Goal: Task Accomplishment & Management: Complete application form

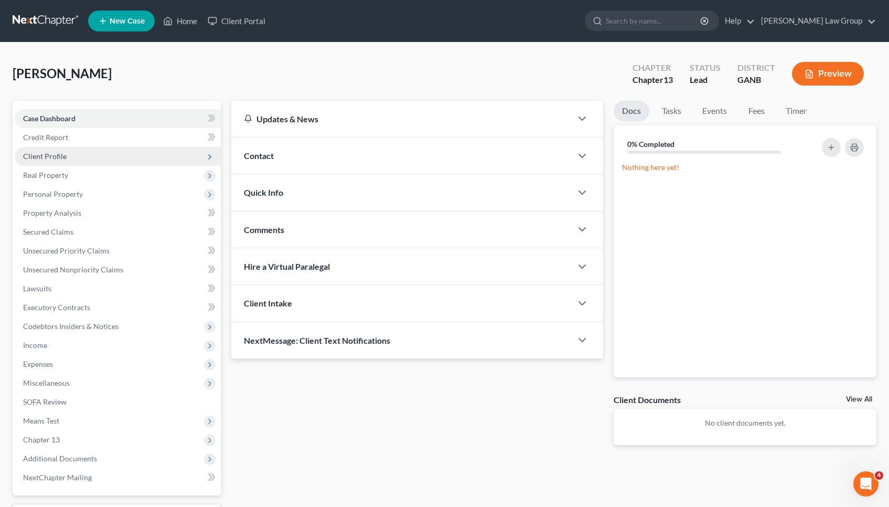
click at [59, 158] on span "Client Profile" at bounding box center [45, 156] width 44 height 9
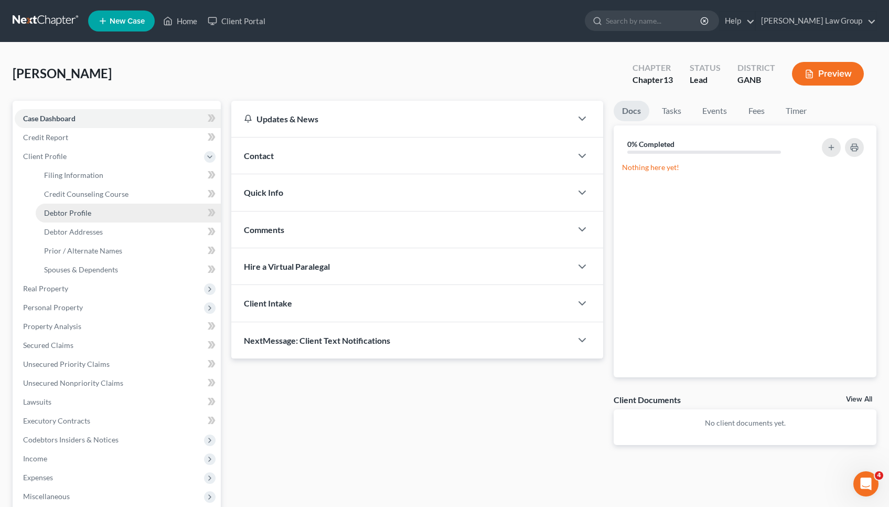
click at [62, 209] on span "Debtor Profile" at bounding box center [67, 212] width 47 height 9
select select "1"
select select "3"
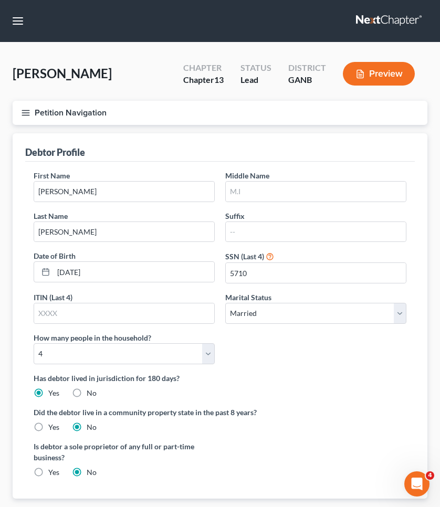
click at [84, 113] on button "Petition Navigation" at bounding box center [220, 113] width 415 height 24
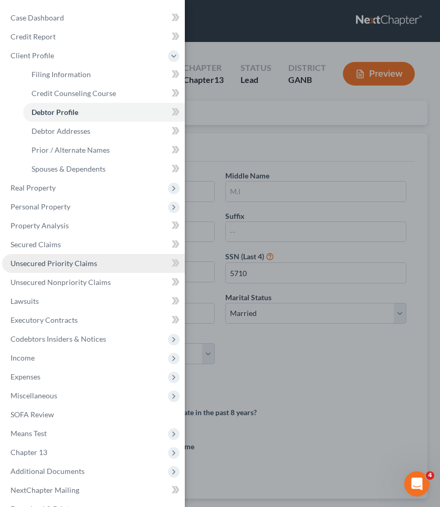
click at [52, 264] on span "Unsecured Priority Claims" at bounding box center [53, 263] width 87 height 9
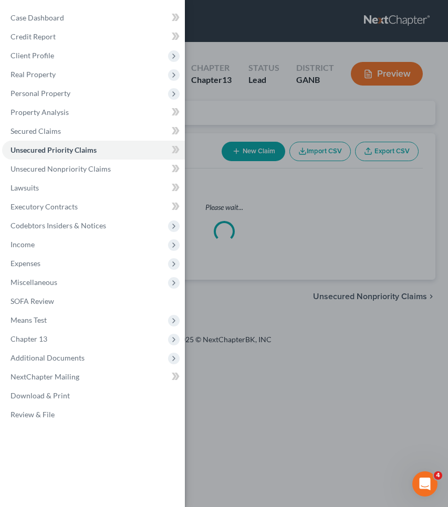
click at [320, 214] on div "Case Dashboard Payments Invoices Payments Payments Credit Report Client Profile" at bounding box center [224, 253] width 448 height 507
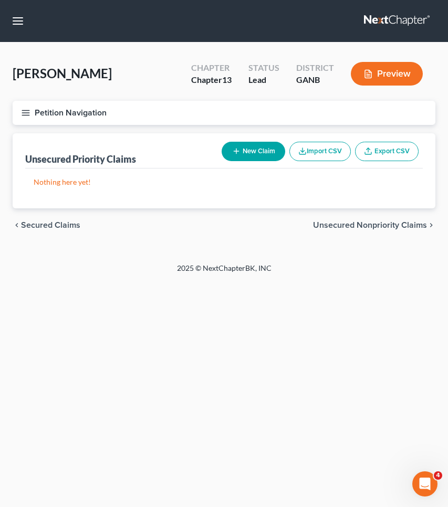
click at [271, 156] on button "New Claim" at bounding box center [252, 151] width 63 height 19
select select "0"
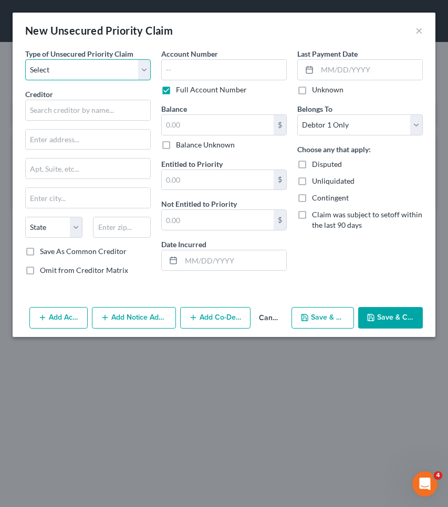
select select "0"
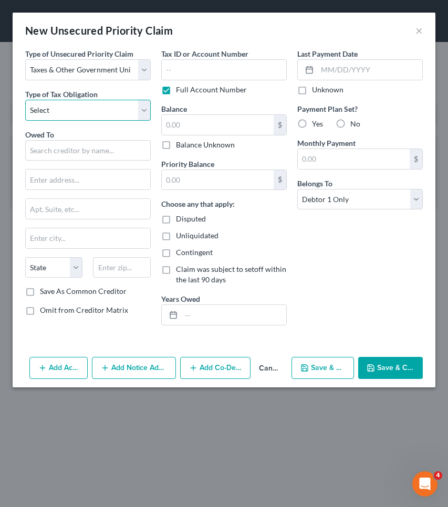
select select "0"
click at [92, 147] on input "text" at bounding box center [87, 150] width 125 height 21
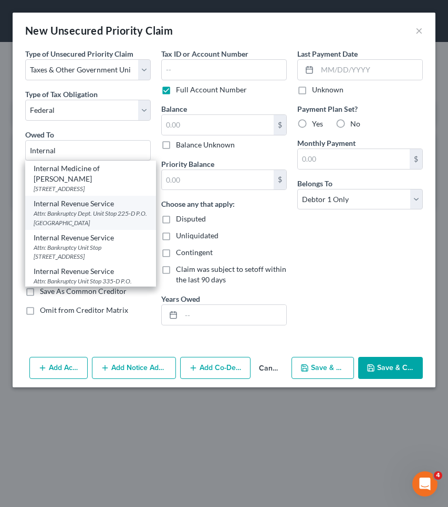
click at [81, 206] on div "Internal Revenue Service" at bounding box center [91, 203] width 114 height 10
type input "Internal Revenue Service"
type input "Attn: Bankruptcy Dept."
type input "Unit Stop 225-D P.O. Box 995"
type input "[GEOGRAPHIC_DATA]"
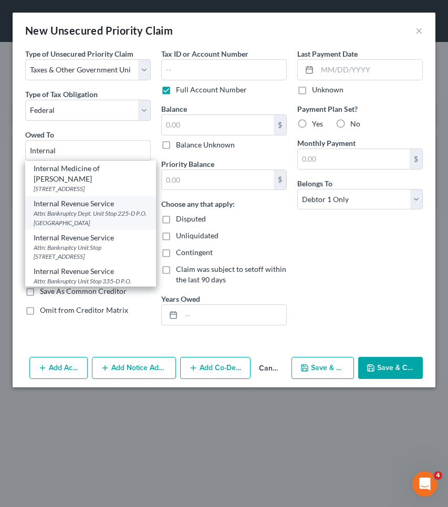
select select "10"
type input "30370"
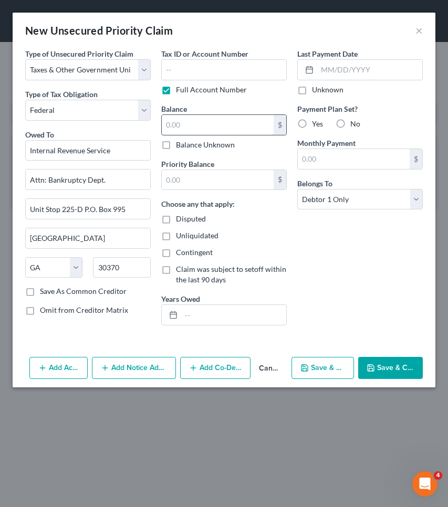
click at [210, 126] on input "text" at bounding box center [218, 125] width 112 height 20
click at [209, 173] on input "text" at bounding box center [218, 180] width 112 height 20
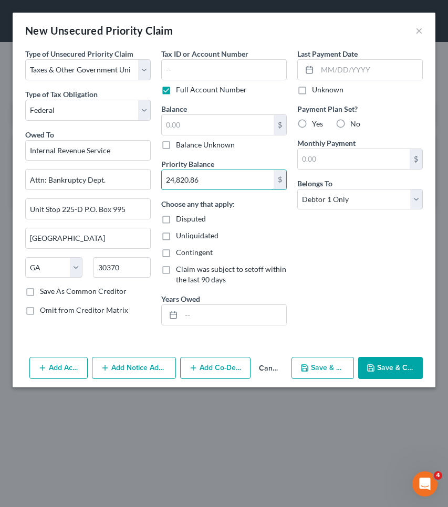
type input "24,820.86"
click at [393, 364] on button "Save & Close" at bounding box center [390, 368] width 65 height 22
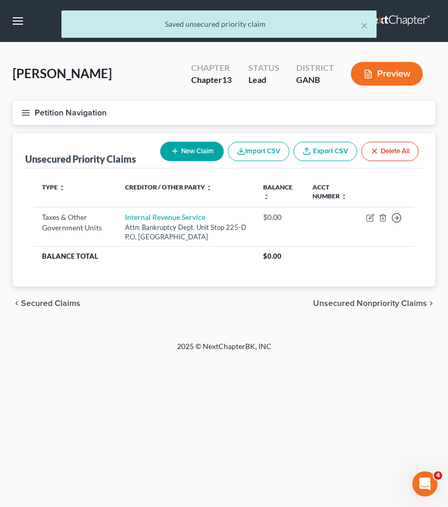
click at [171, 153] on icon "button" at bounding box center [175, 151] width 8 height 8
select select "0"
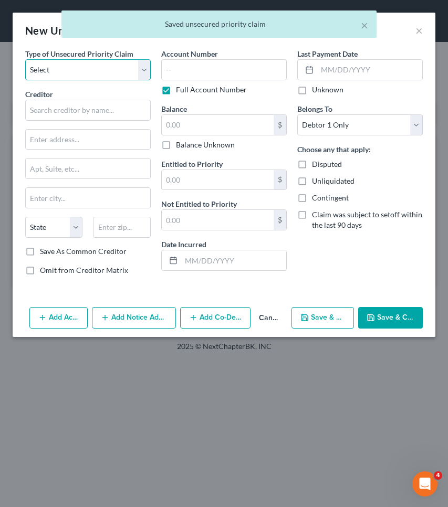
select select "0"
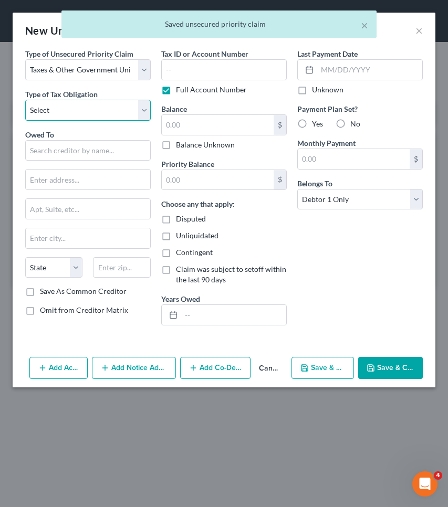
select select "2"
click at [95, 149] on input "text" at bounding box center [87, 150] width 125 height 21
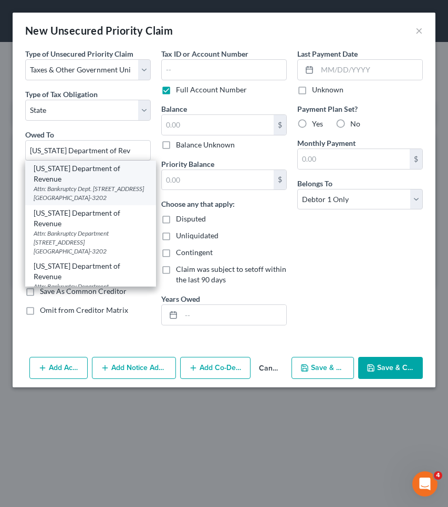
click at [85, 184] on div "Attn: Bankruptcy Dept. [STREET_ADDRESS] [GEOGRAPHIC_DATA]-3202" at bounding box center [91, 193] width 114 height 18
type input "[US_STATE] Department of Revenue"
type input "Attn: Bankruptcy Dept."
type input "1800 Century Blvd. NE Suite 9100"
type input "[GEOGRAPHIC_DATA]"
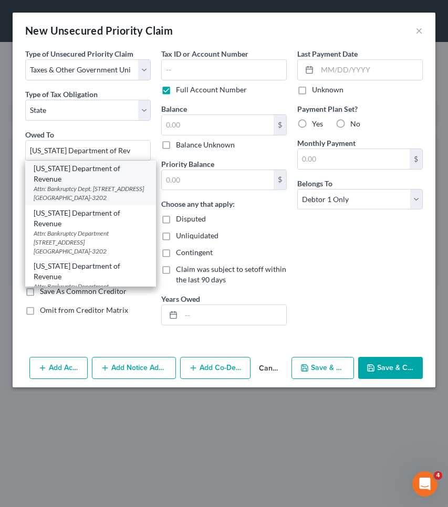
select select "10"
type input "30345-3202"
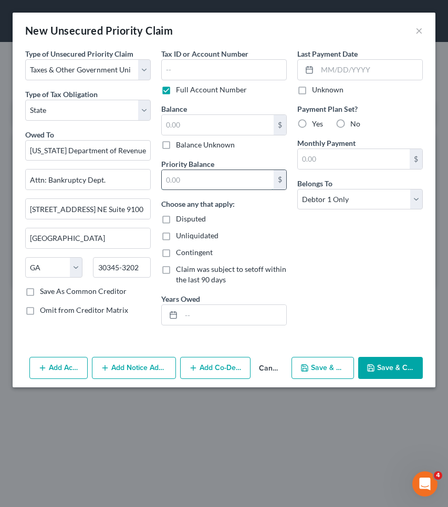
click at [206, 179] on input "text" at bounding box center [218, 180] width 112 height 20
type input "3,736.54"
click at [388, 368] on button "Save & Close" at bounding box center [390, 368] width 65 height 22
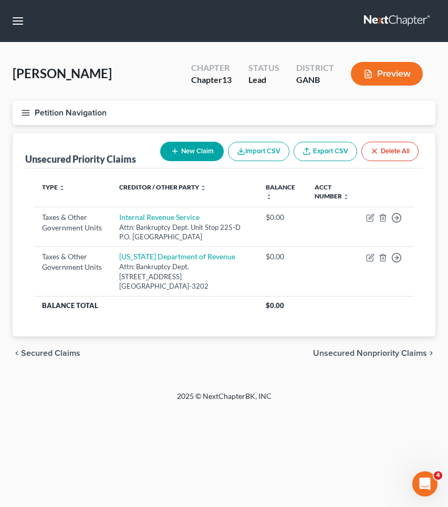
click at [60, 112] on button "Petition Navigation" at bounding box center [224, 113] width 422 height 24
click at [0, 0] on span "Property Analysis" at bounding box center [0, 0] width 0 height 0
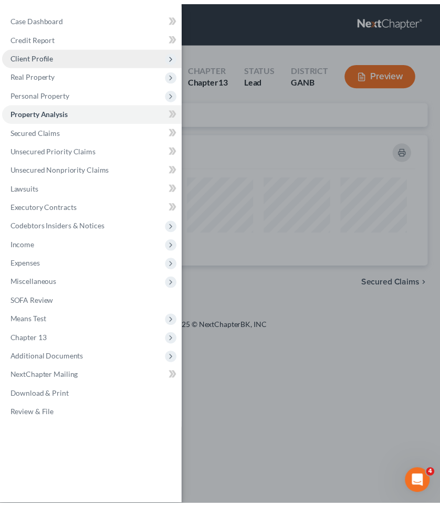
scroll to position [124, 422]
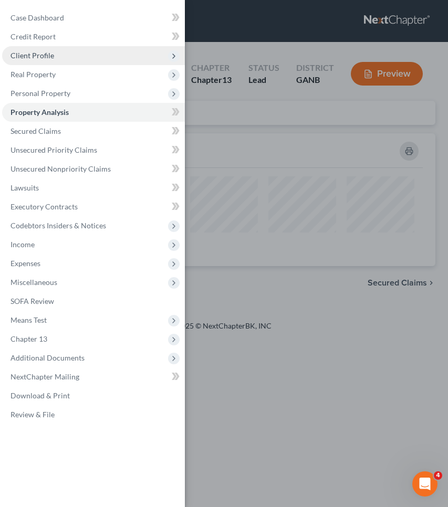
click at [56, 56] on span "Client Profile" at bounding box center [93, 55] width 183 height 19
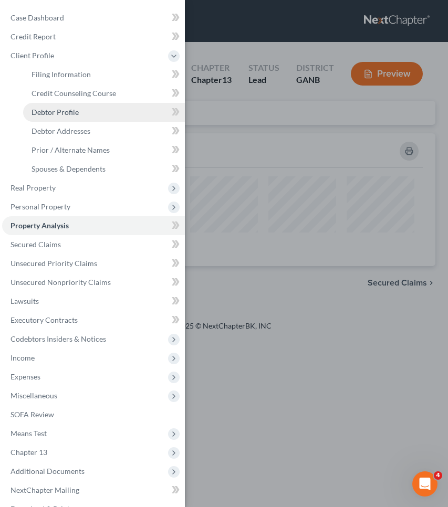
click at [84, 109] on link "Debtor Profile" at bounding box center [104, 112] width 162 height 19
select select "1"
select select "3"
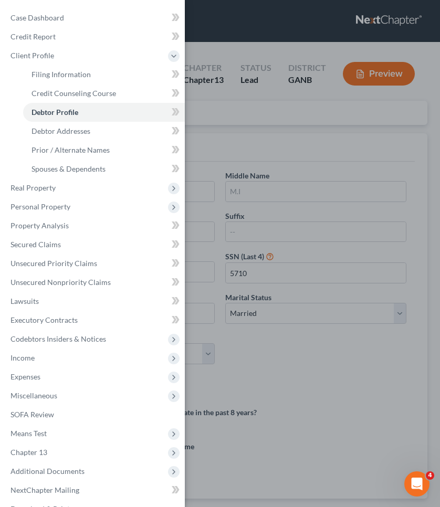
click at [355, 115] on div "Case Dashboard Payments Invoices Payments Payments Credit Report Client Profile" at bounding box center [220, 253] width 440 height 507
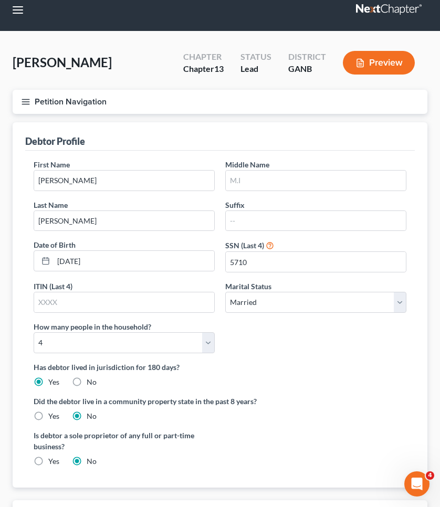
scroll to position [11, 0]
click at [246, 207] on div "Suffix" at bounding box center [316, 215] width 192 height 32
click at [252, 220] on input "text" at bounding box center [316, 221] width 180 height 20
type input "III"
click at [340, 346] on div "First Name Larry Middle Name Last Name Cobb Suffix III Date of Birth 08/02/1978…" at bounding box center [219, 260] width 383 height 203
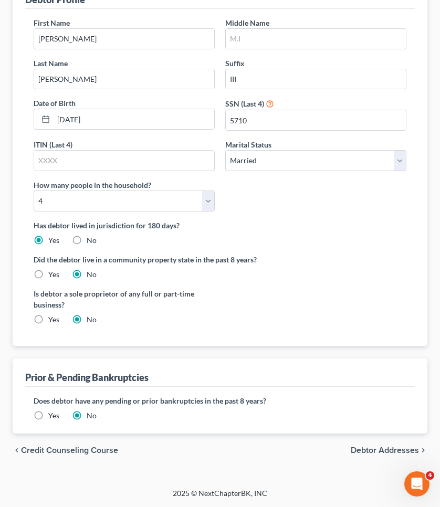
scroll to position [152, 0]
click at [367, 449] on span "Debtor Addresses" at bounding box center [385, 451] width 68 height 8
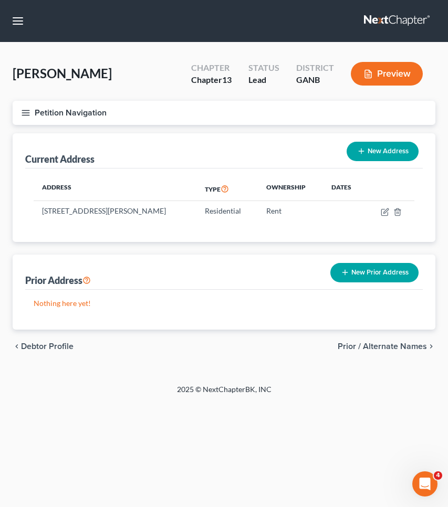
click at [41, 342] on span "Debtor Profile" at bounding box center [47, 346] width 52 height 8
select select "1"
select select "3"
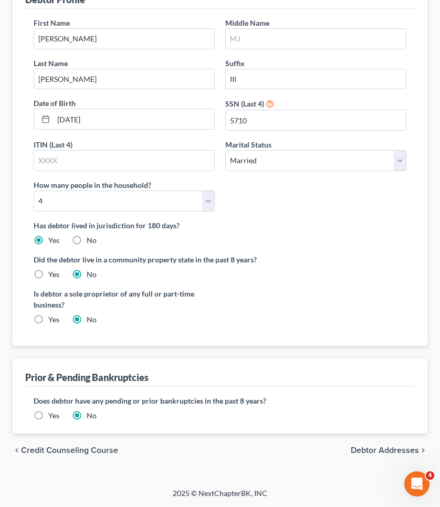
scroll to position [152, 0]
click at [63, 450] on span "Credit Counseling Course" at bounding box center [69, 451] width 97 height 8
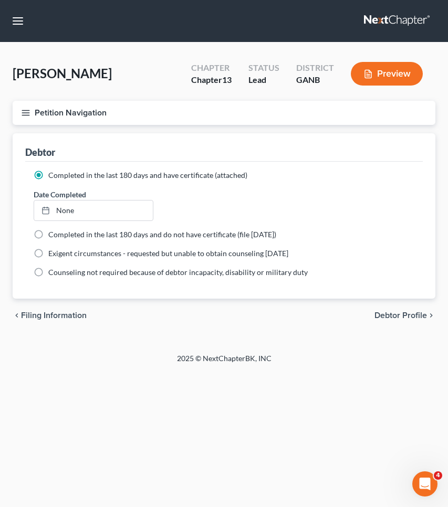
click at [78, 316] on span "Filing Information" at bounding box center [54, 315] width 66 height 8
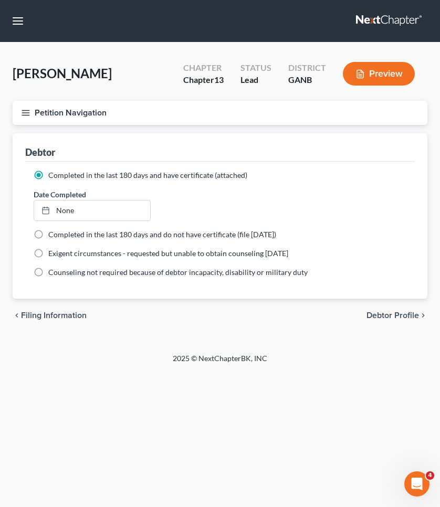
select select "1"
select select "0"
select select "3"
select select "10"
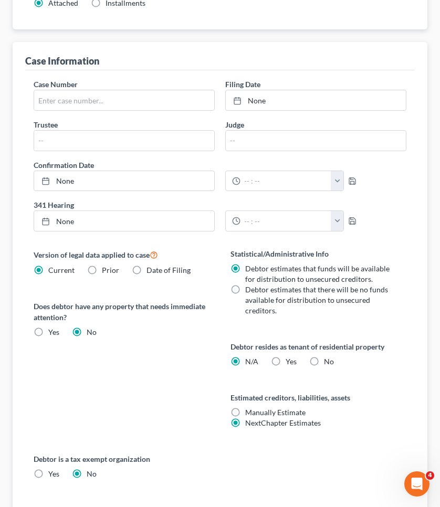
scroll to position [338, 0]
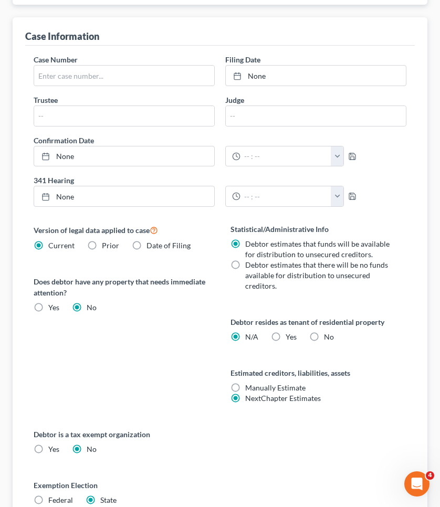
click at [325, 340] on span "No" at bounding box center [329, 336] width 10 height 9
click at [328, 338] on input "No" at bounding box center [331, 335] width 7 height 7
radio input "true"
radio input "false"
click at [288, 337] on span "Yes" at bounding box center [290, 336] width 11 height 9
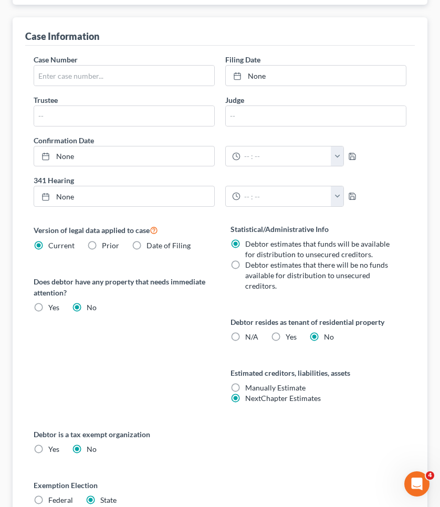
click at [290, 337] on input "Yes Yes" at bounding box center [293, 335] width 7 height 7
radio input "true"
radio input "false"
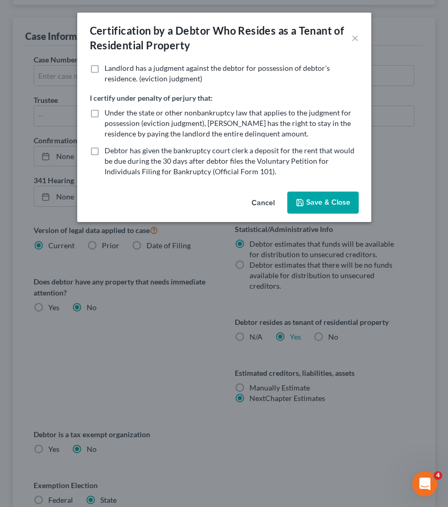
click at [323, 204] on button "Save & Close" at bounding box center [322, 203] width 71 height 22
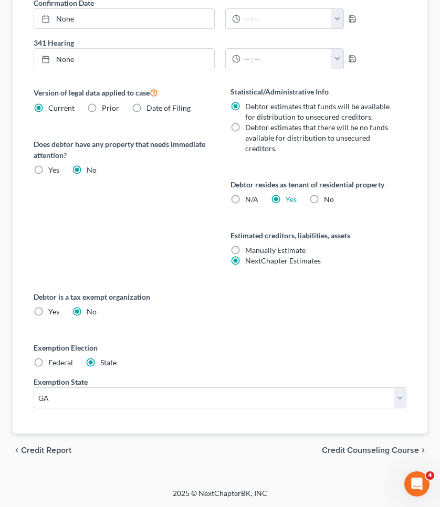
scroll to position [476, 0]
click at [351, 447] on span "Credit Counseling Course" at bounding box center [370, 450] width 97 height 8
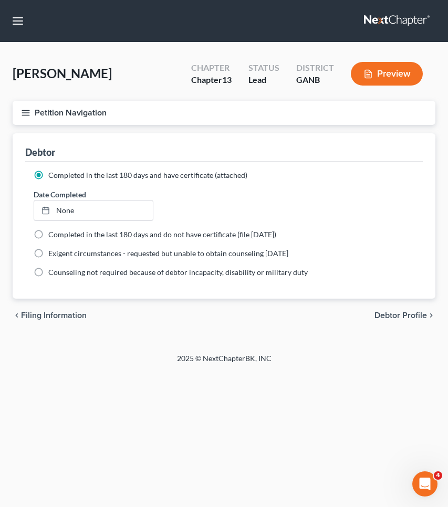
click at [390, 312] on span "Debtor Profile" at bounding box center [400, 315] width 52 height 8
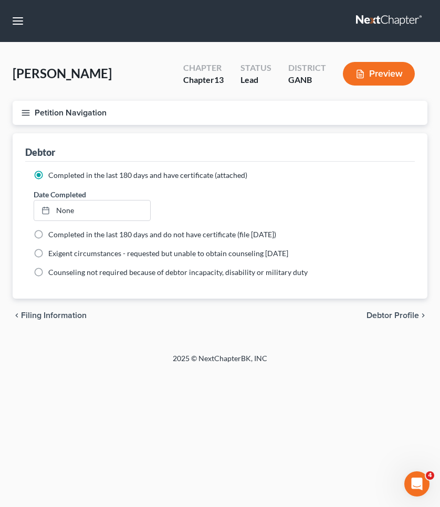
select select "1"
select select "3"
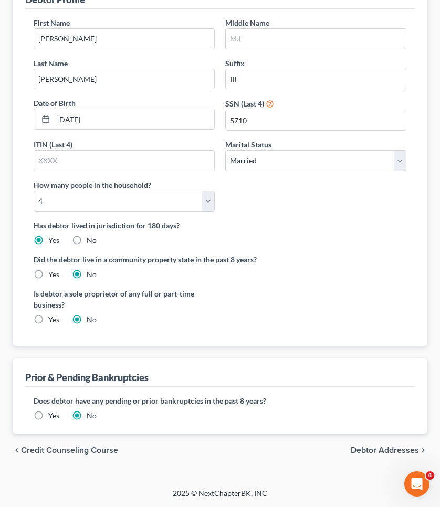
scroll to position [152, 0]
click at [373, 451] on span "Debtor Addresses" at bounding box center [385, 451] width 68 height 8
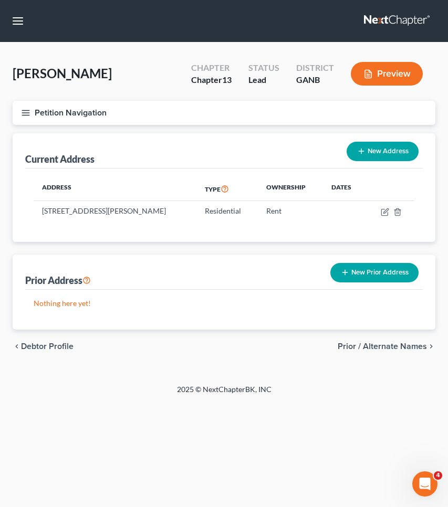
click at [405, 345] on span "Prior / Alternate Names" at bounding box center [381, 346] width 89 height 8
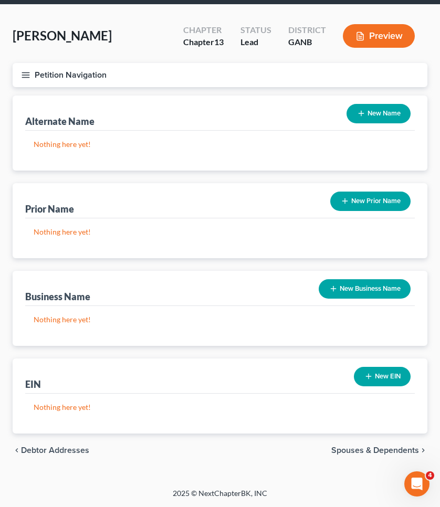
scroll to position [38, 0]
click at [384, 443] on div "chevron_left Debtor Addresses Spouses & Dependents chevron_right" at bounding box center [220, 450] width 415 height 34
click at [384, 451] on span "Spouses & Dependents" at bounding box center [375, 450] width 88 height 8
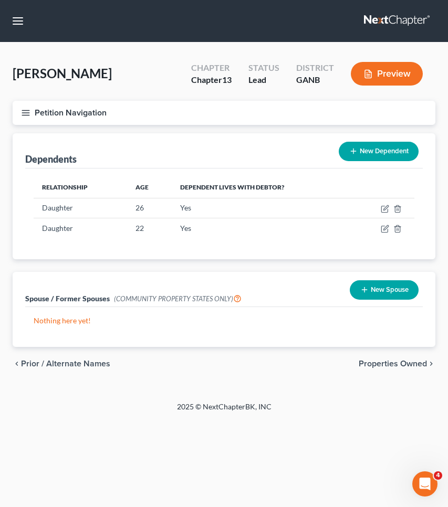
click at [66, 119] on button "Petition Navigation" at bounding box center [224, 113] width 422 height 24
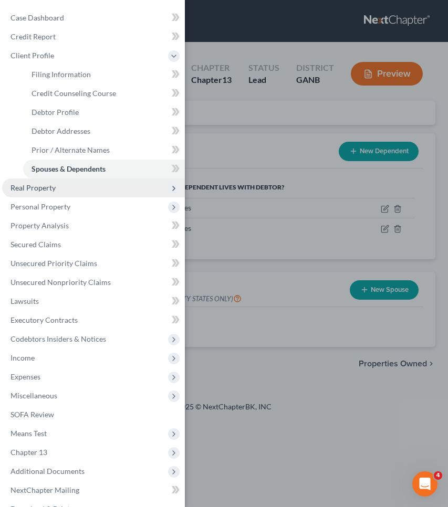
click at [46, 187] on span "Real Property" at bounding box center [32, 187] width 45 height 9
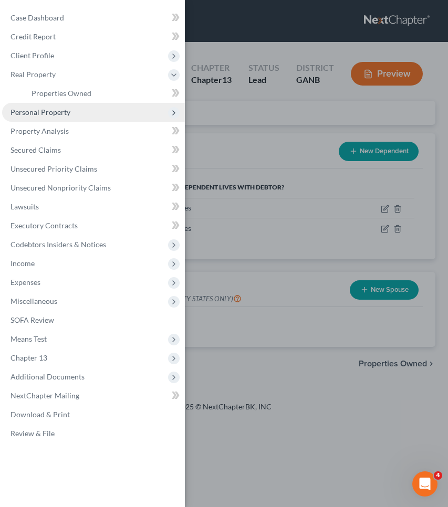
click at [52, 116] on span "Personal Property" at bounding box center [40, 112] width 60 height 9
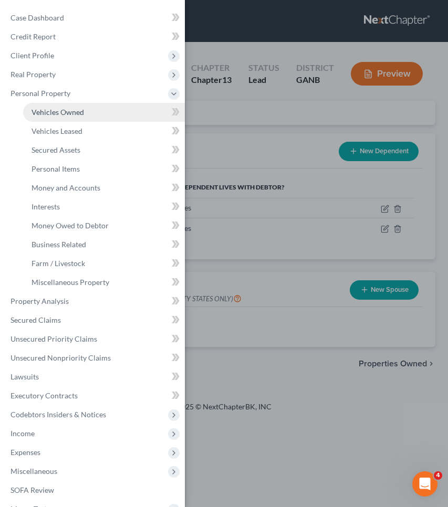
click at [96, 114] on link "Vehicles Owned" at bounding box center [104, 112] width 162 height 19
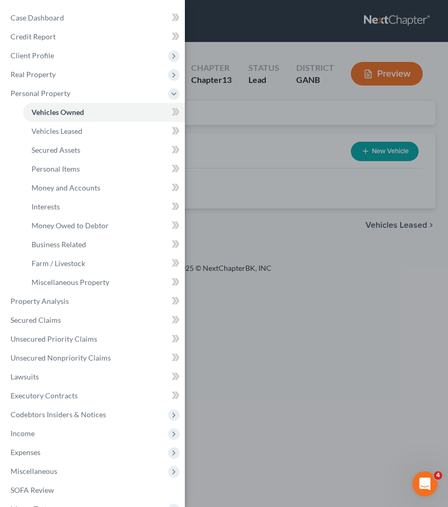
click at [250, 111] on div "Case Dashboard Payments Invoices Payments Payments Credit Report Client Profile" at bounding box center [224, 253] width 448 height 507
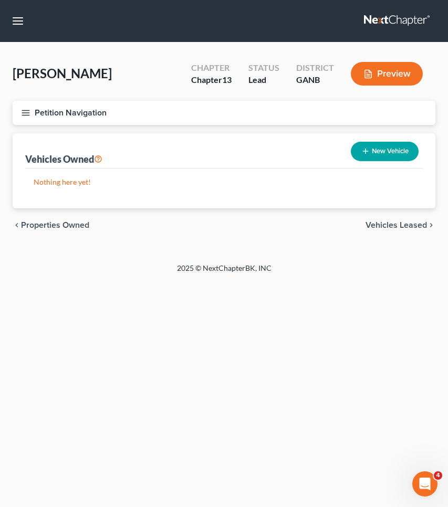
click at [366, 149] on icon "button" at bounding box center [365, 151] width 8 height 8
select select "0"
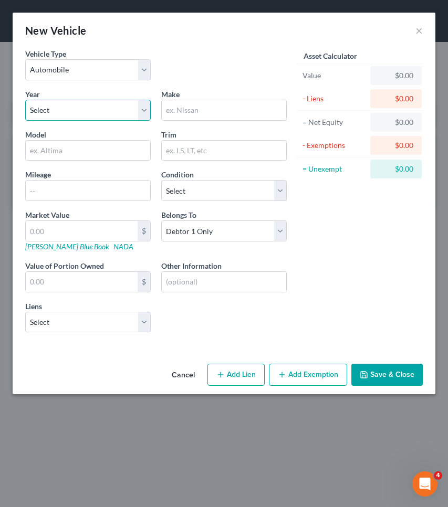
select select "7"
click at [205, 114] on input "text" at bounding box center [224, 110] width 124 height 20
drag, startPoint x: 202, startPoint y: 109, endPoint x: 132, endPoint y: 106, distance: 69.9
click at [132, 106] on div "Year Select 2026 2025 2024 2023 2022 2021 2020 2019 2018 2017 2016 2015 2014 20…" at bounding box center [156, 215] width 272 height 252
type input "Ram"
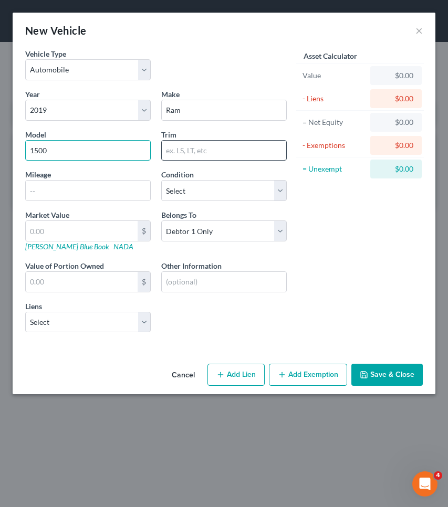
type input "1500"
click at [189, 150] on input "text" at bounding box center [224, 151] width 124 height 20
type input "Big Horn"
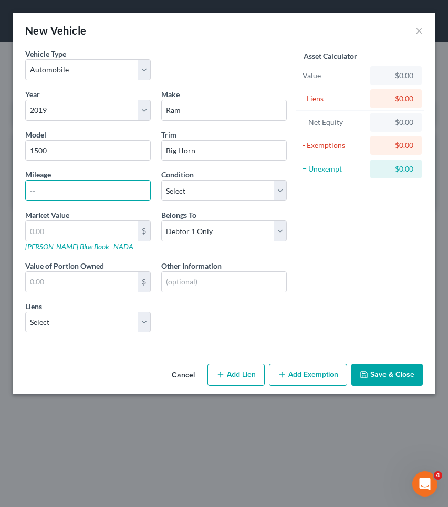
click at [380, 369] on button "Save & Close" at bounding box center [386, 375] width 71 height 22
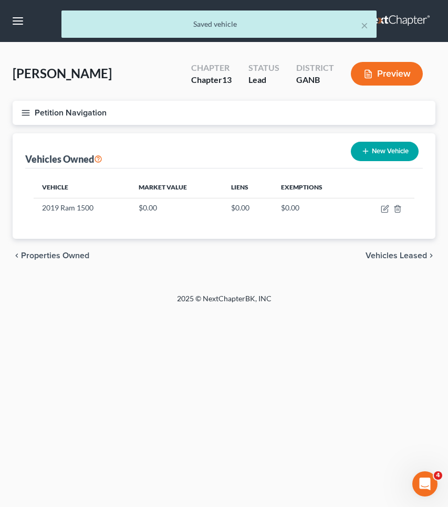
click at [395, 259] on span "Vehicles Leased" at bounding box center [395, 255] width 61 height 8
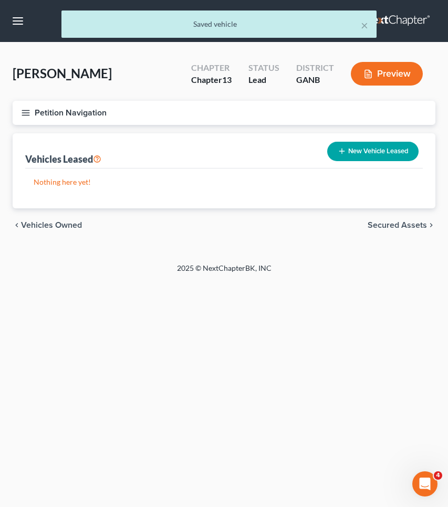
click at [391, 221] on span "Secured Assets" at bounding box center [396, 225] width 59 height 8
click at [397, 231] on div "chevron_left Vehicles Leased Personal Items chevron_right" at bounding box center [224, 225] width 422 height 34
click at [397, 225] on span "Personal Items" at bounding box center [398, 225] width 56 height 8
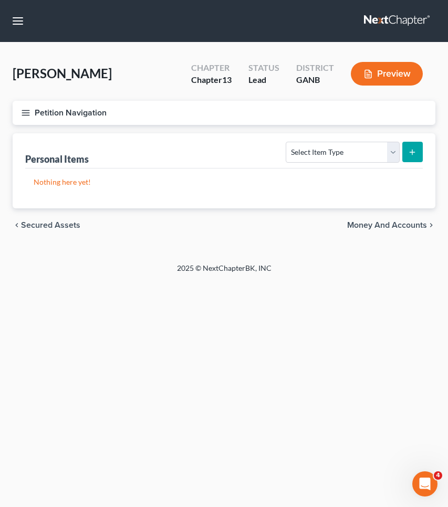
click at [398, 227] on span "Money and Accounts" at bounding box center [387, 225] width 80 height 8
click at [398, 227] on span "Interests" at bounding box center [410, 225] width 33 height 8
click at [397, 225] on span "Money Owed to Debtor" at bounding box center [383, 225] width 88 height 8
click at [397, 224] on span "Business Related" at bounding box center [394, 225] width 65 height 8
click at [397, 224] on span "Farm / Livestock" at bounding box center [395, 225] width 61 height 8
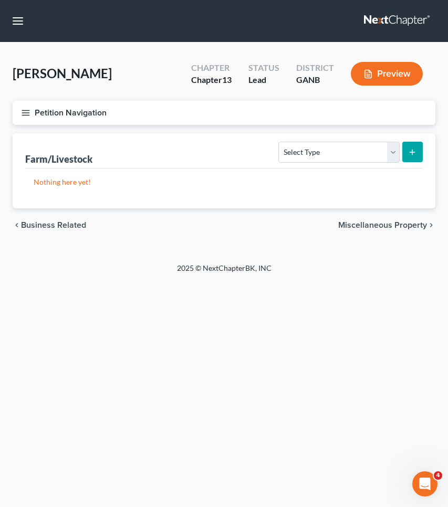
click at [401, 226] on span "Miscellaneous Property" at bounding box center [382, 225] width 89 height 8
click at [349, 141] on div "Select Property Type Assigned for Creditor Benefit Within 1 Year Holding for An…" at bounding box center [336, 151] width 173 height 28
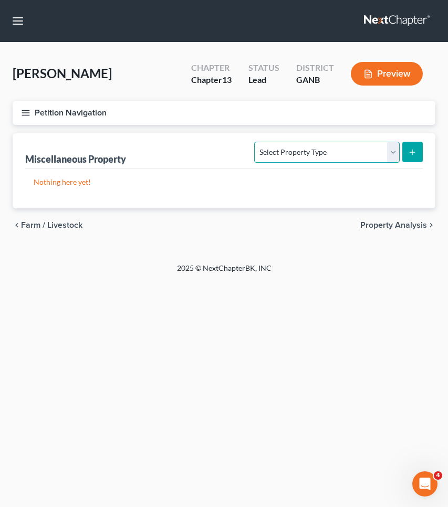
select select "transferred"
click at [415, 158] on button "submit" at bounding box center [412, 152] width 20 height 20
select select "Ordinary (within 2 years)"
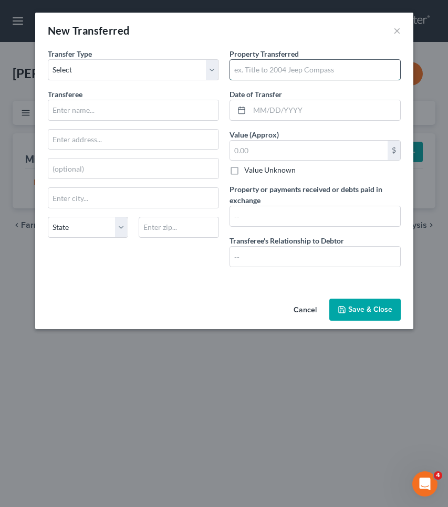
click at [271, 72] on input "text" at bounding box center [315, 70] width 170 height 20
type input "2017 Kia Optima LX"
click at [357, 311] on button "Save & Close" at bounding box center [364, 310] width 71 height 22
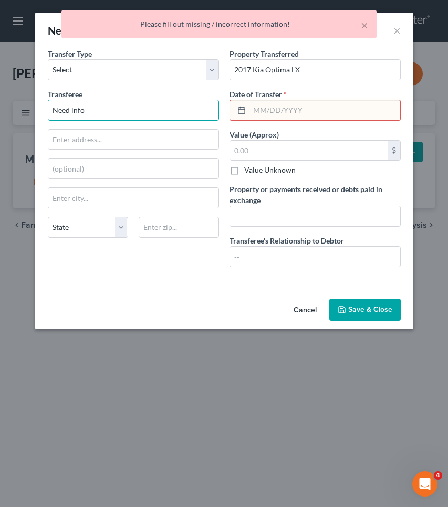
type input "Need info"
click at [319, 116] on input "text" at bounding box center [324, 110] width 151 height 20
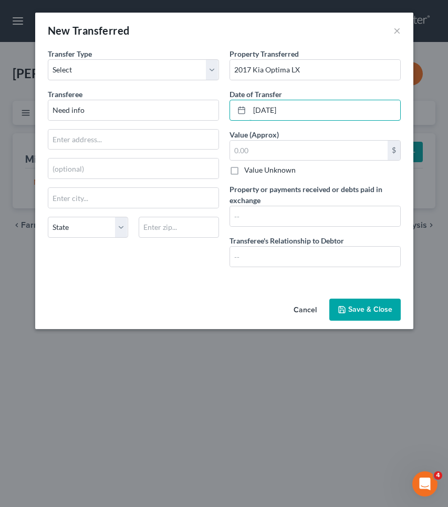
type input "01/01/2025"
click at [389, 303] on button "Save & Close" at bounding box center [364, 310] width 71 height 22
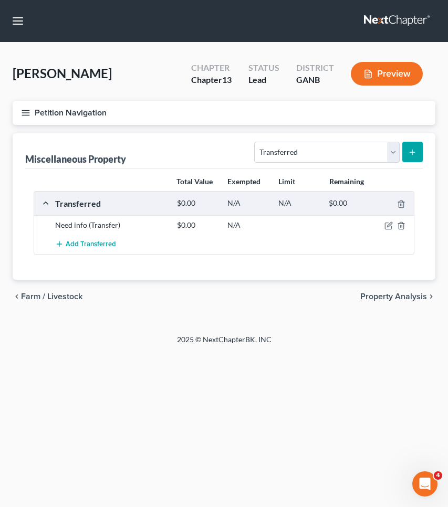
click at [409, 150] on icon "submit" at bounding box center [412, 152] width 8 height 8
select select "Ordinary (within 2 years)"
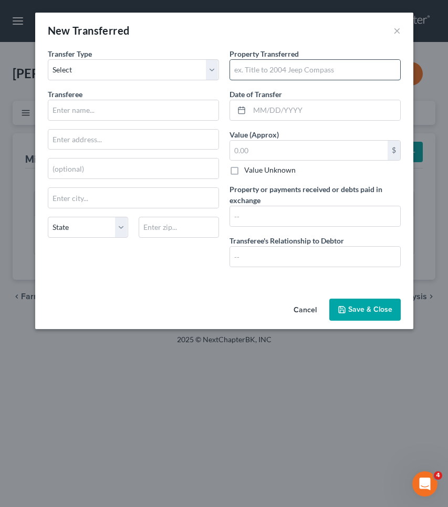
click at [294, 73] on input "text" at bounding box center [315, 70] width 170 height 20
type input "2016 Dodge Challenger SXT"
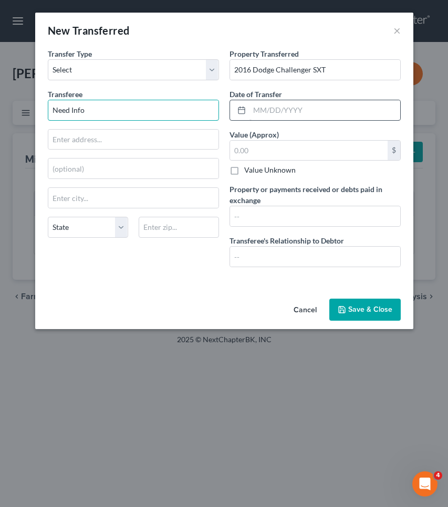
type input "Need Info"
click at [309, 110] on input "text" at bounding box center [324, 110] width 151 height 20
type input "01/01/2025"
click at [352, 315] on button "Save & Close" at bounding box center [364, 310] width 71 height 22
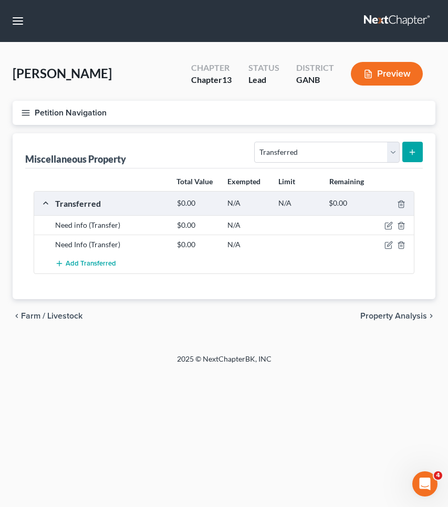
click at [76, 115] on button "Petition Navigation" at bounding box center [224, 113] width 422 height 24
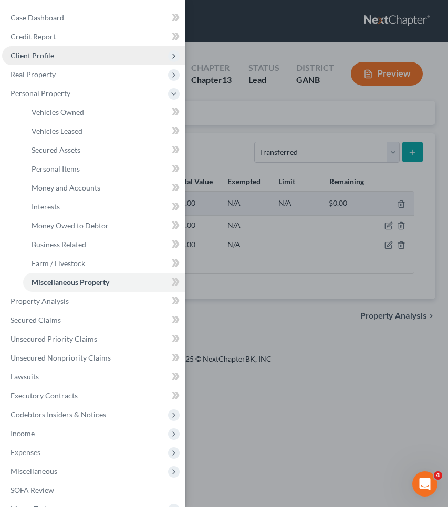
click at [79, 63] on span "Client Profile" at bounding box center [93, 55] width 183 height 19
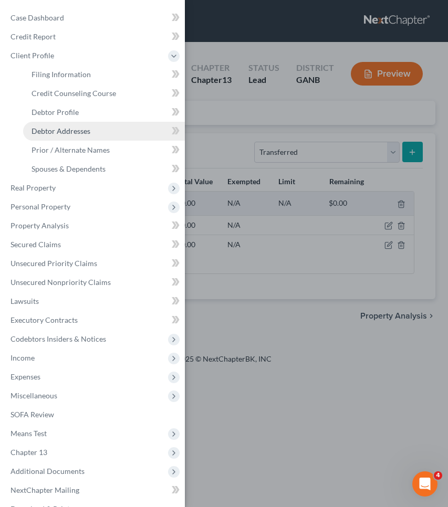
click at [80, 129] on span "Debtor Addresses" at bounding box center [60, 130] width 59 height 9
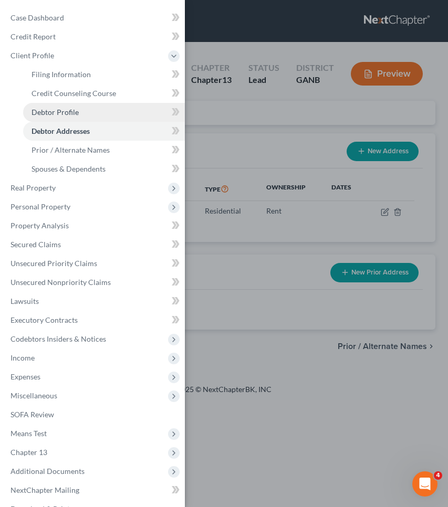
click at [81, 116] on link "Debtor Profile" at bounding box center [104, 112] width 162 height 19
select select "1"
select select "3"
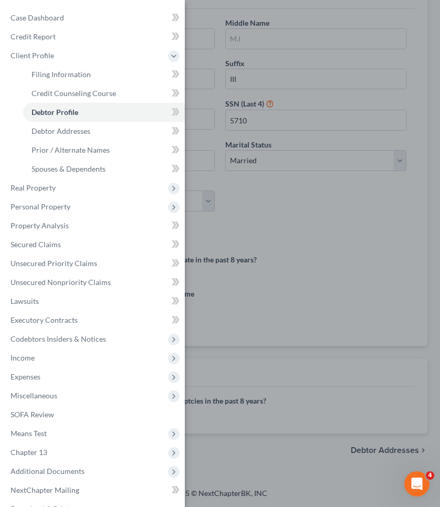
scroll to position [153, 0]
click at [267, 227] on div "Case Dashboard Payments Invoices Payments Payments Credit Report Client Profile" at bounding box center [220, 253] width 440 height 507
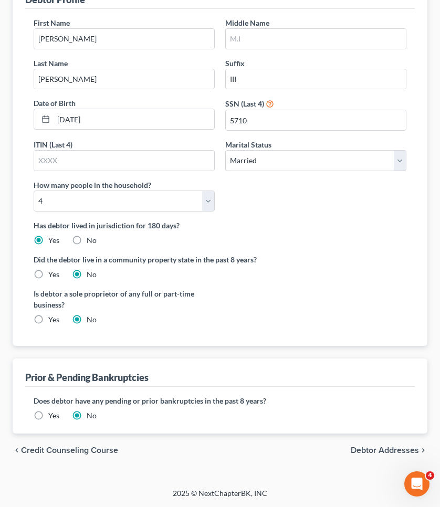
scroll to position [152, 0]
click at [49, 412] on label "Yes" at bounding box center [53, 416] width 11 height 10
click at [52, 412] on input "Yes" at bounding box center [55, 414] width 7 height 7
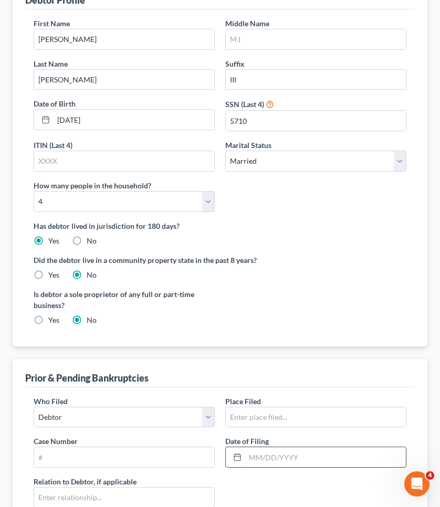
click at [273, 455] on input "text" at bounding box center [325, 457] width 161 height 20
paste input "04/17/2025"
type input "04/17/2025"
click at [138, 459] on input "text" at bounding box center [124, 457] width 180 height 20
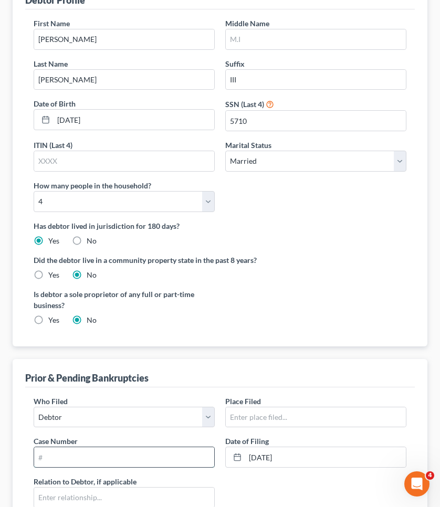
paste input "2554204"
type input "2554204"
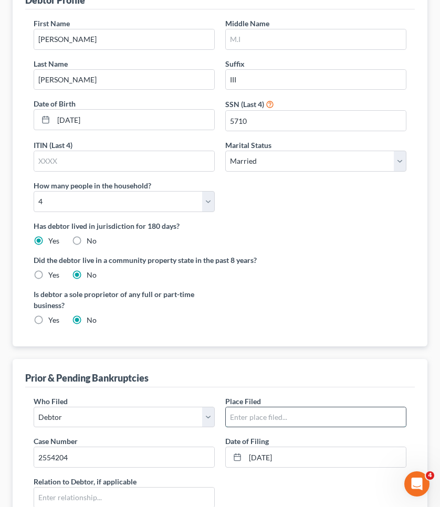
click at [267, 419] on input "text" at bounding box center [316, 417] width 180 height 20
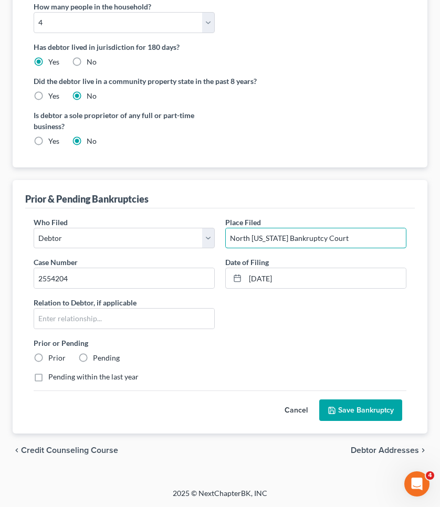
scroll to position [331, 0]
type input "North Georgia Bankruptcy Court"
click at [59, 356] on label "Prior" at bounding box center [56, 358] width 17 height 10
click at [59, 356] on input "Prior" at bounding box center [55, 356] width 7 height 7
radio input "true"
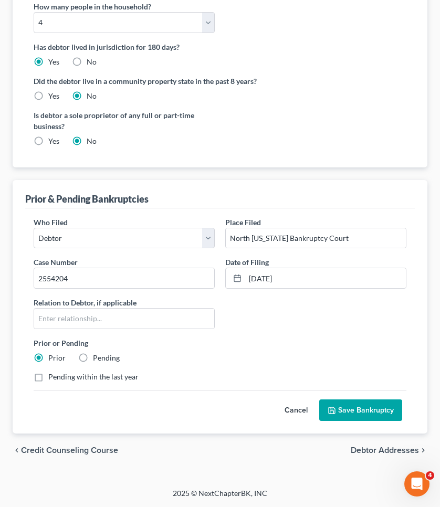
click at [343, 410] on button "Save Bankruptcy" at bounding box center [360, 410] width 83 height 22
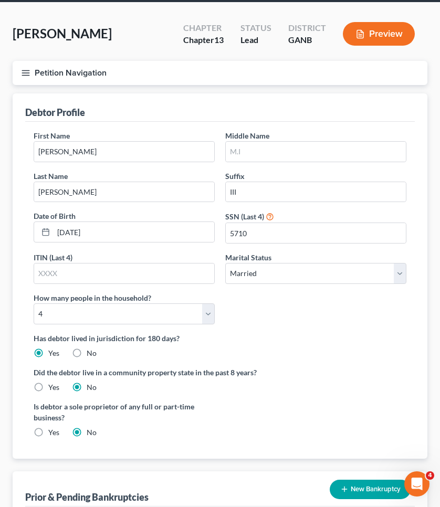
scroll to position [26, 0]
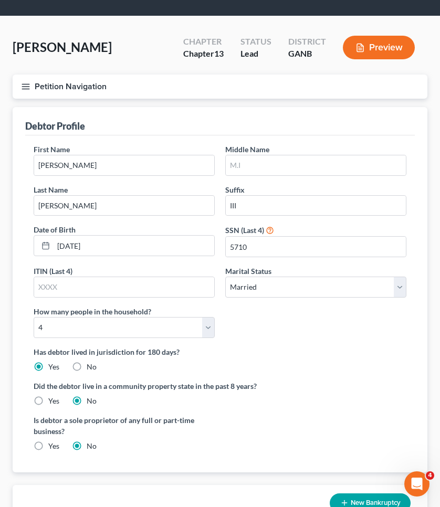
click at [97, 89] on button "Petition Navigation" at bounding box center [220, 87] width 415 height 24
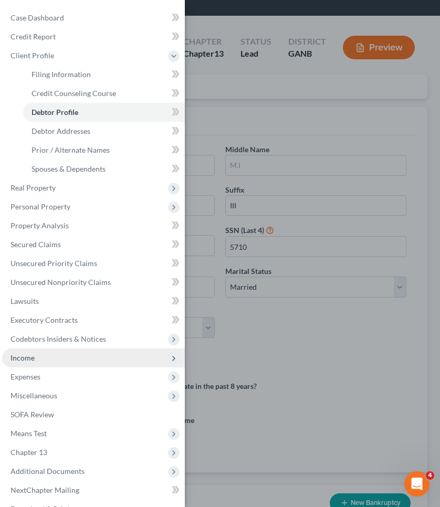
click at [65, 356] on span "Income" at bounding box center [93, 357] width 183 height 19
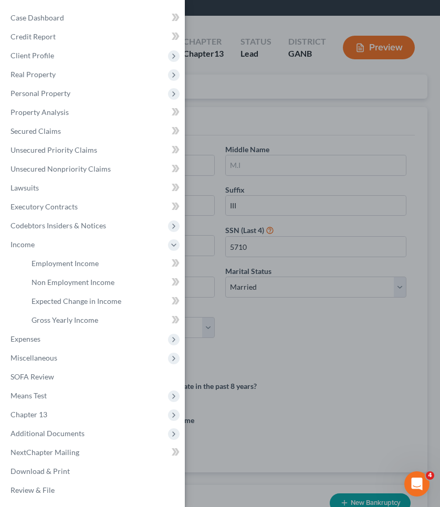
click at [296, 362] on div "Case Dashboard Payments Invoices Payments Payments Credit Report Client Profile" at bounding box center [220, 253] width 440 height 507
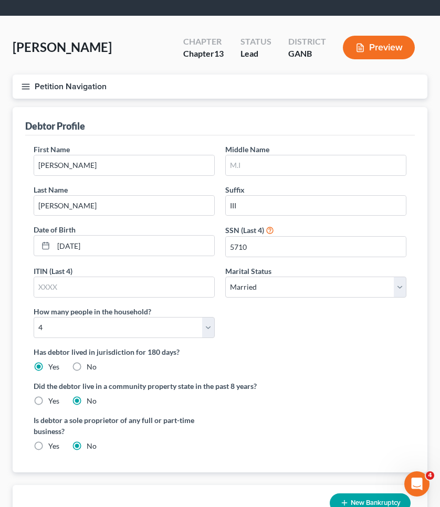
click at [78, 88] on button "Petition Navigation" at bounding box center [220, 87] width 415 height 24
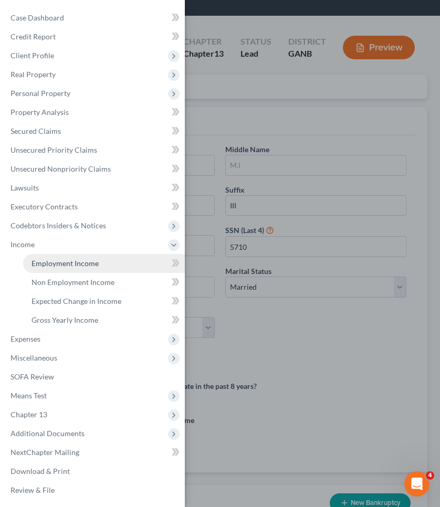
click at [80, 261] on span "Employment Income" at bounding box center [64, 263] width 67 height 9
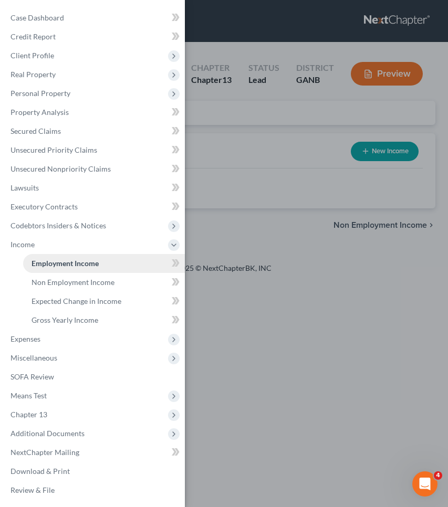
click at [79, 260] on span "Employment Income" at bounding box center [64, 263] width 67 height 9
click at [267, 234] on div "Case Dashboard Payments Invoices Payments Payments Credit Report Client Profile" at bounding box center [224, 253] width 448 height 507
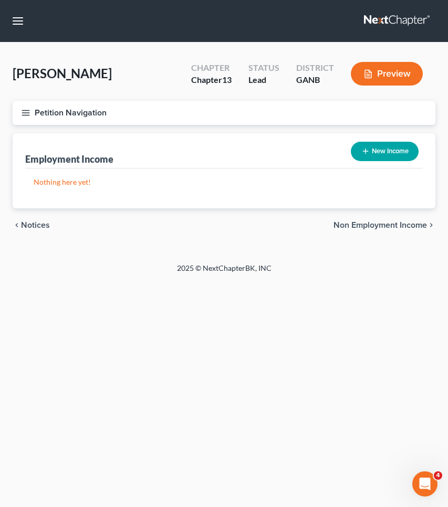
click at [401, 159] on button "New Income" at bounding box center [385, 151] width 68 height 19
select select "0"
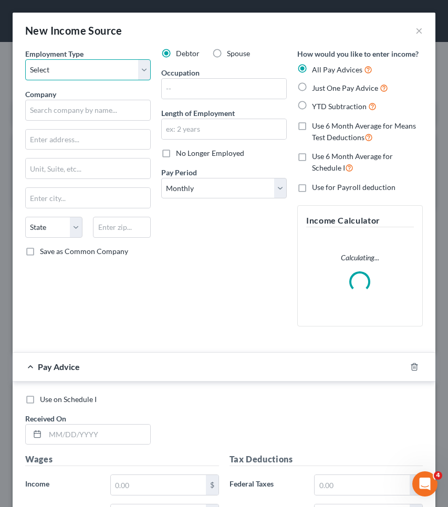
select select "0"
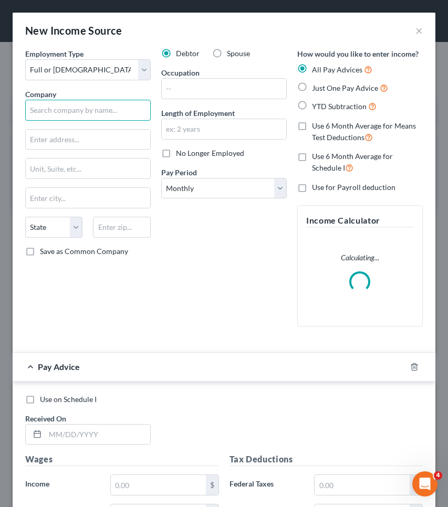
click at [89, 107] on input "text" at bounding box center [87, 110] width 125 height 21
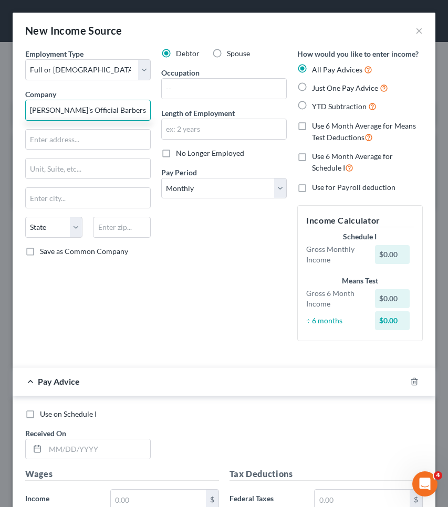
type input "CJ's Official Barbershop"
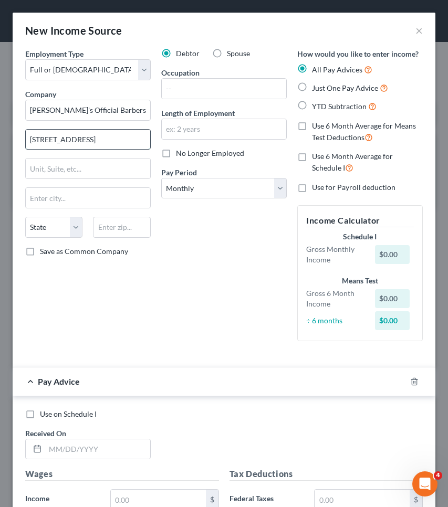
click at [51, 140] on input "1950 satellite Blvd" at bounding box center [88, 140] width 124 height 20
type input "1950 Satellite Blvd"
click at [116, 239] on div "State AL AK AR AZ CA CO CT DE DC FL GA GU HI ID IL IN IA KS KY LA ME MD MA MI M…" at bounding box center [88, 231] width 136 height 29
drag, startPoint x: 112, startPoint y: 229, endPoint x: 107, endPoint y: 215, distance: 14.4
type input "30097"
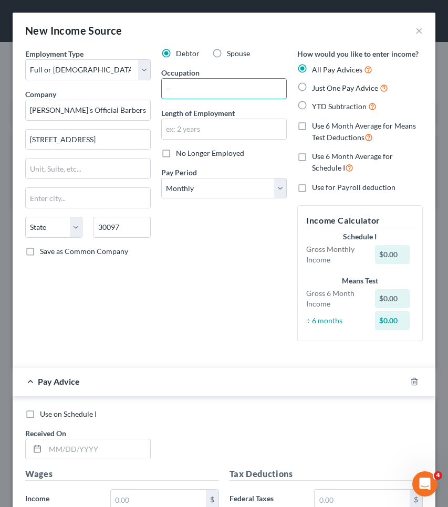
type input "Duluth"
select select "10"
type input "Barber"
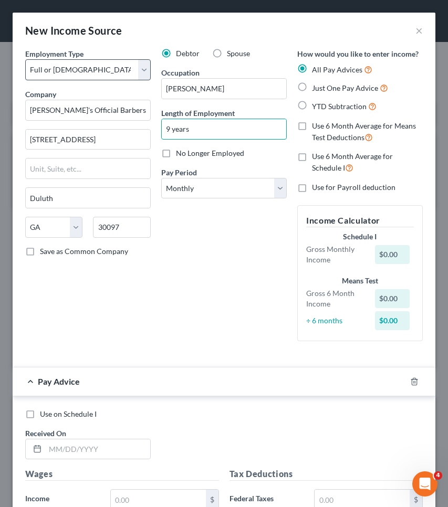
type input "9 years"
select select "1"
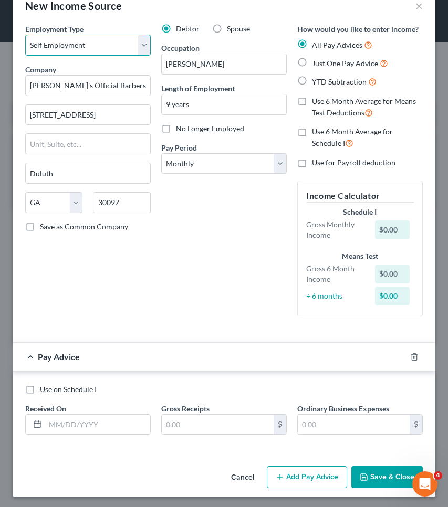
scroll to position [24, 0]
click at [329, 67] on span "Just One Pay Advice" at bounding box center [345, 63] width 66 height 9
click at [323, 65] on input "Just One Pay Advice" at bounding box center [319, 61] width 7 height 7
radio input "true"
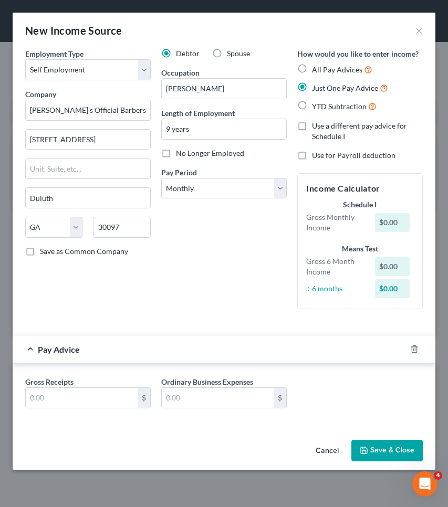
scroll to position [0, 0]
click at [75, 401] on input "text" at bounding box center [82, 398] width 112 height 20
type input "1"
click at [380, 447] on button "Save & Close" at bounding box center [386, 451] width 71 height 22
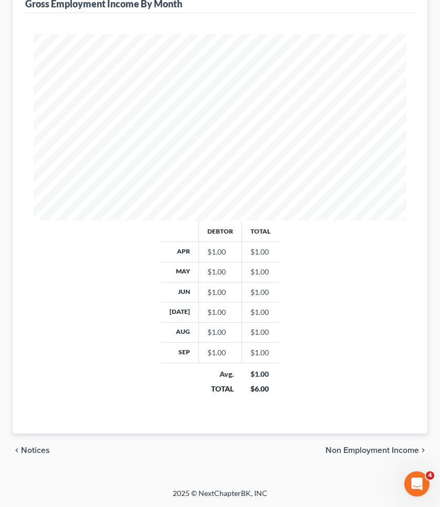
scroll to position [282, 0]
click at [381, 443] on div "chevron_left Notices Non Employment Income chevron_right" at bounding box center [220, 450] width 415 height 34
click at [380, 449] on span "Non Employment Income" at bounding box center [371, 450] width 93 height 8
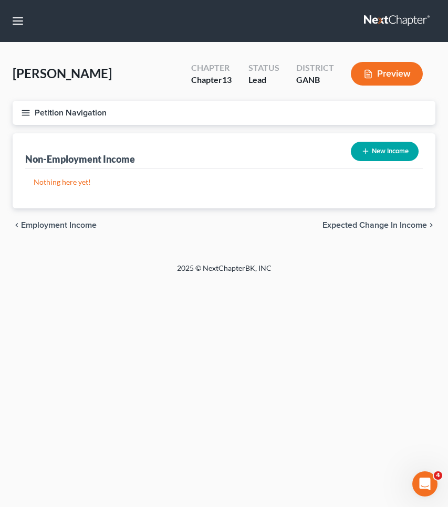
click at [403, 229] on span "Expected Change in Income" at bounding box center [374, 225] width 104 height 8
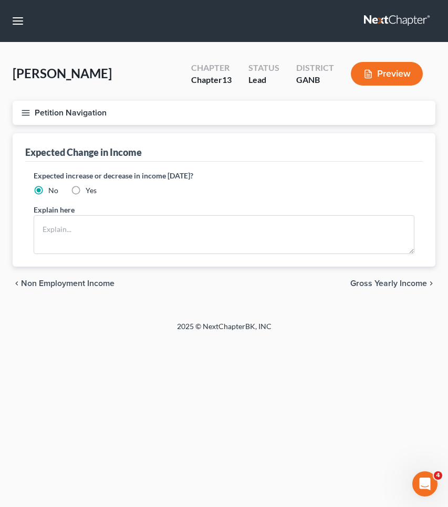
click at [402, 281] on span "Gross Yearly Income" at bounding box center [388, 283] width 77 height 8
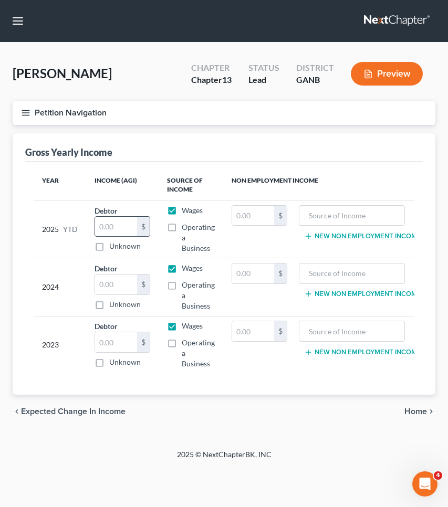
click at [113, 234] on input "text" at bounding box center [116, 227] width 42 height 20
type input "6,000"
click at [129, 275] on input "text" at bounding box center [116, 284] width 42 height 20
type input "72,000"
type input "76,000"
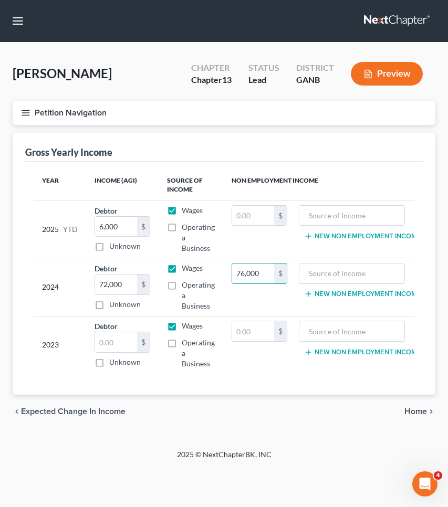
click at [91, 107] on button "Petition Navigation" at bounding box center [224, 113] width 422 height 24
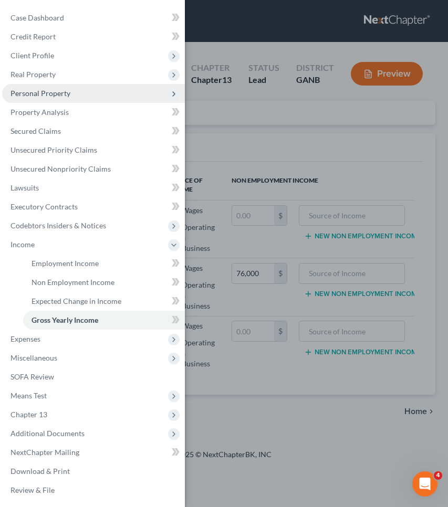
click at [76, 97] on span "Personal Property" at bounding box center [93, 93] width 183 height 19
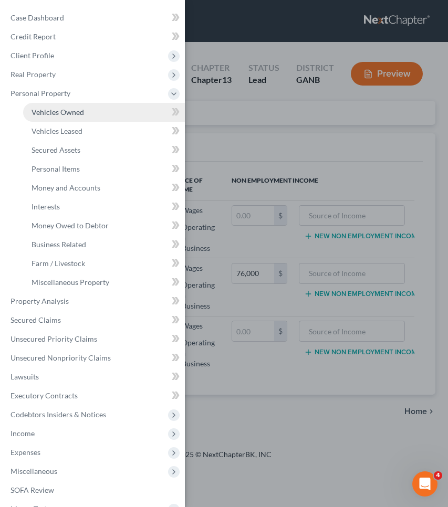
click at [79, 107] on link "Vehicles Owned" at bounding box center [104, 112] width 162 height 19
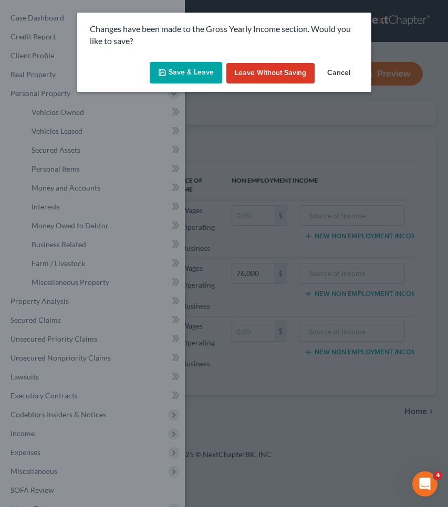
click at [188, 74] on button "Save & Leave" at bounding box center [186, 73] width 72 height 22
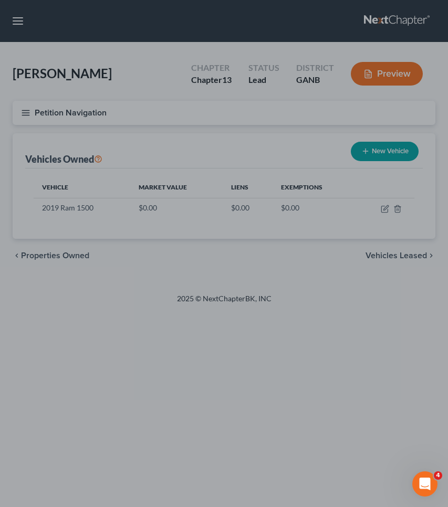
click at [383, 208] on div at bounding box center [224, 253] width 448 height 507
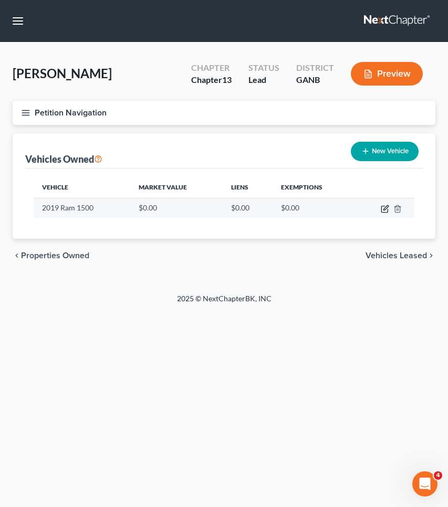
click at [384, 208] on icon "button" at bounding box center [384, 209] width 8 height 8
select select "0"
select select "7"
select select "0"
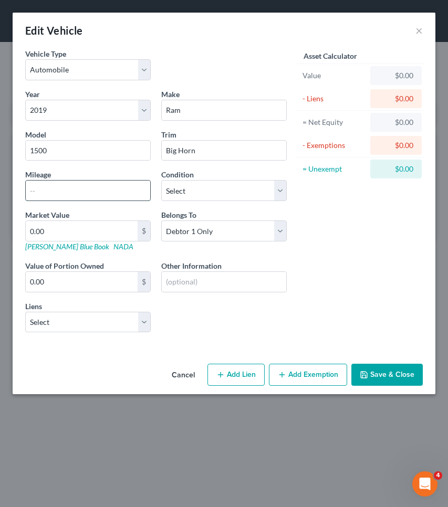
click at [85, 196] on input "text" at bounding box center [88, 191] width 124 height 20
type input "97689"
click at [338, 239] on div "Asset Calculator Value $0.00 - Liens $0.00 = Net Equity $0.00 - Exemptions $0.0…" at bounding box center [360, 194] width 136 height 292
select select "5"
select select
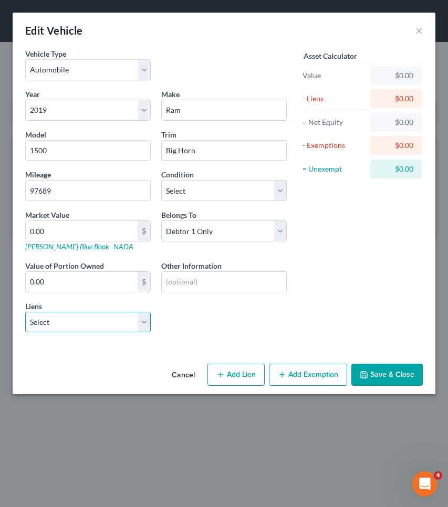
select select "45"
select select "0"
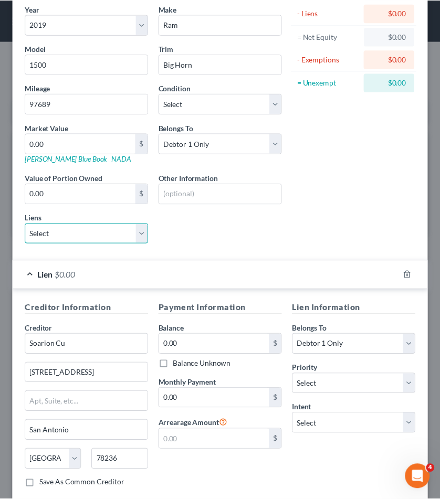
scroll to position [133, 0]
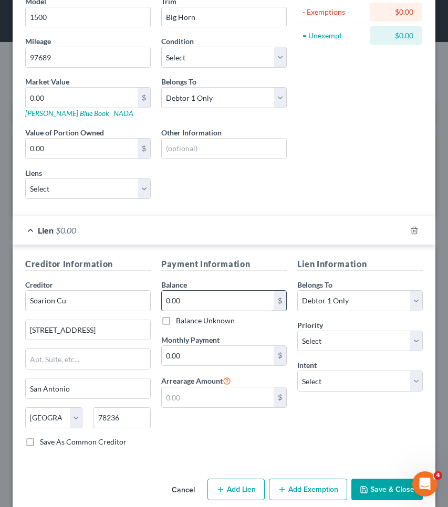
click at [188, 306] on input "0.00" at bounding box center [218, 301] width 112 height 20
drag, startPoint x: 188, startPoint y: 306, endPoint x: 90, endPoint y: 290, distance: 99.4
click at [90, 290] on div "Creditor Information Creditor * Soarion Cu 2250 Kenly Ave San Antonio State AL …" at bounding box center [224, 357] width 408 height 198
type input "30,000"
select select "2"
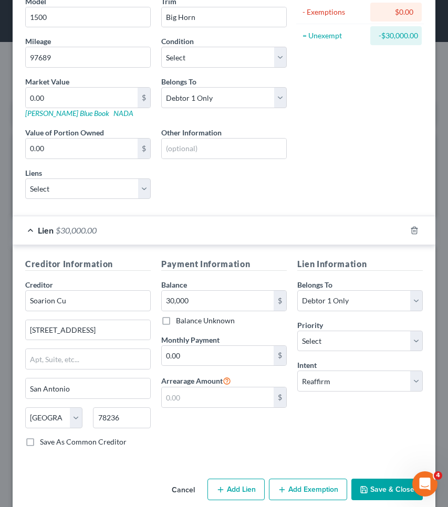
click at [380, 486] on button "Save & Close" at bounding box center [386, 490] width 71 height 22
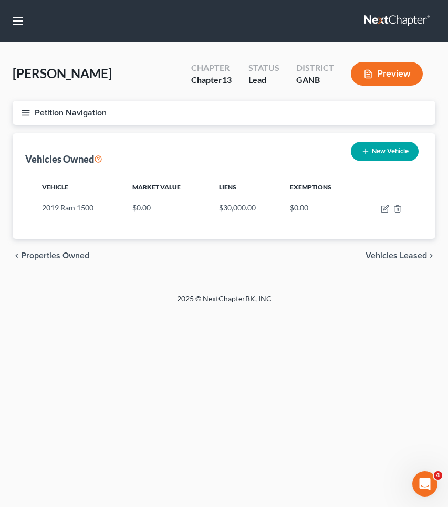
click at [70, 109] on button "Petition Navigation" at bounding box center [224, 113] width 422 height 24
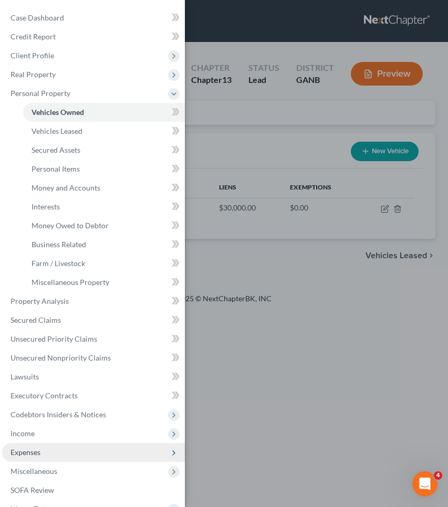
click at [76, 447] on span "Expenses" at bounding box center [93, 452] width 183 height 19
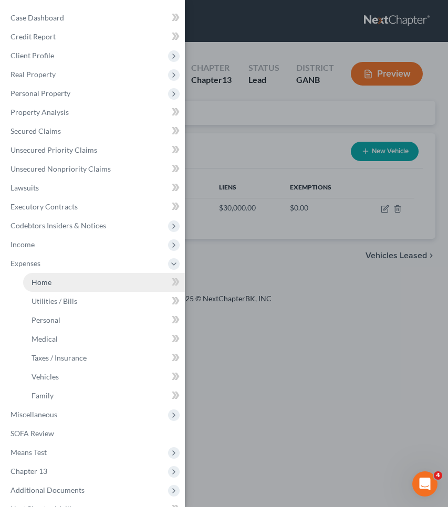
click at [74, 288] on link "Home" at bounding box center [104, 282] width 162 height 19
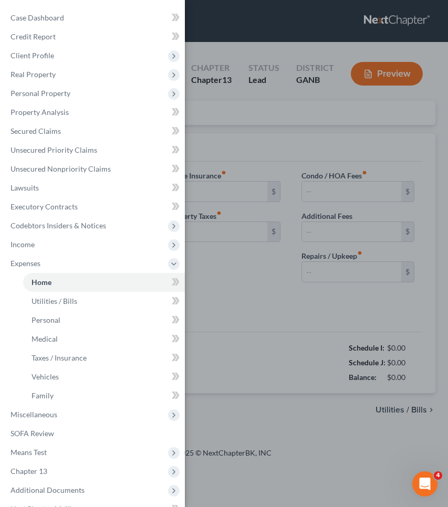
type input "0.00"
radio input "true"
type input "0.00"
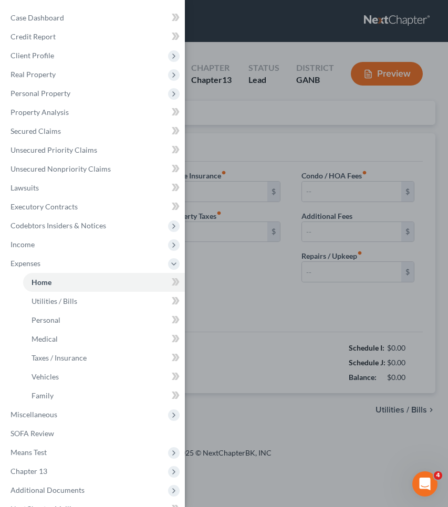
type input "0.00"
click at [220, 280] on div "Case Dashboard Payments Invoices Payments Payments Credit Report Client Profile" at bounding box center [224, 253] width 448 height 507
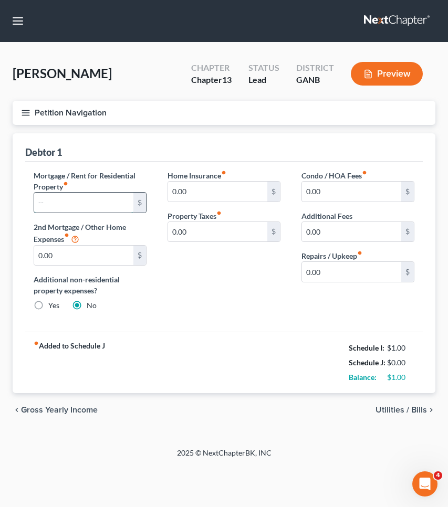
click at [101, 199] on input "text" at bounding box center [83, 203] width 99 height 20
type input "2,000"
click at [394, 411] on span "Utilities / Bills" at bounding box center [400, 410] width 51 height 8
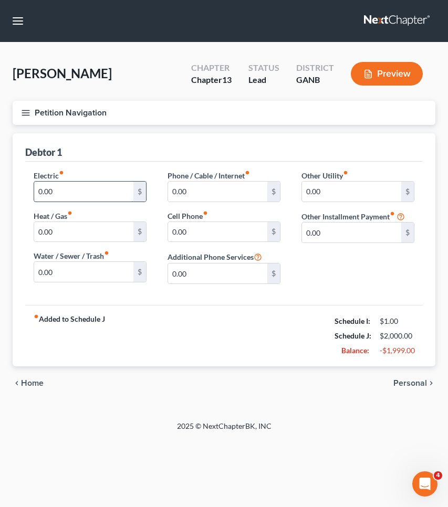
click at [122, 193] on input "0.00" at bounding box center [83, 192] width 99 height 20
type input "450"
drag, startPoint x: 193, startPoint y: 198, endPoint x: 125, endPoint y: 196, distance: 67.7
type input "170"
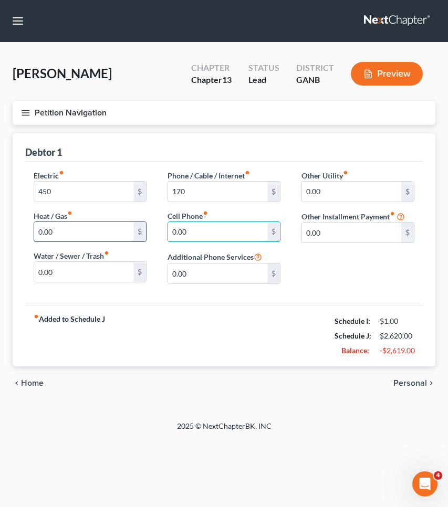
drag, startPoint x: 207, startPoint y: 232, endPoint x: 114, endPoint y: 238, distance: 93.6
type input "0"
type input "125"
click at [411, 382] on span "Personal" at bounding box center [410, 383] width 34 height 8
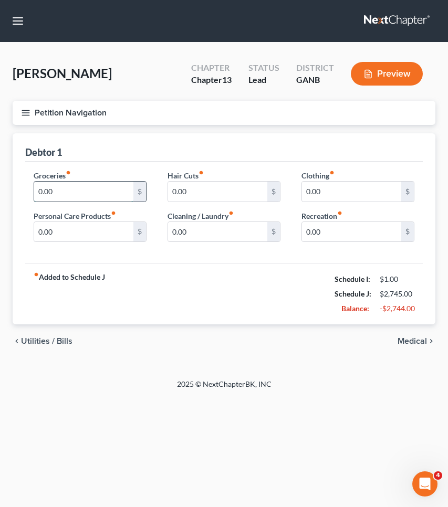
click at [78, 193] on input "0.00" at bounding box center [83, 192] width 99 height 20
type input "1,200"
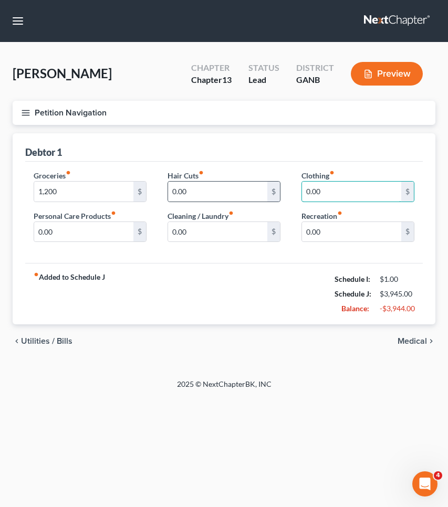
drag, startPoint x: 341, startPoint y: 197, endPoint x: 268, endPoint y: 194, distance: 73.0
click at [268, 194] on div "Groceries fiber_manual_record 1,200 $ Personal Care Products fiber_manual_recor…" at bounding box center [223, 210] width 401 height 81
type input "100"
click at [38, 232] on input "0.00" at bounding box center [83, 232] width 99 height 20
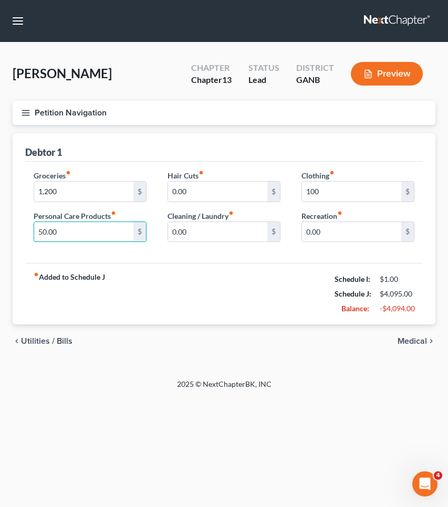
type input "50.00"
click at [407, 342] on span "Medical" at bounding box center [411, 341] width 29 height 8
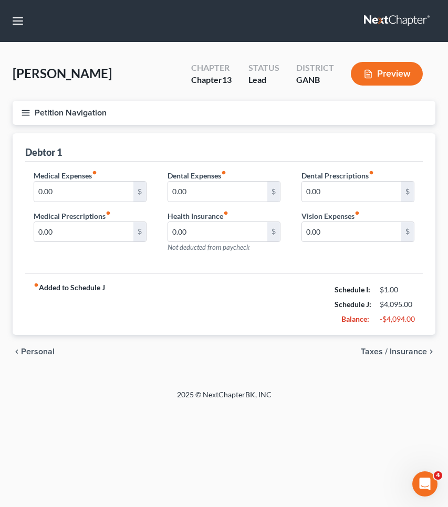
click at [406, 348] on span "Taxes / Insurance" at bounding box center [394, 351] width 66 height 8
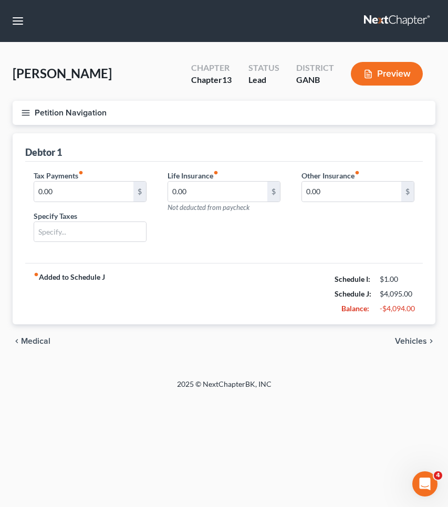
click at [408, 342] on span "Vehicles" at bounding box center [411, 341] width 32 height 8
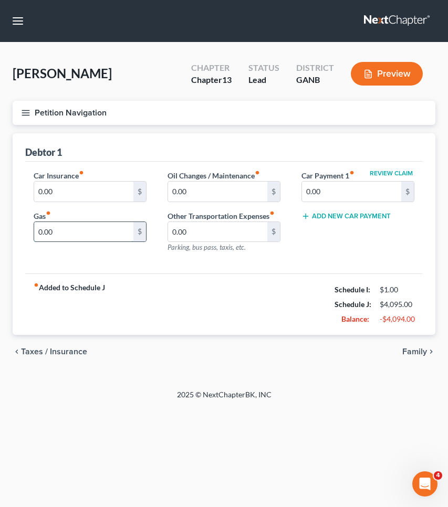
click at [112, 232] on input "0.00" at bounding box center [83, 232] width 99 height 20
type input "200"
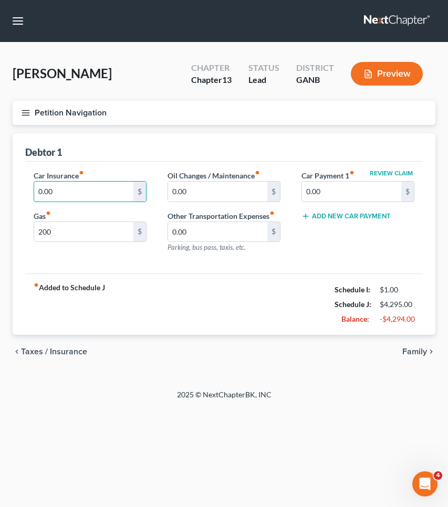
drag, startPoint x: 55, startPoint y: 190, endPoint x: 14, endPoint y: 190, distance: 40.4
click at [14, 190] on div "Debtor 1 Car Insurance fiber_manual_record 0.00 $ Gas fiber_manual_record 200 $…" at bounding box center [224, 234] width 422 height 202
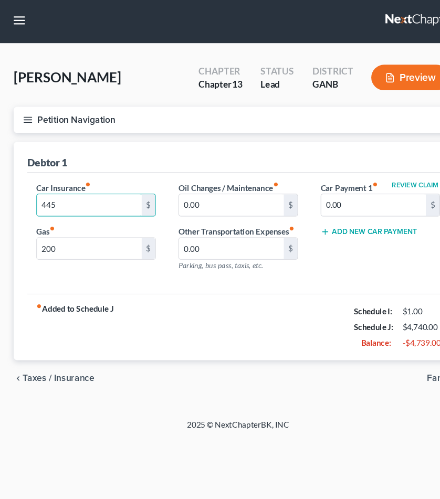
scroll to position [8, 0]
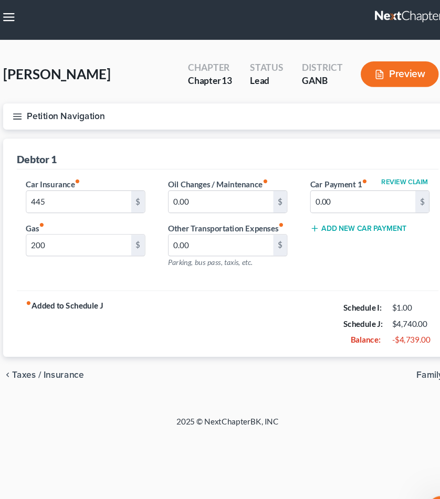
click at [57, 101] on button "Petition Navigation" at bounding box center [220, 113] width 415 height 24
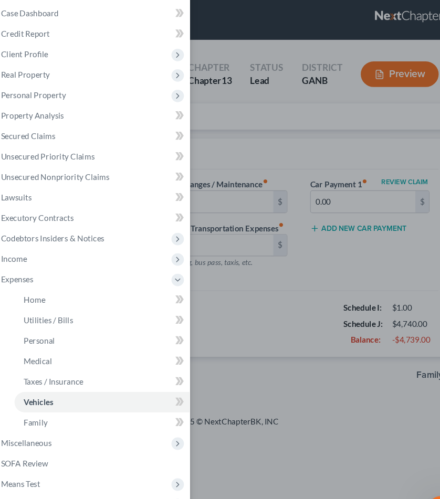
click at [327, 89] on div "Case Dashboard Payments Invoices Payments Payments Credit Report Client Profile" at bounding box center [220, 249] width 440 height 499
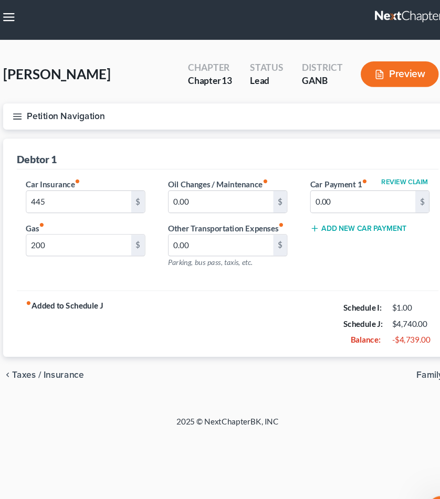
click at [77, 107] on button "Petition Navigation" at bounding box center [220, 113] width 415 height 24
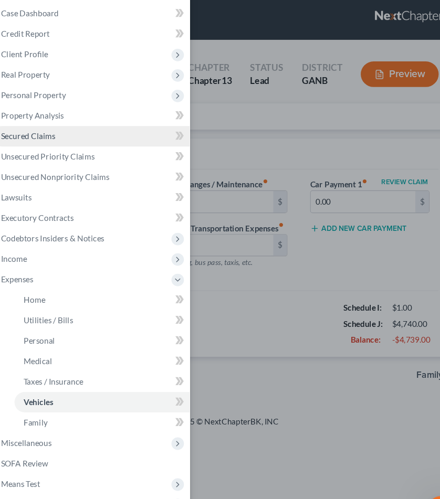
click at [72, 124] on link "Secured Claims" at bounding box center [93, 131] width 183 height 19
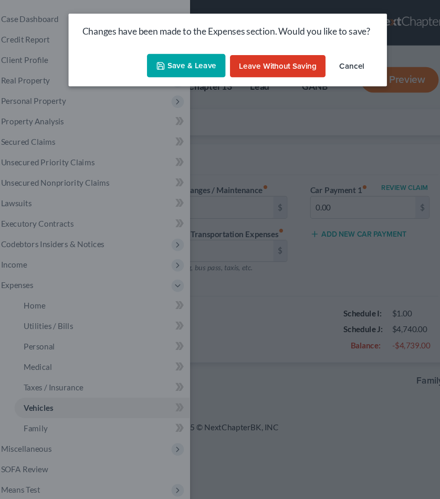
click at [174, 57] on button "Save & Leave" at bounding box center [181, 61] width 72 height 22
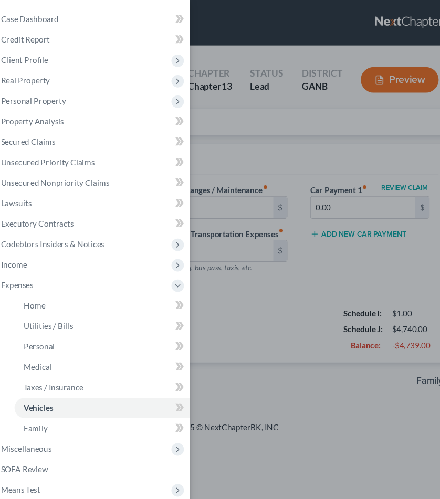
type input "445.00"
type input "200.00"
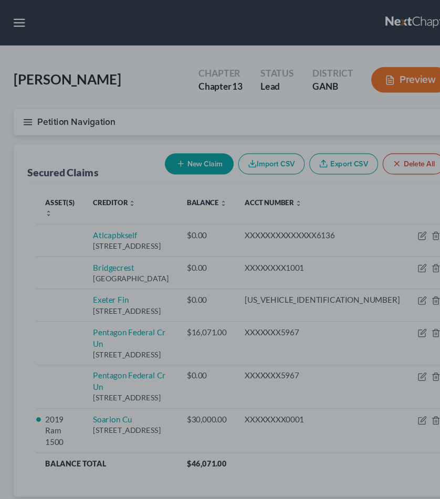
click at [184, 151] on div at bounding box center [220, 249] width 440 height 499
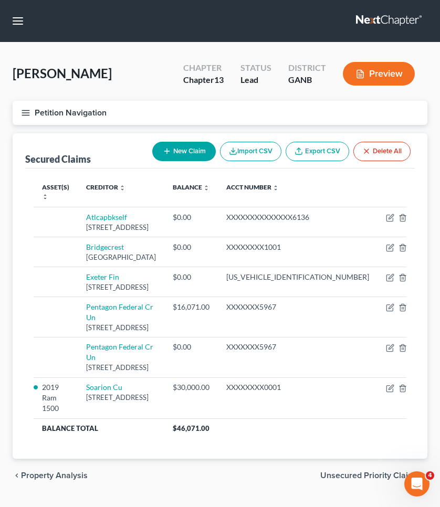
click at [196, 147] on button "New Claim" at bounding box center [183, 151] width 63 height 19
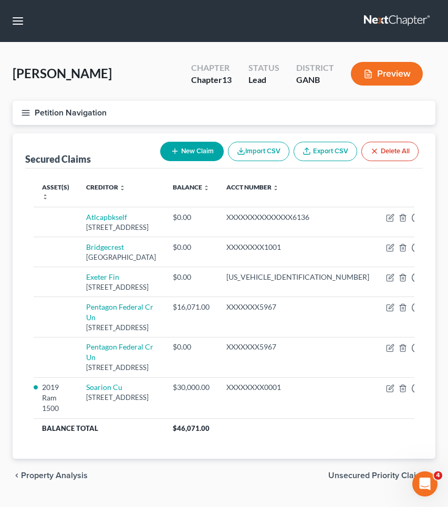
select select "0"
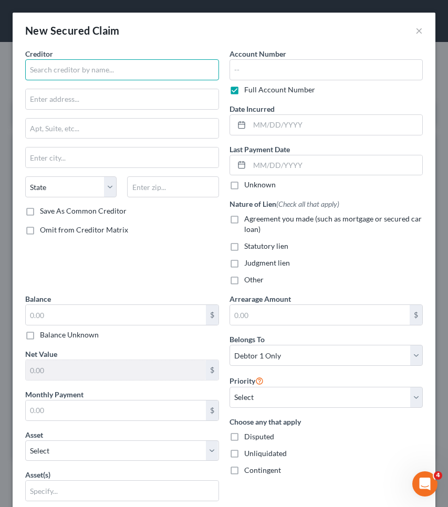
click at [181, 77] on input "text" at bounding box center [122, 69] width 194 height 21
type input "First Portfolio Ventures II, LLC assignee of Time Payment Corporation"
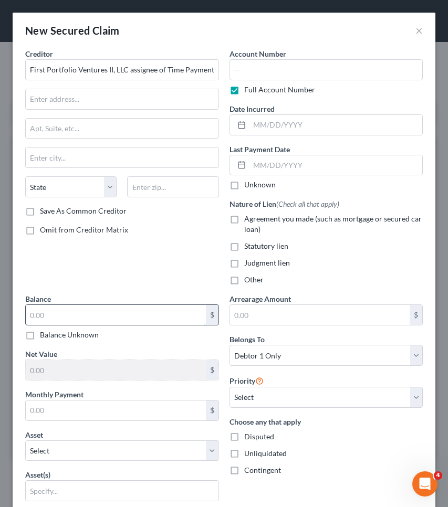
click at [169, 323] on input "text" at bounding box center [116, 315] width 180 height 20
type input "20,961.63"
click at [168, 253] on div "Creditor * First Portfolio Ventures II, LLC assignee of Time Payment Corporatio…" at bounding box center [122, 170] width 204 height 245
click at [244, 265] on label "Judgment lien" at bounding box center [267, 263] width 46 height 10
click at [248, 264] on input "Judgment lien" at bounding box center [251, 261] width 7 height 7
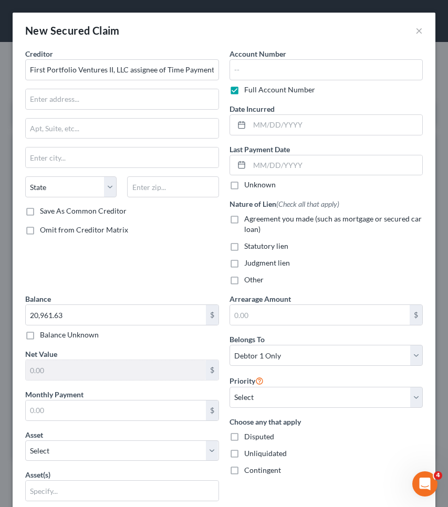
checkbox input "true"
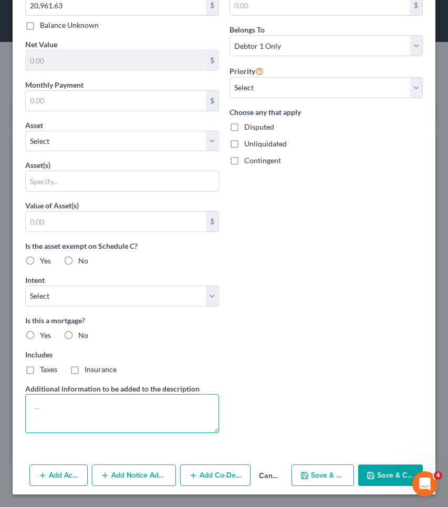
scroll to position [310, 0]
click at [134, 414] on textarea at bounding box center [122, 413] width 194 height 39
type textarea "BK 5885/PG 248"
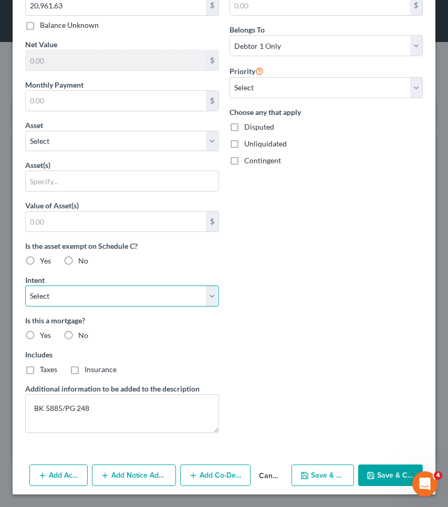
select select "3"
click at [81, 333] on span "No" at bounding box center [83, 335] width 10 height 9
click at [82, 333] on input "No" at bounding box center [85, 333] width 7 height 7
radio input "true"
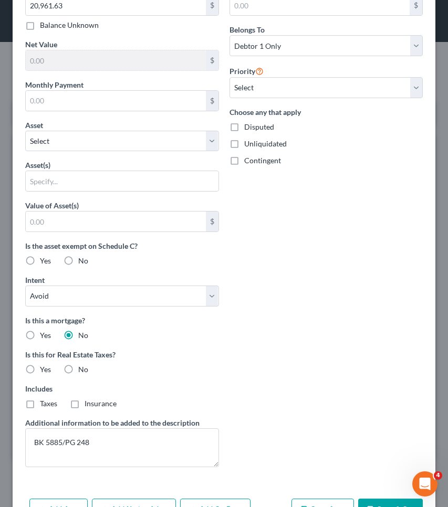
click at [81, 369] on span "No" at bounding box center [83, 369] width 10 height 9
click at [82, 369] on input "No" at bounding box center [85, 367] width 7 height 7
radio input "true"
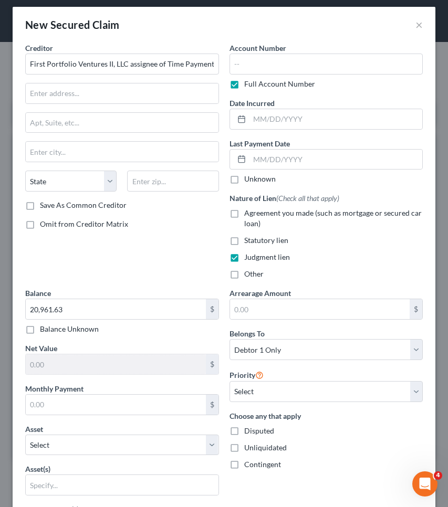
scroll to position [0, 0]
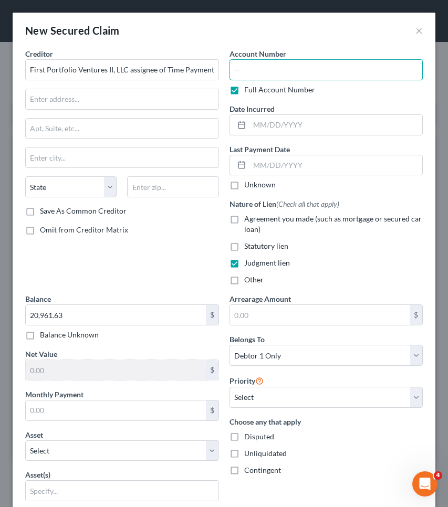
click at [288, 71] on input "text" at bounding box center [326, 69] width 194 height 21
type input "23EV004870"
click at [361, 31] on div "New Secured Claim ×" at bounding box center [224, 31] width 422 height 36
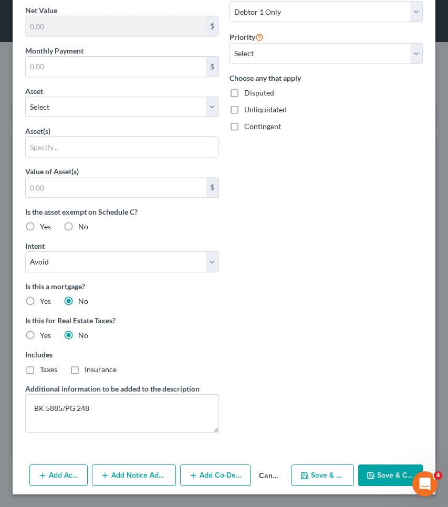
scroll to position [344, 0]
click at [382, 474] on button "Save & Close" at bounding box center [390, 475] width 65 height 22
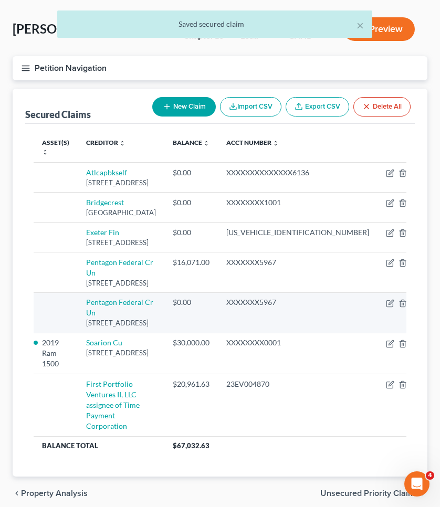
scroll to position [47, 0]
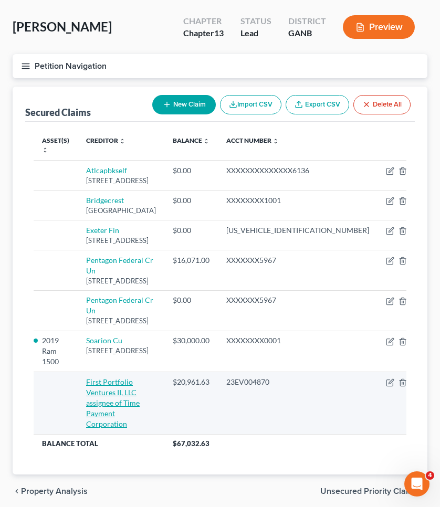
click at [106, 410] on link "First Portfolio Ventures II, LLC assignee of Time Payment Corporation" at bounding box center [113, 402] width 54 height 51
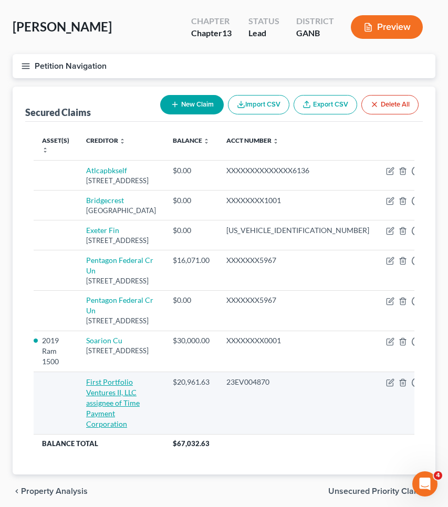
select select "3"
select select "0"
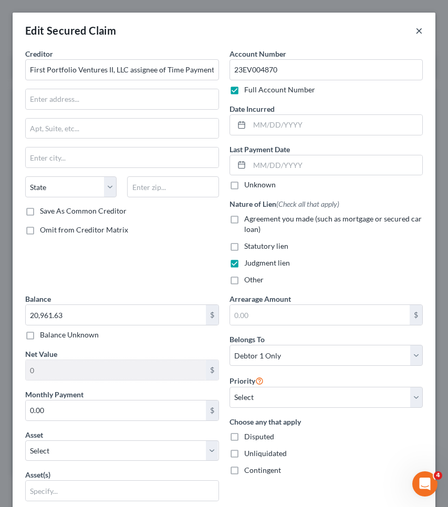
click at [415, 28] on button "×" at bounding box center [418, 30] width 7 height 13
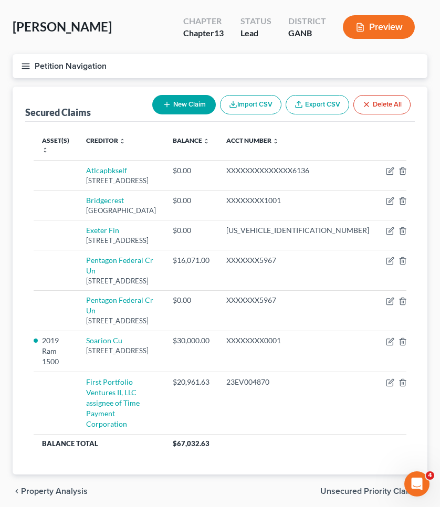
click at [82, 66] on button "Petition Navigation" at bounding box center [220, 66] width 415 height 24
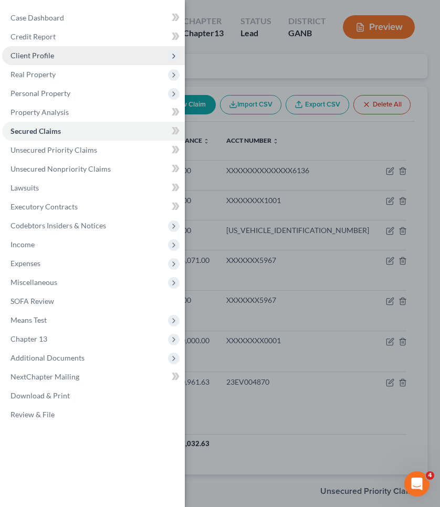
click at [79, 60] on span "Client Profile" at bounding box center [93, 55] width 183 height 19
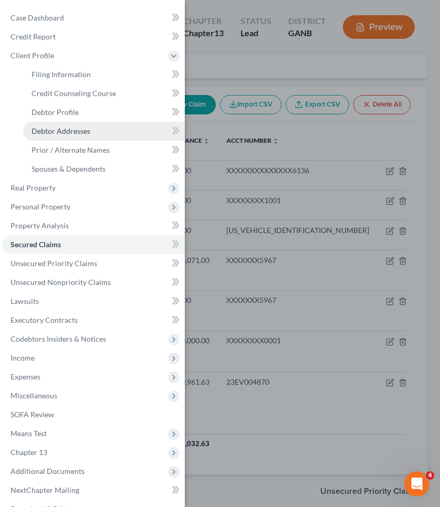
click at [82, 129] on span "Debtor Addresses" at bounding box center [60, 130] width 59 height 9
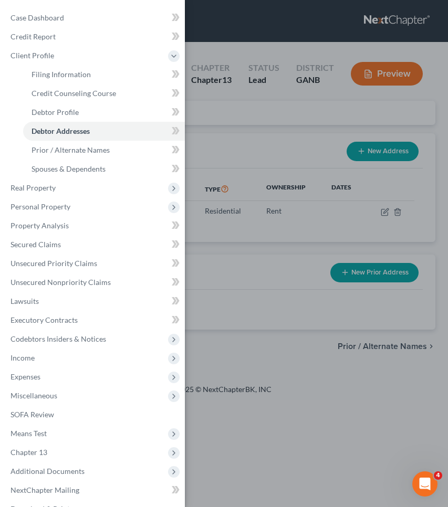
click at [287, 104] on div "Case Dashboard Payments Invoices Payments Payments Credit Report Client Profile" at bounding box center [224, 253] width 448 height 507
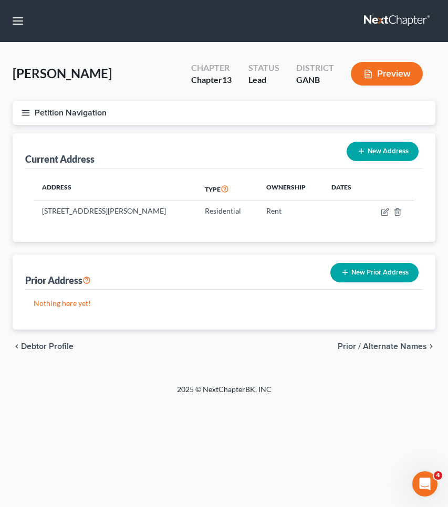
click at [373, 270] on button "New Prior Address" at bounding box center [374, 272] width 88 height 19
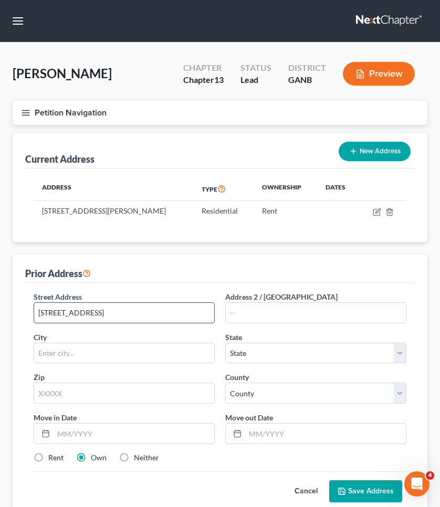
type input "925 Carters Grove Trl"
type input "30022"
type input "Alpharetta"
select select "10"
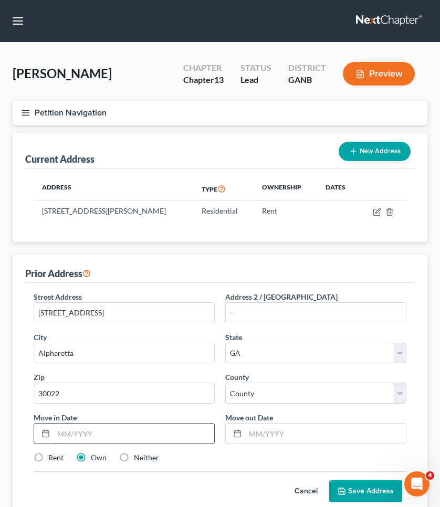
click at [161, 423] on input "text" at bounding box center [134, 433] width 161 height 20
type input "05/2019"
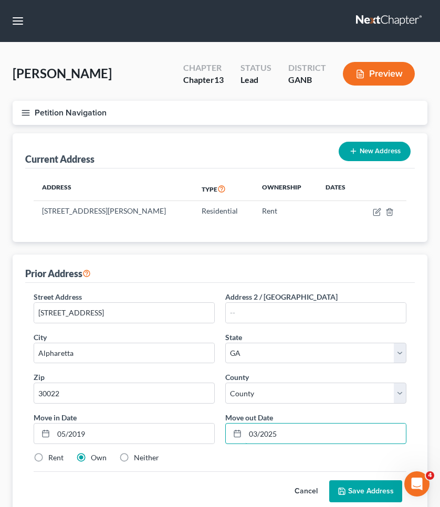
type input "03/2025"
click at [48, 460] on label "Rent" at bounding box center [55, 457] width 15 height 10
click at [52, 459] on input "Rent" at bounding box center [55, 455] width 7 height 7
radio input "true"
click at [358, 493] on button "Save Address" at bounding box center [365, 491] width 73 height 22
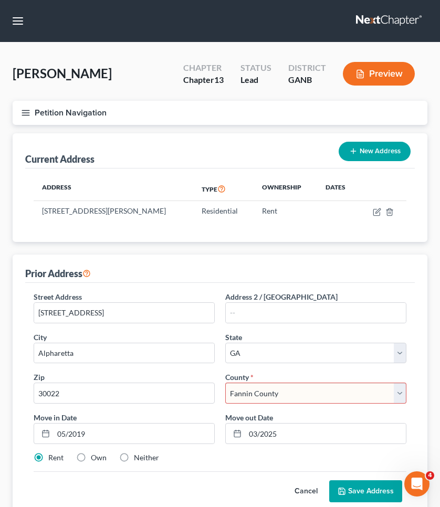
select select "59"
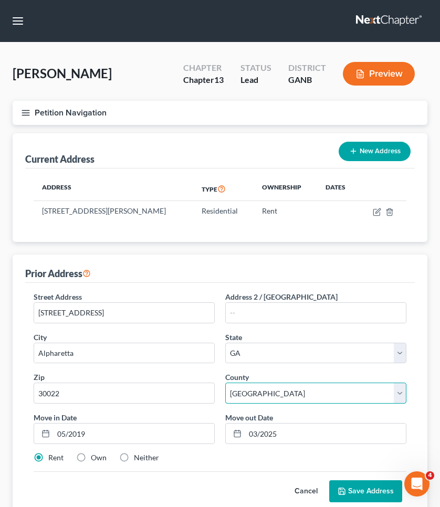
click at [366, 491] on button "Save Address" at bounding box center [365, 491] width 73 height 22
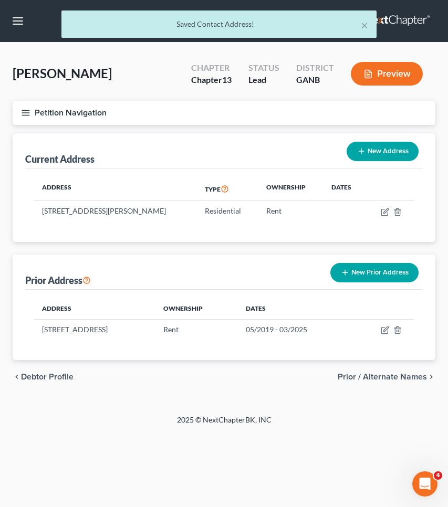
click at [379, 377] on span "Prior / Alternate Names" at bounding box center [381, 377] width 89 height 8
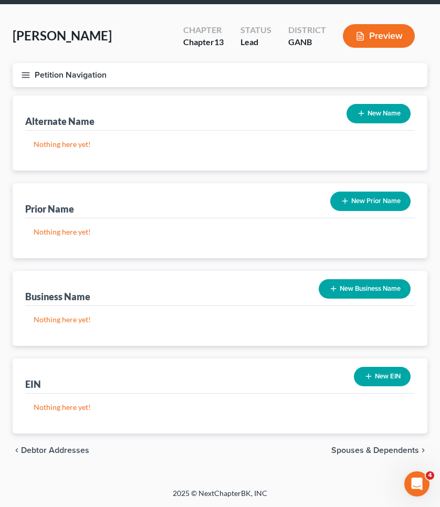
scroll to position [38, 0]
click at [375, 450] on span "Spouses & Dependents" at bounding box center [375, 450] width 88 height 8
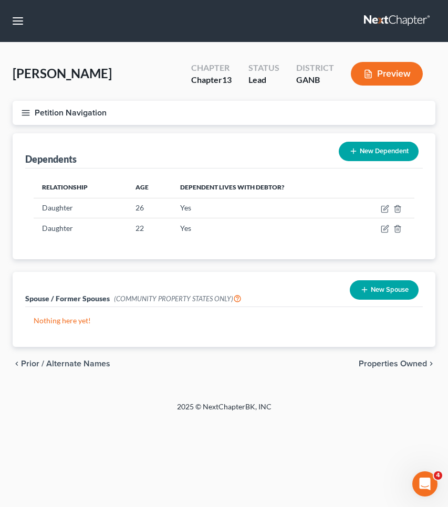
click at [99, 112] on button "Petition Navigation" at bounding box center [224, 113] width 422 height 24
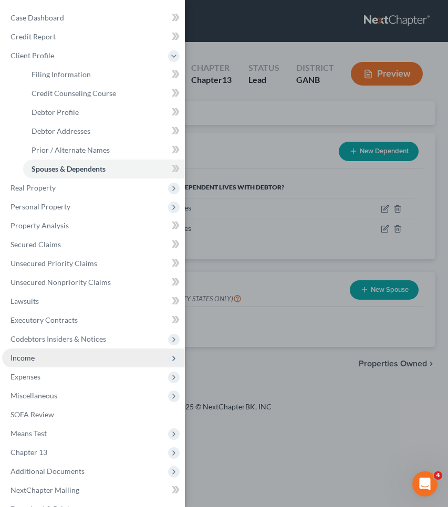
click at [74, 357] on span "Income" at bounding box center [93, 357] width 183 height 19
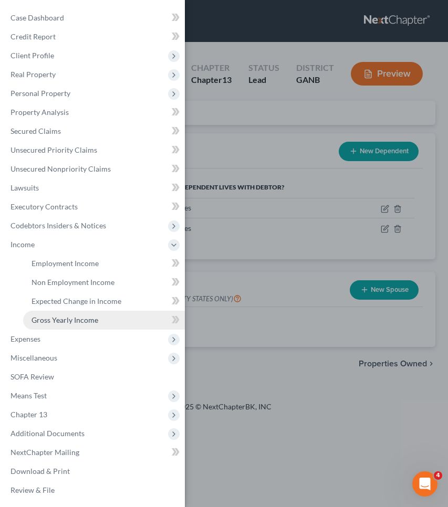
click at [79, 321] on span "Gross Yearly Income" at bounding box center [64, 319] width 67 height 9
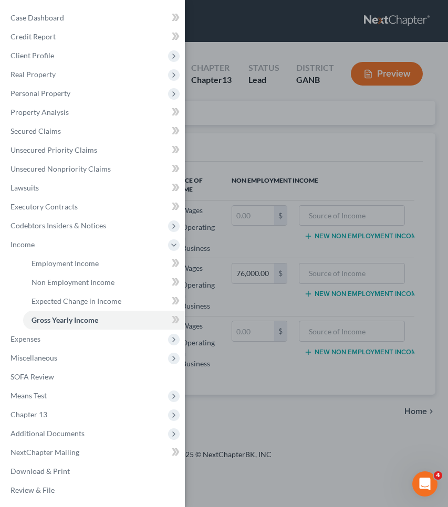
click at [298, 139] on div "Case Dashboard Payments Invoices Payments Payments Credit Report Client Profile" at bounding box center [224, 253] width 448 height 507
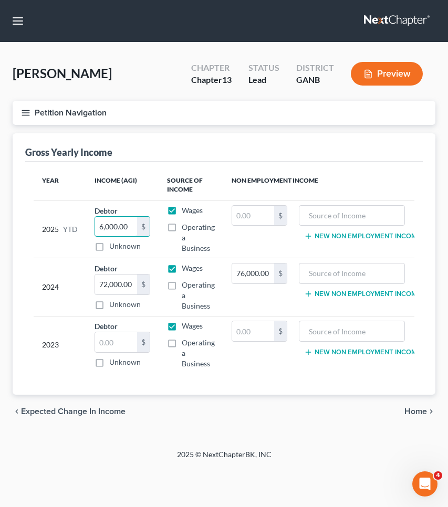
drag, startPoint x: 129, startPoint y: 228, endPoint x: 75, endPoint y: 220, distance: 54.6
click at [75, 220] on tr "2025 YTD Debtor 6,000.00 $ Unknown Balance Undetermined 6,000.00 $ Unknown Wage…" at bounding box center [232, 229] width 396 height 58
type input "60,000"
click at [111, 284] on input "72,000.00" at bounding box center [116, 284] width 42 height 20
type input "63,672"
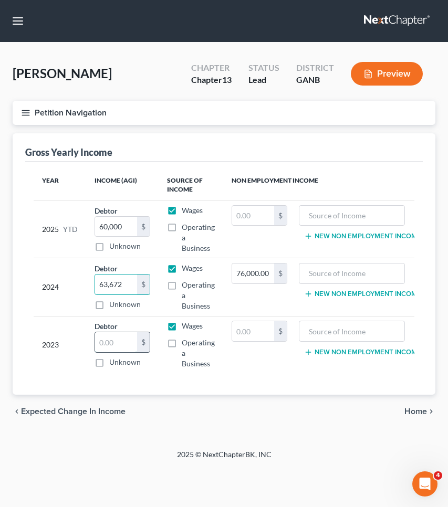
click at [124, 345] on input "text" at bounding box center [116, 342] width 42 height 20
type input "87,850"
click at [257, 275] on input "76,000.00" at bounding box center [253, 273] width 42 height 20
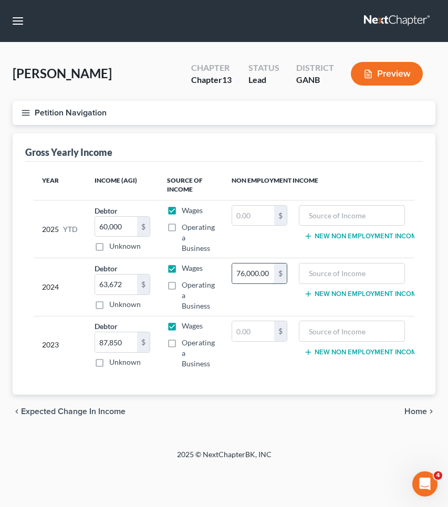
click at [257, 275] on input "76,000.00" at bounding box center [253, 273] width 42 height 20
type input "3,900"
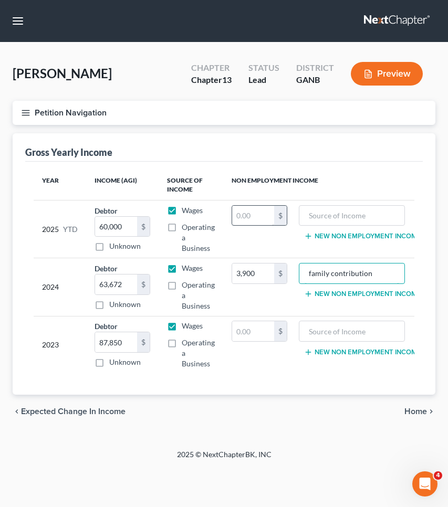
type input "family contribution"
click at [247, 218] on input "text" at bounding box center [253, 216] width 42 height 20
type input "5,200"
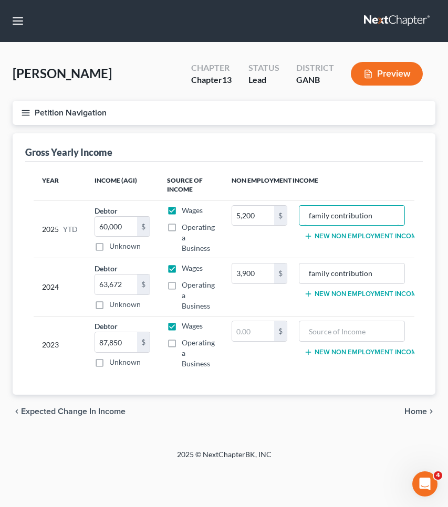
type input "family contribution"
click at [62, 108] on button "Petition Navigation" at bounding box center [224, 113] width 422 height 24
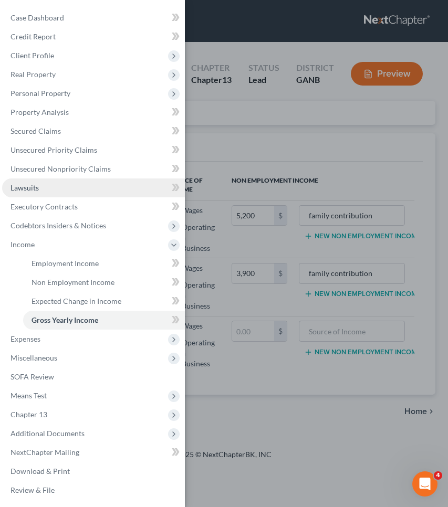
click at [59, 189] on link "Lawsuits" at bounding box center [93, 187] width 183 height 19
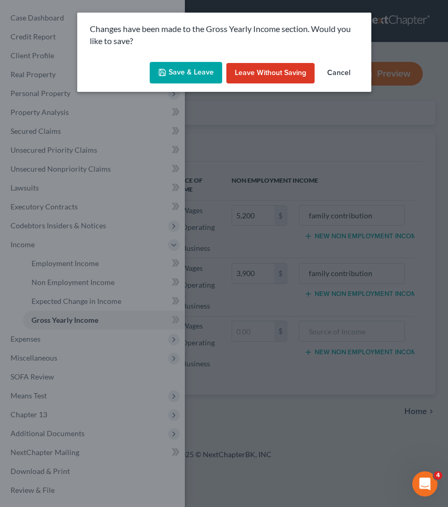
click at [197, 70] on button "Save & Leave" at bounding box center [186, 73] width 72 height 22
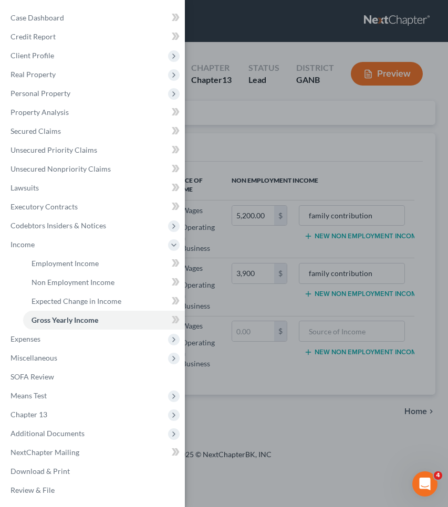
type input "3,900.00"
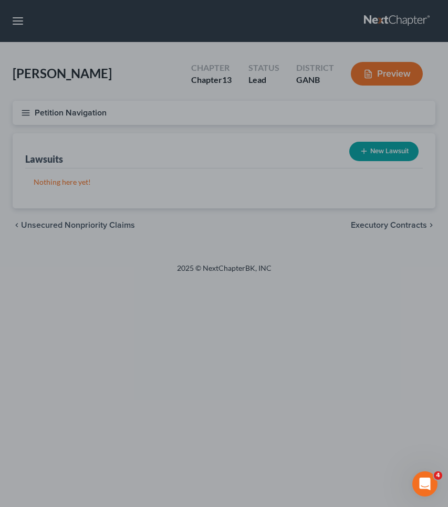
click at [366, 151] on div at bounding box center [224, 253] width 448 height 507
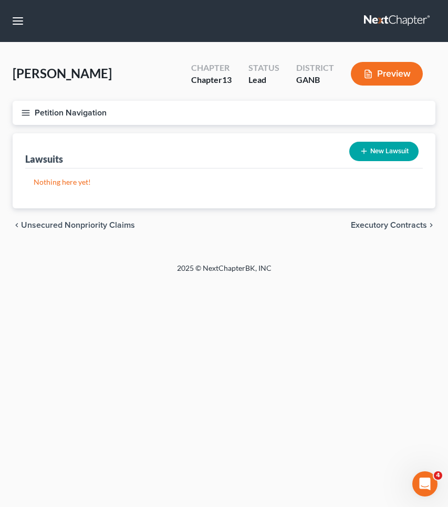
click at [380, 152] on button "New Lawsuit" at bounding box center [383, 151] width 69 height 19
select select "0"
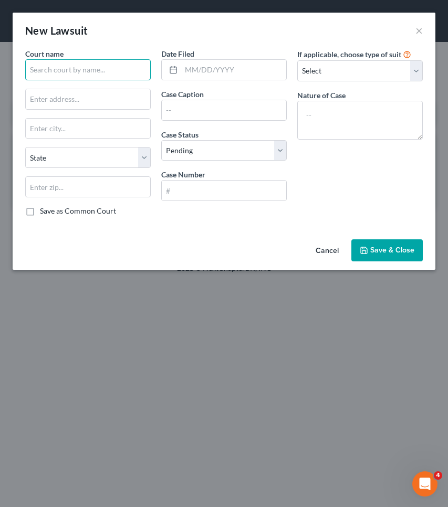
click at [120, 74] on input "text" at bounding box center [87, 69] width 125 height 21
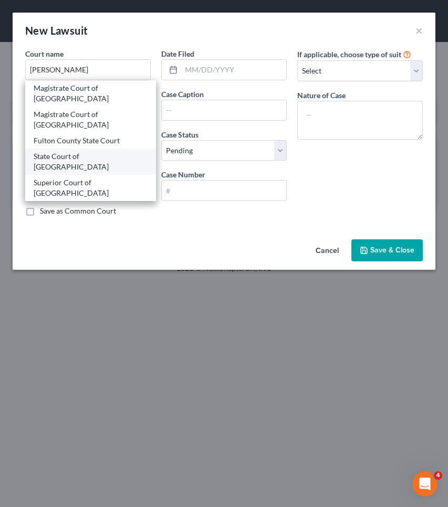
click at [124, 158] on div "State Court of [GEOGRAPHIC_DATA]" at bounding box center [91, 161] width 114 height 21
type input "State Court of [GEOGRAPHIC_DATA]"
type input "[STREET_ADDRESS][PERSON_NAME]"
type input "[GEOGRAPHIC_DATA]"
select select "10"
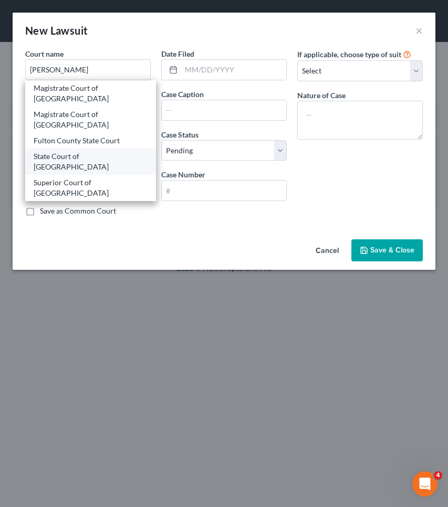
type input "30303"
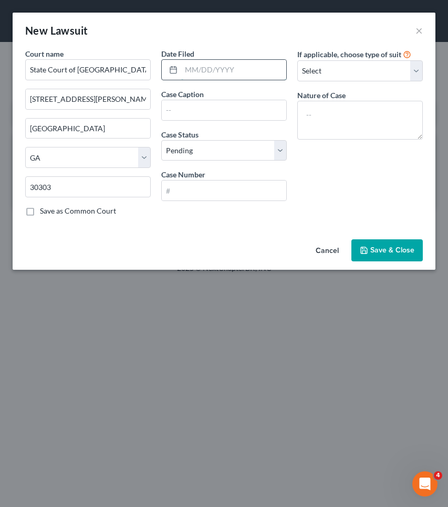
click at [228, 74] on input "text" at bounding box center [233, 70] width 105 height 20
click at [232, 110] on input "text" at bounding box center [224, 110] width 124 height 20
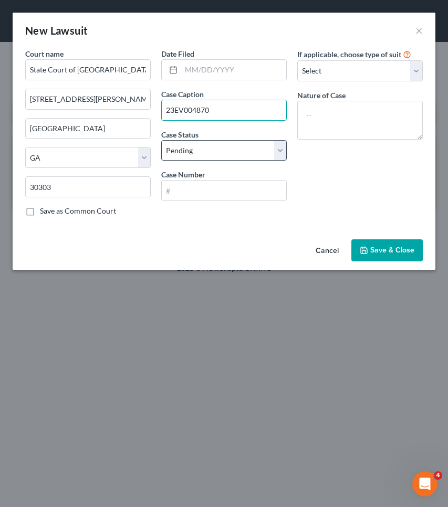
type input "23EV004870"
select select "2"
click at [225, 111] on input "23EV004870" at bounding box center [224, 110] width 124 height 20
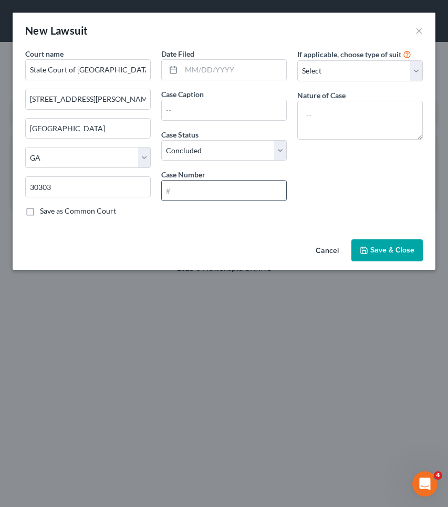
click at [215, 183] on input "text" at bounding box center [224, 191] width 124 height 20
paste input "23EV004870"
type input "23EV004870"
click at [216, 117] on input "text" at bounding box center [224, 110] width 124 height 20
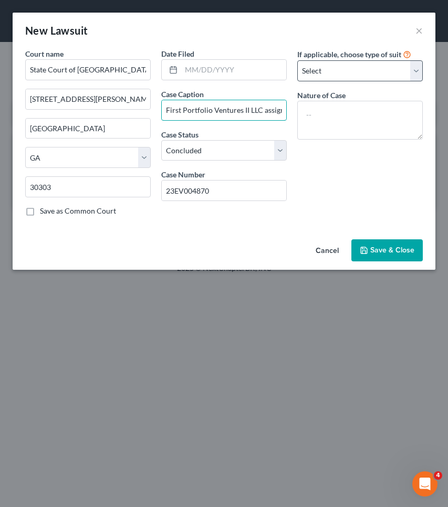
type input "First Portfolio Ventures II LLC assignee of Time Payment Corporation"
select select "4"
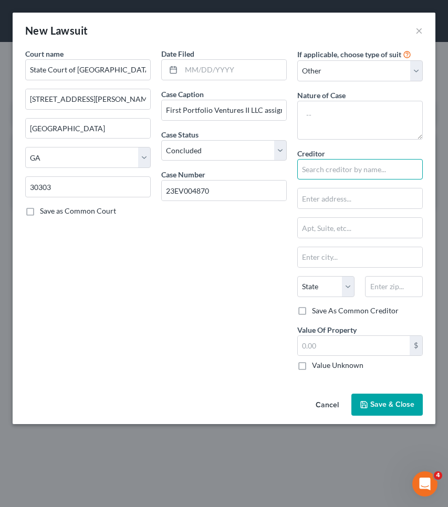
click at [327, 164] on input "text" at bounding box center [359, 169] width 125 height 21
click at [332, 172] on input "Time Payment Corporation" at bounding box center [359, 169] width 125 height 21
type input "Time Payment Corporation"
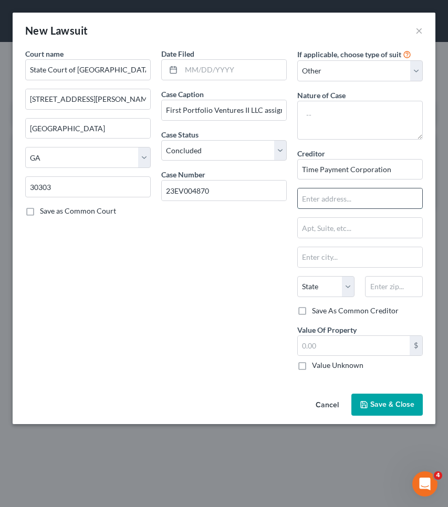
paste input "[STREET_ADDRESS]"
type input "[STREET_ADDRESS]"
type input "01803"
click at [382, 404] on span "Save & Close" at bounding box center [392, 404] width 44 height 9
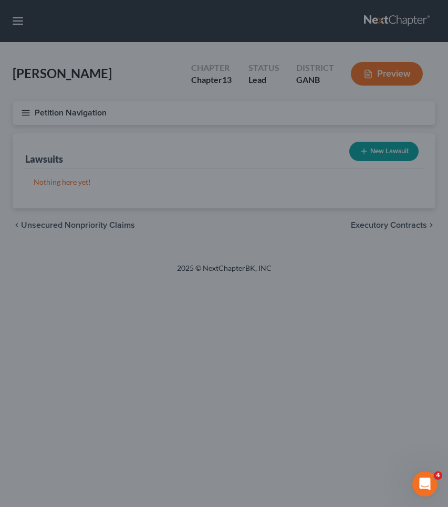
type input "[GEOGRAPHIC_DATA]"
select select "22"
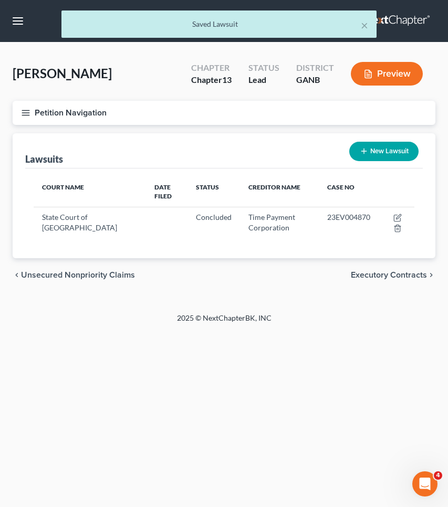
click at [103, 111] on button "Petition Navigation" at bounding box center [224, 113] width 422 height 24
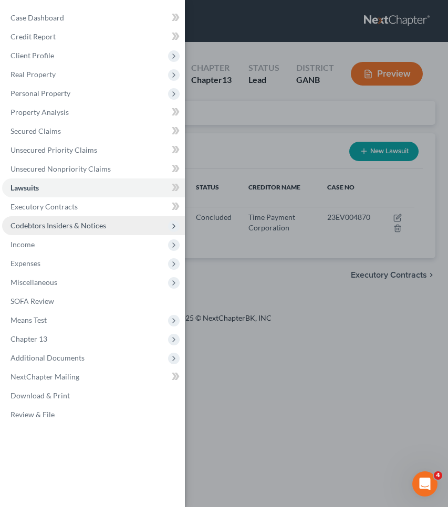
click at [90, 227] on span "Codebtors Insiders & Notices" at bounding box center [58, 225] width 96 height 9
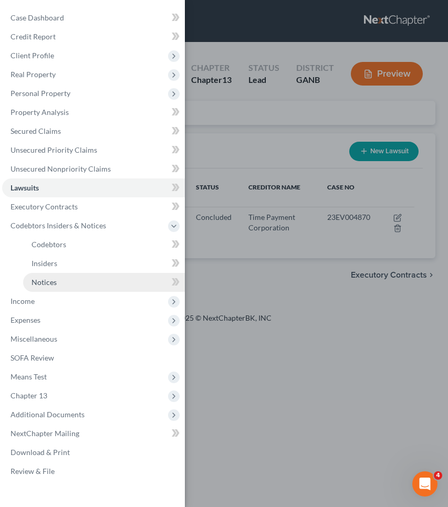
click at [92, 279] on link "Notices" at bounding box center [104, 282] width 162 height 19
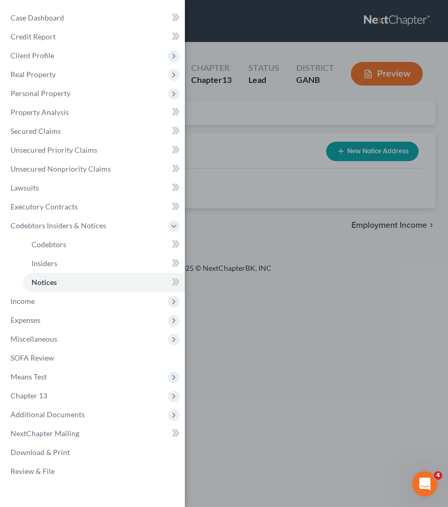
click at [240, 139] on div "Case Dashboard Payments Invoices Payments Payments Credit Report Client Profile" at bounding box center [224, 253] width 448 height 507
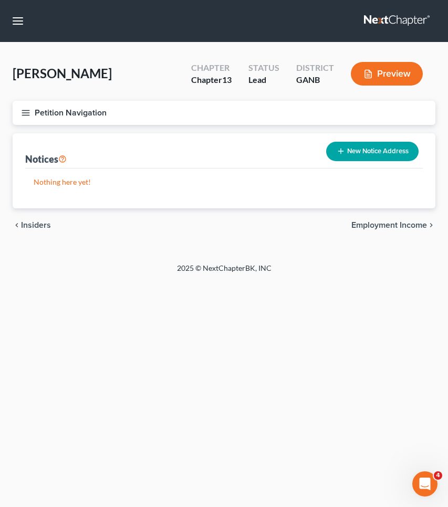
click at [371, 151] on button "New Notice Address" at bounding box center [372, 151] width 92 height 19
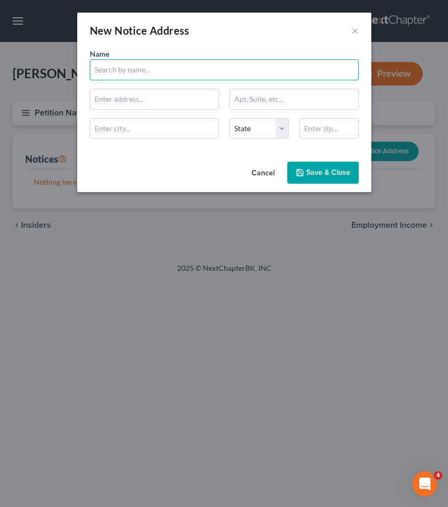
click at [182, 65] on input "text" at bounding box center [224, 69] width 269 height 21
click at [163, 77] on input "Ragan & Ragan PC" at bounding box center [224, 69] width 269 height 21
type input "Ragan & Ragan PC"
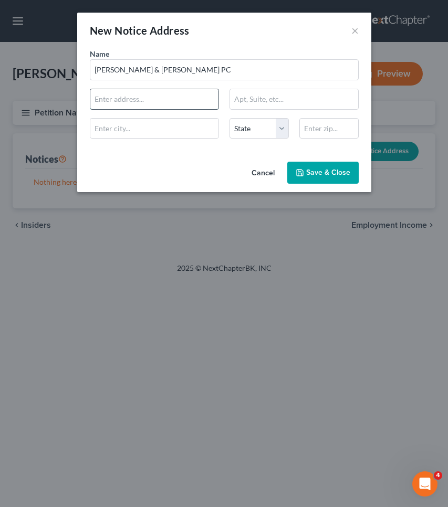
paste input "3100 Breckinridge Blvd UNIT 722"
type input "3100 Breckinridge Blvd UNIT 722"
type input "30096"
type input "Duluth"
select select "10"
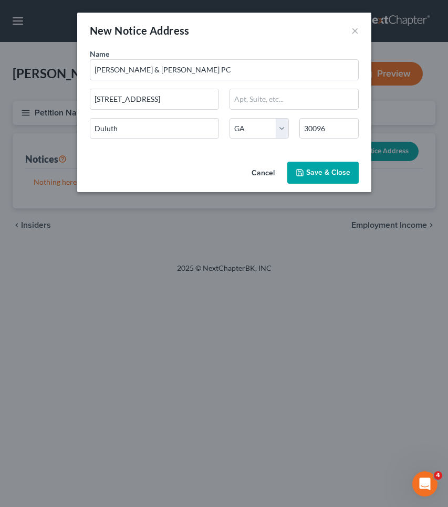
click at [341, 171] on span "Save & Close" at bounding box center [328, 172] width 44 height 9
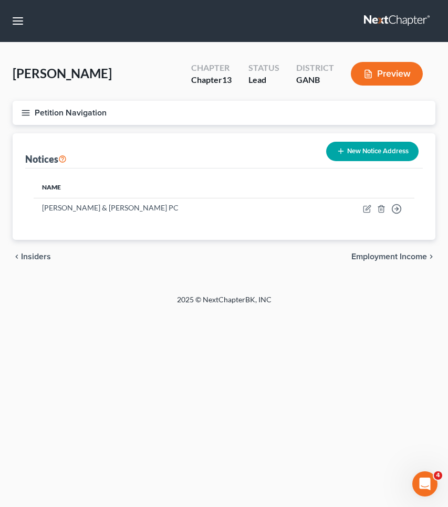
click at [14, 109] on button "Petition Navigation" at bounding box center [224, 113] width 422 height 24
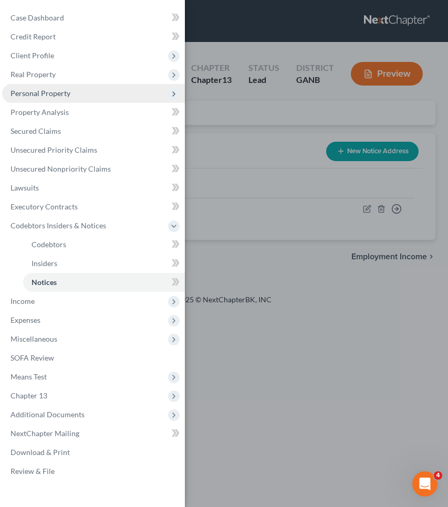
click at [64, 97] on span "Personal Property" at bounding box center [40, 93] width 60 height 9
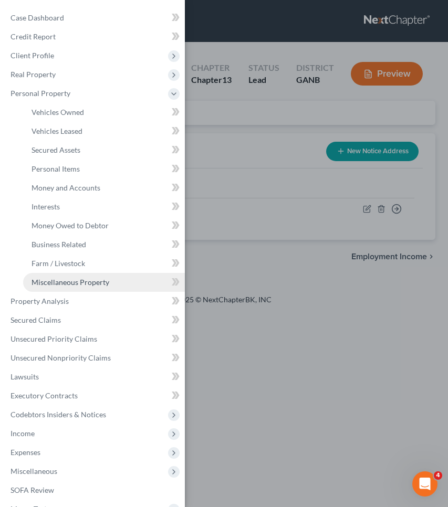
click at [92, 283] on span "Miscellaneous Property" at bounding box center [70, 282] width 78 height 9
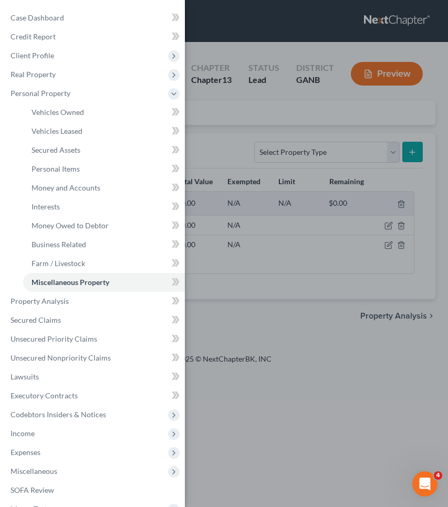
click at [304, 143] on div "Case Dashboard Payments Invoices Payments Payments Credit Report Client Profile" at bounding box center [224, 253] width 448 height 507
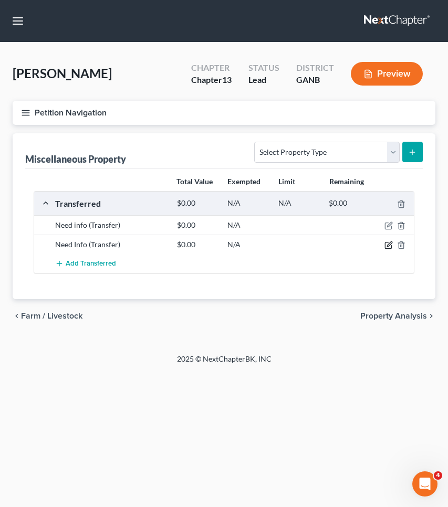
click at [389, 242] on icon "button" at bounding box center [389, 244] width 5 height 5
select select "Ordinary ([DATE])"
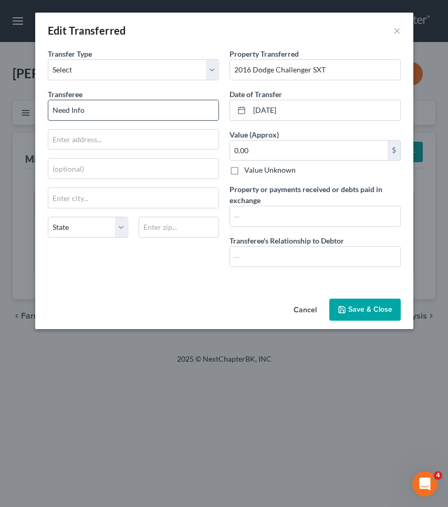
click at [171, 108] on input "Need Info" at bounding box center [133, 110] width 170 height 20
type input "Bridgecrest repossession"
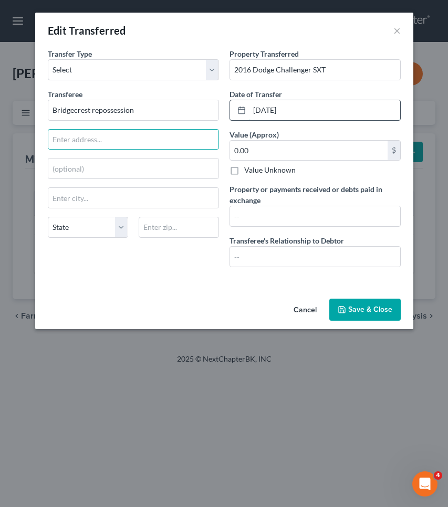
click at [260, 109] on input "[DATE]" at bounding box center [324, 110] width 151 height 20
click at [322, 114] on input "06/01/2025" at bounding box center [324, 110] width 151 height 20
type input "06/01/2024"
click at [364, 310] on button "Save & Close" at bounding box center [364, 310] width 71 height 22
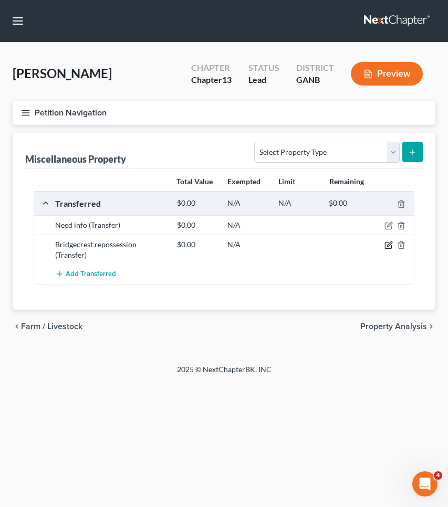
click at [386, 245] on icon "button" at bounding box center [388, 245] width 8 height 8
select select "Ordinary (within 2 years)"
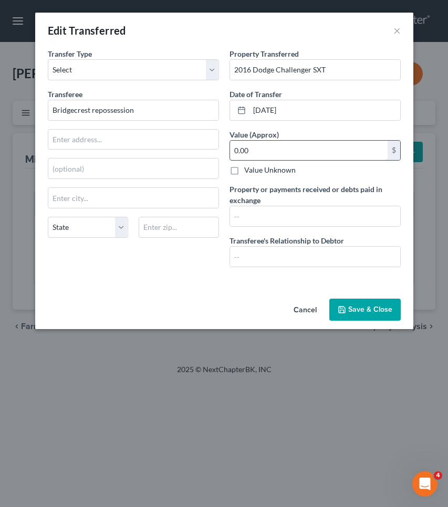
click at [340, 154] on input "0.00" at bounding box center [308, 151] width 157 height 20
type input "9,763"
click at [372, 306] on button "Save & Close" at bounding box center [364, 310] width 71 height 22
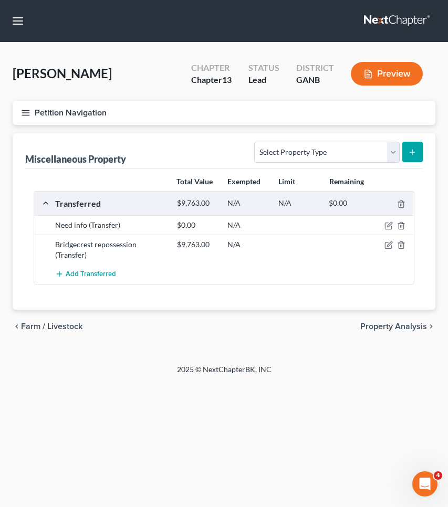
click at [97, 104] on button "Petition Navigation" at bounding box center [224, 113] width 422 height 24
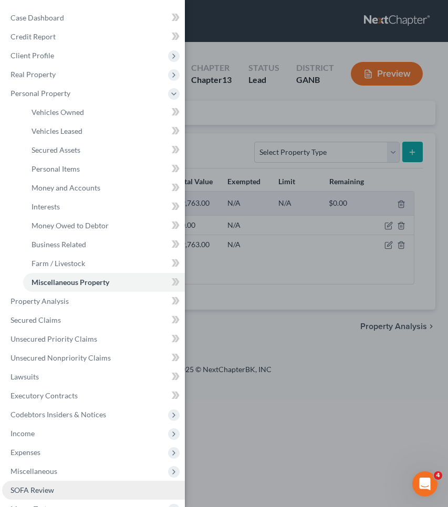
click at [100, 485] on link "SOFA Review" at bounding box center [93, 490] width 183 height 19
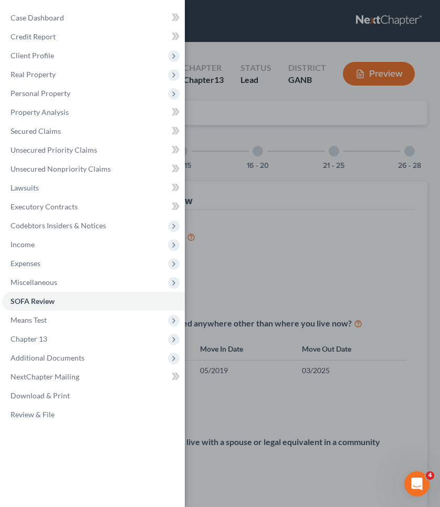
click at [266, 219] on div "Case Dashboard Payments Invoices Payments Payments Credit Report Client Profile" at bounding box center [220, 253] width 440 height 507
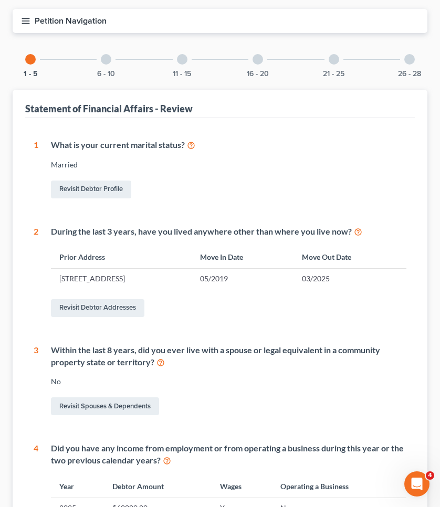
scroll to position [89, 0]
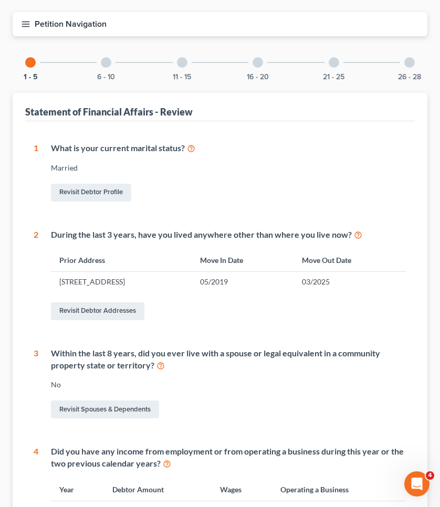
click at [104, 67] on div at bounding box center [106, 62] width 10 height 10
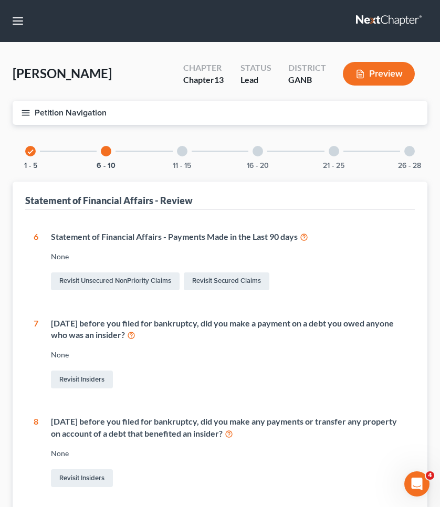
scroll to position [0, 0]
click at [60, 105] on button "Petition Navigation" at bounding box center [220, 113] width 415 height 24
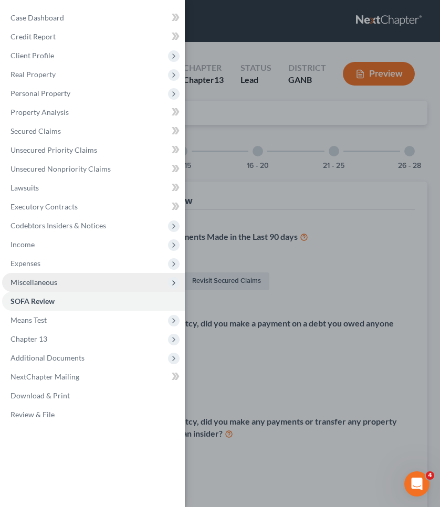
click at [61, 286] on span "Miscellaneous" at bounding box center [93, 282] width 183 height 19
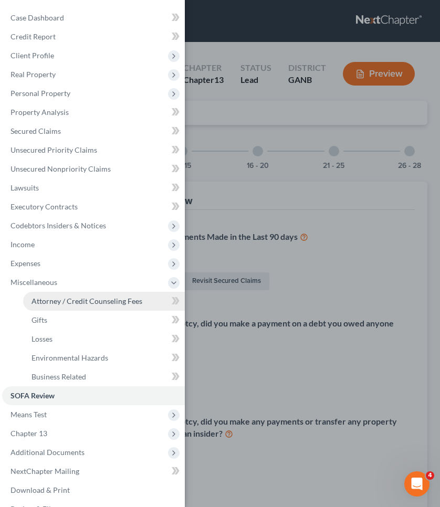
click at [62, 302] on span "Attorney / Credit Counseling Fees" at bounding box center [86, 300] width 111 height 9
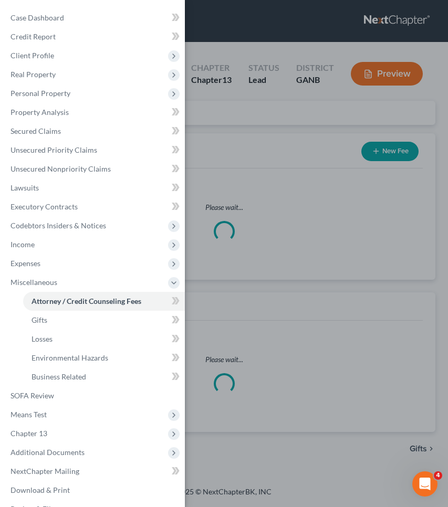
click at [243, 163] on div "Case Dashboard Payments Invoices Payments Payments Credit Report Client Profile" at bounding box center [224, 253] width 448 height 507
select select "1"
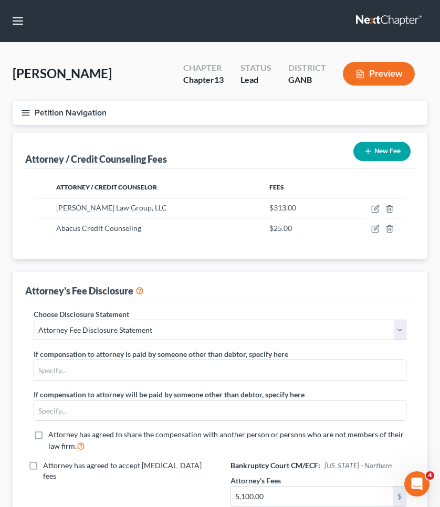
click at [377, 149] on button "New Fee" at bounding box center [381, 151] width 57 height 19
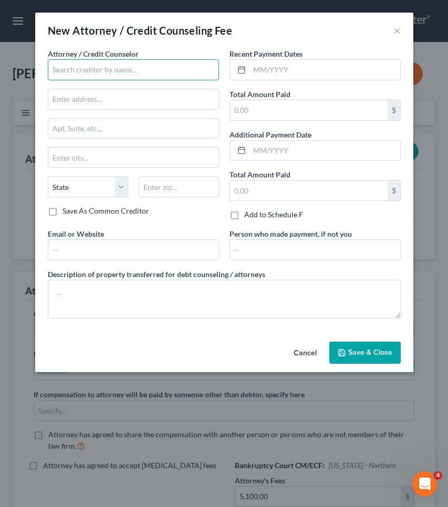
click at [179, 78] on input "text" at bounding box center [133, 69] width 171 height 21
type input "Semrad Law Firm"
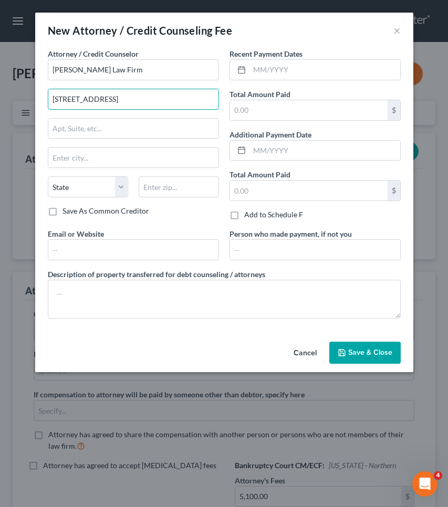
type input "6125 Old National Hwy"
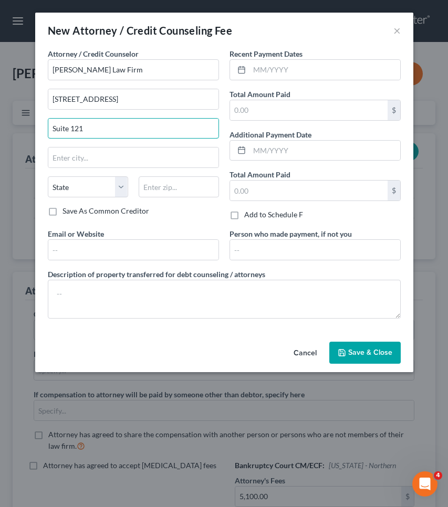
type input "Suite 121"
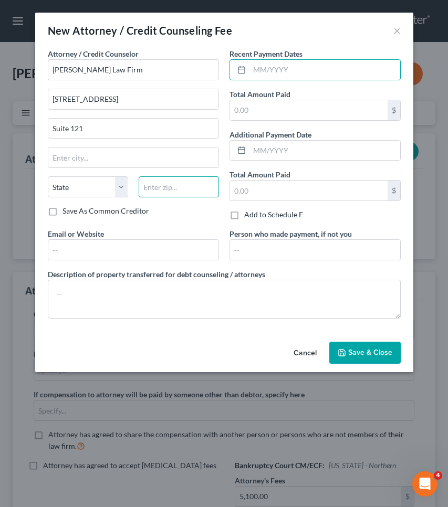
click at [174, 194] on input "text" at bounding box center [179, 186] width 80 height 21
type input "30349"
click at [302, 69] on input "text" at bounding box center [324, 70] width 151 height 20
type input "Atlanta"
select select "10"
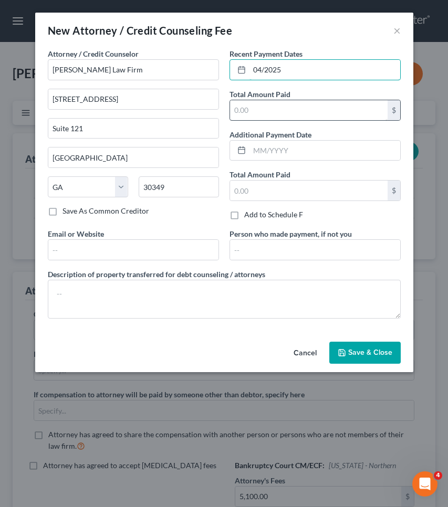
type input "04/2025"
click at [348, 109] on input "text" at bounding box center [308, 110] width 157 height 20
type input "500"
click at [377, 349] on span "Save & Close" at bounding box center [370, 352] width 44 height 9
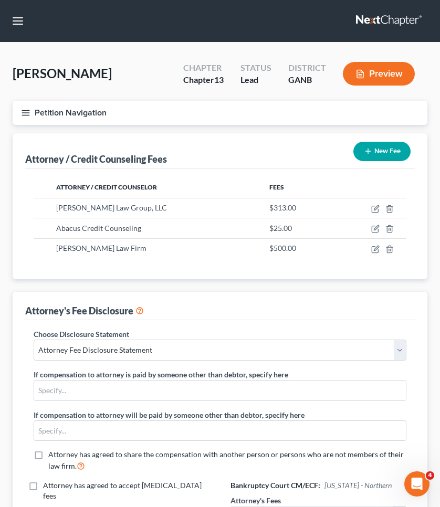
click at [76, 107] on button "Petition Navigation" at bounding box center [220, 113] width 415 height 24
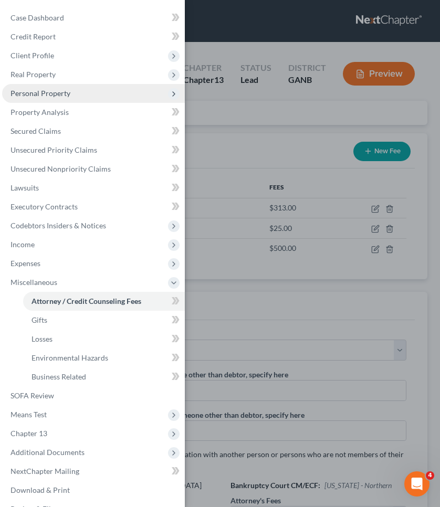
click at [72, 98] on span "Personal Property" at bounding box center [93, 93] width 183 height 19
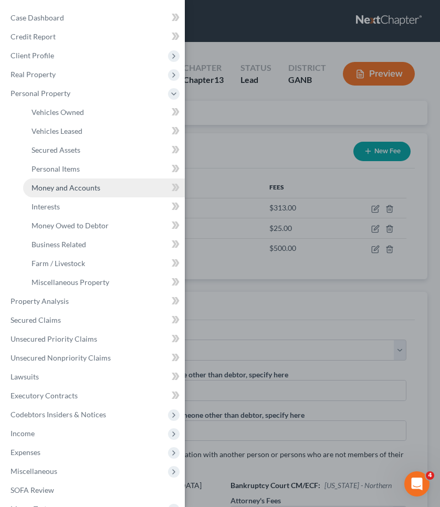
click at [79, 189] on span "Money and Accounts" at bounding box center [65, 187] width 69 height 9
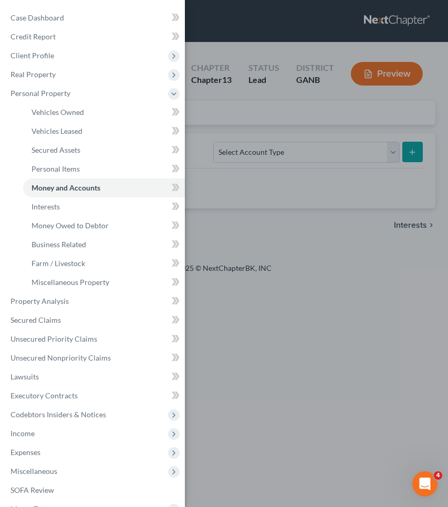
click at [339, 157] on div "Case Dashboard Payments Invoices Payments Payments Credit Report Client Profile" at bounding box center [224, 253] width 448 height 507
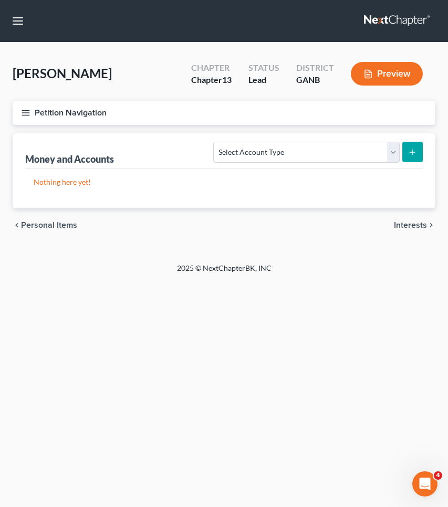
click at [404, 225] on span "Interests" at bounding box center [410, 225] width 33 height 8
click at [101, 106] on button "Petition Navigation" at bounding box center [224, 113] width 422 height 24
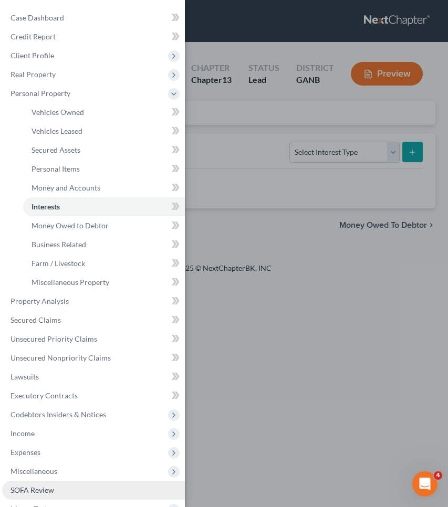
click at [96, 490] on link "SOFA Review" at bounding box center [93, 490] width 183 height 19
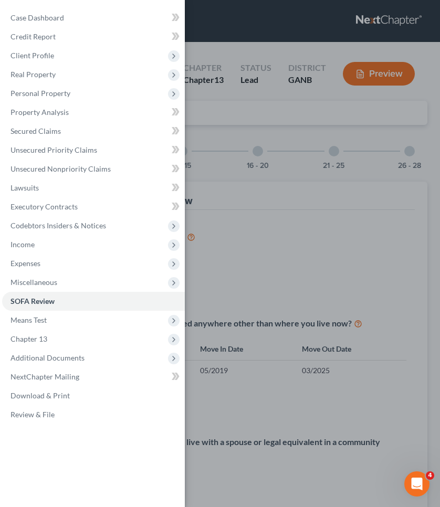
click at [409, 170] on div "Case Dashboard Payments Invoices Payments Payments Credit Report Client Profile" at bounding box center [220, 253] width 440 height 507
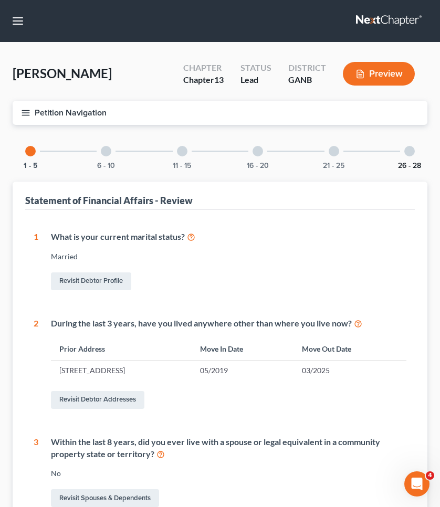
click at [409, 166] on button "26 - 28" at bounding box center [409, 165] width 23 height 7
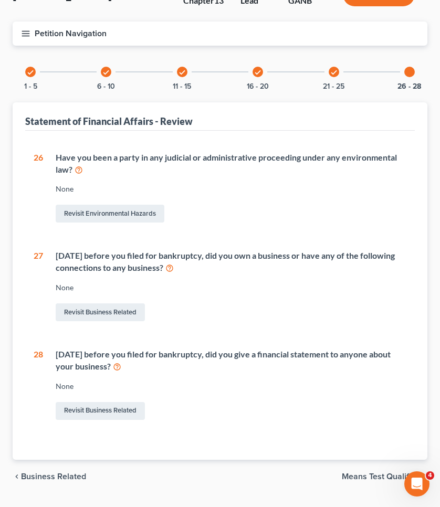
scroll to position [80, 0]
click at [98, 311] on link "Revisit Business Related" at bounding box center [100, 312] width 89 height 18
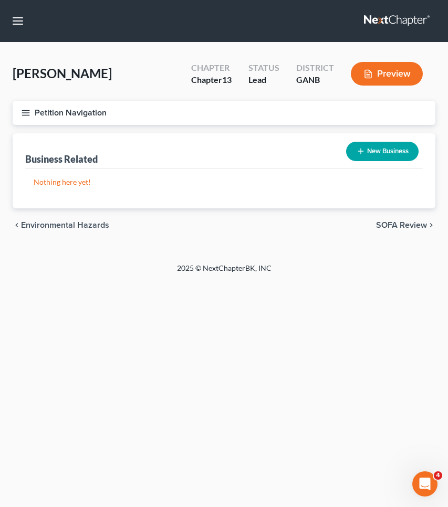
click at [374, 148] on button "New Business" at bounding box center [382, 151] width 72 height 19
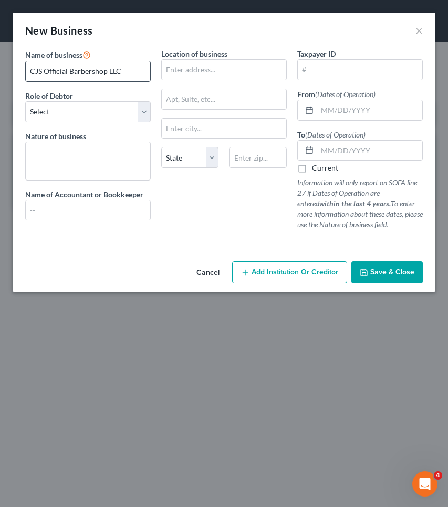
type input "CJS Official Barbershop LLC"
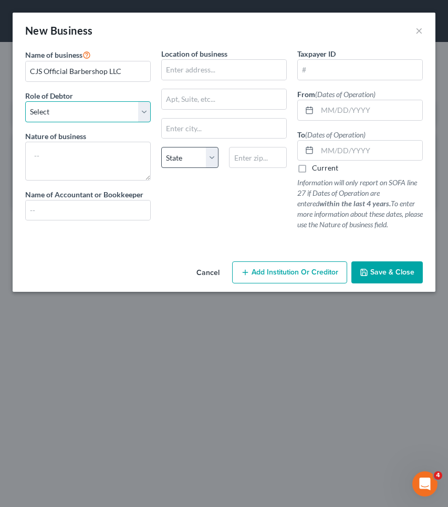
select select "member"
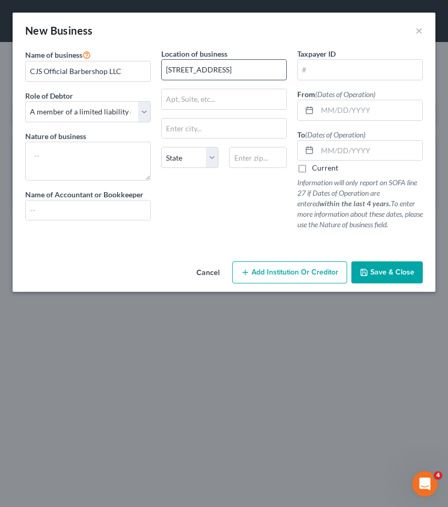
type input "10494 Holliwell Ct"
type input "30092"
type input "Norcross"
select select "10"
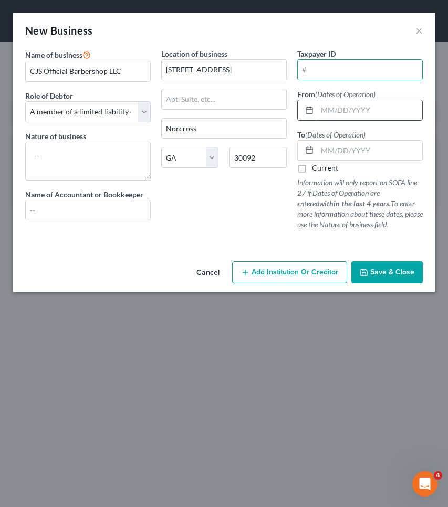
click at [371, 109] on input "text" at bounding box center [369, 110] width 105 height 20
click at [364, 109] on input "text" at bounding box center [369, 110] width 105 height 20
paste input "07/06/2018"
type input "07/06/2018"
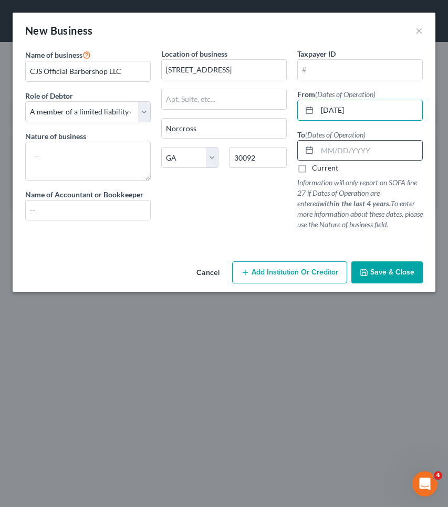
click at [342, 152] on input "text" at bounding box center [369, 151] width 105 height 20
paste input "09/19/2025"
type input "09/19/2025"
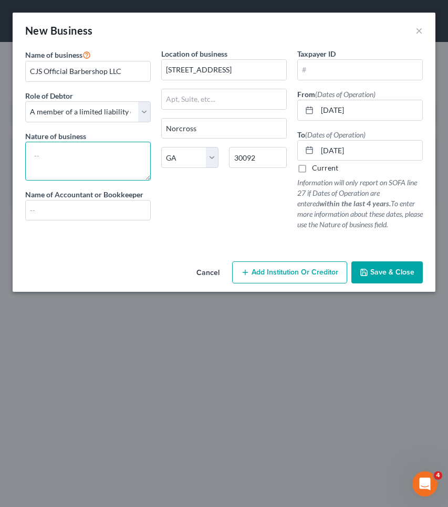
click at [79, 155] on textarea at bounding box center [87, 161] width 125 height 39
type textarea "barbershop"
click at [382, 271] on span "Save & Close" at bounding box center [392, 272] width 44 height 9
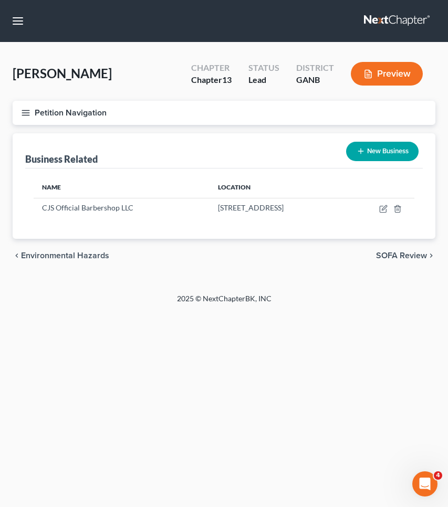
click at [64, 106] on button "Petition Navigation" at bounding box center [224, 113] width 422 height 24
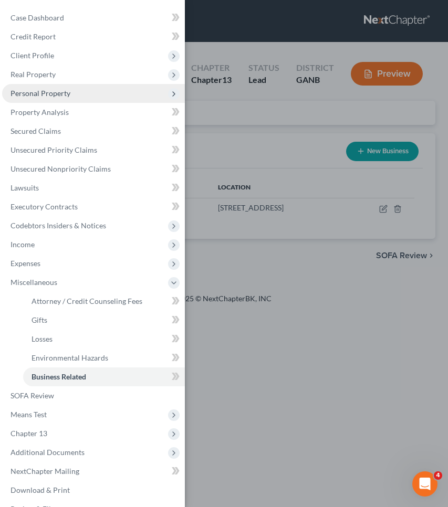
click at [57, 90] on span "Personal Property" at bounding box center [40, 93] width 60 height 9
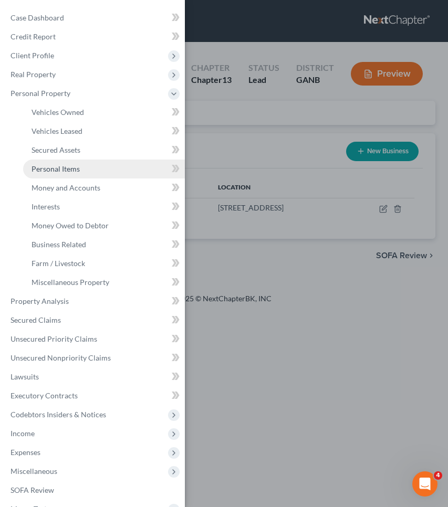
click at [76, 169] on span "Personal Items" at bounding box center [55, 168] width 48 height 9
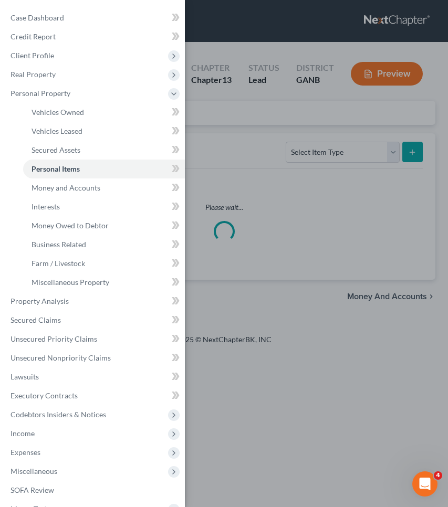
click at [301, 130] on div "Case Dashboard Payments Invoices Payments Payments Credit Report Client Profile" at bounding box center [224, 253] width 448 height 507
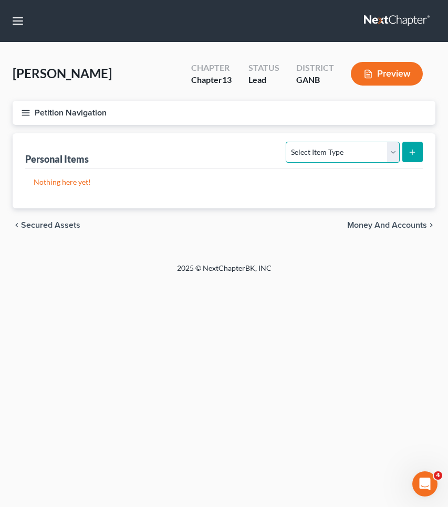
select select "clothing"
click at [418, 154] on button "submit" at bounding box center [412, 152] width 20 height 20
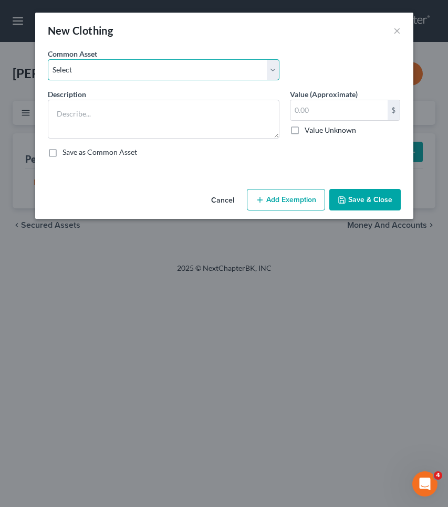
select select "0"
type textarea "Clothing"
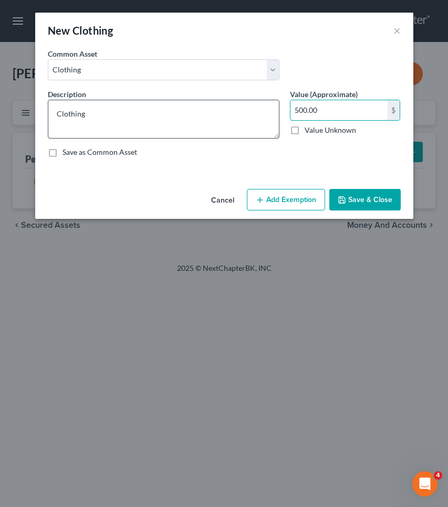
drag, startPoint x: 323, startPoint y: 111, endPoint x: 239, endPoint y: 108, distance: 84.0
click at [239, 108] on div "Description * Clothing Value (Approximate) 500.00 $ Value Unknown Balance Undet…" at bounding box center [224, 127] width 363 height 77
type input "250"
click at [268, 204] on button "Add Exemption" at bounding box center [286, 200] width 78 height 22
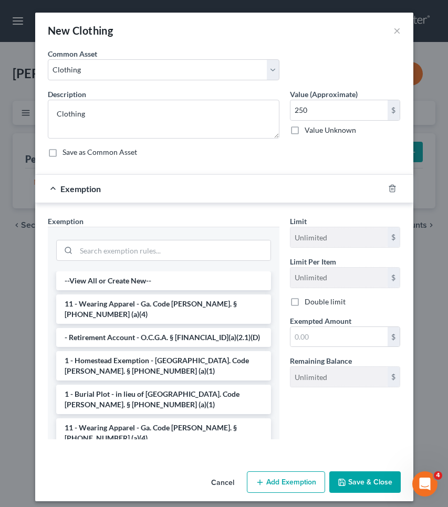
click at [190, 309] on li "11 - Wearing Apparel - Ga. Code Ann. § 44-13-100 (a)(4)" at bounding box center [163, 308] width 215 height 29
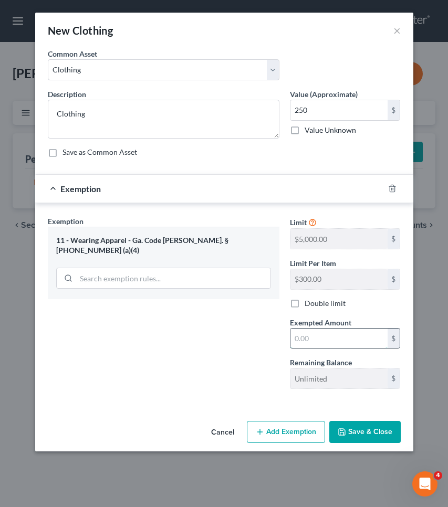
click at [333, 337] on input "text" at bounding box center [338, 339] width 97 height 20
type input "250"
click at [389, 436] on button "Save & Close" at bounding box center [364, 432] width 71 height 22
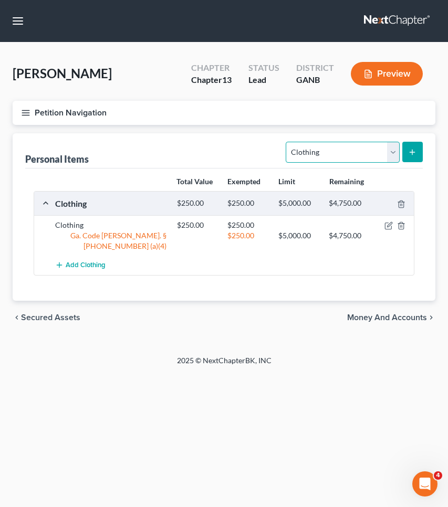
select select "electronics"
click at [412, 147] on button "submit" at bounding box center [412, 152] width 20 height 20
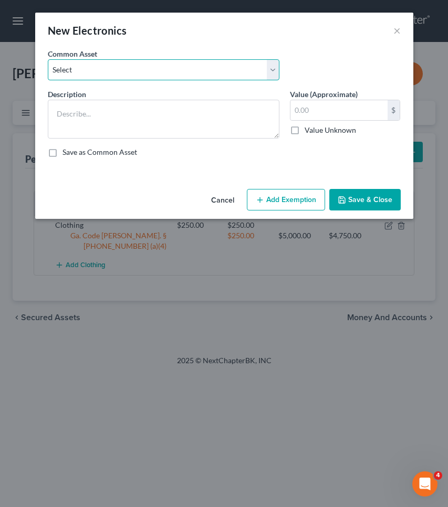
select select "1"
type textarea "Electronics"
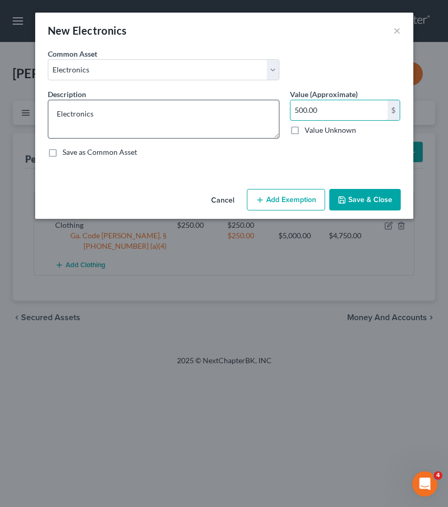
drag, startPoint x: 326, startPoint y: 112, endPoint x: 261, endPoint y: 111, distance: 65.1
click at [261, 111] on div "Description * Electronics Value (Approximate) 500.00 $ Value Unknown Balance Un…" at bounding box center [224, 127] width 363 height 77
type input "450"
click at [309, 199] on button "Add Exemption" at bounding box center [286, 200] width 78 height 22
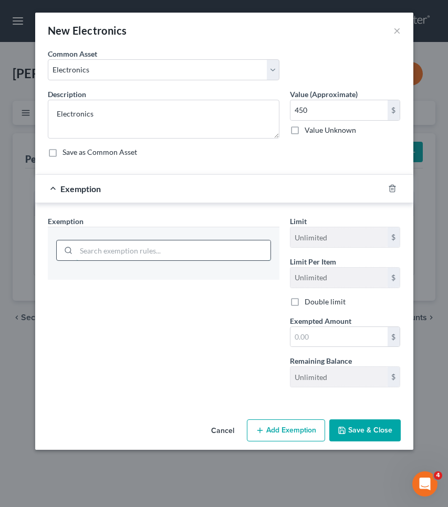
click at [218, 250] on input "search" at bounding box center [173, 250] width 194 height 20
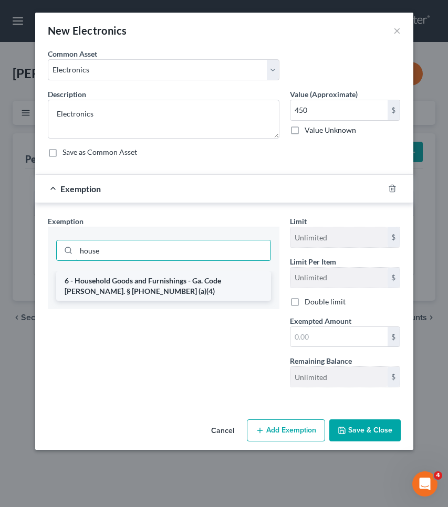
type input "house"
click at [229, 278] on li "6 - Household Goods and Furnishings - Ga. Code Ann. § 44-13-100 (a)(4)" at bounding box center [163, 285] width 215 height 29
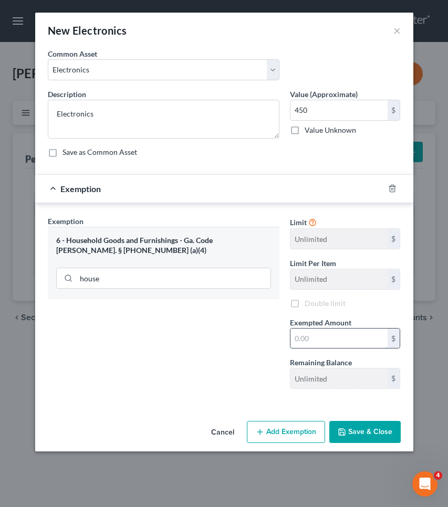
click at [326, 342] on input "text" at bounding box center [338, 339] width 97 height 20
type input "450"
click at [365, 431] on button "Save & Close" at bounding box center [364, 432] width 71 height 22
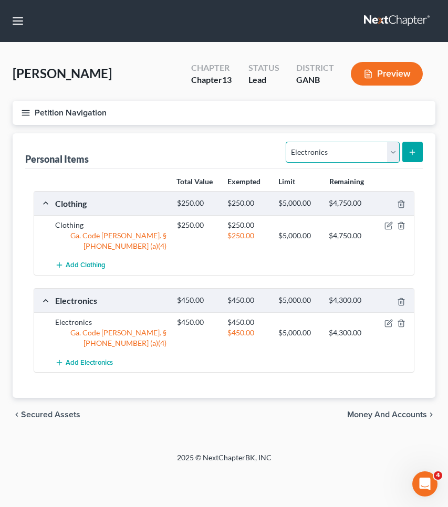
select select "household_goods"
click at [408, 154] on icon "submit" at bounding box center [412, 152] width 8 height 8
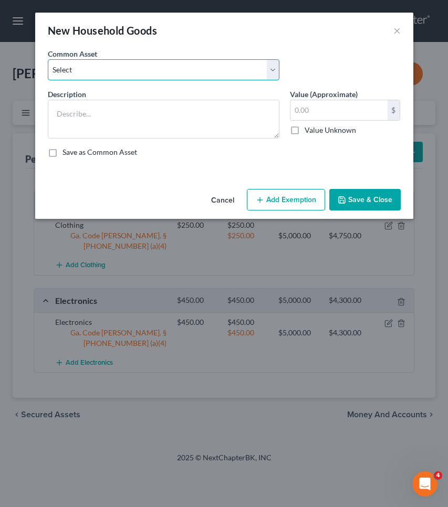
select select "0"
type textarea "Household goods"
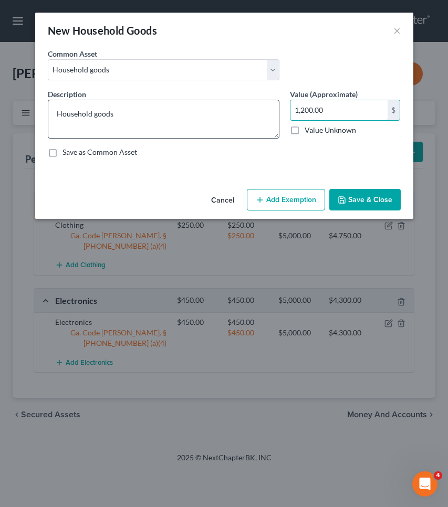
drag, startPoint x: 330, startPoint y: 109, endPoint x: 247, endPoint y: 107, distance: 82.4
click at [246, 107] on div "Description * Household goods Value (Approximate) 1,200.00 $ Value Unknown Bala…" at bounding box center [224, 127] width 363 height 77
type input "500"
click at [286, 204] on button "Add Exemption" at bounding box center [286, 200] width 78 height 22
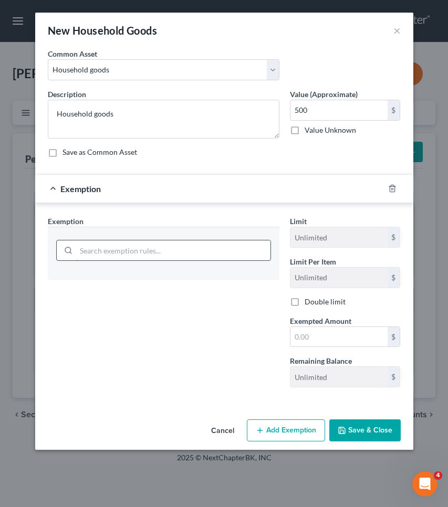
click at [206, 247] on input "search" at bounding box center [173, 250] width 194 height 20
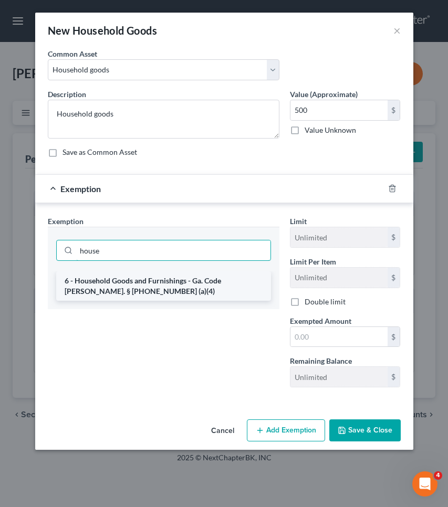
type input "house"
click at [207, 280] on li "6 - Household Goods and Furnishings - Ga. Code Ann. § 44-13-100 (a)(4)" at bounding box center [163, 285] width 215 height 29
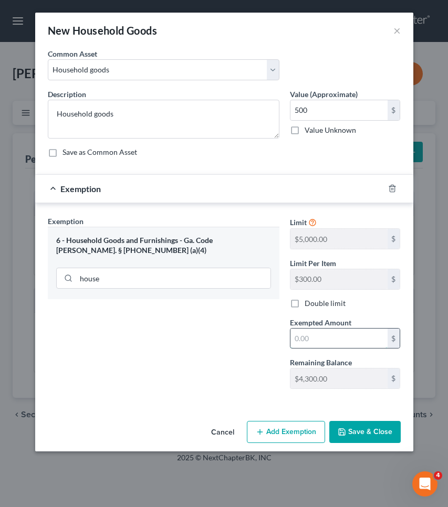
click at [308, 340] on input "text" at bounding box center [338, 339] width 97 height 20
type input "500"
click at [349, 430] on button "Save & Close" at bounding box center [364, 432] width 71 height 22
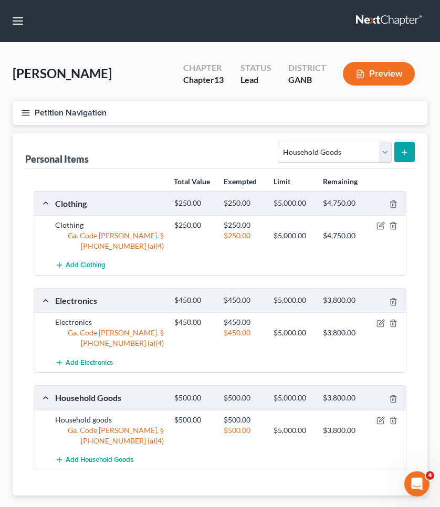
click at [363, 506] on span "Money and Accounts" at bounding box center [379, 512] width 80 height 8
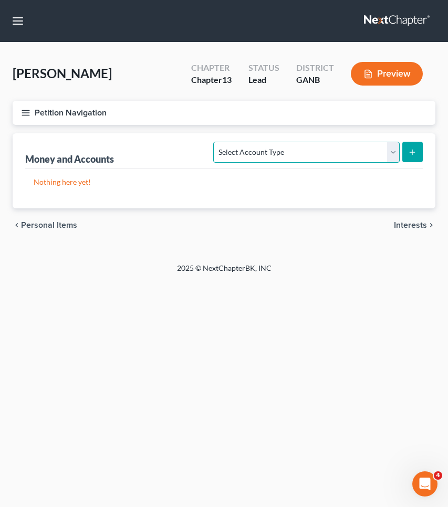
select select "checking"
click at [422, 149] on button "submit" at bounding box center [412, 152] width 20 height 20
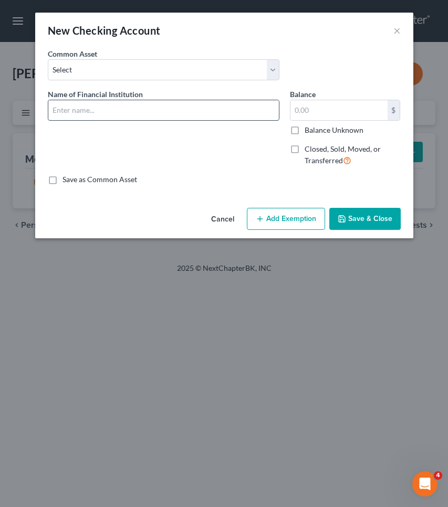
click at [188, 113] on input "text" at bounding box center [163, 110] width 230 height 20
type input "Regions"
click at [326, 119] on input "text" at bounding box center [338, 110] width 97 height 20
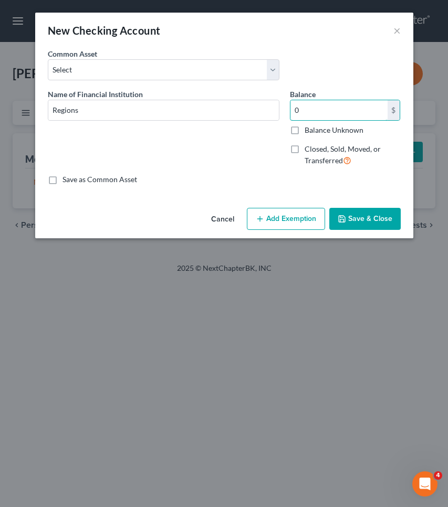
type input "0"
click at [306, 219] on button "Add Exemption" at bounding box center [286, 219] width 78 height 22
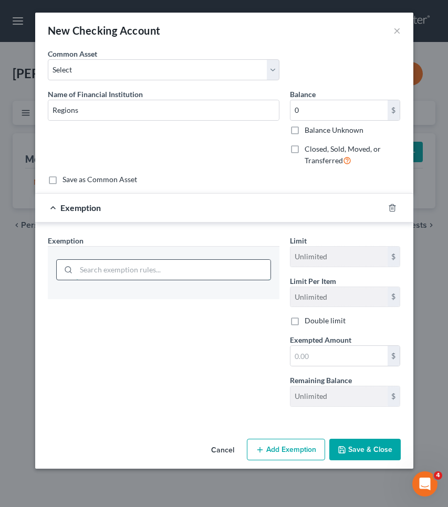
click at [237, 263] on input "search" at bounding box center [173, 270] width 194 height 20
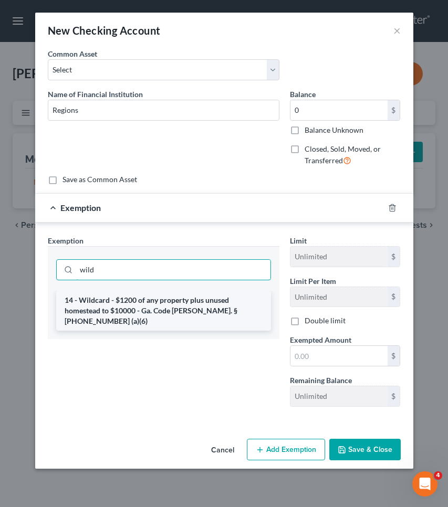
type input "wild"
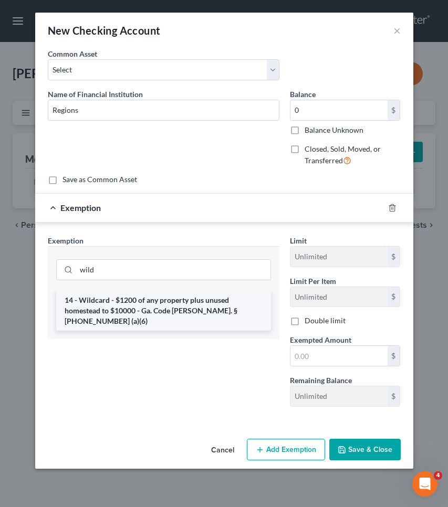
click at [237, 303] on li "14 - Wildcard - $1200 of any property plus unused homestead to $10000 - Ga. Cod…" at bounding box center [163, 311] width 215 height 40
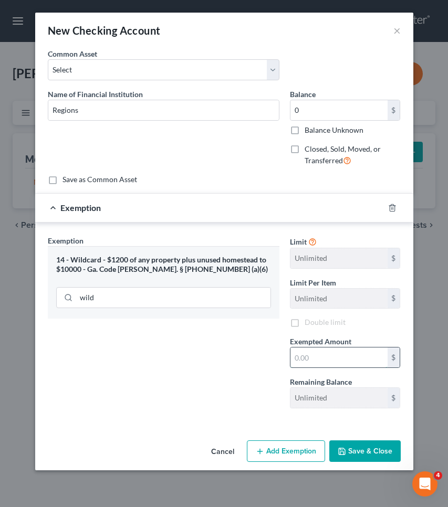
click at [318, 355] on input "text" at bounding box center [338, 357] width 97 height 20
type input "0"
click at [377, 448] on button "Save & Close" at bounding box center [364, 451] width 71 height 22
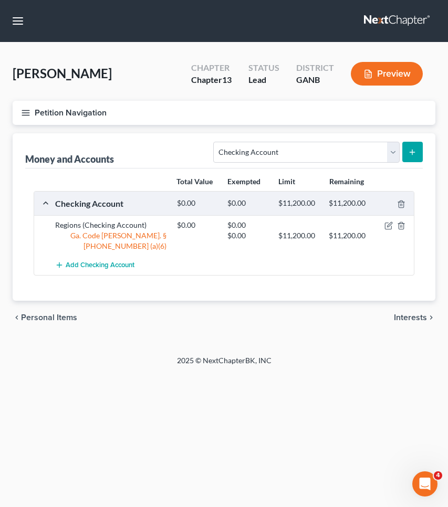
click at [415, 313] on span "Interests" at bounding box center [410, 317] width 33 height 8
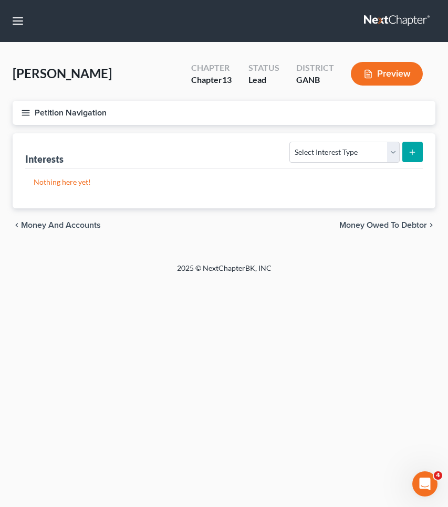
click at [412, 226] on span "Money Owed to Debtor" at bounding box center [383, 225] width 88 height 8
click at [401, 228] on span "Business Related" at bounding box center [394, 225] width 65 height 8
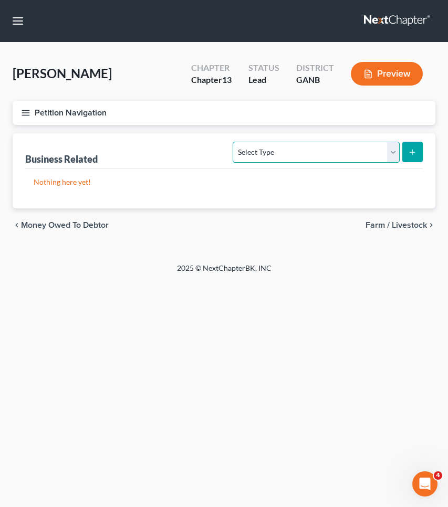
select select "license"
click at [407, 157] on button "submit" at bounding box center [412, 152] width 20 height 20
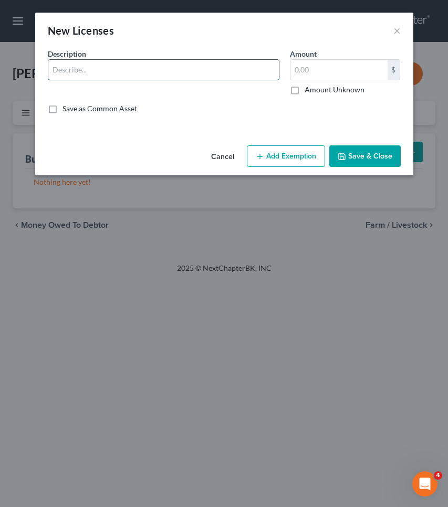
click at [174, 71] on input "text" at bounding box center [163, 70] width 230 height 20
type input "barber license"
click at [327, 65] on input "text" at bounding box center [338, 70] width 97 height 20
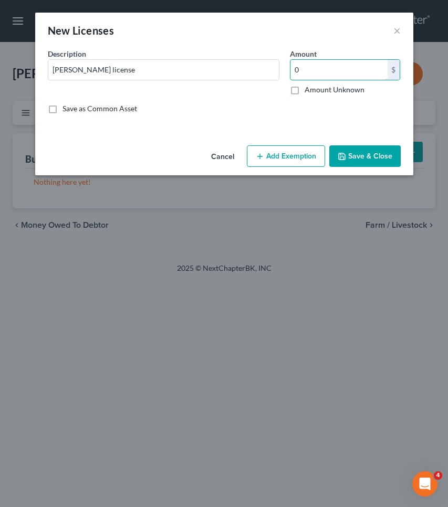
type input "0"
click at [302, 155] on button "Add Exemption" at bounding box center [286, 156] width 78 height 22
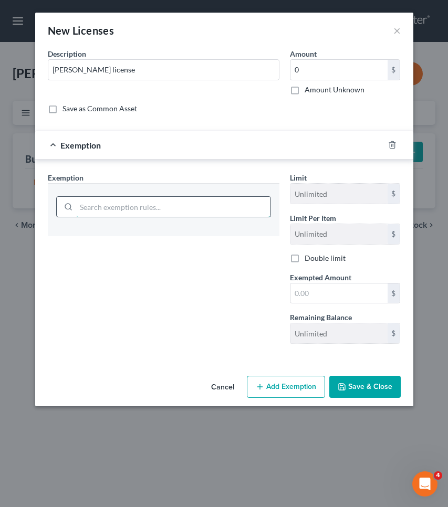
click at [206, 213] on input "search" at bounding box center [173, 207] width 194 height 20
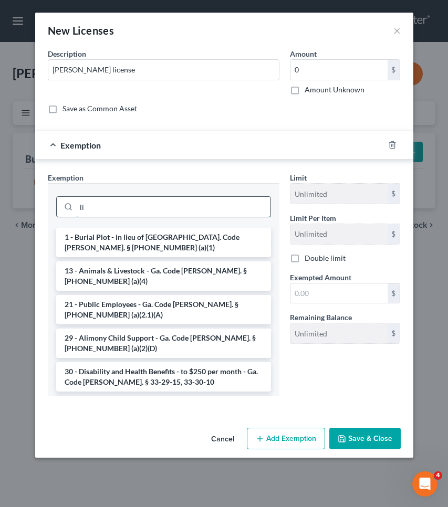
type input "l"
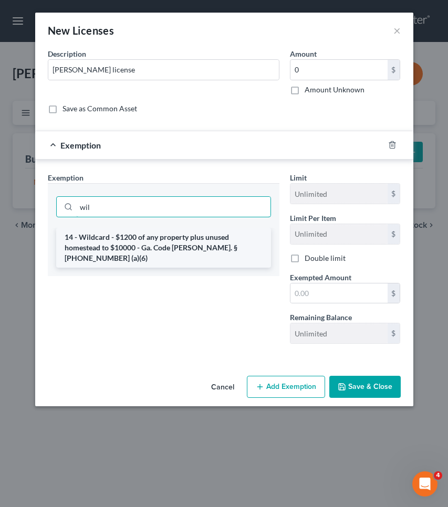
type input "wil"
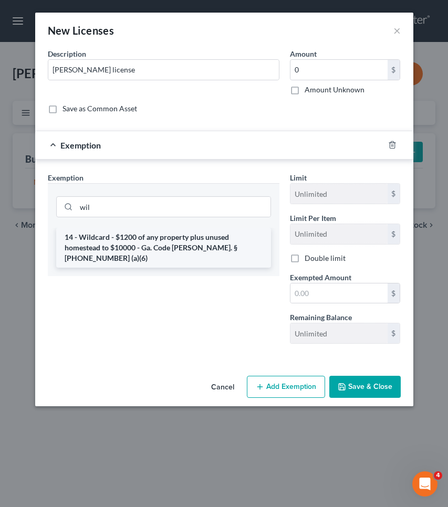
click at [210, 245] on li "14 - Wildcard - $1200 of any property plus unused homestead to $10000 - Ga. Cod…" at bounding box center [163, 248] width 215 height 40
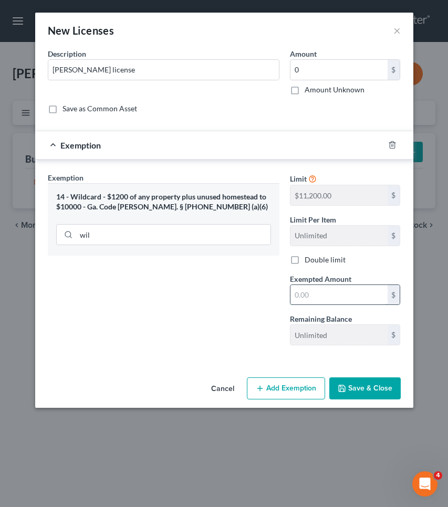
click at [304, 295] on input "text" at bounding box center [338, 295] width 97 height 20
type input "0"
click at [355, 386] on button "Save & Close" at bounding box center [364, 388] width 71 height 22
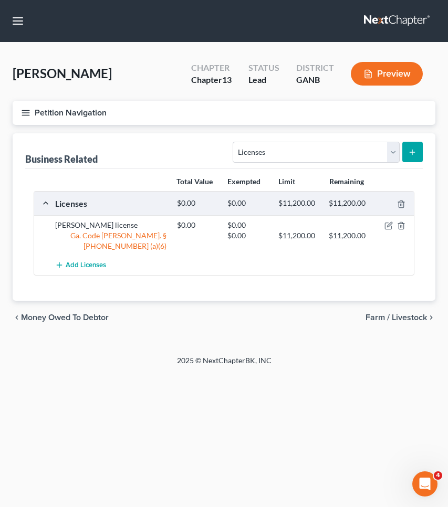
click at [377, 313] on span "Farm / Livestock" at bounding box center [395, 317] width 61 height 8
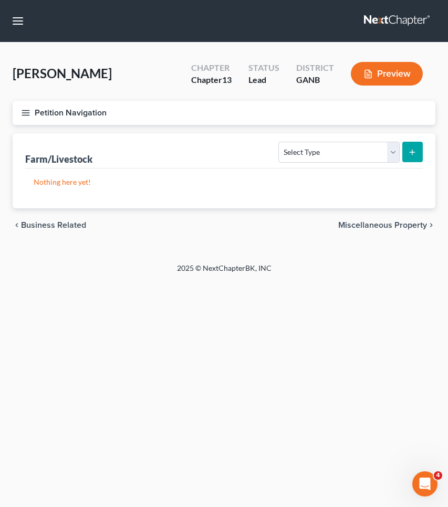
click at [75, 226] on span "Business Related" at bounding box center [53, 225] width 65 height 8
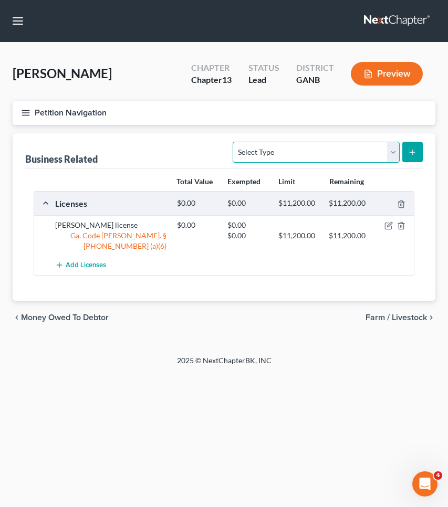
select select "other_business_related_property_not_listed"
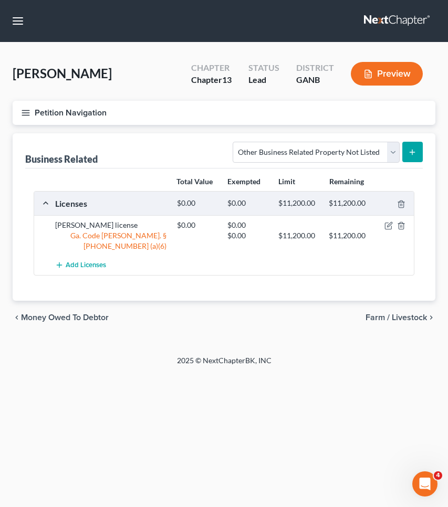
click at [416, 151] on icon "submit" at bounding box center [412, 152] width 8 height 8
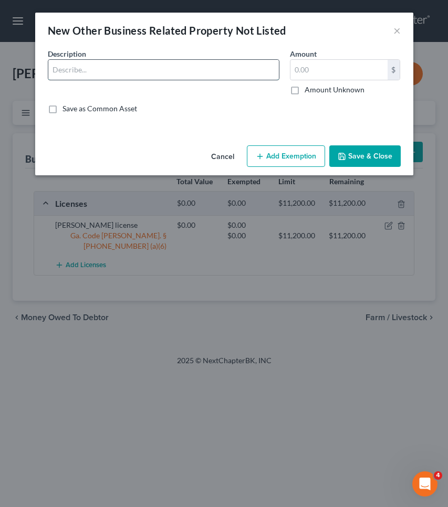
click at [207, 69] on input "text" at bounding box center [163, 70] width 230 height 20
type input "barber tools"
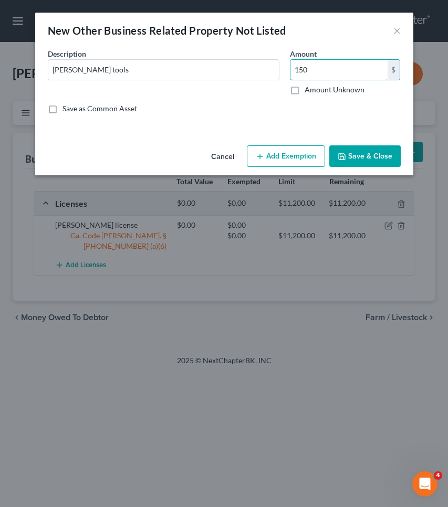
type input "150"
click at [296, 161] on button "Add Exemption" at bounding box center [286, 156] width 78 height 22
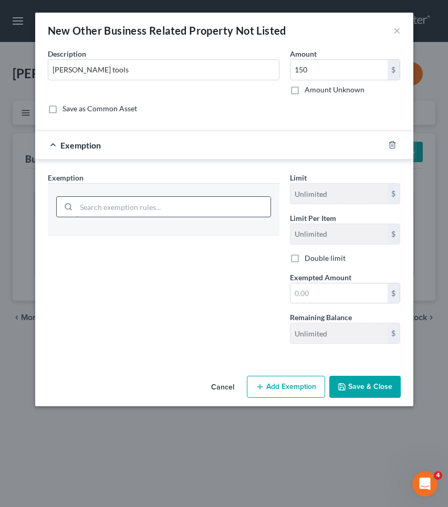
click at [232, 207] on input "search" at bounding box center [173, 207] width 194 height 20
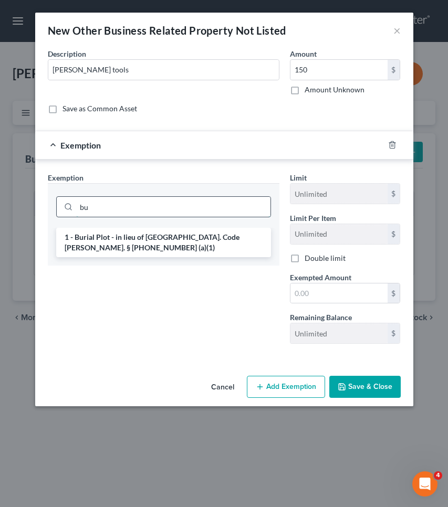
type input "b"
type input "w"
type input "b"
type input "too"
click at [208, 245] on li "40 - Implements, books, & tools of trade - Ga. Code Ann. § 44-13-100 (a)(7)" at bounding box center [163, 242] width 215 height 29
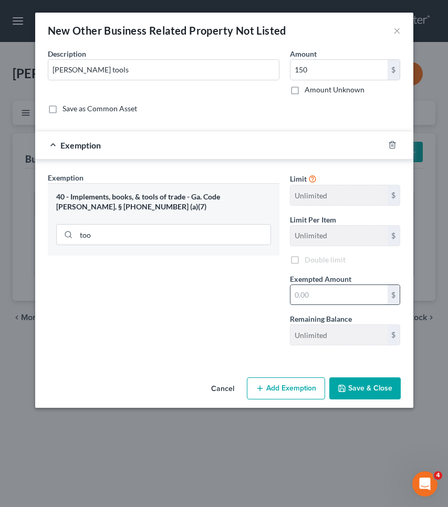
click at [328, 300] on input "text" at bounding box center [338, 295] width 97 height 20
type input "150"
click at [374, 390] on button "Save & Close" at bounding box center [364, 388] width 71 height 22
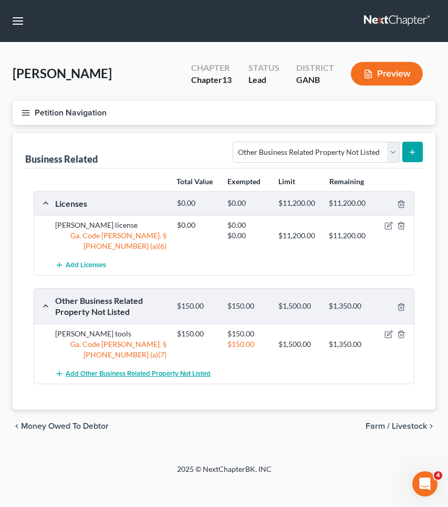
click at [96, 369] on span "Add Other Business Related Property Not Listed" at bounding box center [138, 373] width 145 height 8
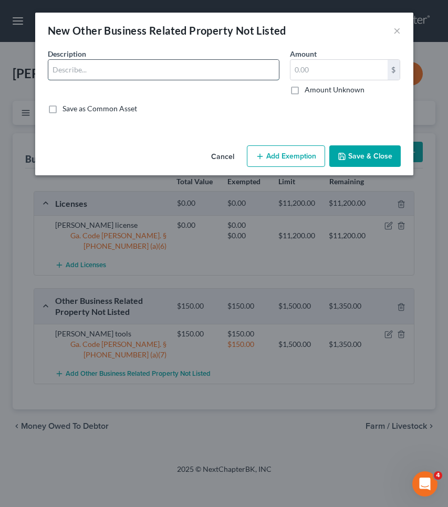
click at [147, 76] on input "text" at bounding box center [163, 70] width 230 height 20
type input "CJ's Official Barbershop LLC"
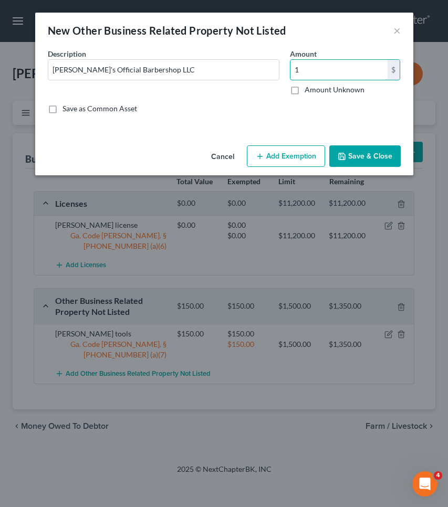
type input "1"
click at [272, 156] on button "Add Exemption" at bounding box center [286, 156] width 78 height 22
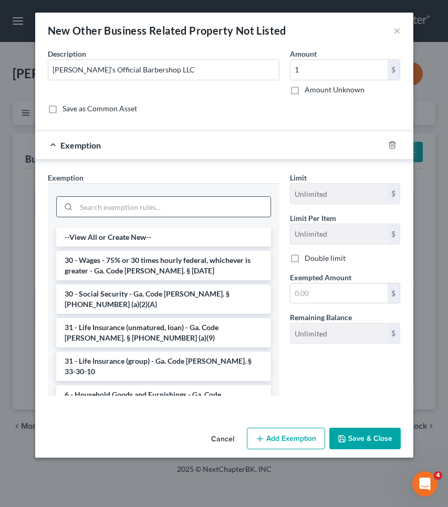
click at [179, 208] on input "search" at bounding box center [173, 207] width 194 height 20
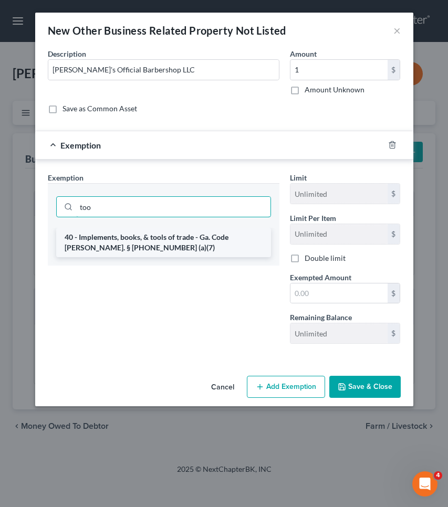
type input "too"
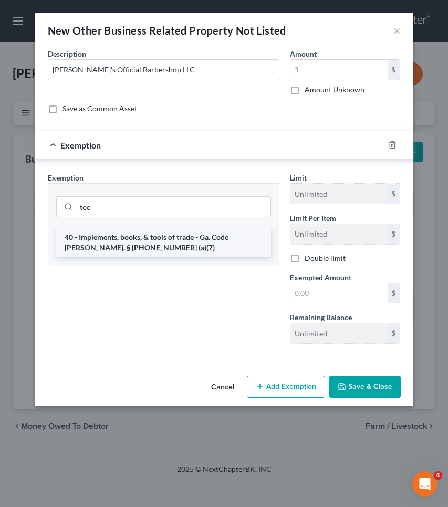
click at [177, 243] on li "40 - Implements, books, & tools of trade - Ga. Code Ann. § 44-13-100 (a)(7)" at bounding box center [163, 242] width 215 height 29
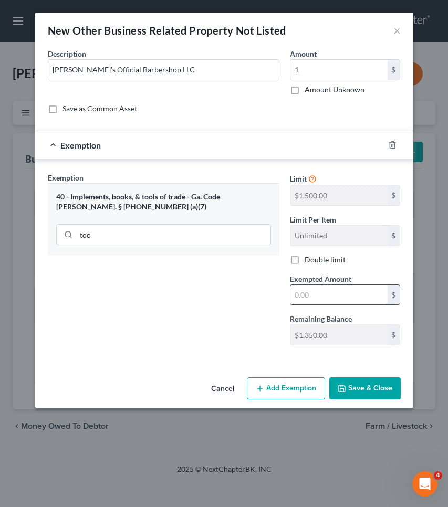
click at [319, 294] on input "text" at bounding box center [338, 295] width 97 height 20
type input "1"
click at [376, 398] on button "Save & Close" at bounding box center [364, 388] width 71 height 22
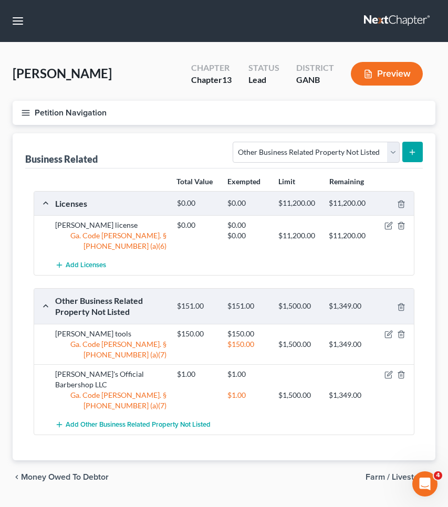
click at [65, 114] on button "Petition Navigation" at bounding box center [224, 113] width 422 height 24
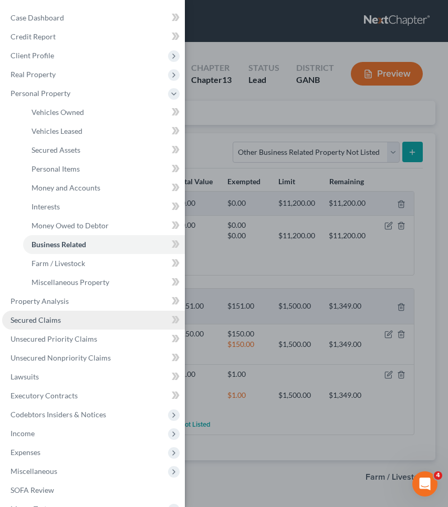
click at [60, 314] on link "Secured Claims" at bounding box center [93, 320] width 183 height 19
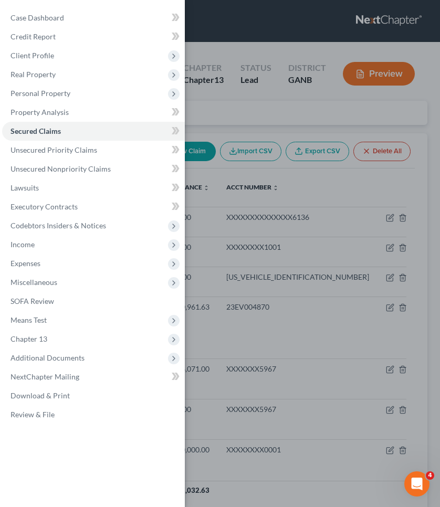
click at [222, 117] on div "Case Dashboard Payments Invoices Payments Payments Credit Report Client Profile" at bounding box center [220, 253] width 440 height 507
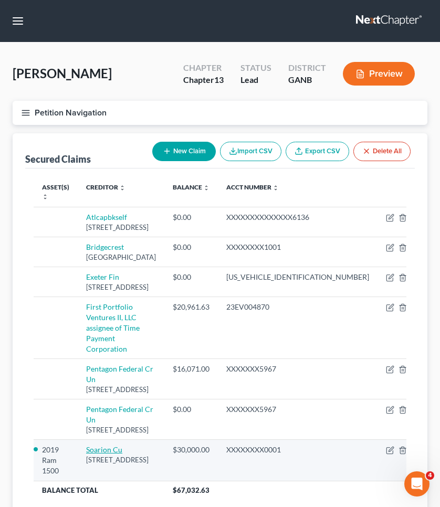
click at [111, 445] on link "Soarion Cu" at bounding box center [104, 449] width 36 height 9
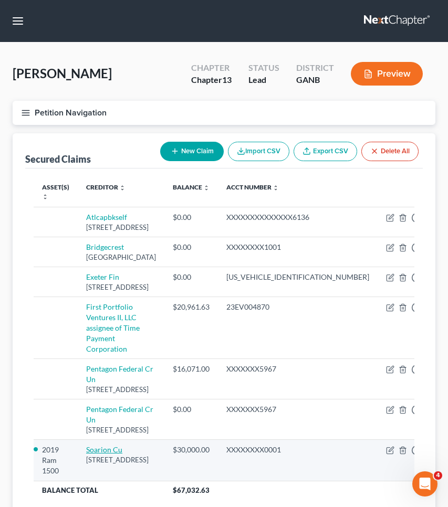
select select "45"
select select "2"
select select "0"
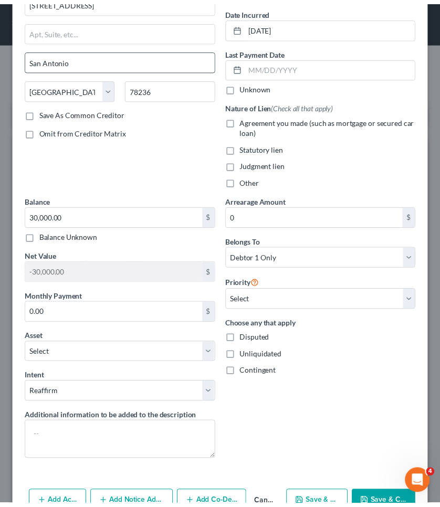
scroll to position [108, 0]
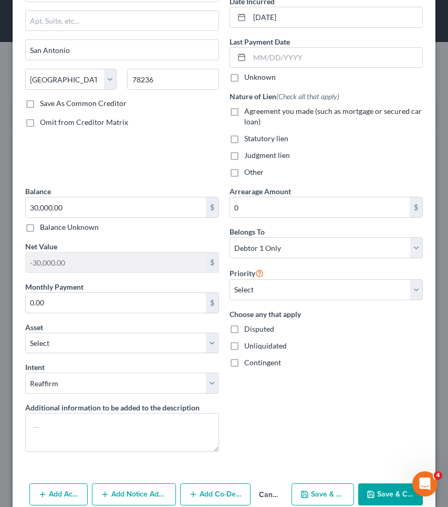
click at [270, 495] on button "Cancel" at bounding box center [268, 494] width 37 height 21
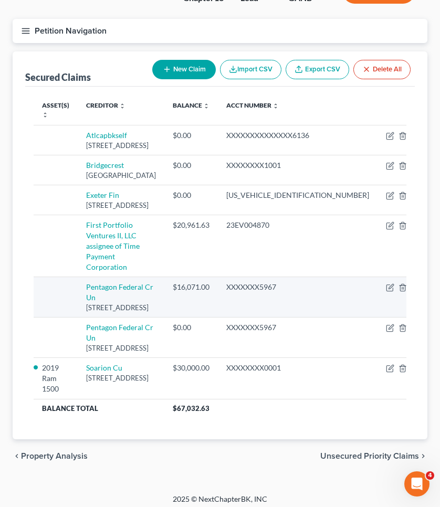
scroll to position [81, 0]
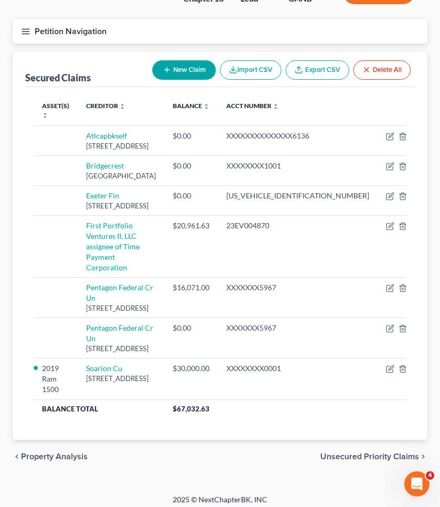
click at [371, 452] on span "Unsecured Priority Claims" at bounding box center [369, 456] width 99 height 8
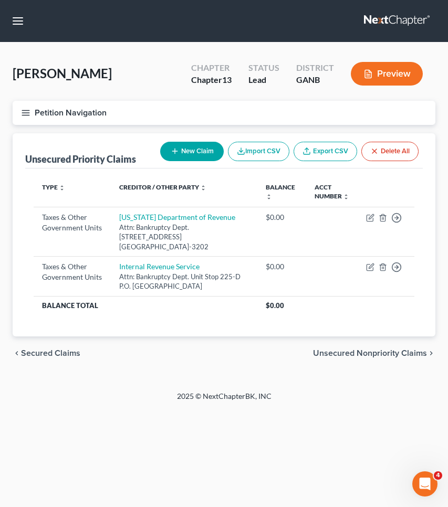
click at [377, 350] on span "Unsecured Nonpriority Claims" at bounding box center [370, 353] width 114 height 8
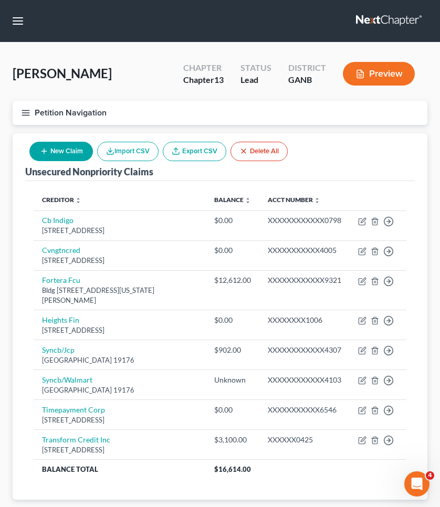
click at [73, 160] on button "New Claim" at bounding box center [60, 151] width 63 height 19
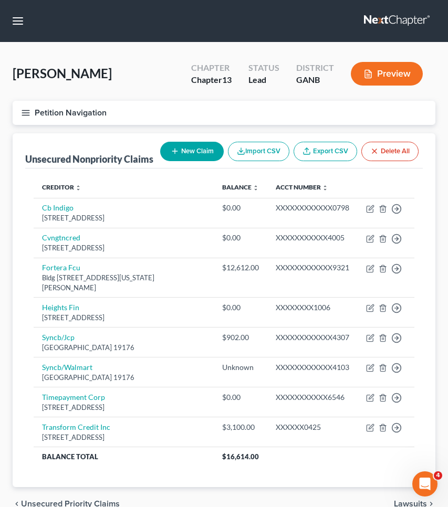
select select "0"
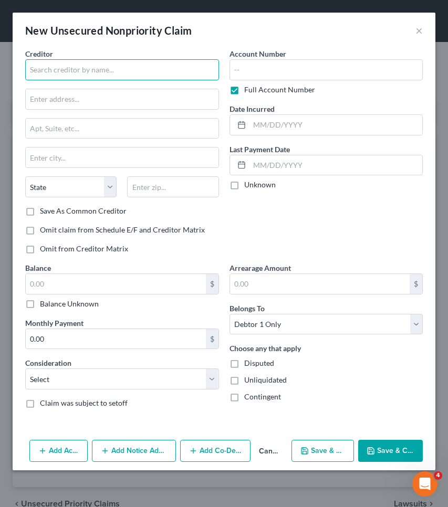
click at [108, 77] on input "text" at bounding box center [122, 69] width 194 height 21
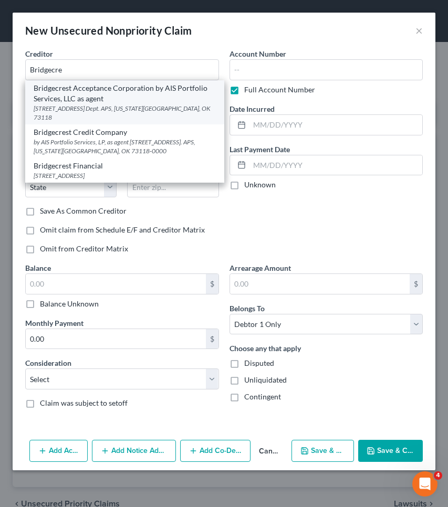
click at [110, 92] on div "Bridgecrest Acceptance Corporation by AIS Portfolio Services, LLC as agent" at bounding box center [125, 93] width 182 height 21
type input "Bridgecrest Acceptance Corporation by AIS Portfolio Services, LLC as agent"
type input "4515 N. Santa Fe Ave. Dept. APS"
type input "Oklahoma City"
select select "37"
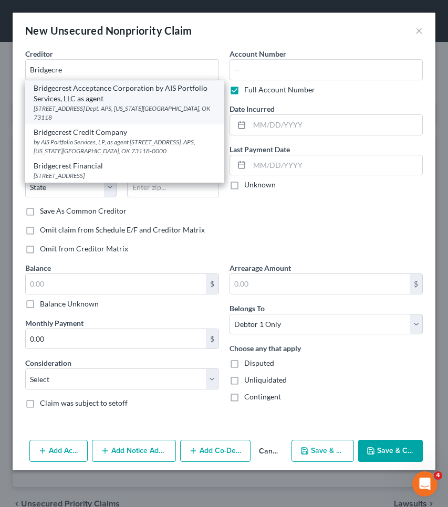
type input "73118"
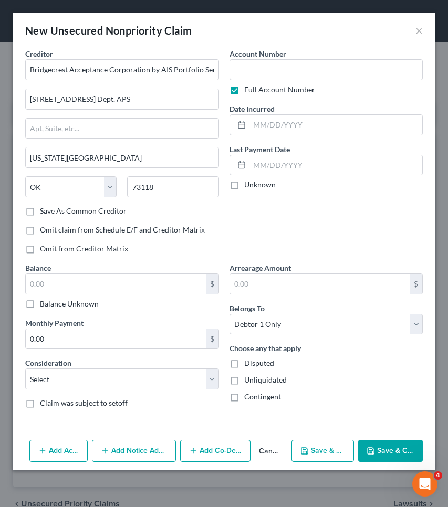
click at [72, 303] on label "Balance Unknown" at bounding box center [69, 304] width 59 height 10
click at [51, 303] on input "Balance Unknown" at bounding box center [47, 302] width 7 height 7
checkbox input "true"
type input "0.00"
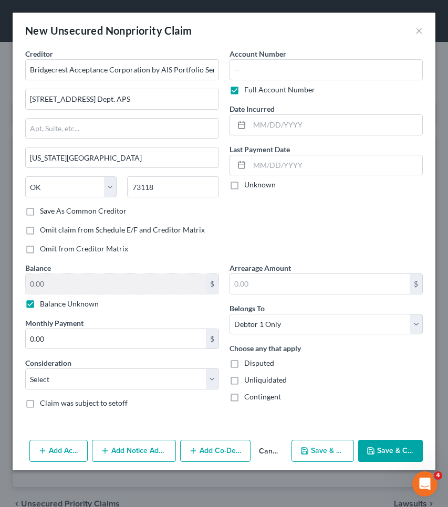
click at [396, 448] on button "Save & Close" at bounding box center [390, 451] width 65 height 22
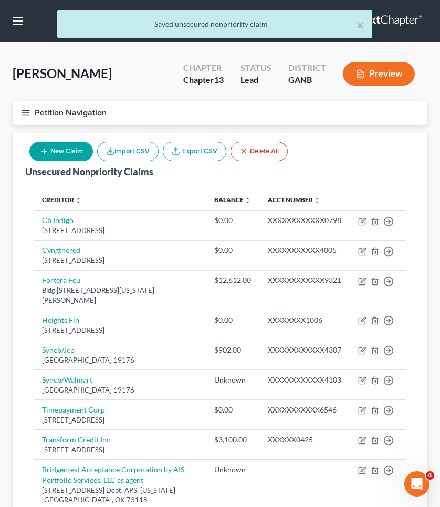
click at [84, 159] on button "New Claim" at bounding box center [60, 151] width 63 height 19
select select "0"
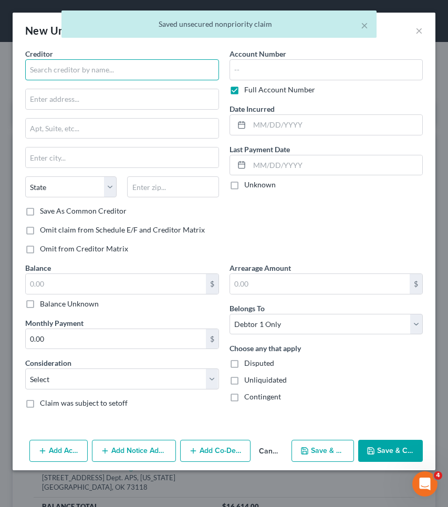
click at [93, 69] on input "text" at bounding box center [122, 69] width 194 height 21
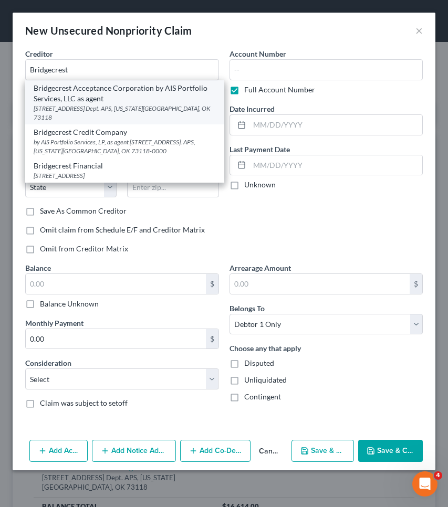
click at [98, 99] on div "Bridgecrest Acceptance Corporation by AIS Portfolio Services, LLC as agent" at bounding box center [125, 93] width 182 height 21
type input "Bridgecrest Acceptance Corporation by AIS Portfolio Services, LLC as agent"
type input "4515 N. Santa Fe Ave. Dept. APS"
type input "Oklahoma City"
select select "37"
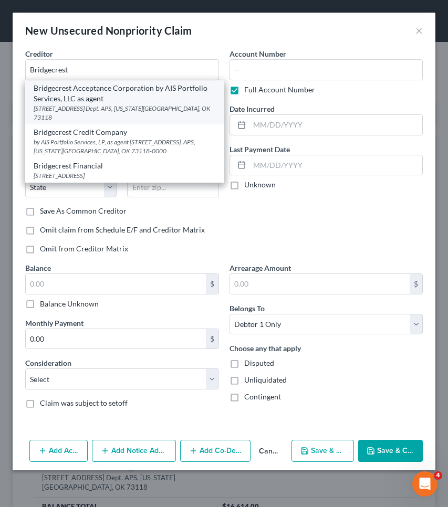
type input "73118"
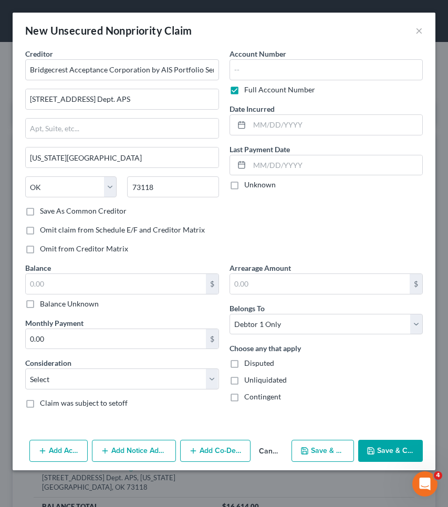
click at [71, 308] on label "Balance Unknown" at bounding box center [69, 304] width 59 height 10
click at [51, 305] on input "Balance Unknown" at bounding box center [47, 302] width 7 height 7
checkbox input "true"
type input "0.00"
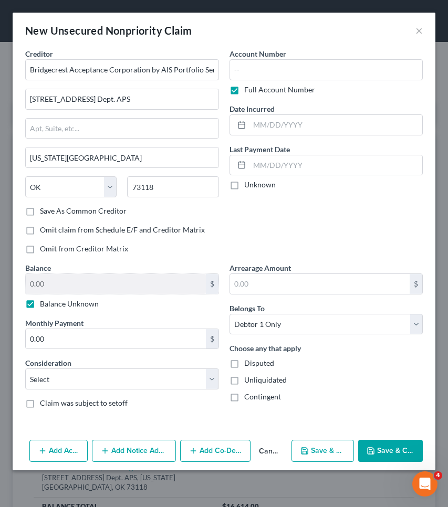
click at [391, 452] on button "Save & Close" at bounding box center [390, 451] width 65 height 22
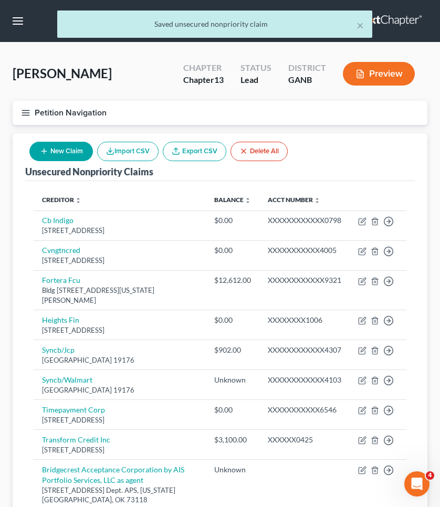
click at [72, 148] on button "New Claim" at bounding box center [60, 151] width 63 height 19
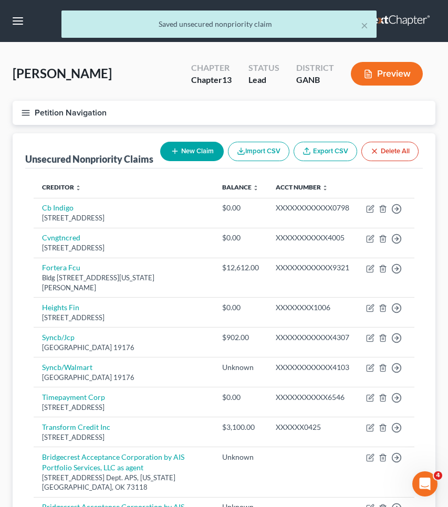
select select "0"
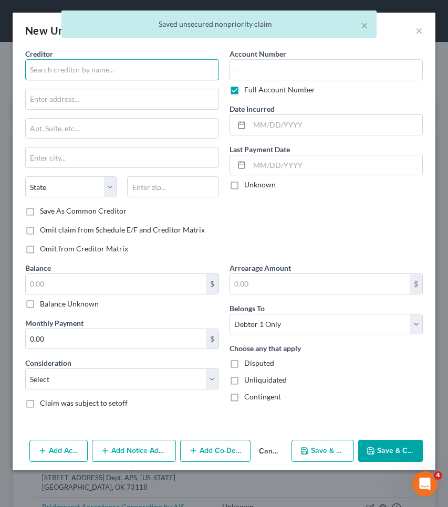
click at [87, 72] on input "text" at bounding box center [122, 69] width 194 height 21
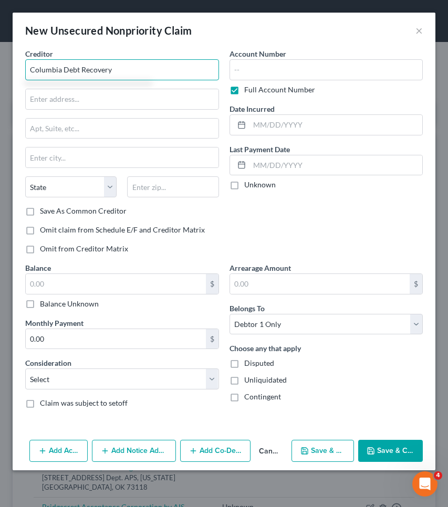
type input "Columbia Debt Recovery"
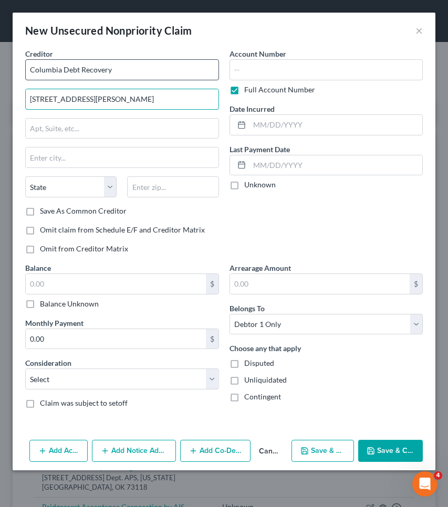
type input "906 SE Everett Mall WAy"
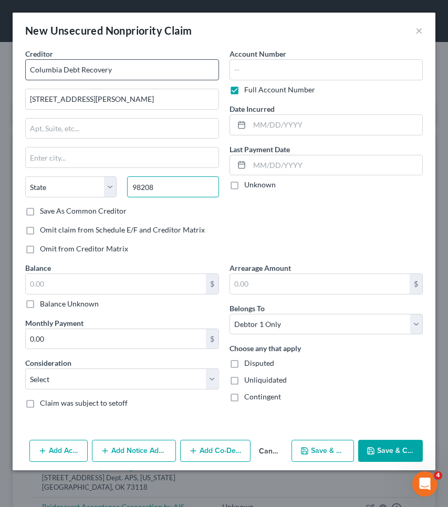
type input "98208"
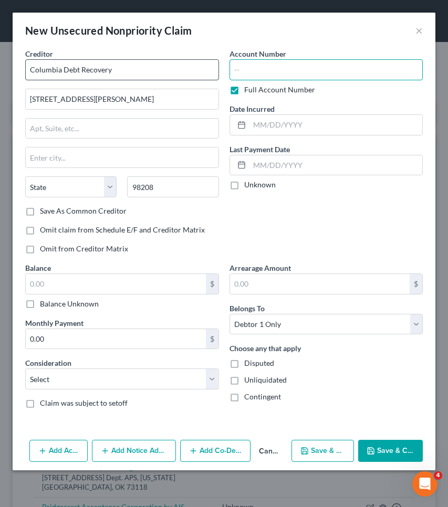
type input "Everett"
select select "50"
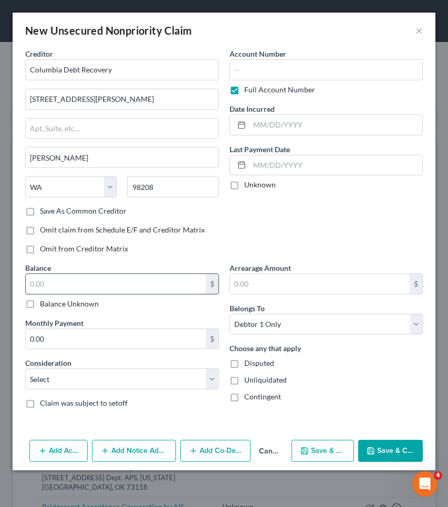
click at [154, 280] on input "text" at bounding box center [116, 284] width 180 height 20
type input "3,561"
click at [385, 448] on button "Save & Close" at bounding box center [390, 451] width 65 height 22
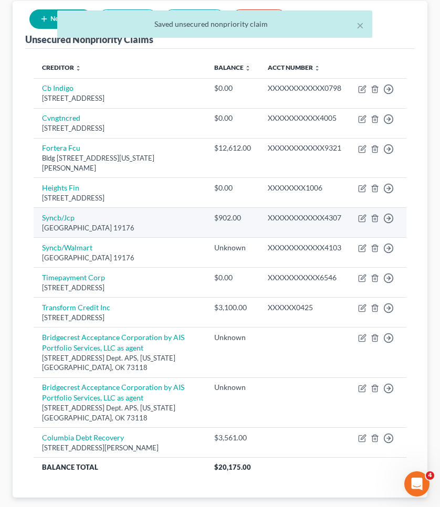
scroll to position [161, 0]
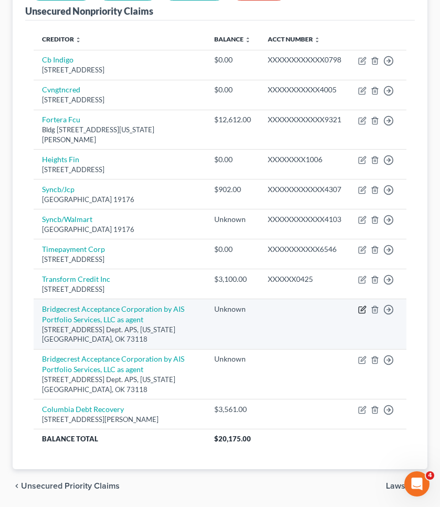
click at [360, 305] on icon "button" at bounding box center [362, 309] width 8 height 8
select select "37"
select select "0"
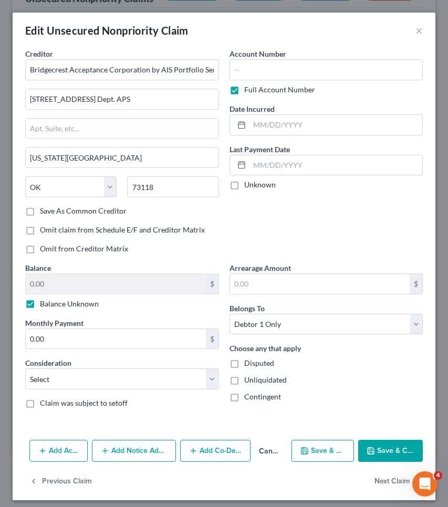
click at [79, 304] on label "Balance Unknown" at bounding box center [69, 304] width 59 height 10
click at [51, 304] on input "Balance Unknown" at bounding box center [47, 302] width 7 height 7
checkbox input "false"
click at [100, 289] on input "0.00" at bounding box center [116, 284] width 180 height 20
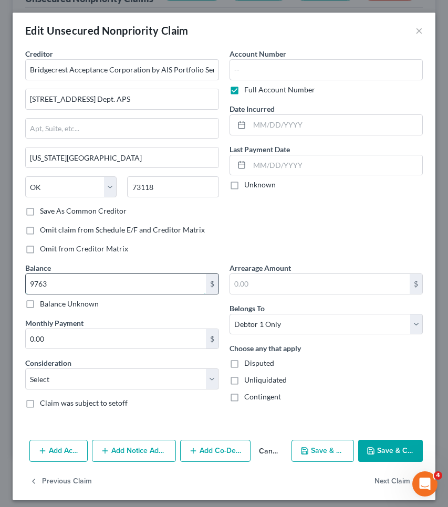
type input "9,763"
click at [369, 453] on button "Save & Close" at bounding box center [390, 451] width 65 height 22
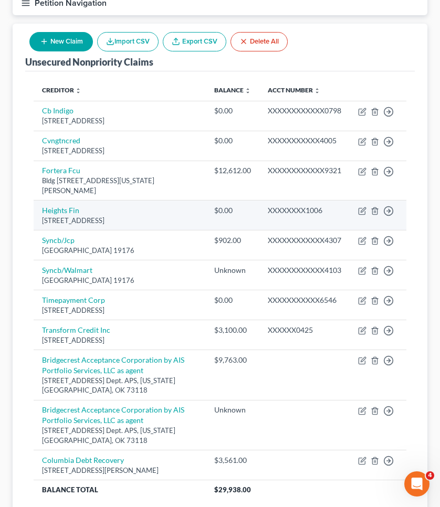
scroll to position [81, 0]
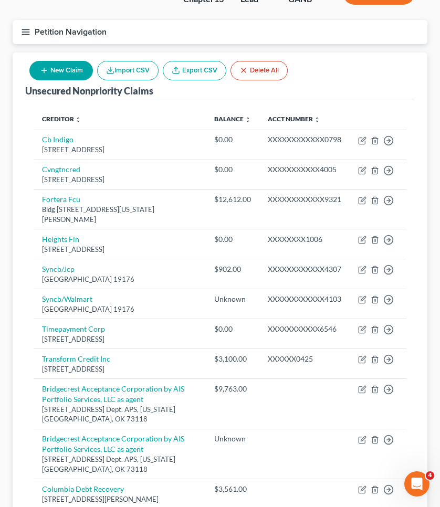
click at [73, 77] on button "New Claim" at bounding box center [60, 70] width 63 height 19
select select "0"
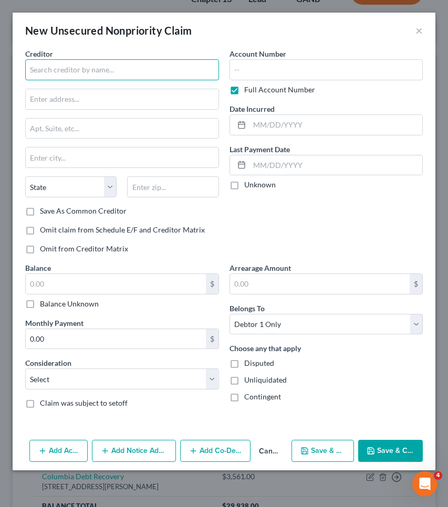
click at [72, 72] on input "text" at bounding box center [122, 69] width 194 height 21
type input "Credence Resource Mana"
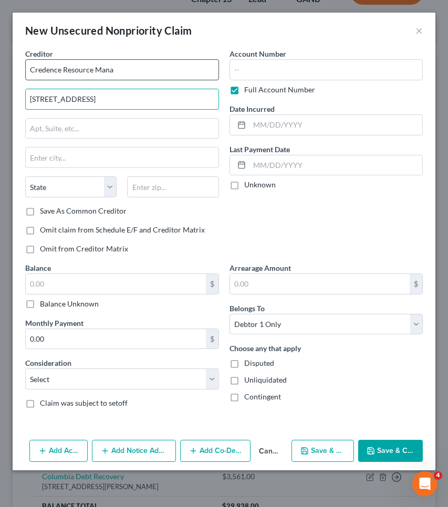
type input "17000 Dallas Pkwy"
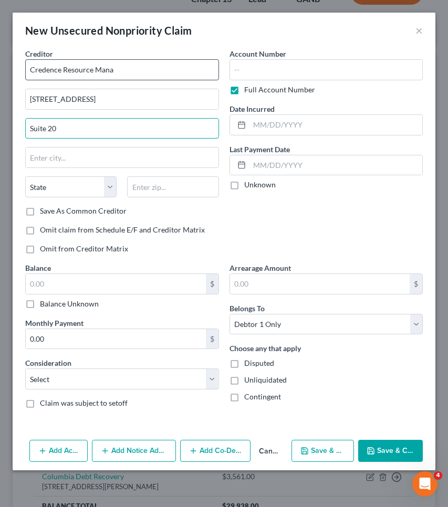
type input "Suite 20"
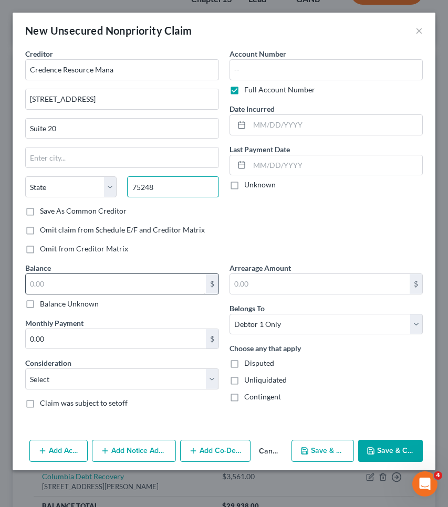
type input "75248"
click at [118, 277] on input "text" at bounding box center [116, 284] width 180 height 20
type input "Dallas"
select select "45"
type input "454"
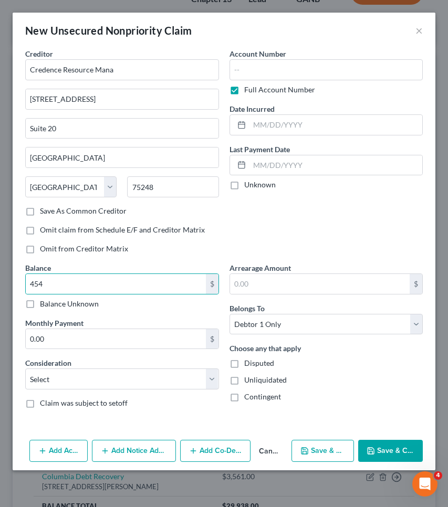
click at [388, 447] on button "Save & Close" at bounding box center [390, 451] width 65 height 22
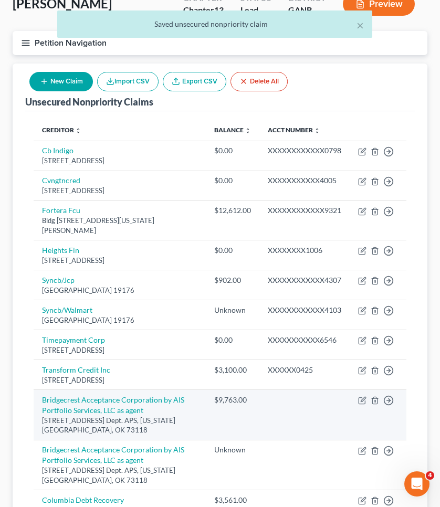
scroll to position [64, 0]
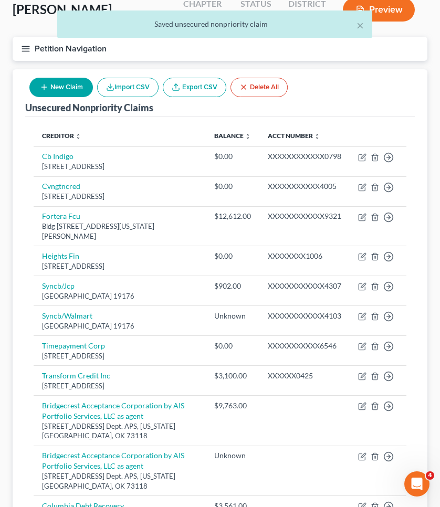
click at [86, 85] on button "New Claim" at bounding box center [60, 87] width 63 height 19
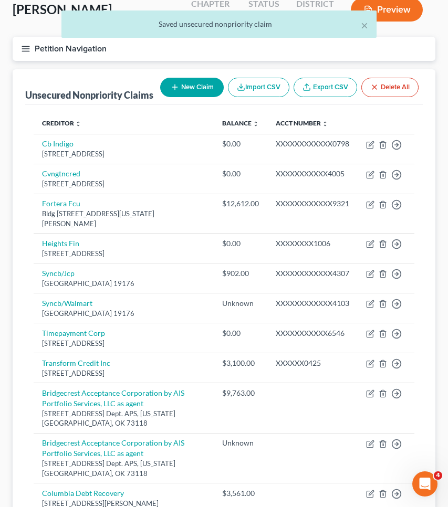
select select "0"
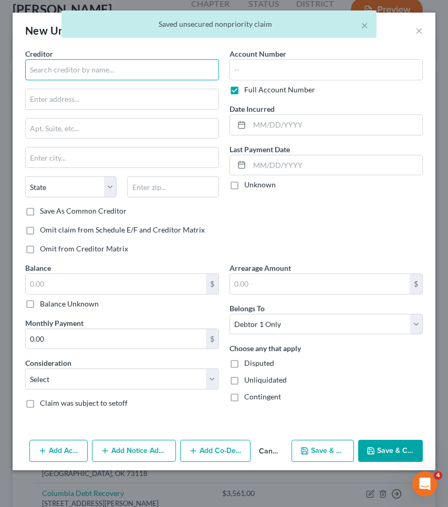
click at [86, 68] on input "text" at bounding box center [122, 69] width 194 height 21
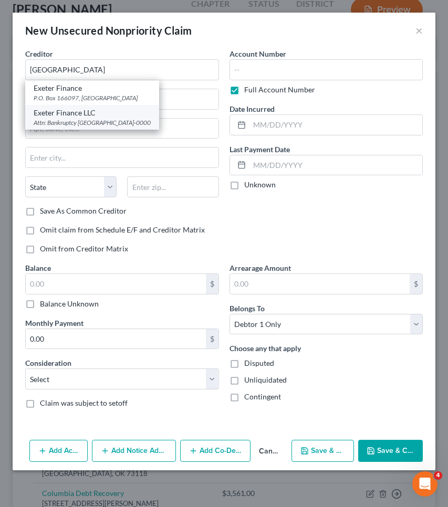
click at [70, 117] on div "Exeter Finance LLC" at bounding box center [92, 113] width 117 height 10
type input "Exeter Finance LLC"
type input "Attn: Bankruptcy"
type input "PO Box 166008"
type input "Irving"
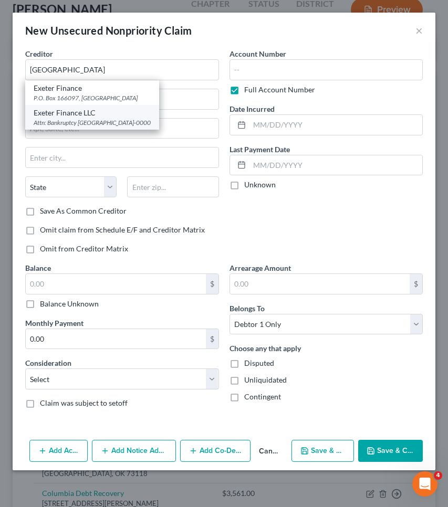
select select "45"
type input "75016-0000"
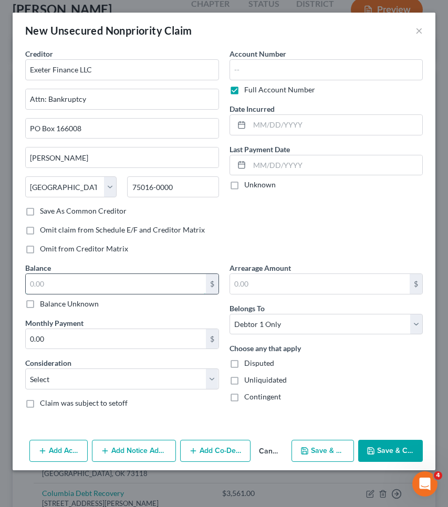
click at [151, 282] on input "text" at bounding box center [116, 284] width 180 height 20
type input "0"
click at [377, 453] on button "Save & Close" at bounding box center [390, 451] width 65 height 22
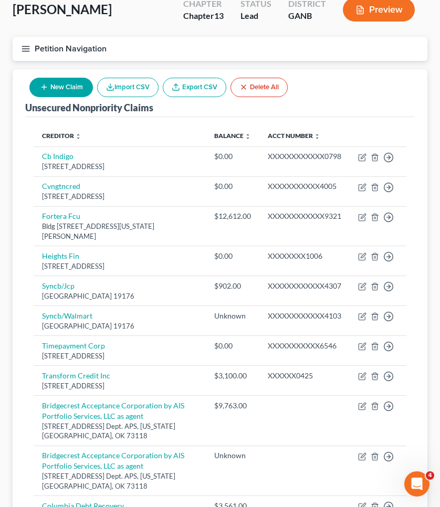
click at [81, 90] on button "New Claim" at bounding box center [60, 87] width 63 height 19
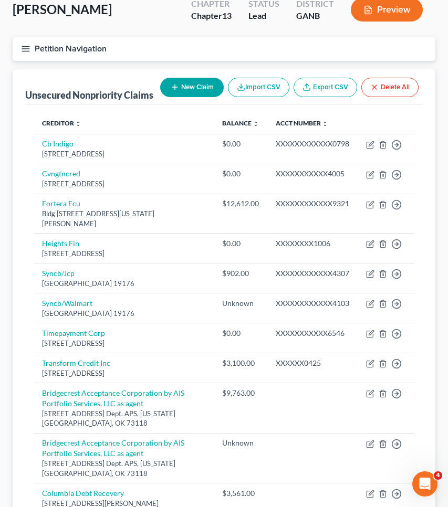
select select "0"
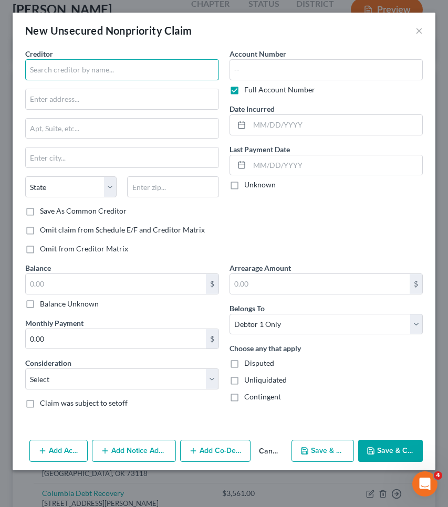
click at [79, 76] on input "text" at bounding box center [122, 69] width 194 height 21
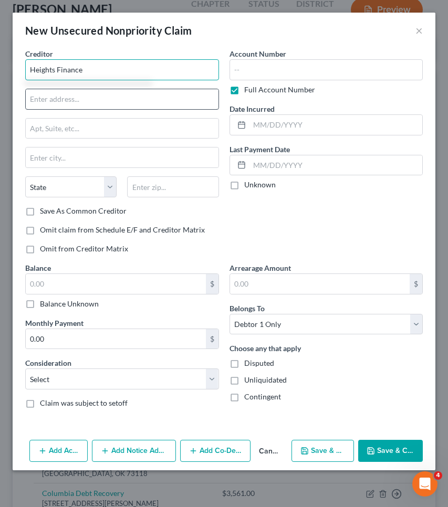
type input "Heights Finance"
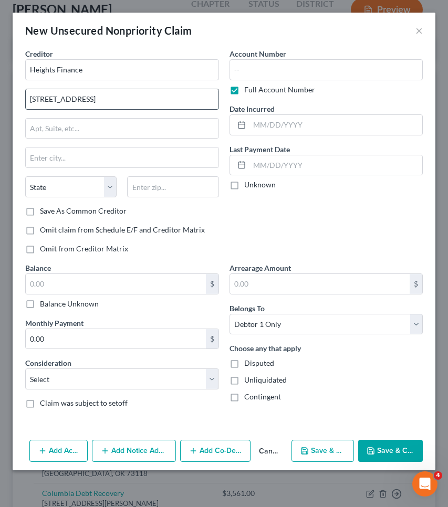
type input "301 N Main St"
type input "29601"
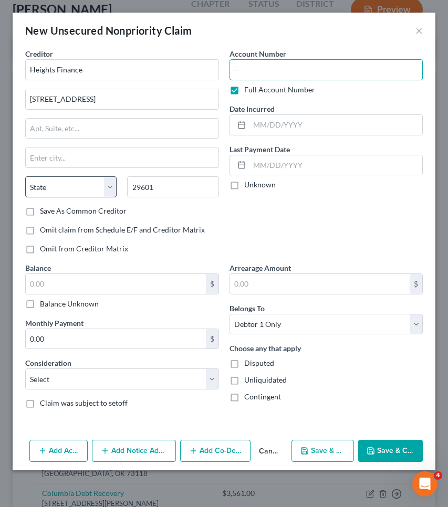
type input "Greenville"
select select "42"
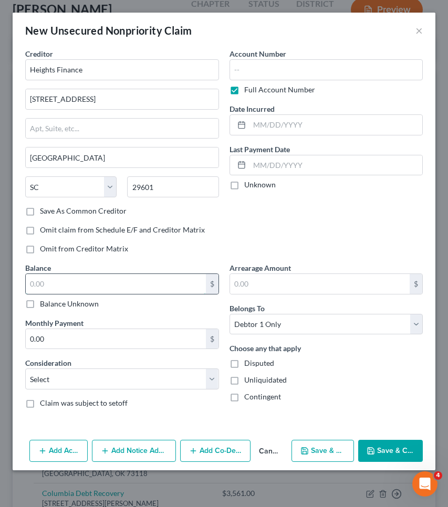
click at [89, 281] on input "text" at bounding box center [116, 284] width 180 height 20
type input "365"
click at [382, 442] on button "Save & Close" at bounding box center [390, 451] width 65 height 22
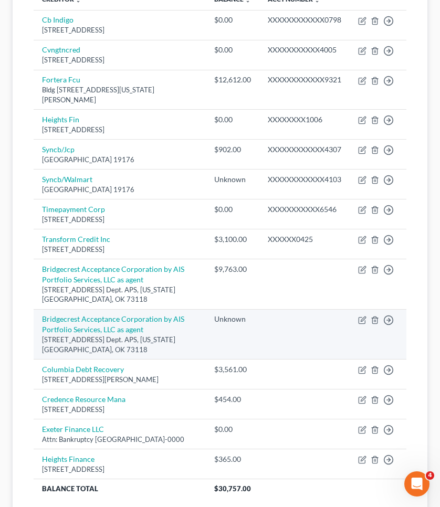
scroll to position [140, 0]
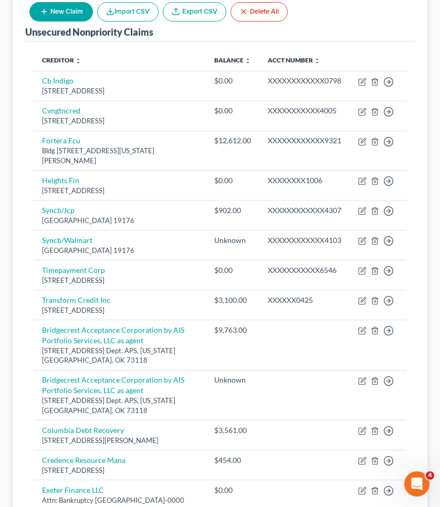
click at [83, 15] on button "New Claim" at bounding box center [60, 11] width 63 height 19
select select "0"
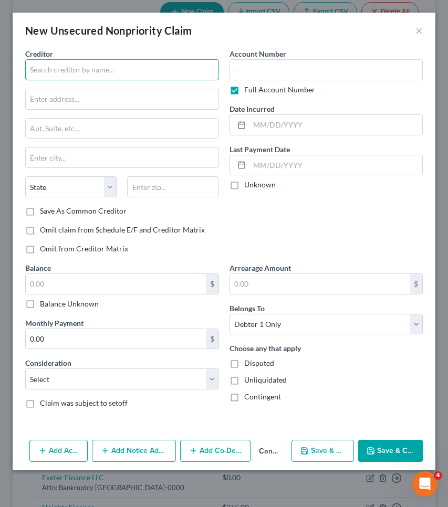
click at [88, 69] on input "text" at bounding box center [122, 69] width 194 height 21
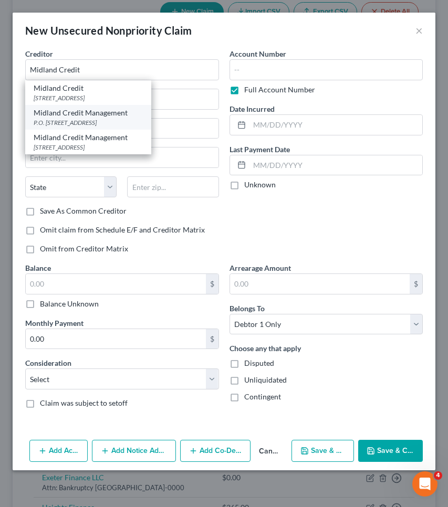
click at [89, 112] on div "Midland Credit Management" at bounding box center [88, 113] width 109 height 10
type input "Midland Credit Management"
type input "P.O. Box 939069"
type input "San Diego"
select select "4"
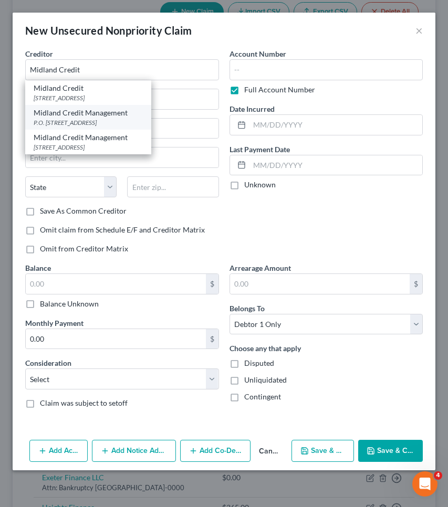
type input "92193"
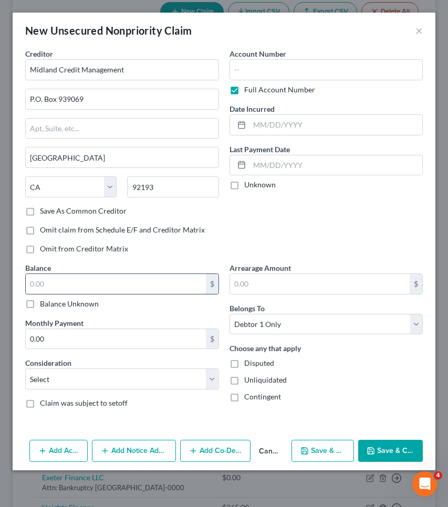
click at [108, 284] on input "text" at bounding box center [116, 284] width 180 height 20
type input "703"
click at [388, 453] on button "Save & Close" at bounding box center [390, 451] width 65 height 22
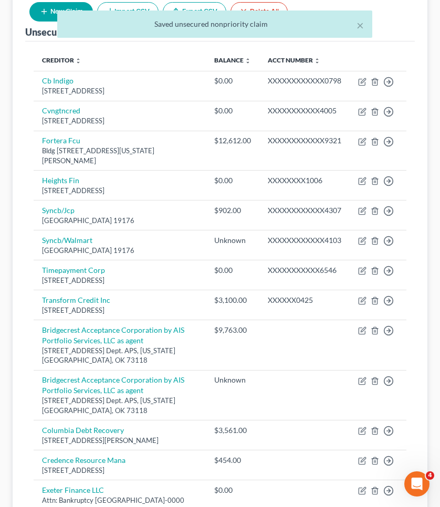
click at [44, 15] on div "× Saved unsecured nonpriority claim" at bounding box center [215, 26] width 440 height 33
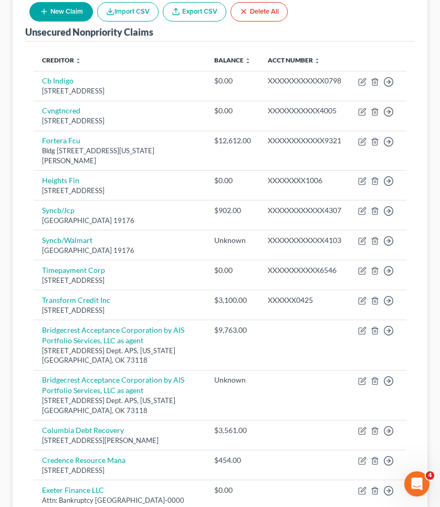
click at [45, 8] on icon "button" at bounding box center [44, 11] width 8 height 8
select select "0"
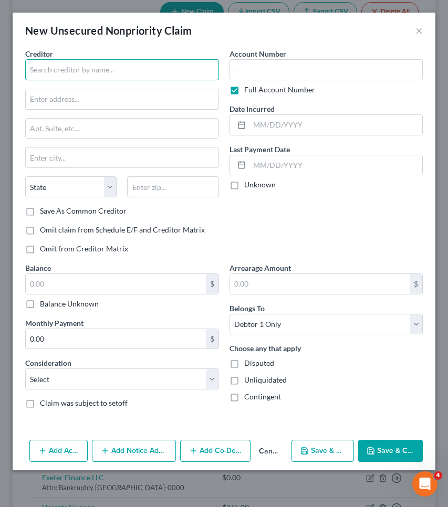
click at [61, 70] on input "text" at bounding box center [122, 69] width 194 height 21
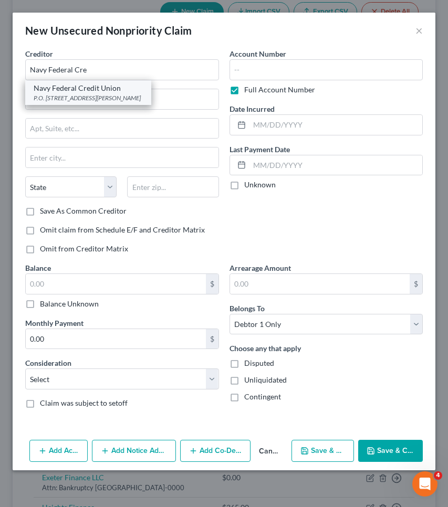
click at [55, 94] on div "P.O. Box 3000, Merrifield, VA 22119" at bounding box center [88, 97] width 109 height 9
type input "Navy Federal Credit Union"
type input "P.O. Box 3000"
type input "Merrifield"
select select "48"
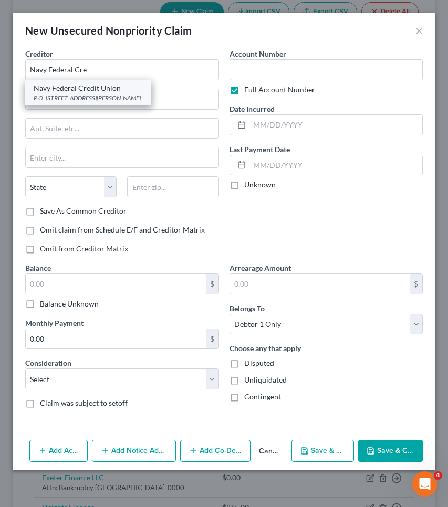
type input "22119"
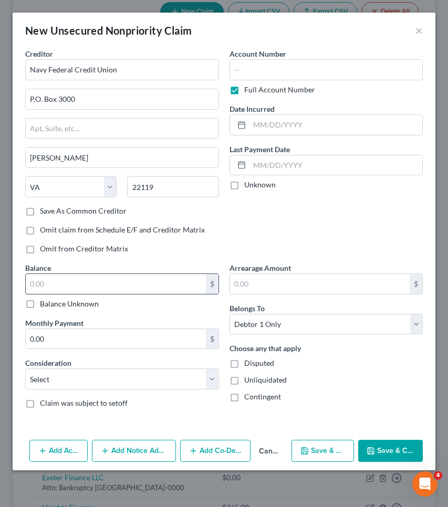
click at [101, 289] on input "text" at bounding box center [116, 284] width 180 height 20
type input "5,730"
click at [408, 454] on button "Save & Close" at bounding box center [390, 451] width 65 height 22
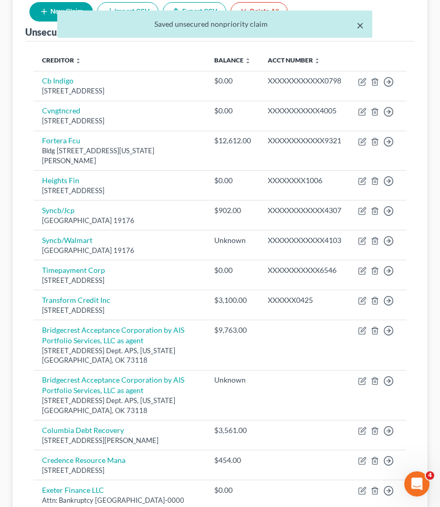
click at [362, 25] on button "×" at bounding box center [359, 25] width 7 height 13
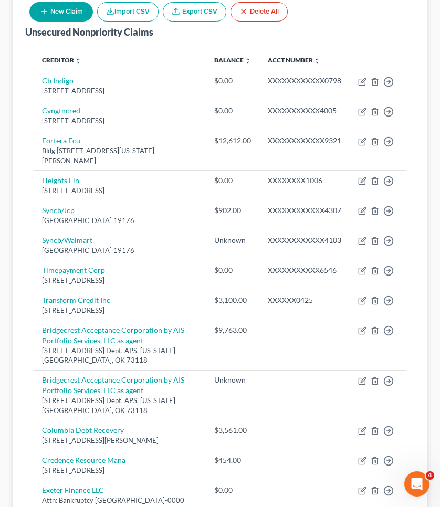
click at [63, 10] on button "New Claim" at bounding box center [60, 11] width 63 height 19
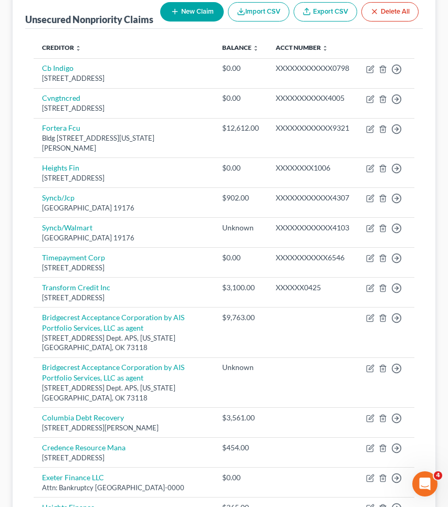
select select "0"
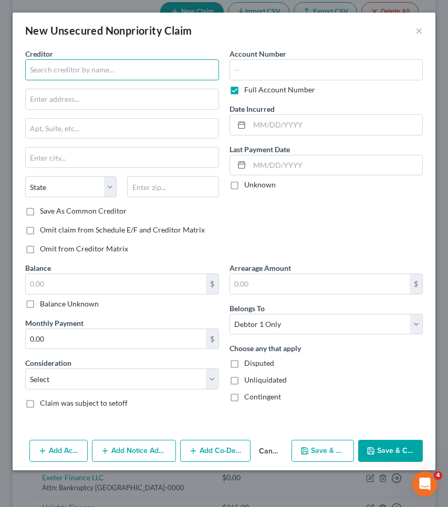
click at [98, 76] on input "text" at bounding box center [122, 69] width 194 height 21
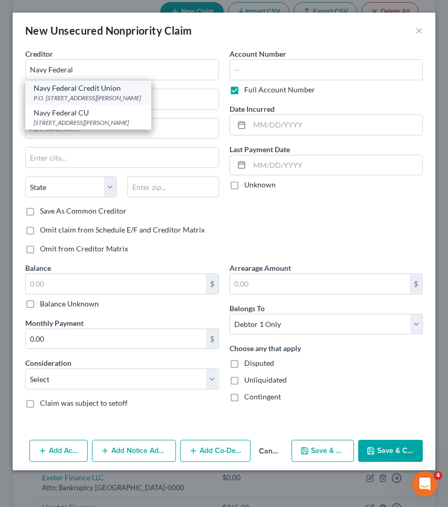
click at [102, 97] on div "P.O. Box 3000, Merrifield, VA 22119" at bounding box center [88, 97] width 109 height 9
type input "Navy Federal Credit Union"
type input "P.O. Box 3000"
type input "Merrifield"
select select "48"
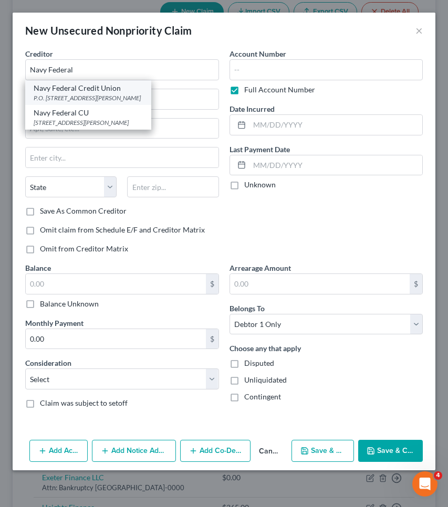
type input "22119"
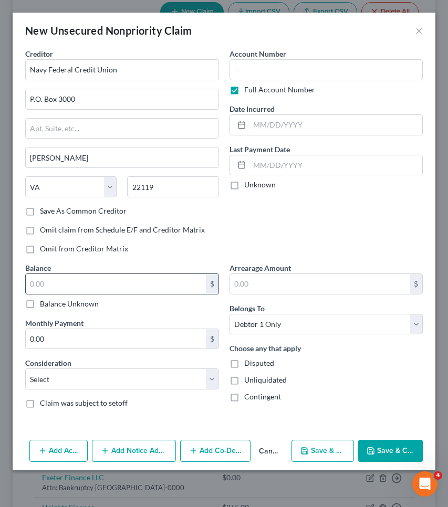
click at [165, 287] on input "text" at bounding box center [116, 284] width 180 height 20
type input "5,409"
click at [374, 455] on button "Save & Close" at bounding box center [390, 451] width 65 height 22
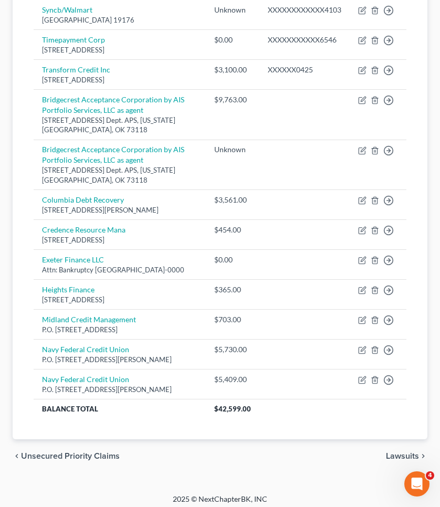
scroll to position [369, 0]
click at [58, 452] on span "Unsecured Priority Claims" at bounding box center [70, 456] width 99 height 8
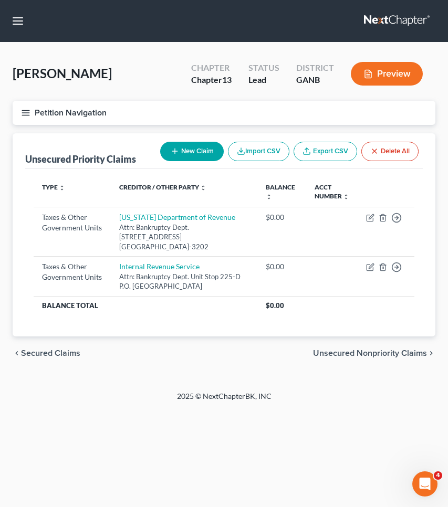
click at [55, 351] on span "Secured Claims" at bounding box center [50, 353] width 59 height 8
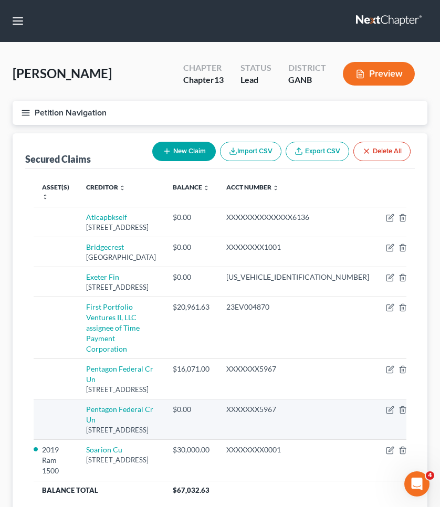
click at [415, 410] on line "button" at bounding box center [417, 410] width 4 height 0
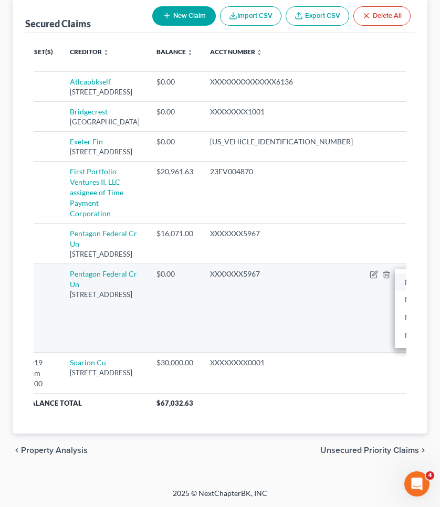
click at [395, 273] on link "Move to E" at bounding box center [439, 282] width 88 height 18
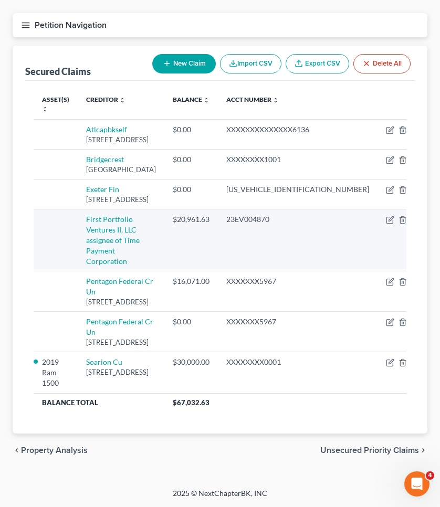
scroll to position [43, 0]
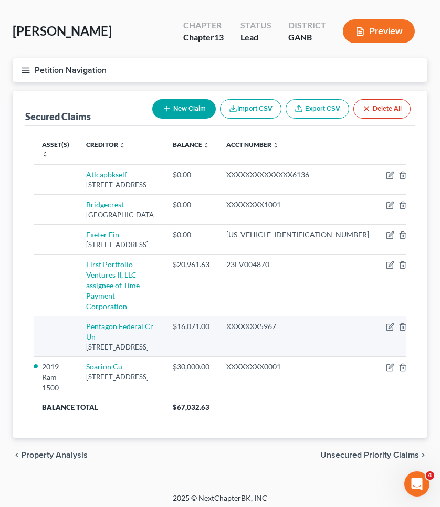
click at [411, 326] on icon "button" at bounding box center [416, 327] width 10 height 10
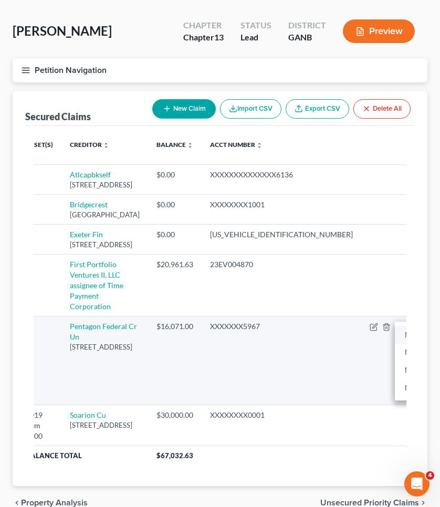
click at [395, 344] on link "Move to E" at bounding box center [439, 335] width 88 height 18
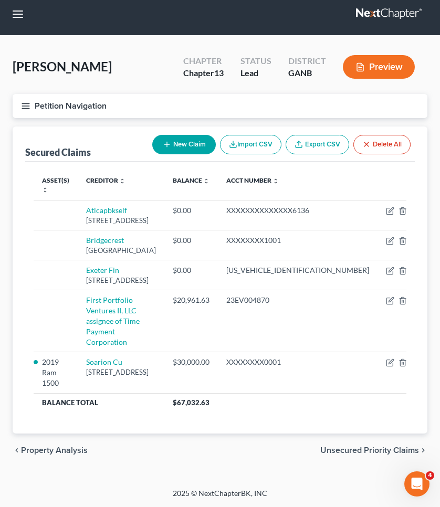
scroll to position [3, 0]
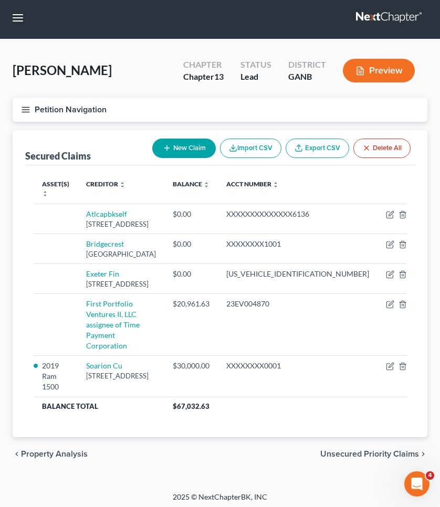
click at [336, 450] on span "Unsecured Priority Claims" at bounding box center [369, 454] width 99 height 8
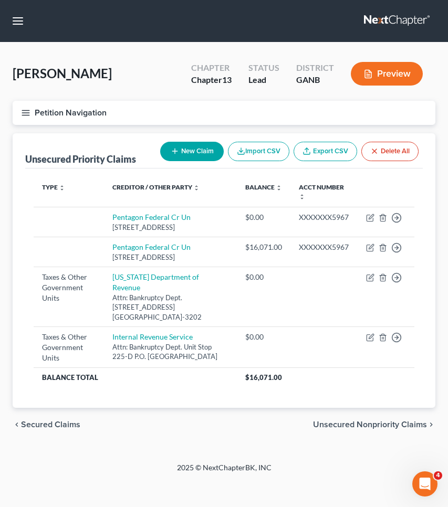
click at [369, 420] on span "Unsecured Nonpriority Claims" at bounding box center [370, 424] width 114 height 8
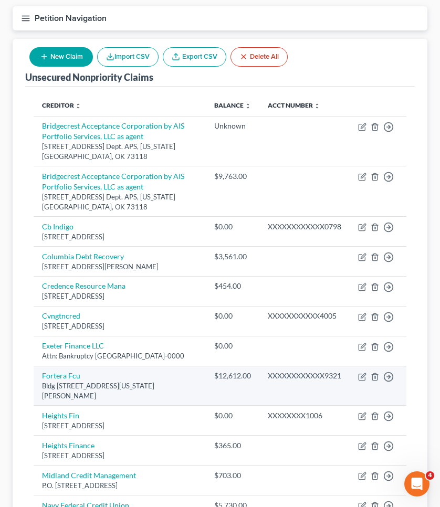
scroll to position [78, 0]
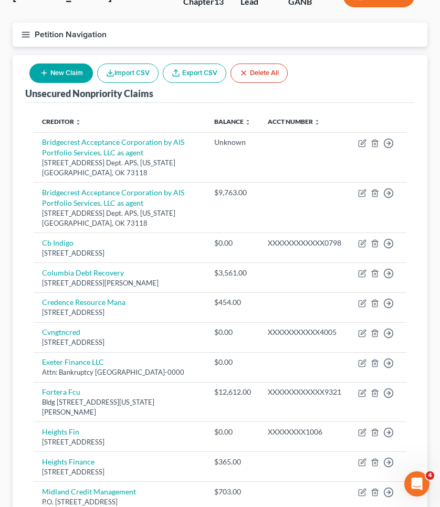
click at [68, 77] on button "New Claim" at bounding box center [60, 72] width 63 height 19
select select "0"
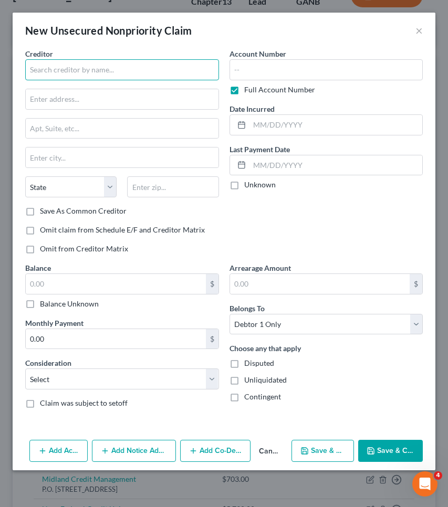
click at [68, 70] on input "text" at bounding box center [122, 69] width 194 height 21
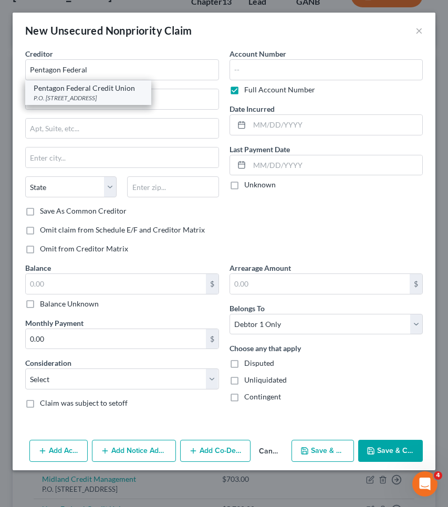
click at [67, 92] on div "Pentagon Federal Credit Union" at bounding box center [88, 88] width 109 height 10
type input "Pentagon Federal Credit Union"
type input "P.O. Box 19046"
type input "Alexandria"
select select "48"
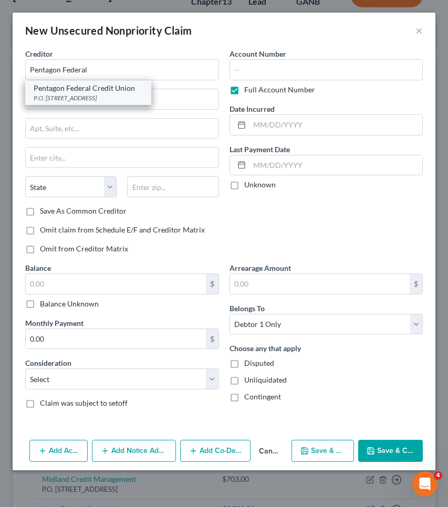
type input "22320-0000"
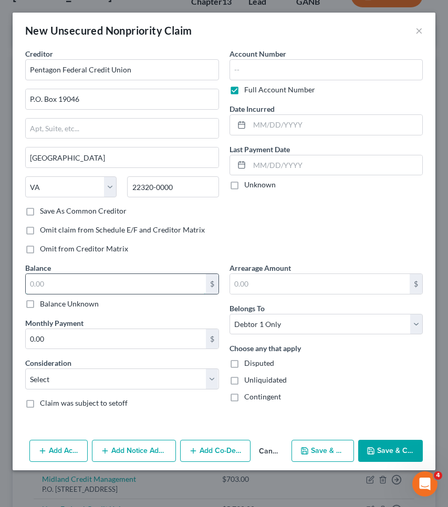
click at [122, 283] on input "text" at bounding box center [116, 284] width 180 height 20
type input "16,071"
click at [401, 452] on button "Save & Close" at bounding box center [390, 451] width 65 height 22
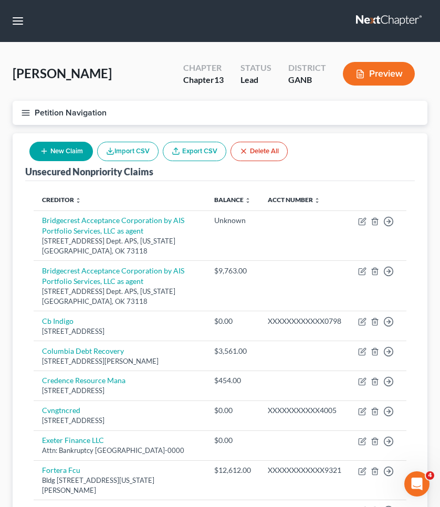
scroll to position [0, 0]
click at [70, 150] on button "New Claim" at bounding box center [60, 151] width 63 height 19
select select "0"
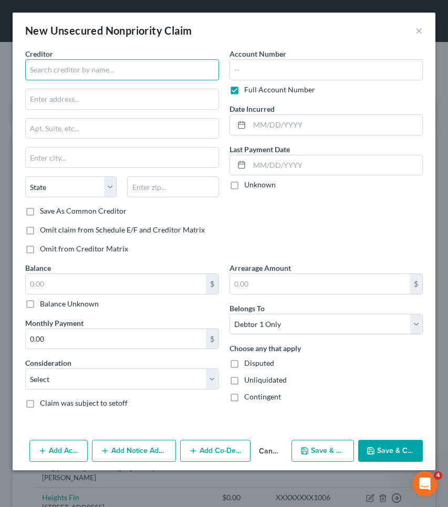
click at [107, 67] on input "text" at bounding box center [122, 69] width 194 height 21
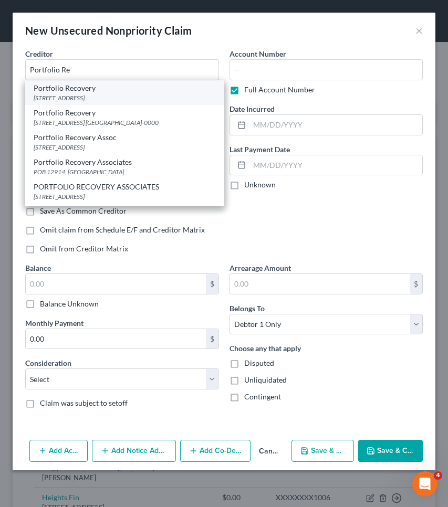
click at [61, 88] on div "Portfolio Recovery" at bounding box center [125, 88] width 182 height 10
type input "Portfolio Recovery"
type input "120 Corporate Blvd"
type input "Suite 100"
type input "Norfolk"
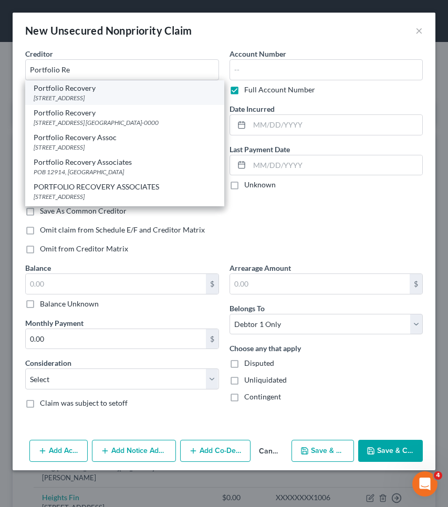
select select "48"
type input "23502-0000"
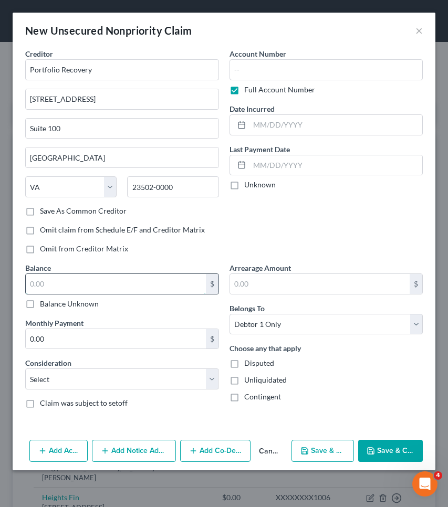
click at [48, 285] on input "text" at bounding box center [116, 284] width 180 height 20
type input "539"
click at [359, 449] on button "Save & Close" at bounding box center [390, 451] width 65 height 22
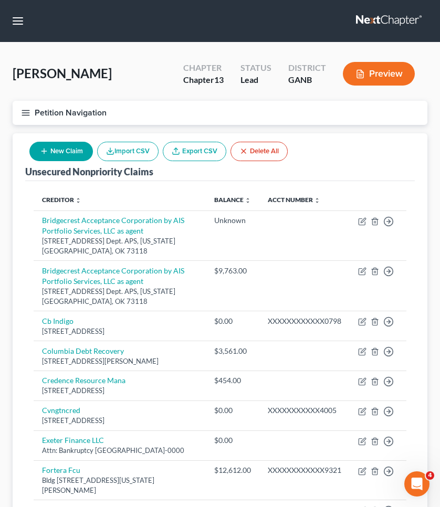
click at [52, 157] on button "New Claim" at bounding box center [60, 151] width 63 height 19
select select "0"
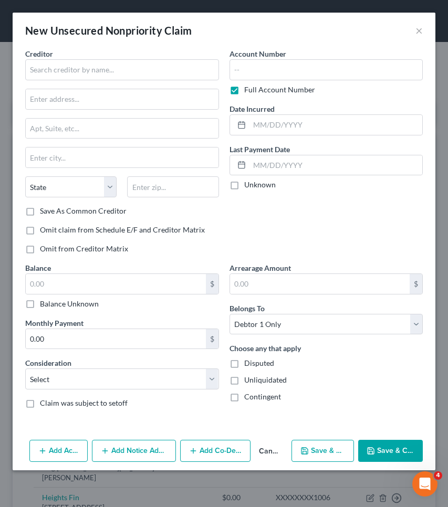
click at [111, 82] on div "Creditor * State AL AK AR AZ CA CO CT DE DC FL GA GU HI ID IL IN IA KS KY LA ME…" at bounding box center [122, 126] width 194 height 157
click at [112, 73] on input "text" at bounding box center [122, 69] width 194 height 21
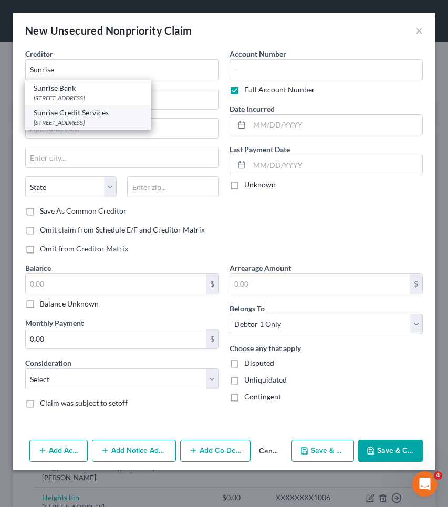
click at [110, 112] on div "Sunrise Credit Services" at bounding box center [88, 113] width 109 height 10
type input "Sunrise Credit Services"
type input "PO Box 9100"
type input "Farmingdale"
select select "35"
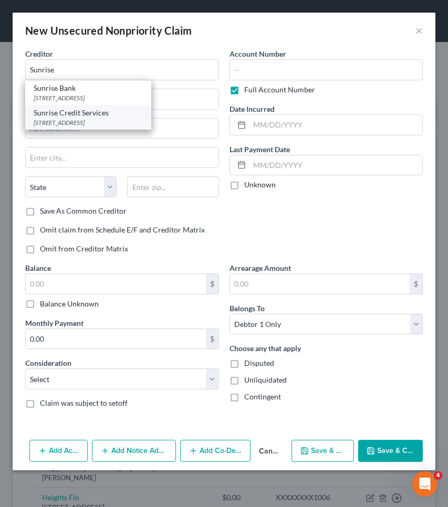
type input "11735-0000"
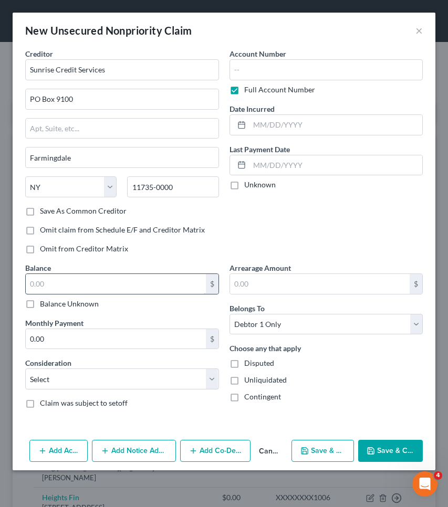
click at [156, 274] on input "text" at bounding box center [116, 284] width 180 height 20
type input "4,217"
click at [383, 449] on button "Save & Close" at bounding box center [390, 451] width 65 height 22
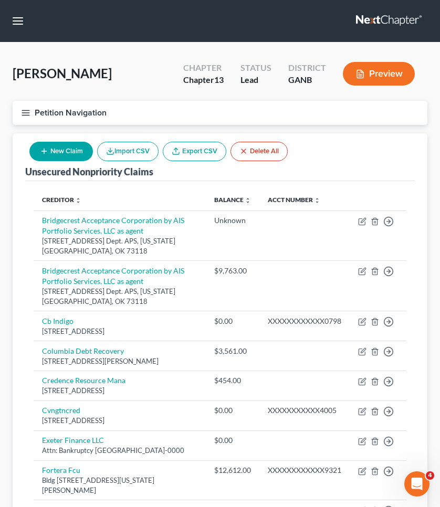
click at [62, 111] on button "Petition Navigation" at bounding box center [220, 113] width 415 height 24
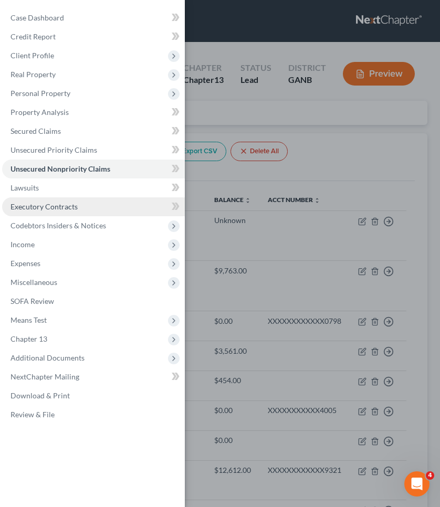
click at [76, 202] on link "Executory Contracts" at bounding box center [93, 206] width 183 height 19
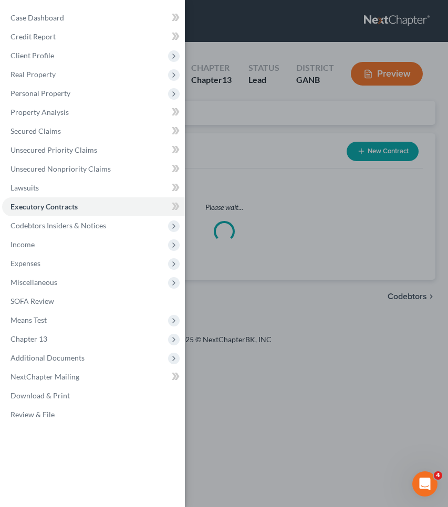
click at [290, 116] on div "Case Dashboard Payments Invoices Payments Payments Credit Report Client Profile" at bounding box center [224, 253] width 448 height 507
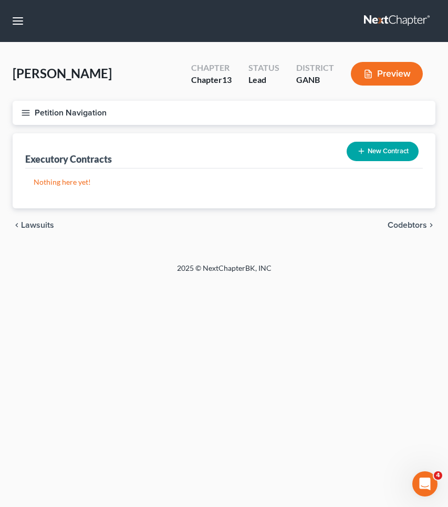
click at [397, 151] on button "New Contract" at bounding box center [382, 151] width 72 height 19
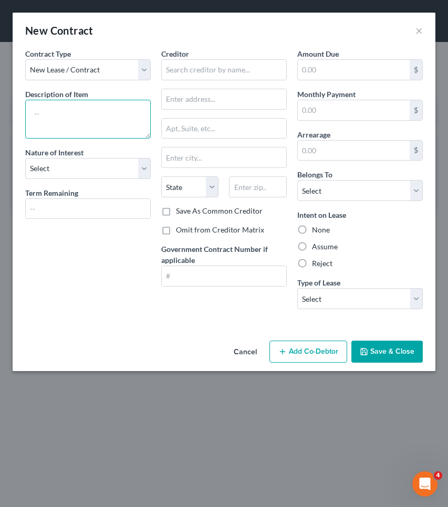
click at [67, 113] on textarea at bounding box center [87, 119] width 125 height 39
type textarea "booth rental"
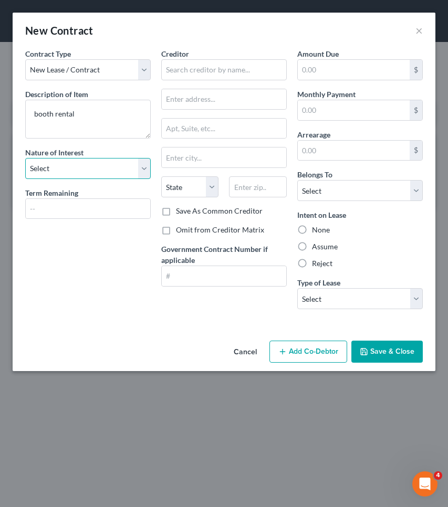
select select "3"
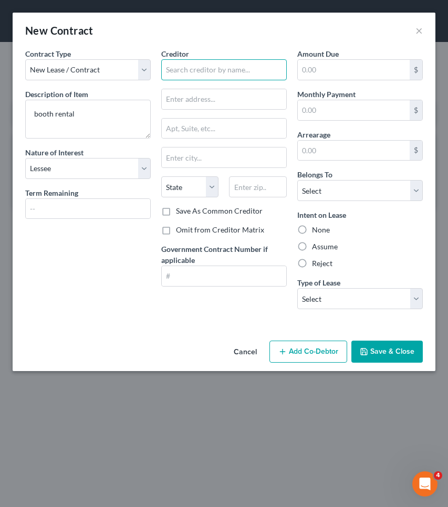
click at [193, 73] on input "text" at bounding box center [223, 69] width 125 height 21
type input "Lifestyle Salon Suites"
type input "1950 Satellite Blvd"
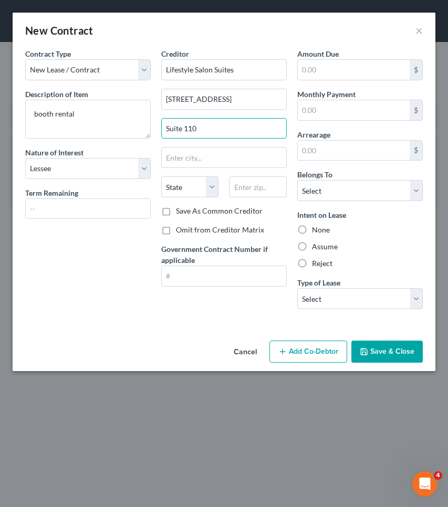
type input "Suite 110"
click at [188, 209] on label "Save As Common Creditor" at bounding box center [219, 211] width 87 height 10
click at [187, 209] on input "Save As Common Creditor" at bounding box center [183, 209] width 7 height 7
click at [176, 211] on label "Save As Common Creditor" at bounding box center [219, 211] width 87 height 10
click at [180, 211] on input "Save As Common Creditor" at bounding box center [183, 209] width 7 height 7
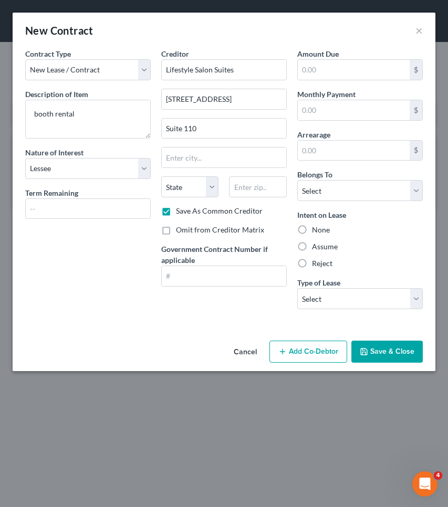
checkbox input "false"
click at [176, 229] on label "Omit from Creditor Matrix" at bounding box center [220, 230] width 88 height 10
click at [180, 229] on input "Omit from Creditor Matrix" at bounding box center [183, 228] width 7 height 7
checkbox input "true"
click at [253, 198] on div "State AL AK AR AZ CA CO CT DE DC FL GA GU HI ID IL IN IA KS KY LA ME MD MA MI M…" at bounding box center [224, 190] width 136 height 29
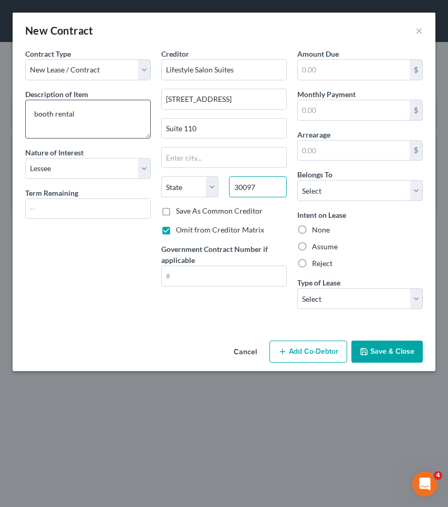
type input "30097"
click at [31, 115] on textarea "booth rental" at bounding box center [87, 119] width 125 height 39
type input "Duluth"
select select "10"
type textarea "commercial booth rental"
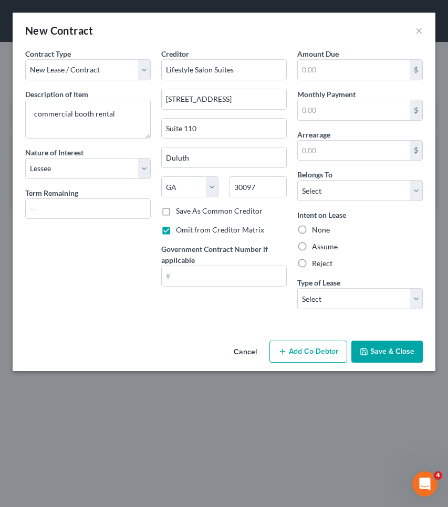
click at [324, 249] on label "Assume" at bounding box center [325, 246] width 26 height 10
click at [323, 248] on input "Assume" at bounding box center [319, 244] width 7 height 7
radio input "true"
select select "0"
select select "2"
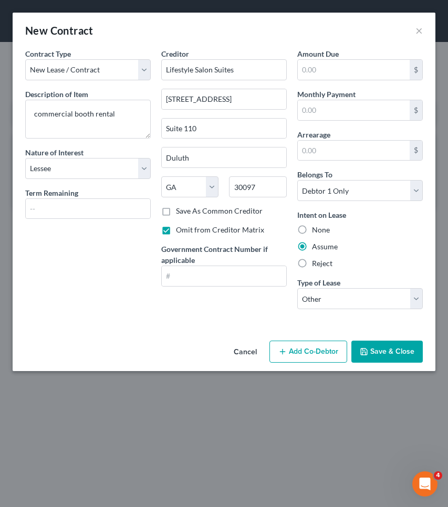
click at [386, 357] on button "Save & Close" at bounding box center [386, 352] width 71 height 22
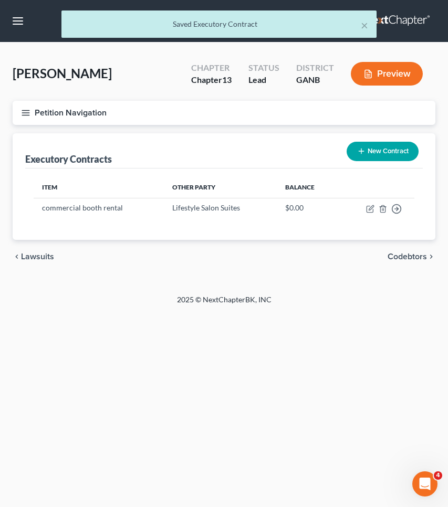
click at [373, 152] on button "New Contract" at bounding box center [382, 151] width 72 height 19
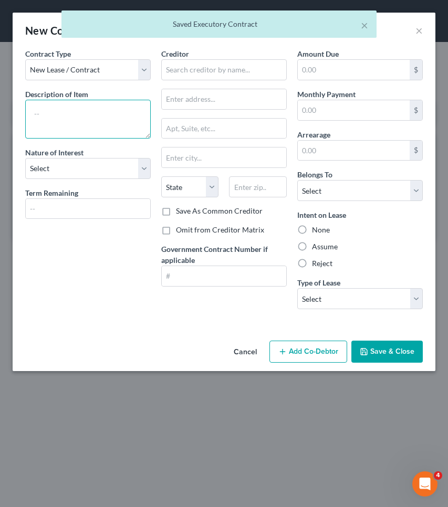
click at [107, 110] on textarea at bounding box center [87, 119] width 125 height 39
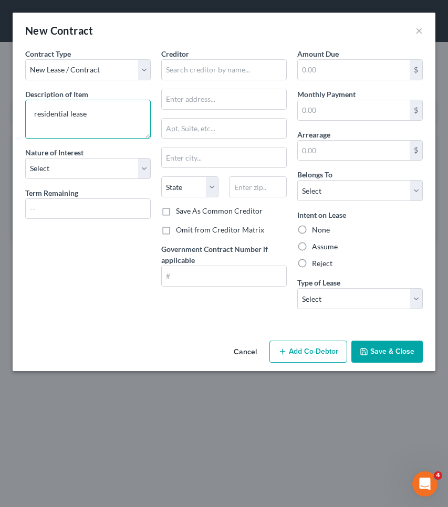
type textarea "residential lease"
select select "3"
click at [209, 75] on input "text" at bounding box center [223, 69] width 125 height 21
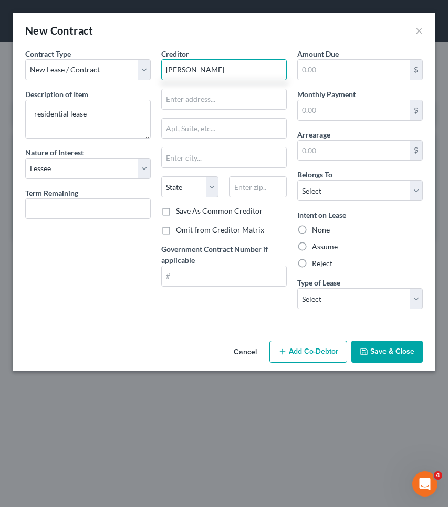
type input "Dave Prakash"
type input "10494 Holliwell Ct"
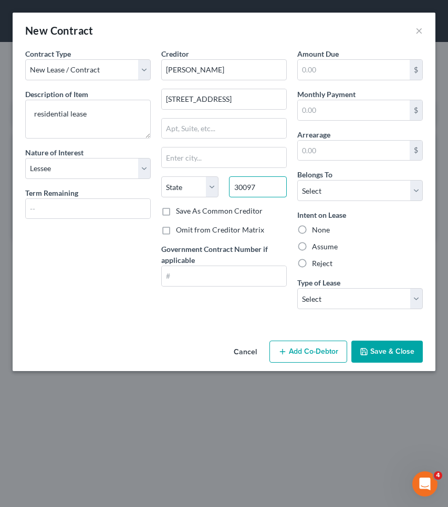
type input "30097"
click at [316, 245] on label "Assume" at bounding box center [325, 246] width 26 height 10
click at [316, 245] on input "Assume" at bounding box center [319, 244] width 7 height 7
click at [330, 181] on div "Belongs To * Select Debtor 1 Only Debtor 2 Only Debtor 1 And Debtor 2 Only At L…" at bounding box center [359, 185] width 125 height 32
click at [337, 121] on div "Amount Due $ Monthly Payment $ Arrearage $ Belongs To * Select Debtor 1 Only De…" at bounding box center [360, 182] width 136 height 269
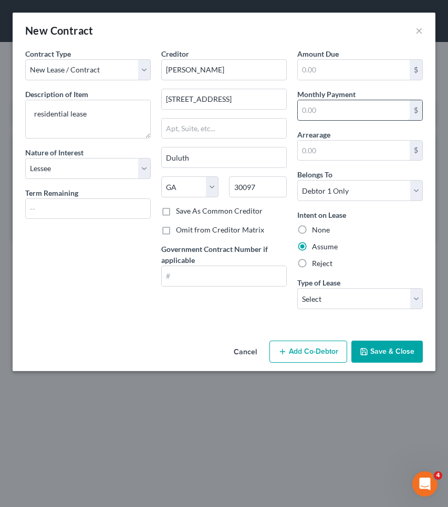
click at [335, 115] on input "text" at bounding box center [354, 110] width 112 height 20
click at [376, 353] on button "Save & Close" at bounding box center [386, 352] width 71 height 22
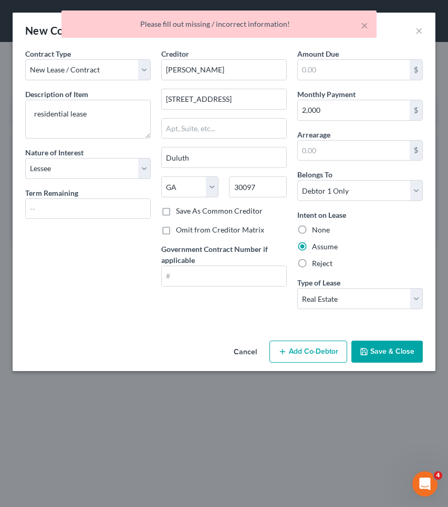
click at [406, 355] on button "Save & Close" at bounding box center [386, 352] width 71 height 22
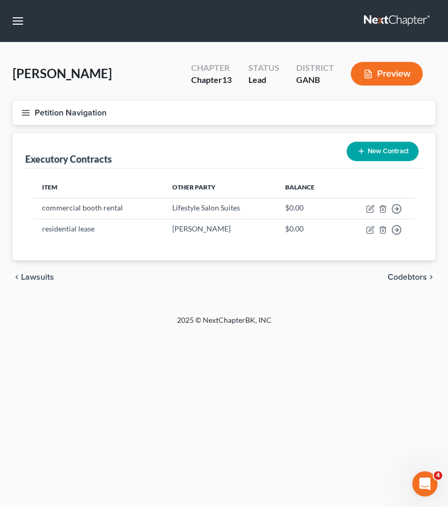
click at [82, 110] on button "Petition Navigation" at bounding box center [224, 113] width 422 height 24
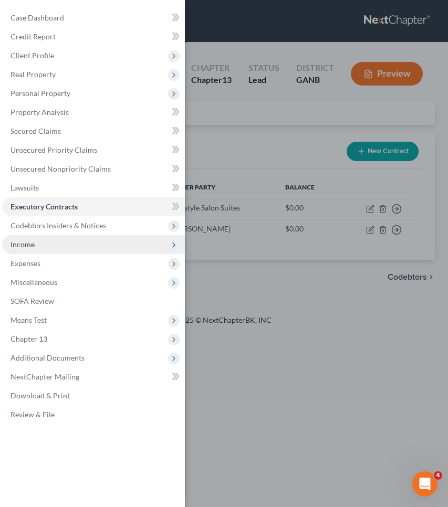
click at [80, 253] on span "Income" at bounding box center [93, 244] width 183 height 19
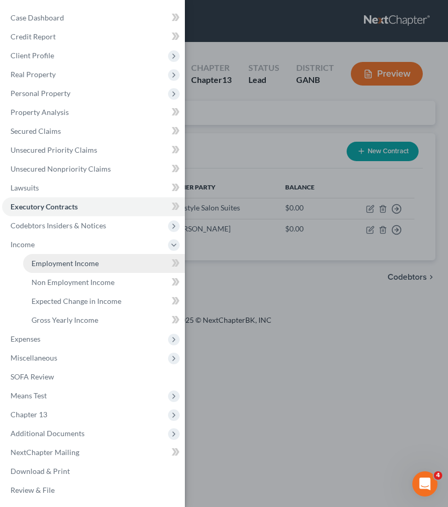
click at [81, 263] on span "Employment Income" at bounding box center [64, 263] width 67 height 9
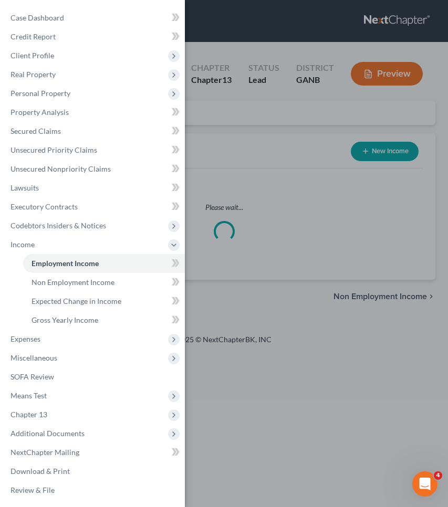
click at [245, 157] on div "Case Dashboard Payments Invoices Payments Payments Credit Report Client Profile" at bounding box center [224, 253] width 448 height 507
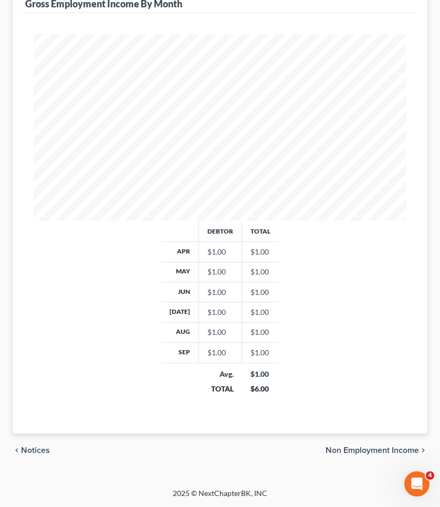
scroll to position [282, 0]
click at [376, 449] on span "Non Employment Income" at bounding box center [371, 450] width 93 height 8
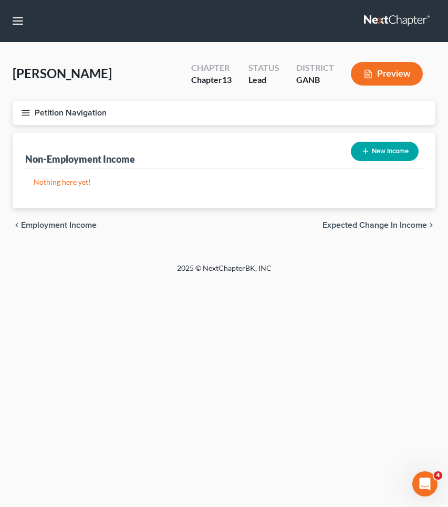
click at [386, 150] on button "New Income" at bounding box center [385, 151] width 68 height 19
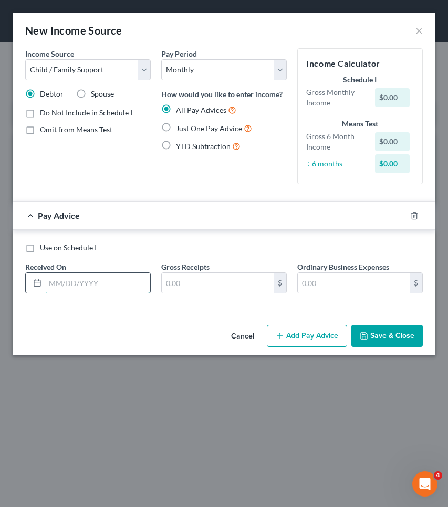
click at [121, 285] on input "text" at bounding box center [97, 283] width 105 height 20
click at [200, 127] on span "Just One Pay Advice" at bounding box center [209, 128] width 66 height 9
click at [187, 127] on input "Just One Pay Advice" at bounding box center [183, 125] width 7 height 7
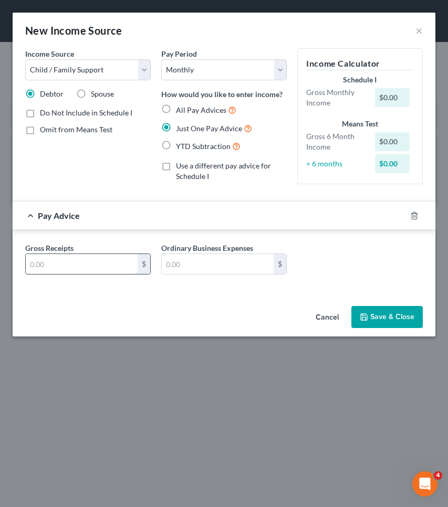
click at [87, 272] on input "text" at bounding box center [82, 264] width 112 height 20
click at [385, 317] on button "Save & Close" at bounding box center [386, 317] width 71 height 22
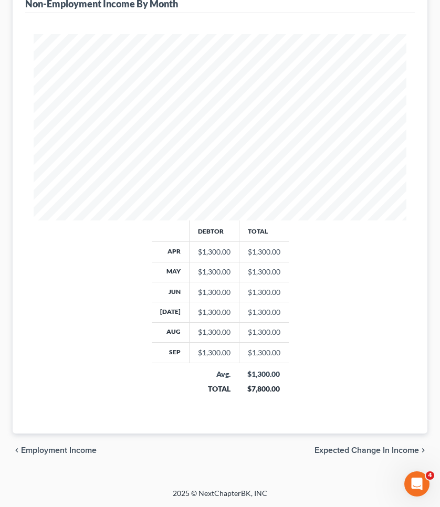
scroll to position [282, 0]
click at [60, 451] on span "Employment Income" at bounding box center [59, 450] width 76 height 8
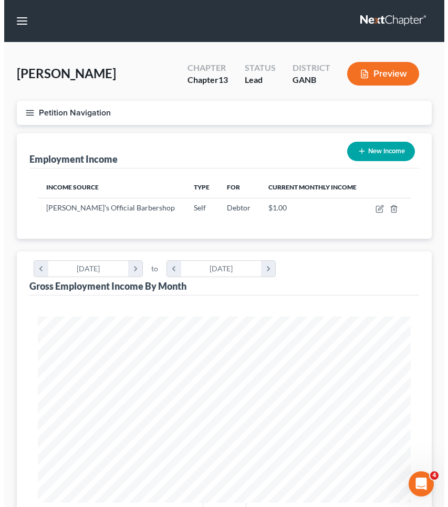
scroll to position [186, 394]
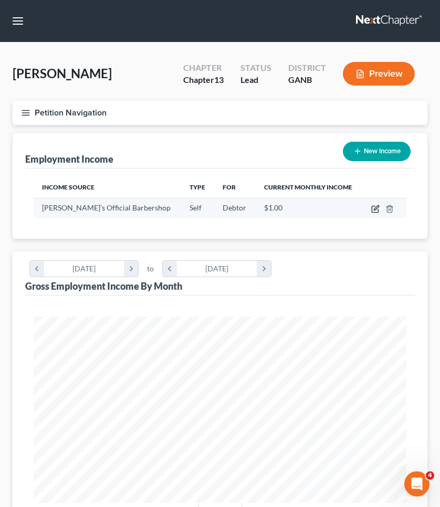
click at [377, 206] on icon "button" at bounding box center [376, 207] width 5 height 5
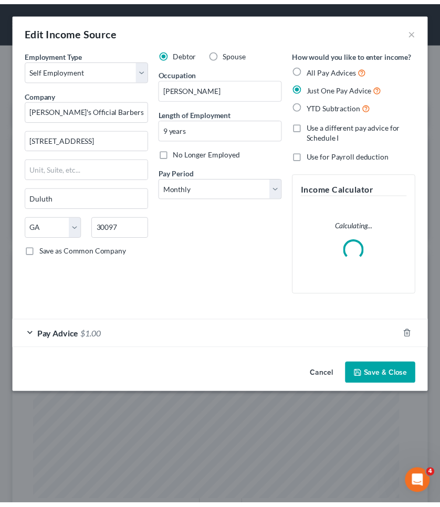
scroll to position [190, 401]
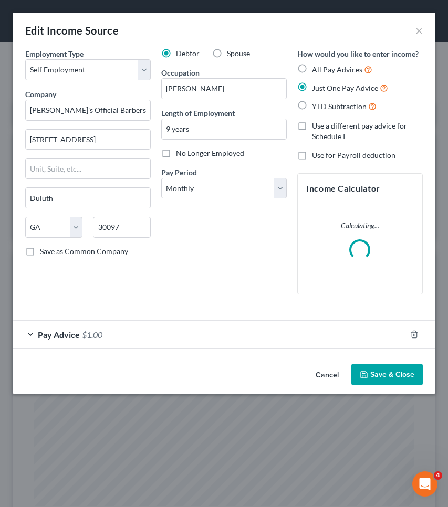
click at [206, 332] on div "Pay Advice $1.00" at bounding box center [209, 335] width 393 height 28
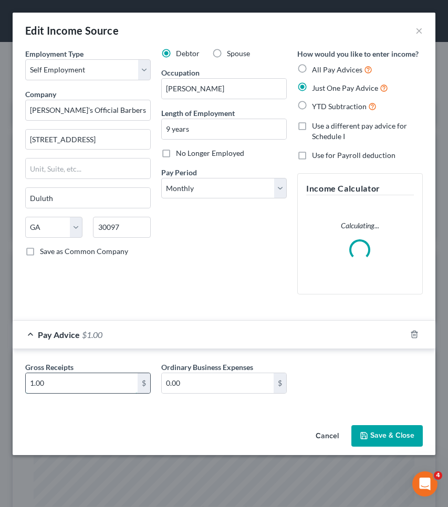
click at [124, 381] on input "1.00" at bounding box center [82, 383] width 112 height 20
click at [375, 435] on button "Save & Close" at bounding box center [386, 436] width 71 height 22
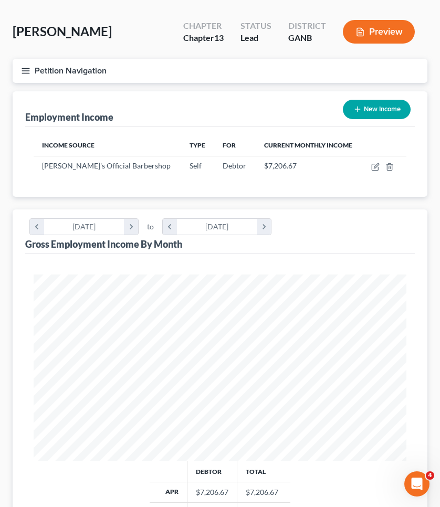
scroll to position [3, 0]
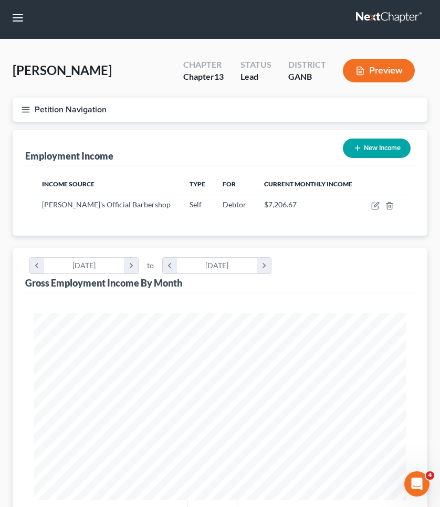
click at [59, 107] on button "Petition Navigation" at bounding box center [220, 110] width 415 height 24
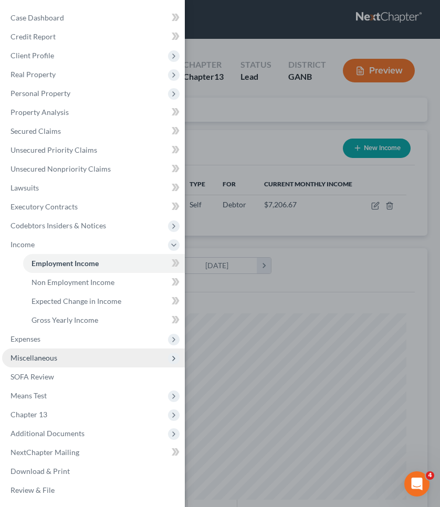
click at [77, 363] on span "Miscellaneous" at bounding box center [93, 357] width 183 height 19
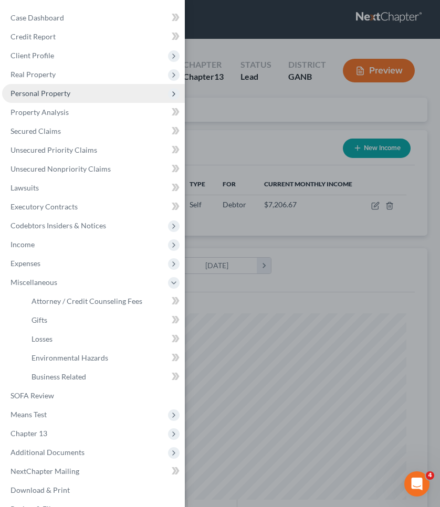
click at [79, 90] on span "Personal Property" at bounding box center [93, 93] width 183 height 19
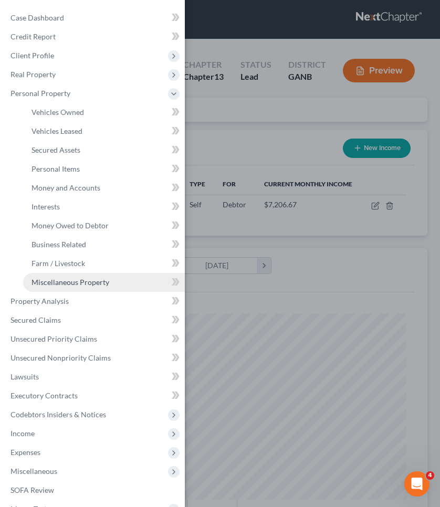
click at [60, 283] on span "Miscellaneous Property" at bounding box center [70, 282] width 78 height 9
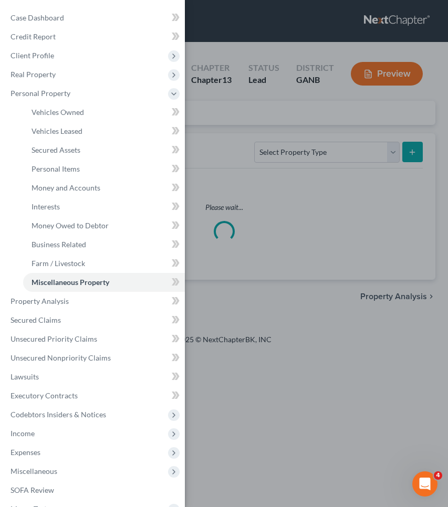
click at [219, 158] on div "Case Dashboard Payments Invoices Payments Payments Credit Report Client Profile" at bounding box center [224, 253] width 448 height 507
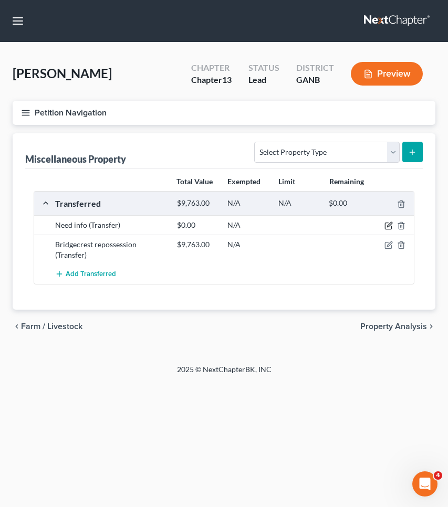
click at [388, 227] on icon "button" at bounding box center [389, 224] width 5 height 5
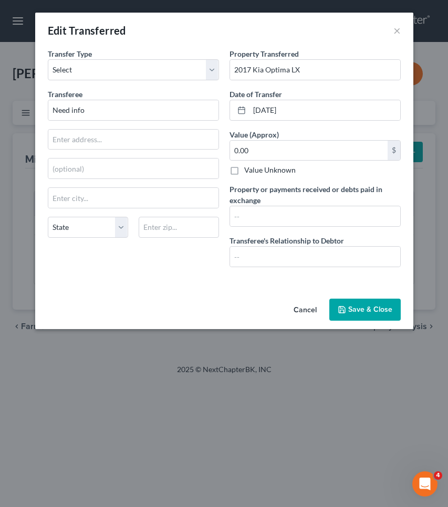
click at [361, 306] on button "Save & Close" at bounding box center [364, 310] width 71 height 22
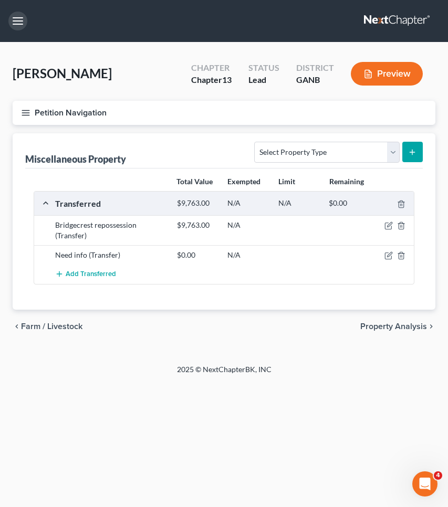
click at [15, 22] on button "button" at bounding box center [17, 21] width 19 height 19
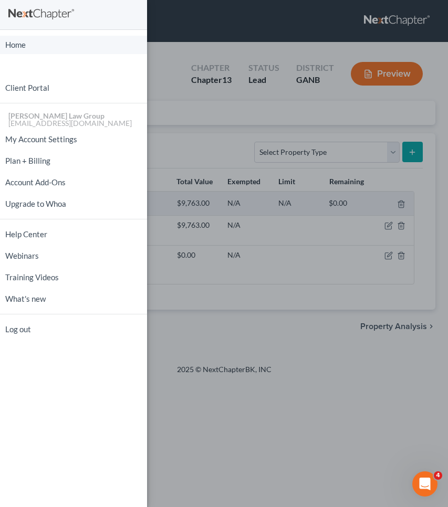
click at [24, 44] on link "Home" at bounding box center [73, 45] width 147 height 18
click at [60, 51] on link "Home" at bounding box center [73, 45] width 147 height 18
click at [20, 45] on link "Home" at bounding box center [73, 45] width 147 height 18
click at [16, 42] on link "Home" at bounding box center [73, 45] width 147 height 18
click at [195, 40] on div "Home New Case Client Portal Saedi Law Group mmays@saedilawgroup.com My Account …" at bounding box center [224, 253] width 448 height 507
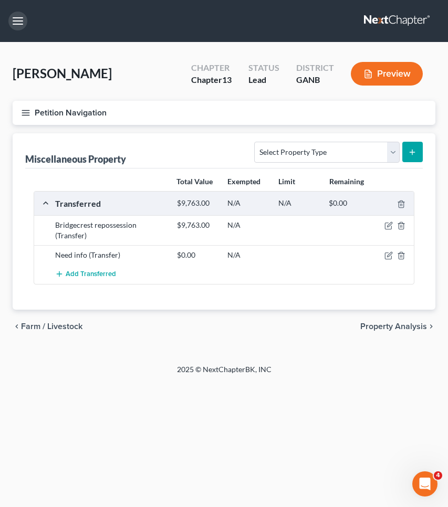
click at [24, 23] on button "button" at bounding box center [17, 21] width 19 height 19
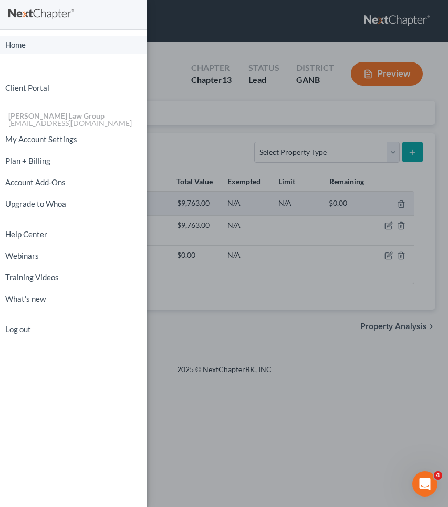
click at [30, 47] on link "Home" at bounding box center [73, 45] width 147 height 18
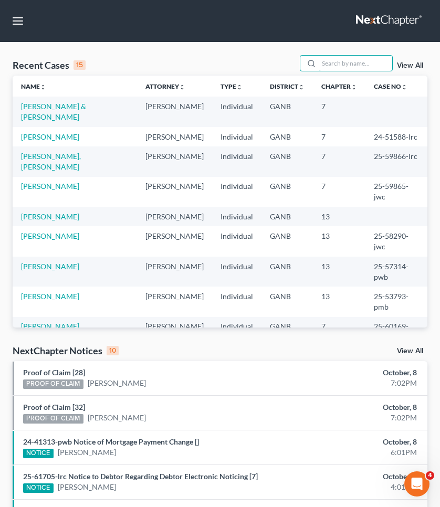
click at [353, 60] on input "search" at bounding box center [355, 63] width 73 height 15
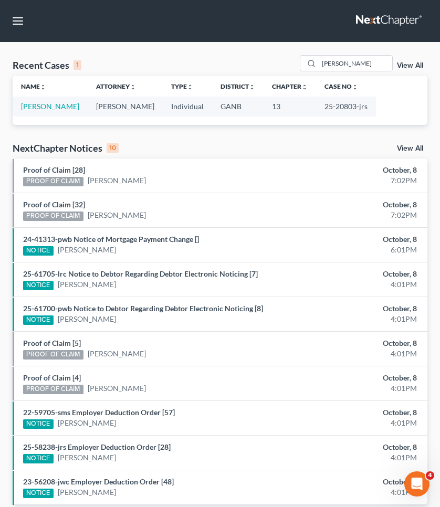
click at [319, 100] on td "25-20803-jrs" at bounding box center [346, 106] width 60 height 19
click at [319, 109] on td "25-20803-jrs" at bounding box center [346, 106] width 60 height 19
copy td "20803"
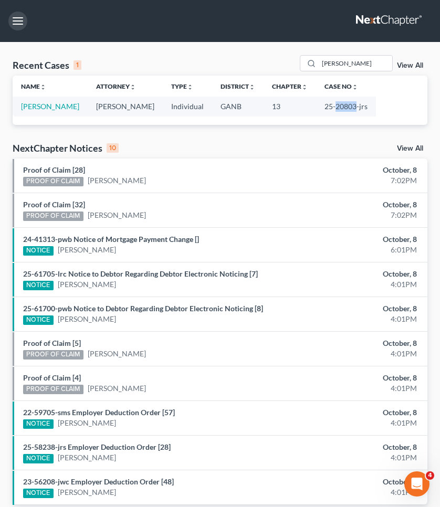
click at [13, 24] on button "button" at bounding box center [17, 21] width 19 height 19
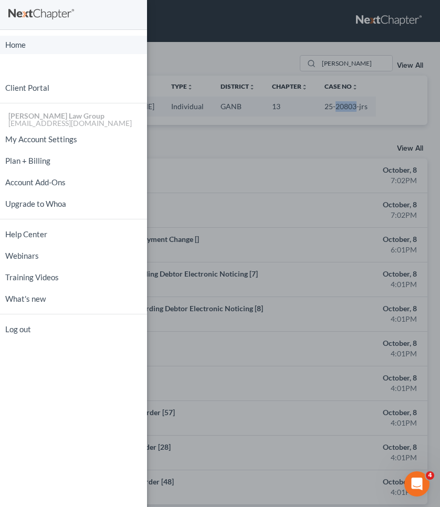
click at [23, 48] on link "Home" at bounding box center [73, 45] width 147 height 18
click at [189, 47] on div "Home New Case Client Portal [PERSON_NAME] Law Group [EMAIL_ADDRESS][DOMAIN_NAME…" at bounding box center [220, 253] width 440 height 507
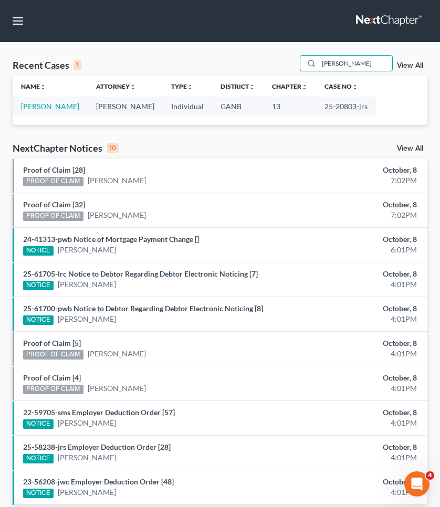
drag, startPoint x: 348, startPoint y: 66, endPoint x: 289, endPoint y: 61, distance: 59.4
click at [289, 61] on div "Recent Cases 1 [PERSON_NAME] View All" at bounding box center [220, 65] width 415 height 20
type input "[PERSON_NAME]"
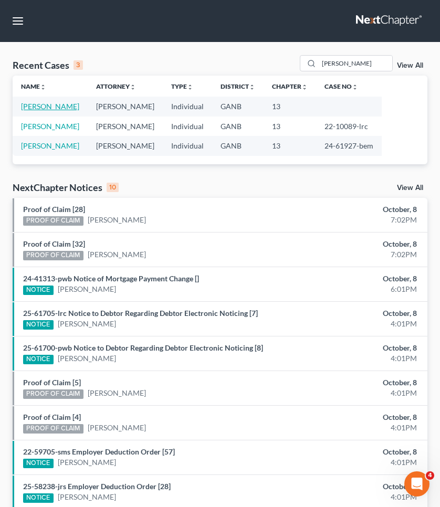
click at [51, 109] on link "[PERSON_NAME]" at bounding box center [50, 106] width 58 height 9
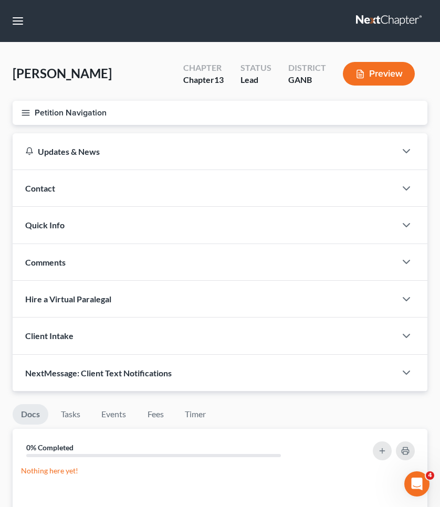
click at [51, 109] on button "Petition Navigation" at bounding box center [220, 113] width 415 height 24
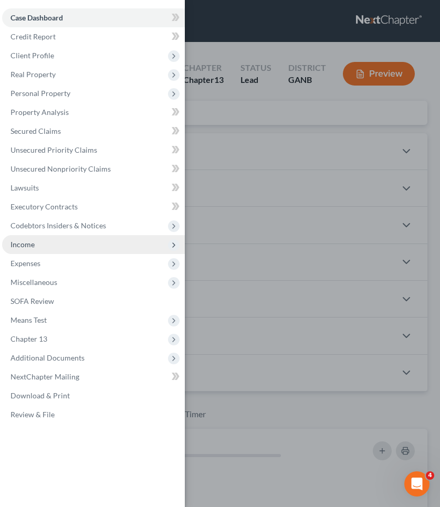
click at [49, 243] on span "Income" at bounding box center [93, 244] width 183 height 19
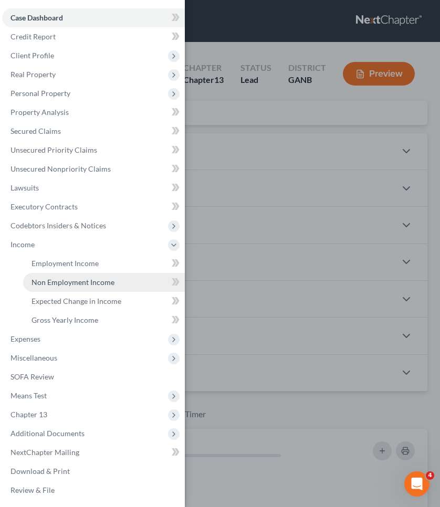
click at [62, 282] on span "Non Employment Income" at bounding box center [72, 282] width 83 height 9
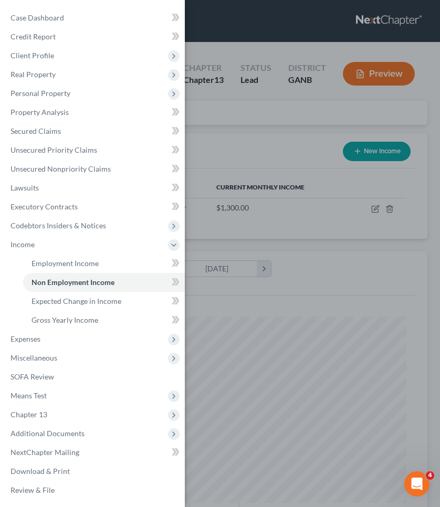
click at [212, 177] on div "Case Dashboard Payments Invoices Payments Payments Credit Report Client Profile" at bounding box center [220, 253] width 440 height 507
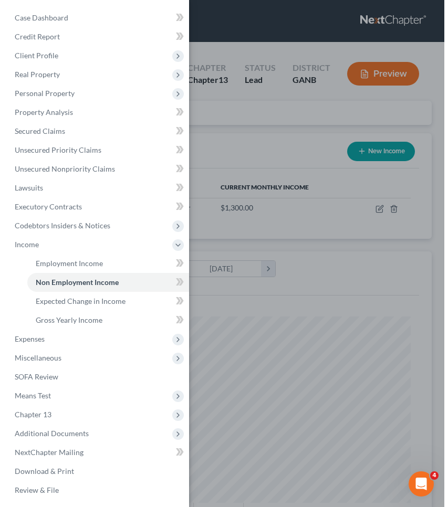
scroll to position [186, 394]
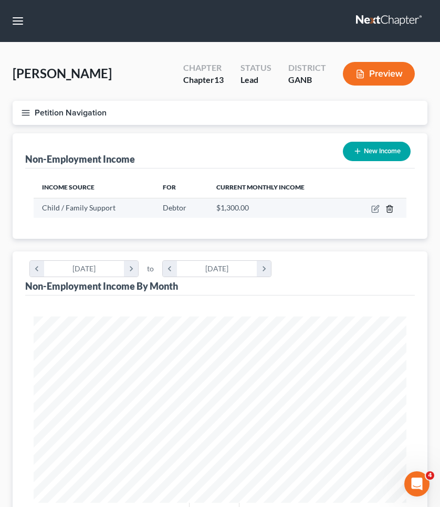
click at [387, 208] on icon "button" at bounding box center [389, 208] width 5 height 7
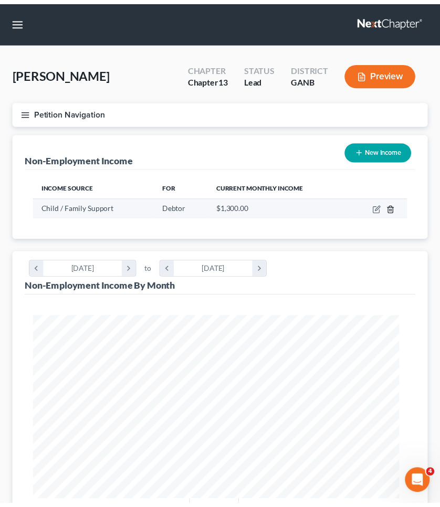
scroll to position [190, 401]
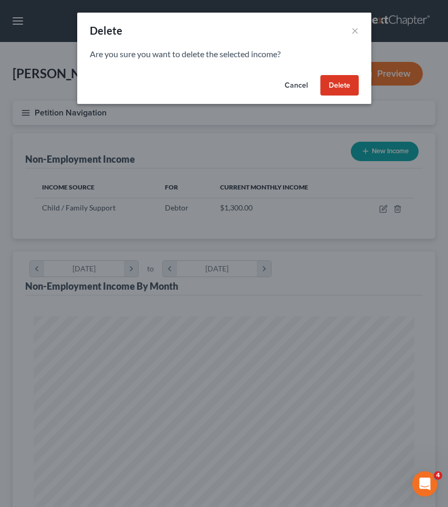
click at [338, 86] on button "Delete" at bounding box center [339, 85] width 38 height 21
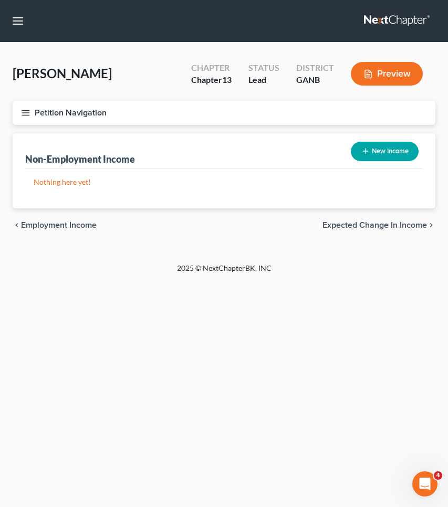
click at [87, 110] on button "Petition Navigation" at bounding box center [224, 113] width 422 height 24
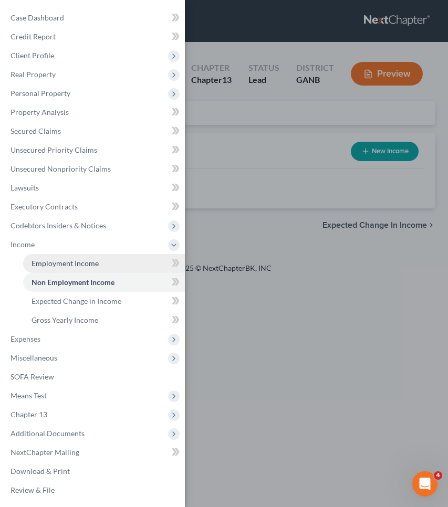
click at [83, 259] on span "Employment Income" at bounding box center [64, 263] width 67 height 9
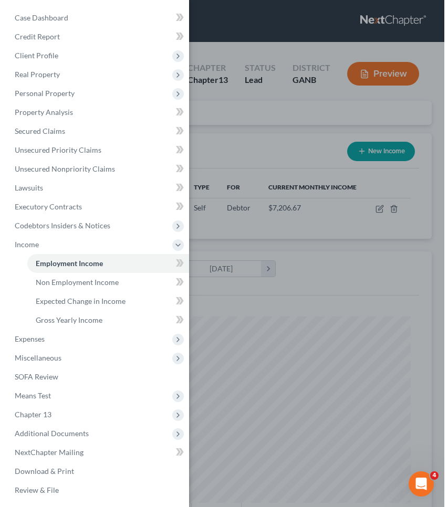
scroll to position [186, 394]
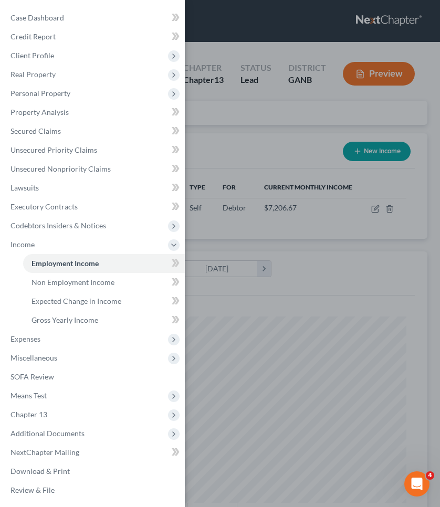
click at [227, 177] on div "Case Dashboard Payments Invoices Payments Payments Credit Report Client Profile" at bounding box center [220, 253] width 440 height 507
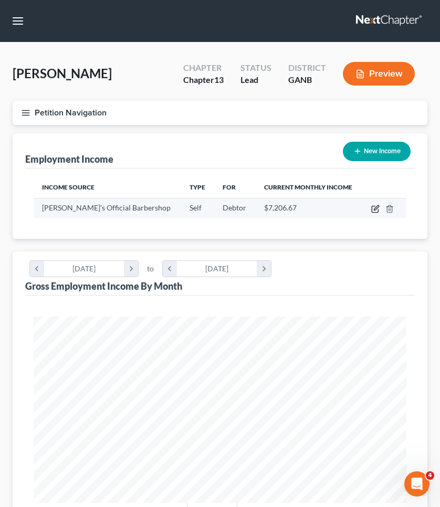
click at [374, 212] on icon "button" at bounding box center [375, 209] width 6 height 6
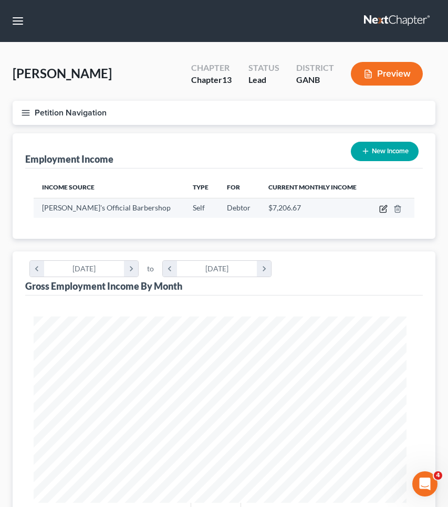
scroll to position [190, 401]
select select "1"
select select "10"
select select "0"
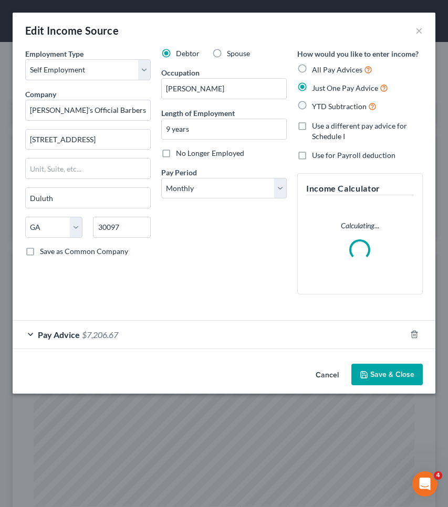
click at [283, 331] on div "Pay Advice $7,206.67" at bounding box center [209, 335] width 393 height 28
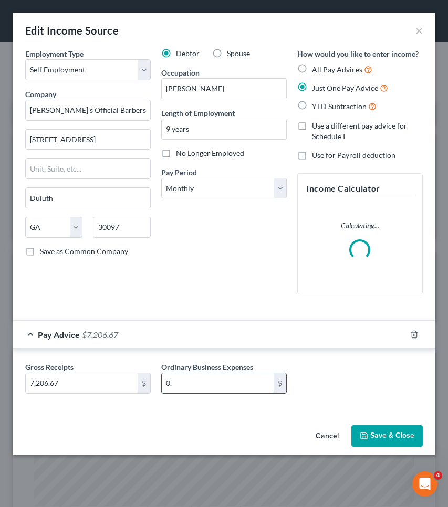
type input "0"
type input "1,600"
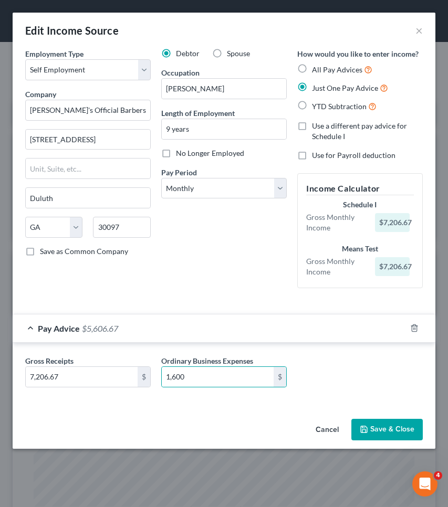
click at [338, 67] on span "All Pay Advices" at bounding box center [337, 69] width 50 height 9
click at [323, 67] on input "All Pay Advices" at bounding box center [319, 66] width 7 height 7
radio input "true"
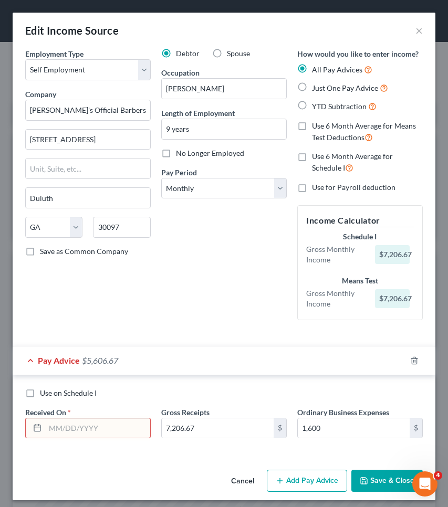
scroll to position [3, 0]
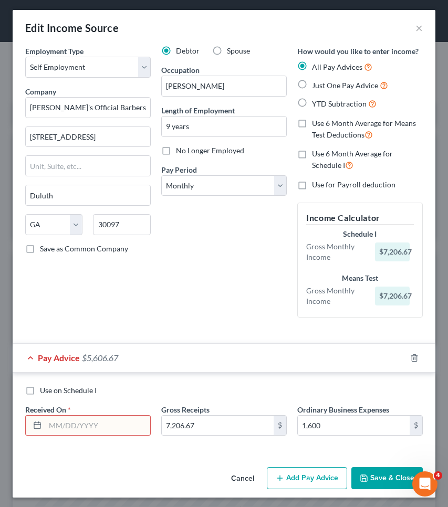
click at [102, 432] on input "text" at bounding box center [97, 426] width 105 height 20
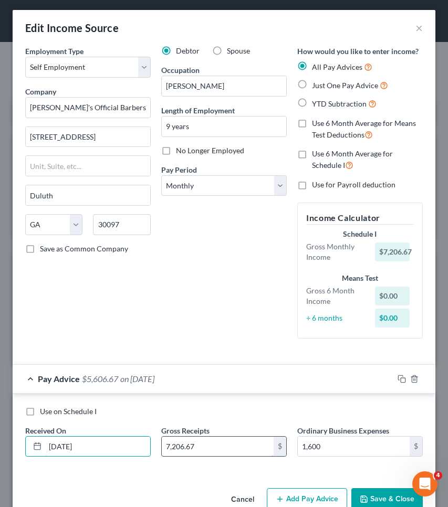
type input "08/31/2025"
drag, startPoint x: 214, startPoint y: 446, endPoint x: 132, endPoint y: 446, distance: 81.9
click at [132, 446] on div "Use on Schedule I Received On * 08/31/2025 Gross Receipts 7,206.67 $ Ordinary B…" at bounding box center [224, 435] width 408 height 59
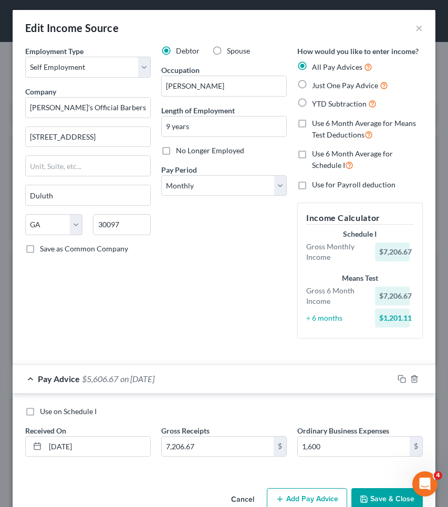
click at [197, 443] on input "7,206.67" at bounding box center [218, 447] width 112 height 20
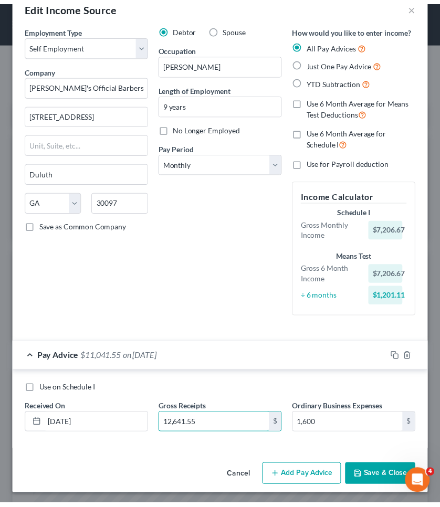
scroll to position [24, 0]
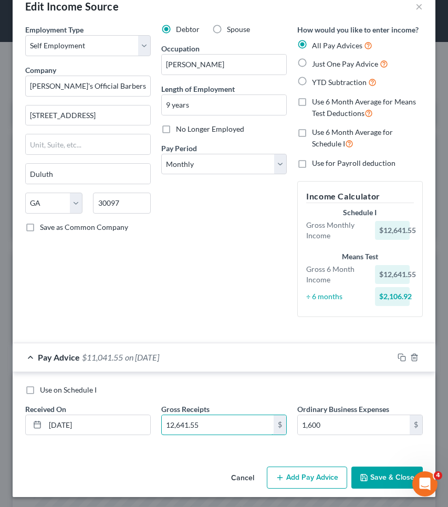
type input "12,641.55"
click at [368, 478] on button "Save & Close" at bounding box center [386, 478] width 71 height 22
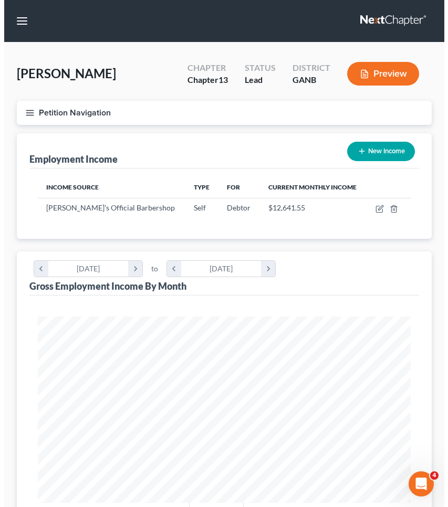
scroll to position [0, 0]
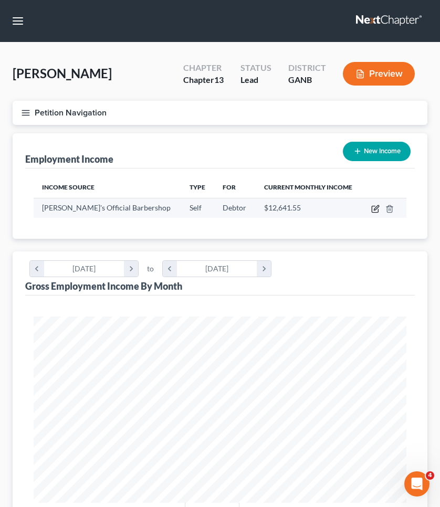
click at [377, 208] on icon "button" at bounding box center [376, 207] width 5 height 5
select select "1"
select select "10"
select select "0"
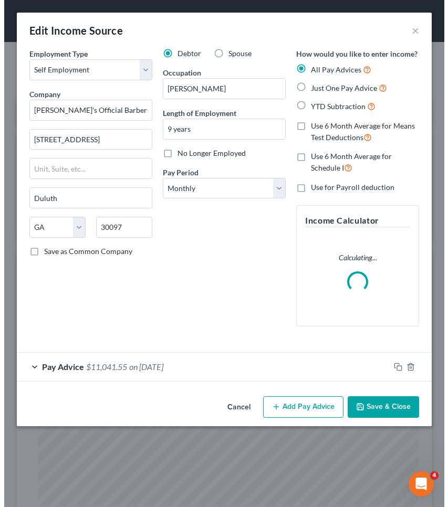
scroll to position [190, 401]
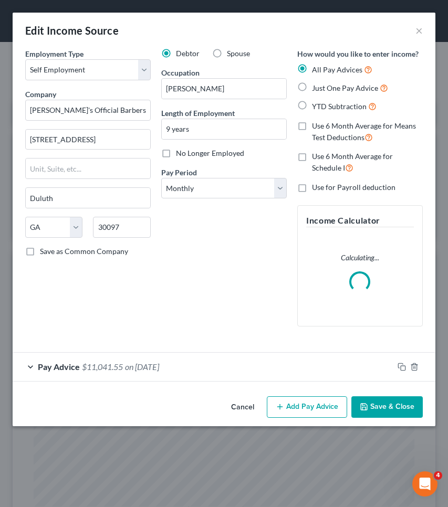
click at [322, 402] on button "Add Pay Advice" at bounding box center [307, 407] width 80 height 22
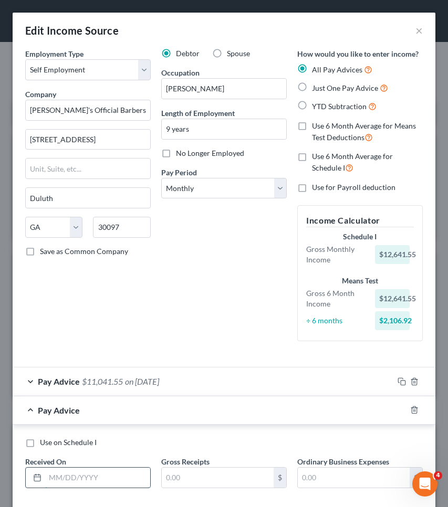
click at [93, 473] on input "text" at bounding box center [97, 478] width 105 height 20
type input "07/31/2025"
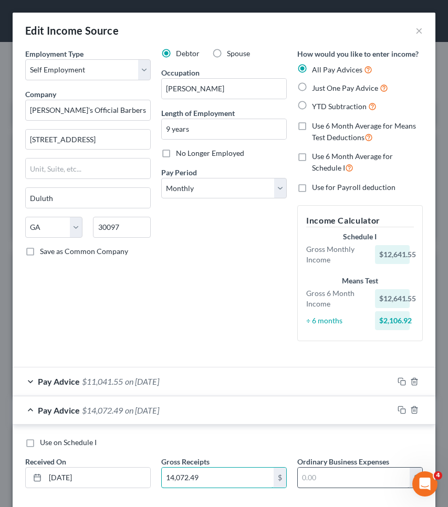
type input "14,072.49"
type input "1,600"
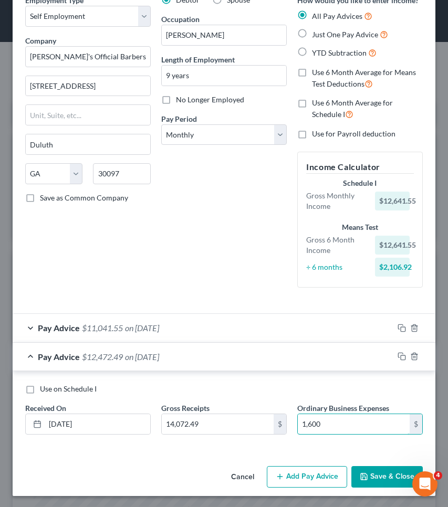
scroll to position [52, 0]
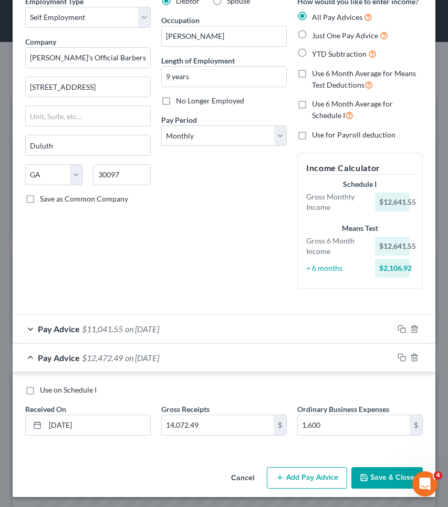
click at [317, 473] on button "Add Pay Advice" at bounding box center [307, 478] width 80 height 22
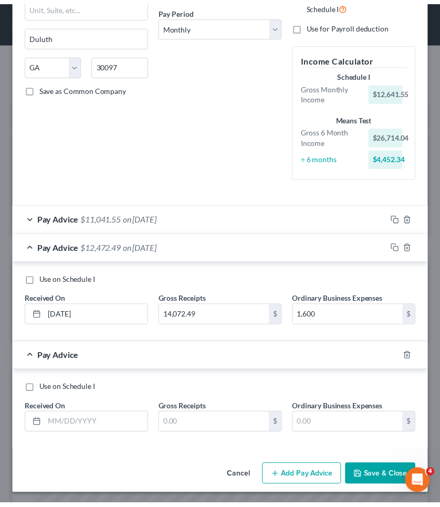
scroll to position [162, 0]
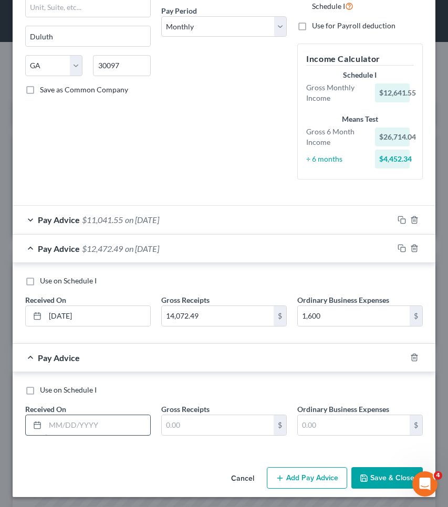
click at [120, 421] on input "text" at bounding box center [97, 425] width 105 height 20
type input "12347.03"
drag, startPoint x: 94, startPoint y: 423, endPoint x: 1, endPoint y: 422, distance: 93.4
click at [1, 422] on div "Edit Income Source × Employment Type * Select Full or Part Time Employment Self…" at bounding box center [224, 253] width 448 height 507
click at [183, 429] on input "text" at bounding box center [218, 425] width 112 height 20
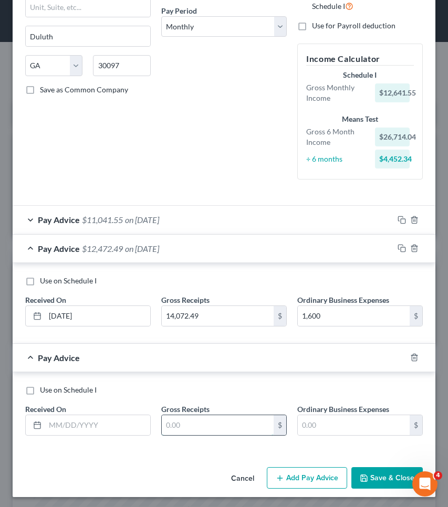
paste input "12347.03"
type input "12347.03"
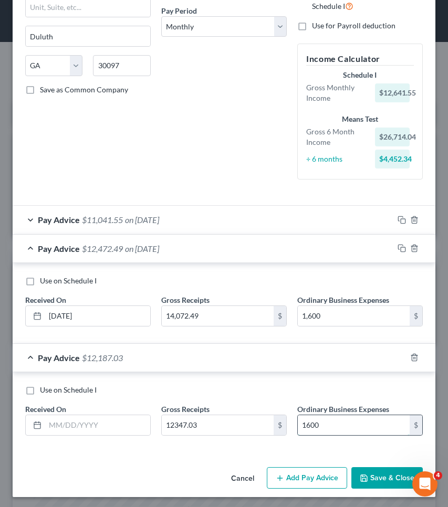
type input "1,600"
click at [128, 423] on input "text" at bounding box center [97, 425] width 105 height 20
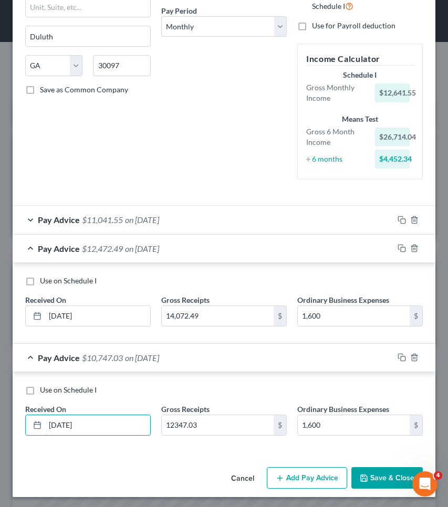
type input "06/30/2025"
click at [390, 474] on button "Save & Close" at bounding box center [386, 478] width 71 height 22
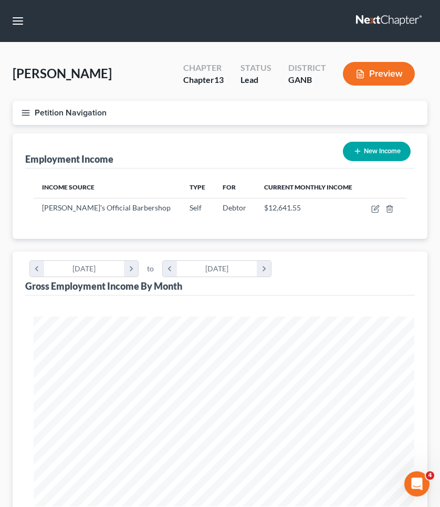
scroll to position [524576, 524368]
click at [46, 114] on button "Petition Navigation" at bounding box center [220, 113] width 415 height 24
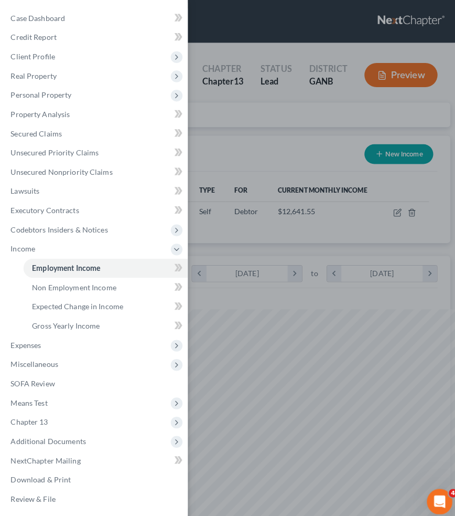
scroll to position [524568, 524353]
click at [365, 107] on div "Case Dashboard Payments Invoices Payments Payments Credit Report Client Profile" at bounding box center [227, 258] width 455 height 516
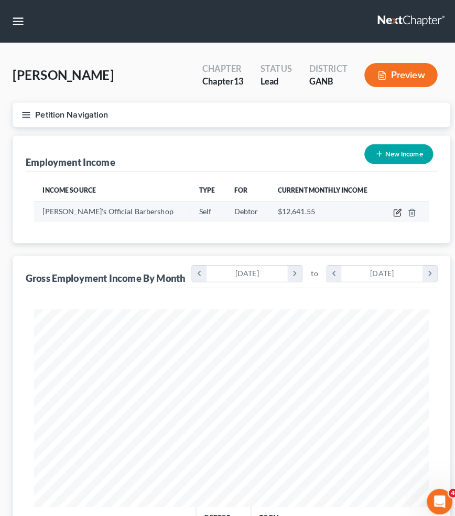
click at [393, 209] on icon "button" at bounding box center [391, 209] width 8 height 8
select select "1"
select select "10"
select select "0"
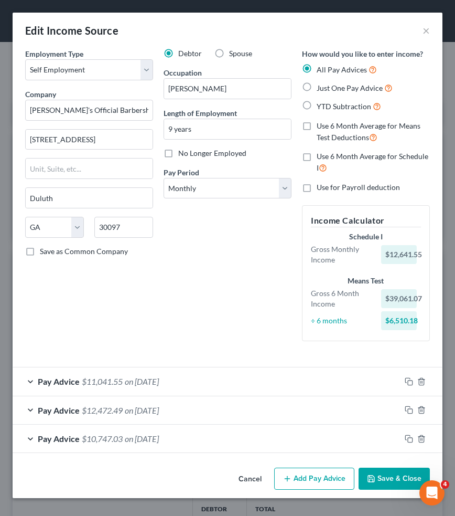
click at [302, 476] on button "Add Pay Advice" at bounding box center [314, 479] width 80 height 22
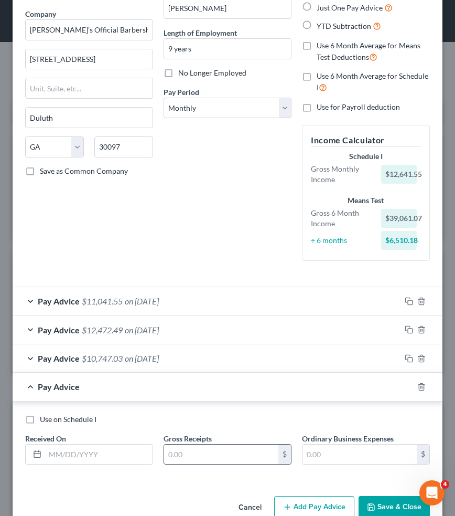
scroll to position [80, 0]
click at [140, 450] on input "text" at bounding box center [99, 455] width 108 height 20
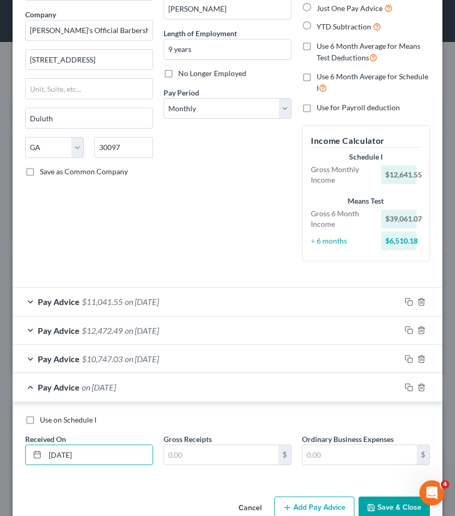
type input "04/24/2025"
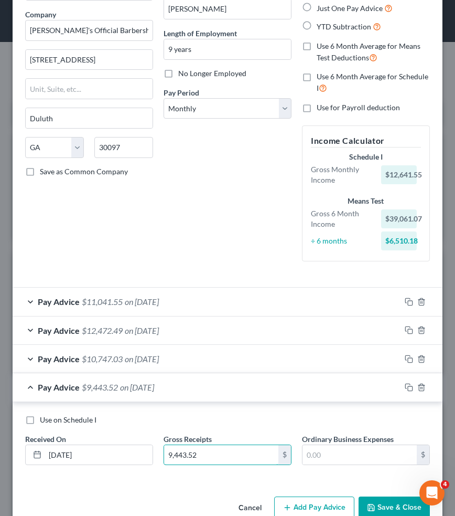
type input "9,443.52"
type input "1,600"
click at [375, 505] on button "Save & Close" at bounding box center [394, 507] width 71 height 22
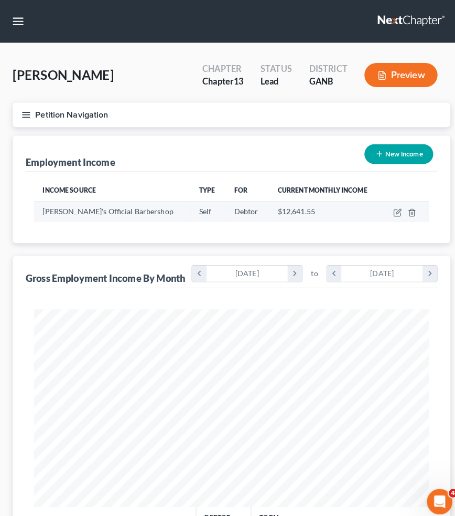
click at [388, 214] on td at bounding box center [399, 208] width 46 height 20
click at [389, 208] on icon "button" at bounding box center [391, 209] width 8 height 8
select select "1"
select select "10"
select select "0"
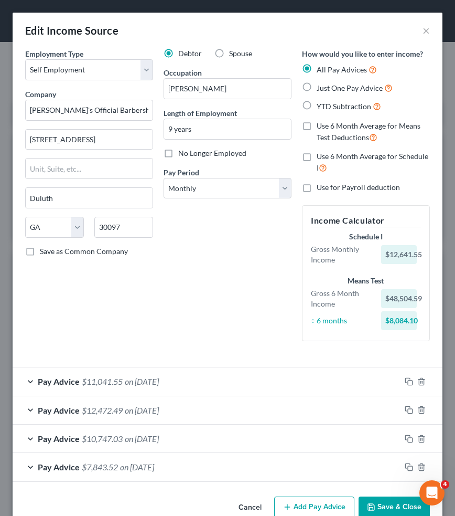
click at [301, 501] on button "Add Pay Advice" at bounding box center [314, 507] width 80 height 22
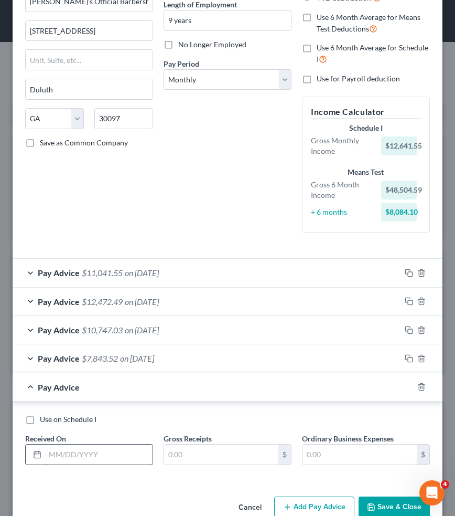
scroll to position [108, 0]
click at [131, 448] on input "text" at bounding box center [99, 455] width 108 height 20
type input "09/24/2025"
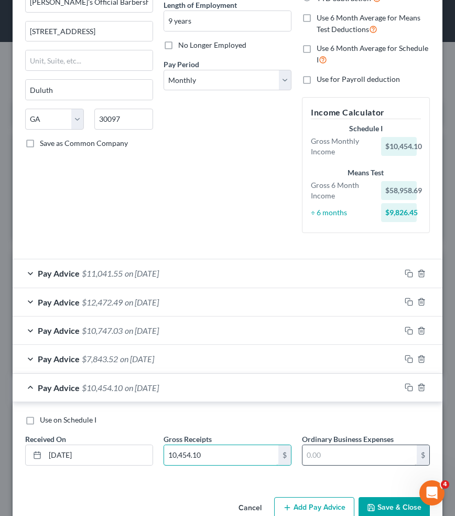
type input "10,454.10"
type input "1,600"
click at [376, 493] on div "Cancel Add Pay Advice Save & Close" at bounding box center [228, 510] width 430 height 35
click at [376, 504] on button "Save & Close" at bounding box center [394, 508] width 71 height 22
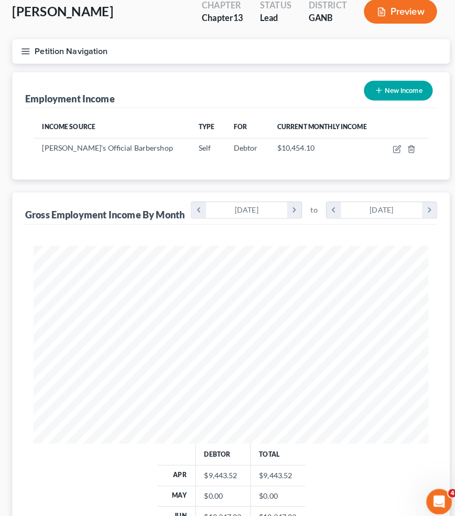
scroll to position [0, 0]
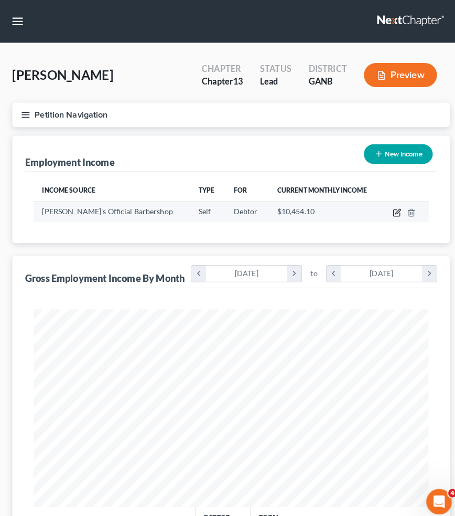
click at [387, 207] on icon "button" at bounding box center [391, 209] width 8 height 8
select select "1"
select select "10"
select select "0"
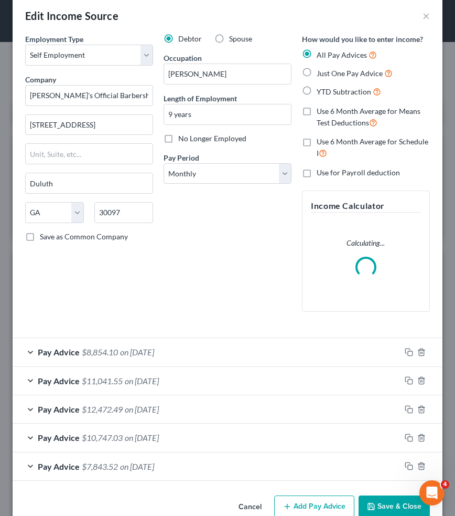
scroll to position [16, 0]
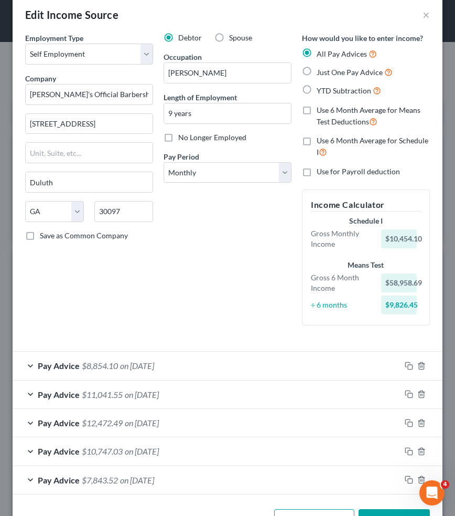
click at [292, 506] on button "Add Pay Advice" at bounding box center [314, 520] width 80 height 22
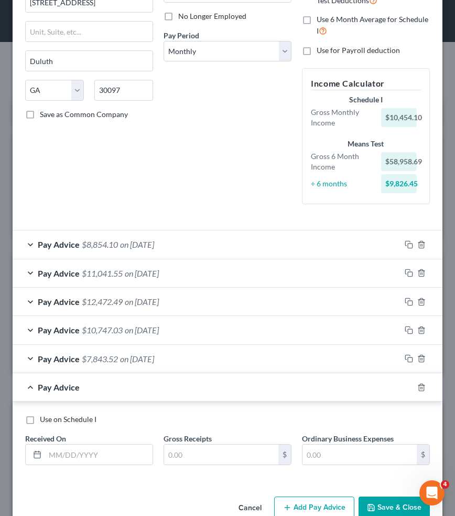
scroll to position [136, 0]
click at [129, 459] on input "text" at bounding box center [99, 455] width 108 height 20
type input "05/23/2025"
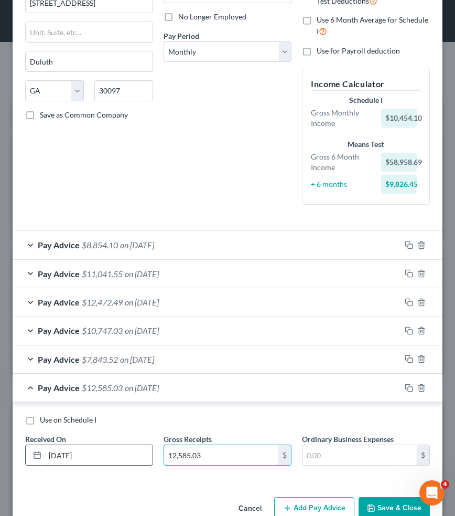
type input "12,585.03"
type input "1,600"
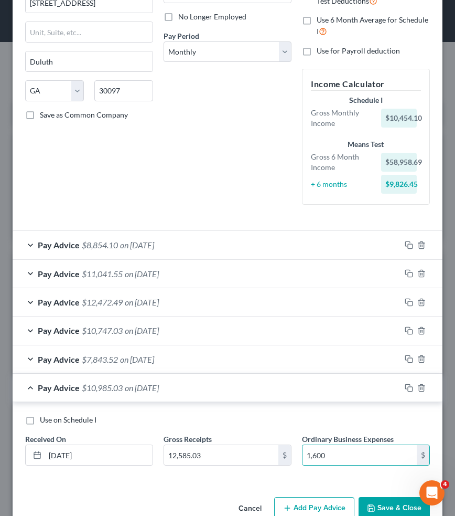
click at [159, 271] on span "on 08/31/2025" at bounding box center [142, 274] width 34 height 10
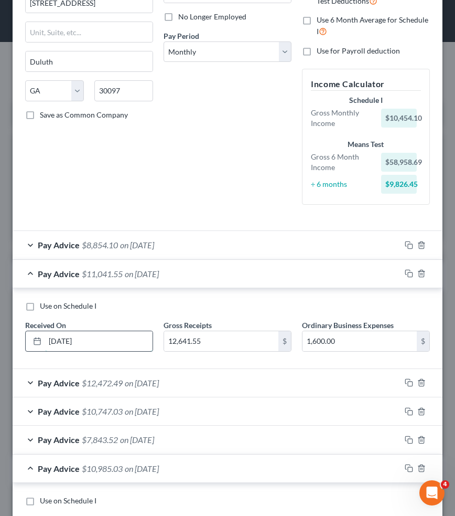
click at [69, 338] on input "08/31/2025" at bounding box center [99, 341] width 108 height 20
type input "08/24/2025"
click at [108, 381] on span "$12,472.49" at bounding box center [102, 383] width 41 height 10
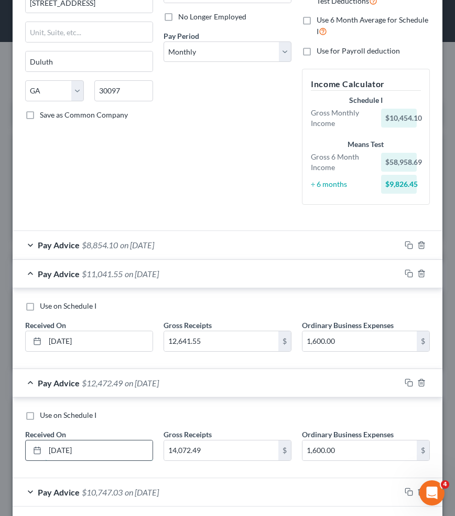
click at [67, 448] on input "07/31/2025" at bounding box center [99, 450] width 108 height 20
type input "07/24/2025"
click at [98, 490] on span "$10,747.03" at bounding box center [102, 492] width 41 height 10
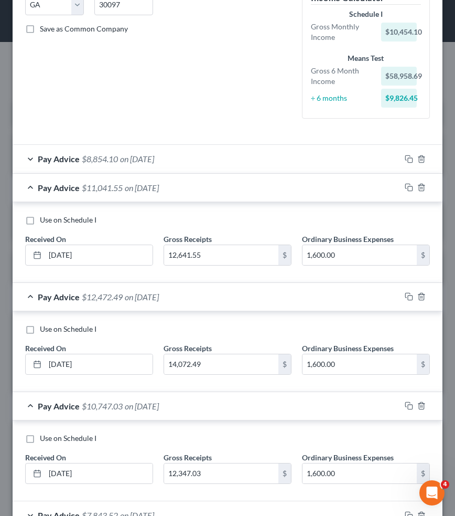
scroll to position [224, 0]
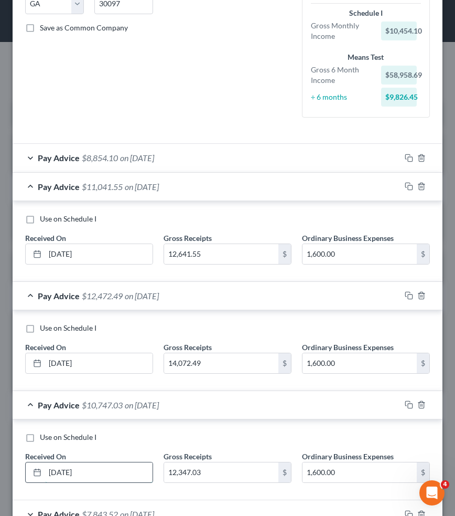
click at [68, 469] on input "06/30/2025" at bounding box center [99, 472] width 108 height 20
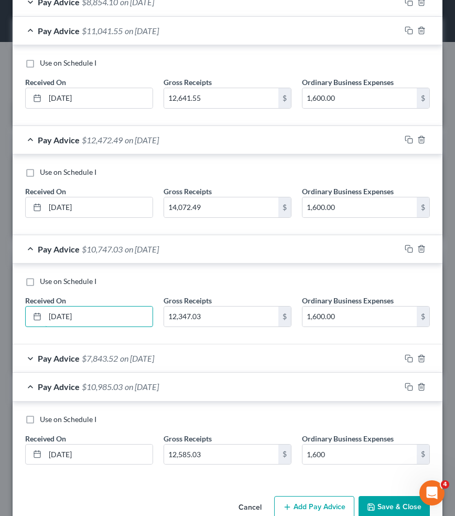
scroll to position [379, 0]
type input "06/24/2025"
click at [379, 505] on button "Save & Close" at bounding box center [394, 507] width 71 height 22
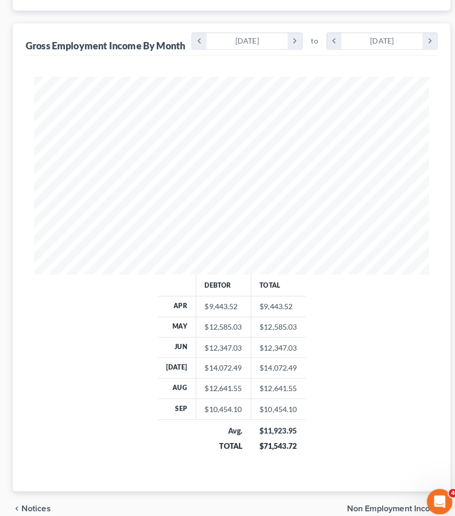
scroll to position [245, 0]
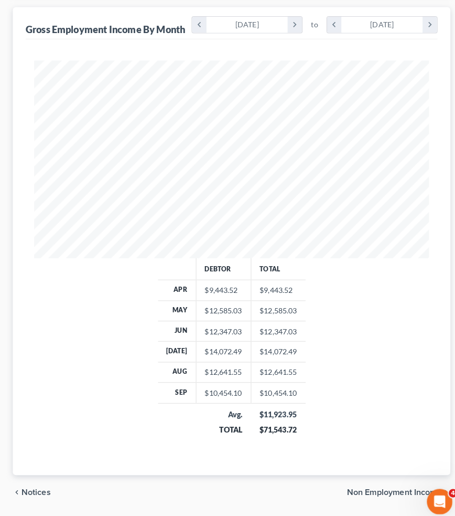
click at [359, 481] on span "Non Employment Income" at bounding box center [387, 483] width 93 height 8
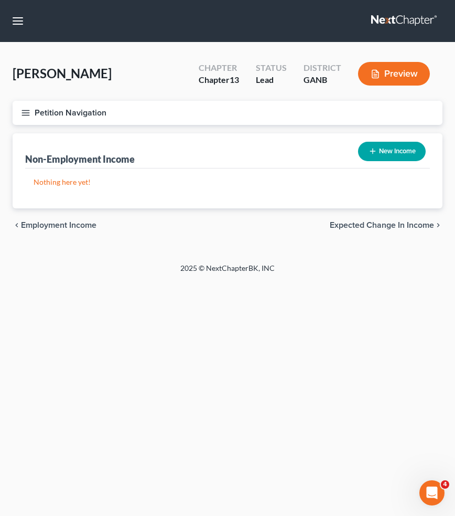
click at [370, 222] on span "Expected Change in Income" at bounding box center [382, 225] width 104 height 8
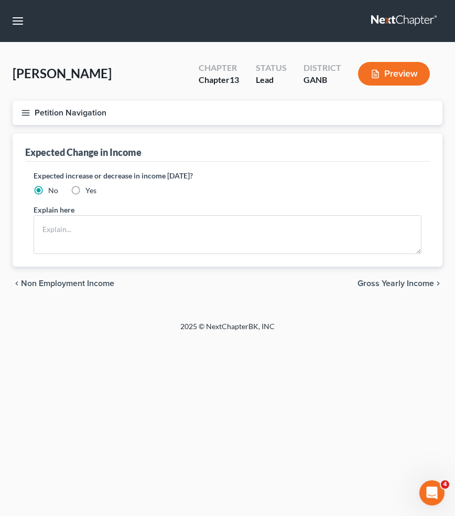
click at [387, 284] on span "Gross Yearly Income" at bounding box center [396, 283] width 77 height 8
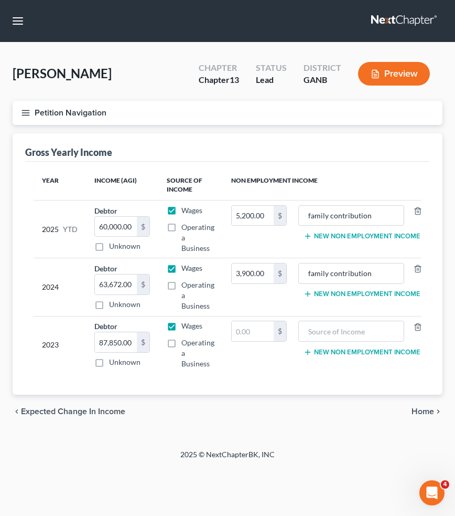
click at [85, 113] on button "Petition Navigation" at bounding box center [228, 113] width 430 height 24
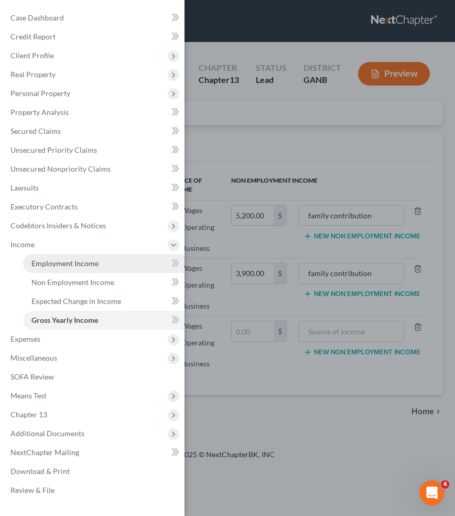
click at [79, 260] on span "Employment Income" at bounding box center [64, 263] width 67 height 9
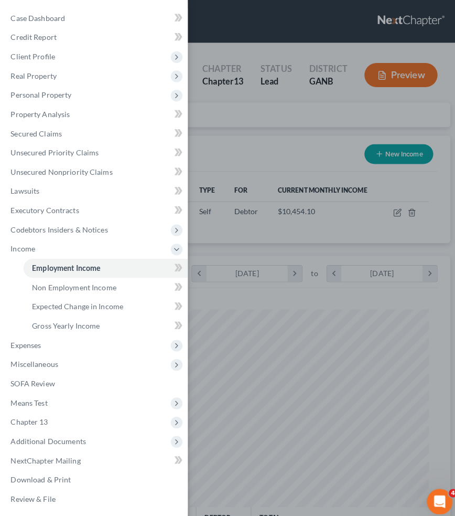
scroll to position [194, 409]
click at [239, 140] on div "Case Dashboard Payments Invoices Payments Payments Credit Report Client Profile" at bounding box center [227, 258] width 455 height 516
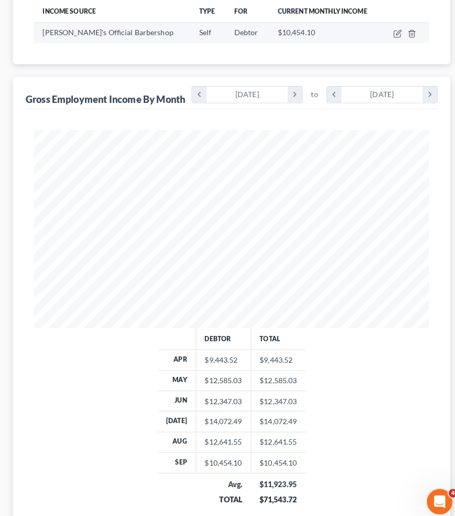
scroll to position [176, 0]
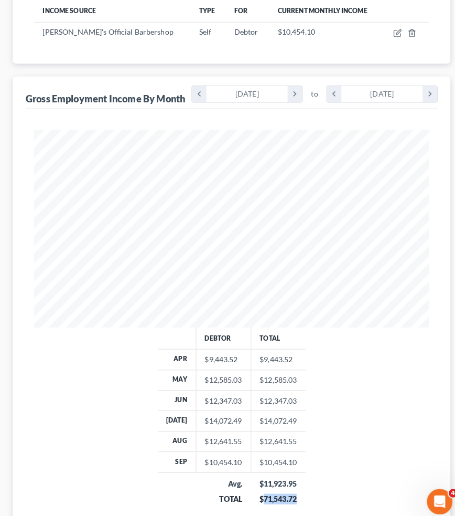
drag, startPoint x: 288, startPoint y: 490, endPoint x: 257, endPoint y: 490, distance: 31.5
click at [257, 490] on div "$71,543.72" at bounding box center [273, 490] width 37 height 10
copy div "71,543.72"
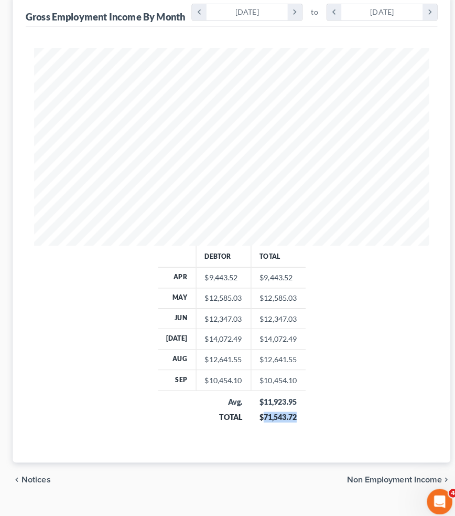
scroll to position [256, 0]
click at [379, 478] on div "chevron_left Notices Non Employment Income chevron_right" at bounding box center [228, 472] width 430 height 34
click at [373, 470] on span "Non Employment Income" at bounding box center [387, 472] width 93 height 8
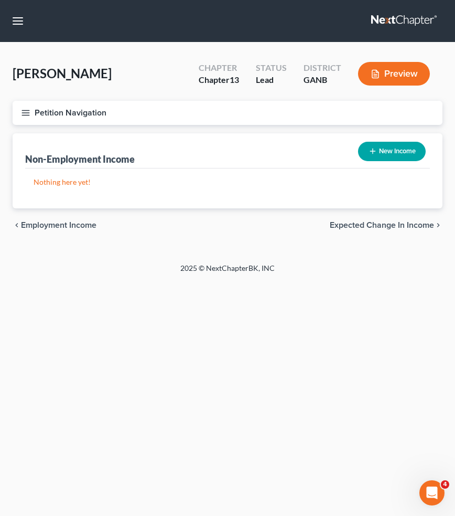
click at [400, 229] on span "Expected Change in Income" at bounding box center [382, 225] width 104 height 8
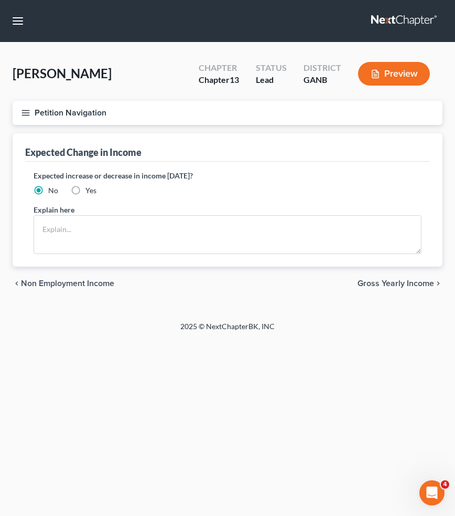
click at [400, 282] on span "Gross Yearly Income" at bounding box center [396, 283] width 77 height 8
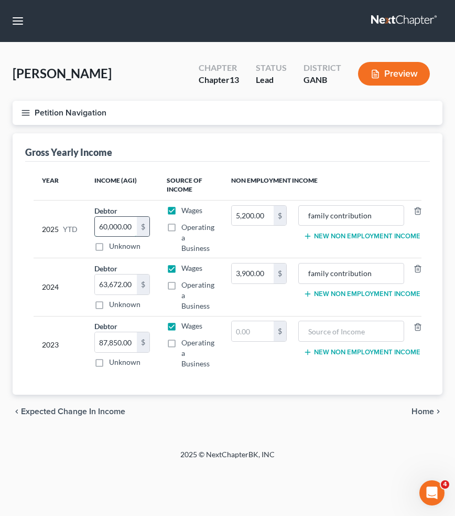
click at [126, 228] on input "60,000.00" at bounding box center [116, 227] width 42 height 20
paste input "71,543.72"
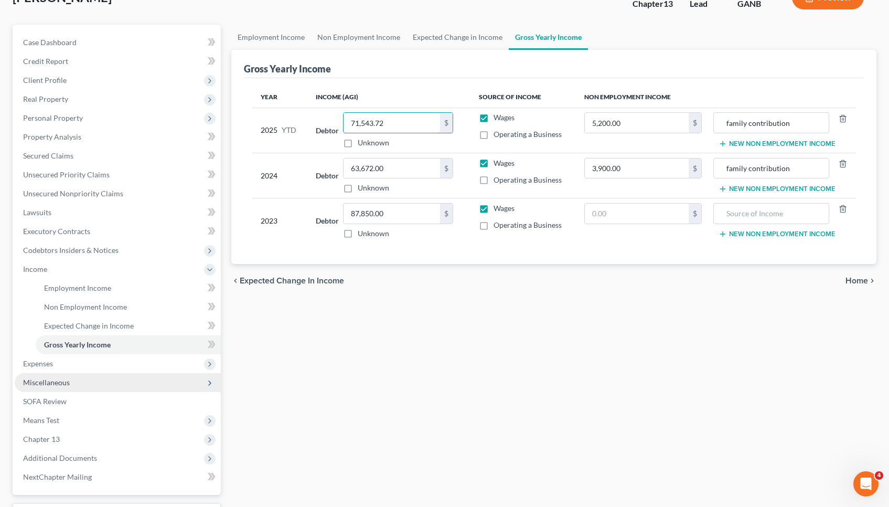
scroll to position [79, 0]
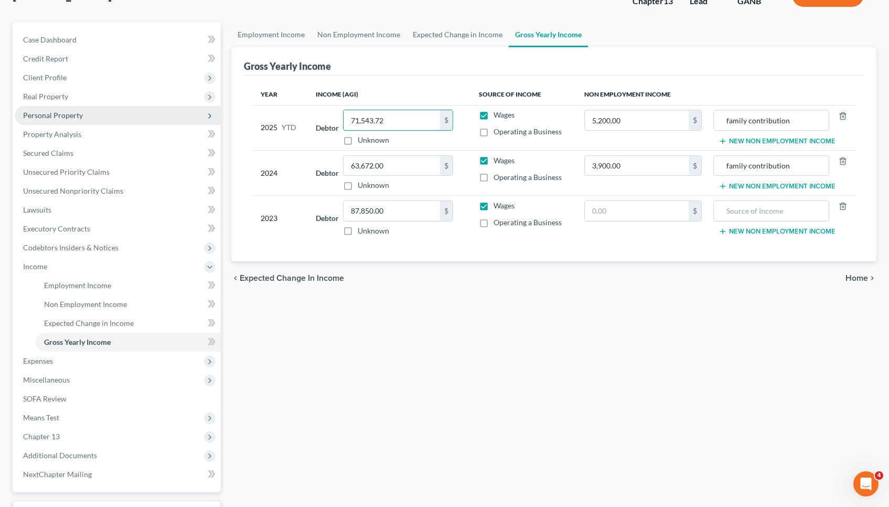
type input "71,543.72"
click at [84, 116] on span "Personal Property" at bounding box center [118, 115] width 206 height 19
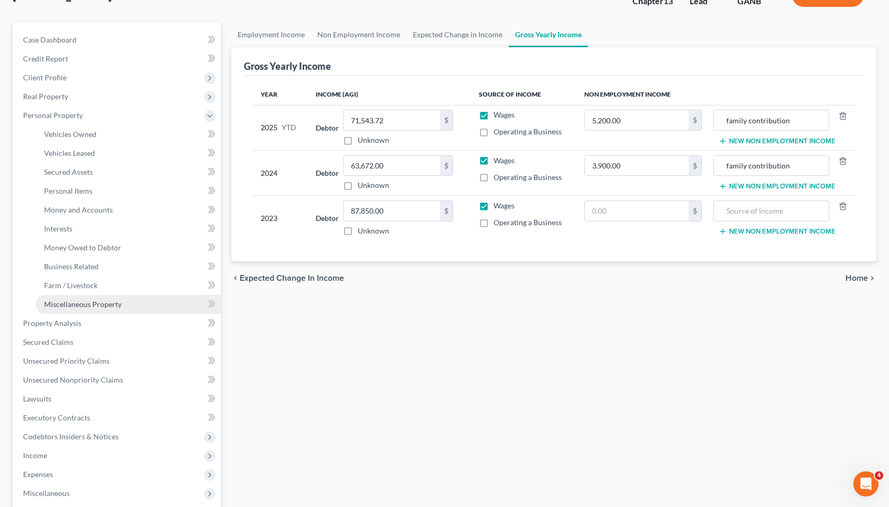
click at [91, 311] on link "Miscellaneous Property" at bounding box center [128, 304] width 185 height 19
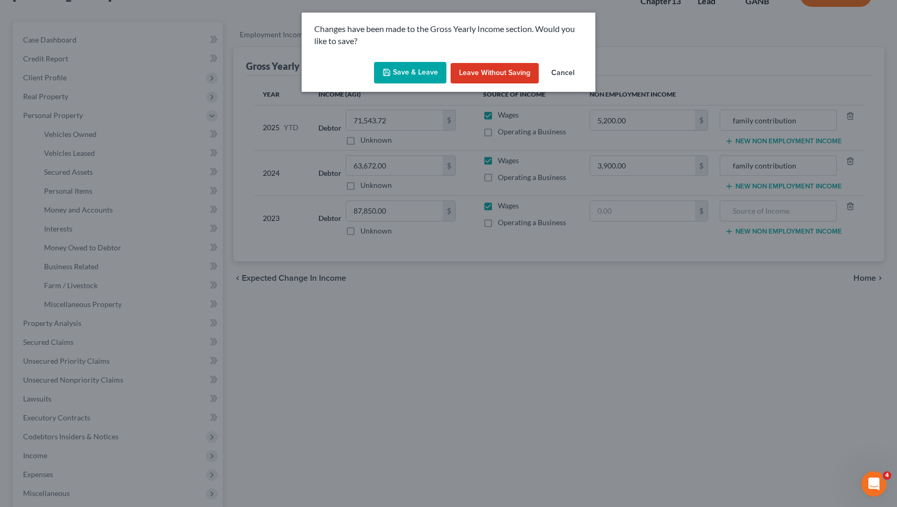
click at [416, 76] on button "Save & Leave" at bounding box center [410, 73] width 72 height 22
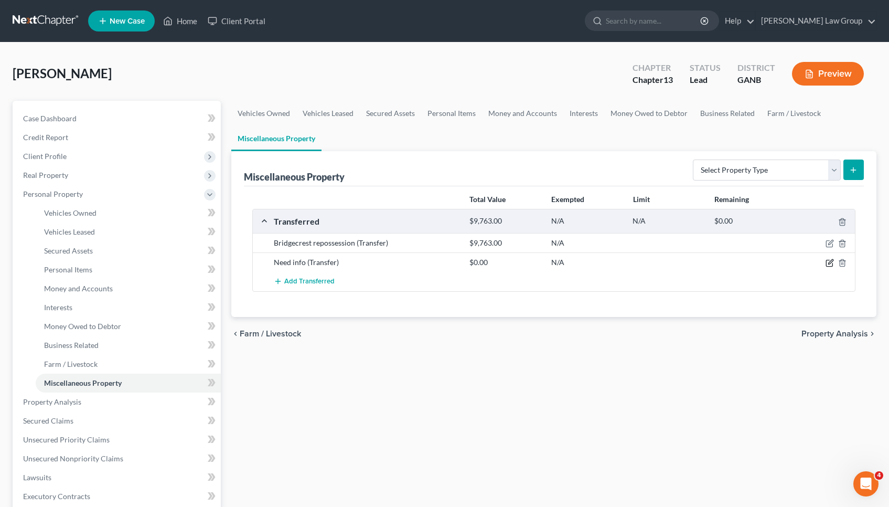
click at [447, 262] on icon "button" at bounding box center [831, 262] width 5 height 5
select select "Ordinary (within 2 years)"
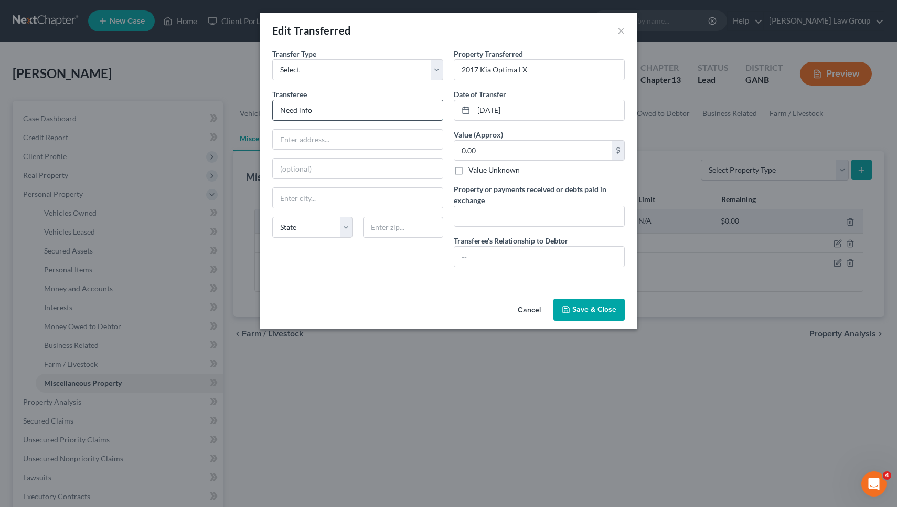
click at [381, 113] on input "Need info" at bounding box center [358, 110] width 170 height 20
type input "N"
type input "B"
type input "Creditor Repossession"
click at [447, 254] on input "text" at bounding box center [539, 257] width 170 height 20
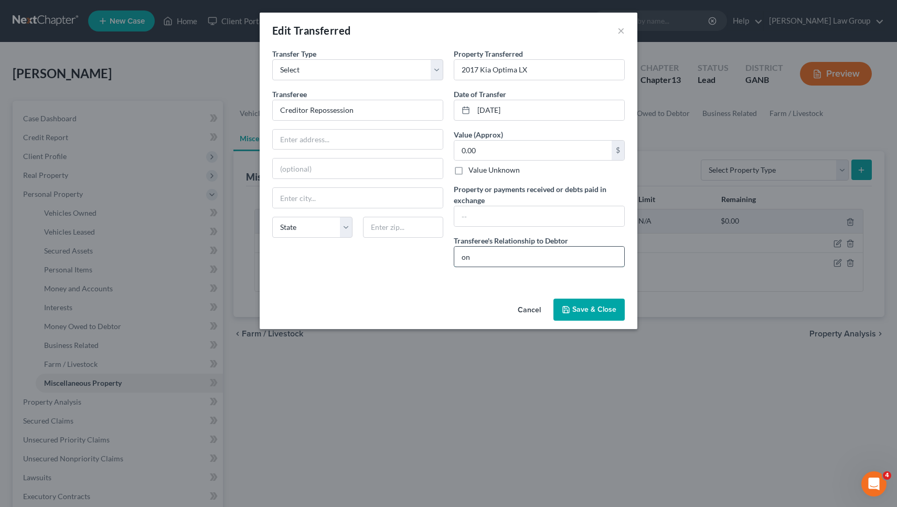
type input "o"
type input "none"
click at [447, 313] on button "Save & Close" at bounding box center [589, 310] width 71 height 22
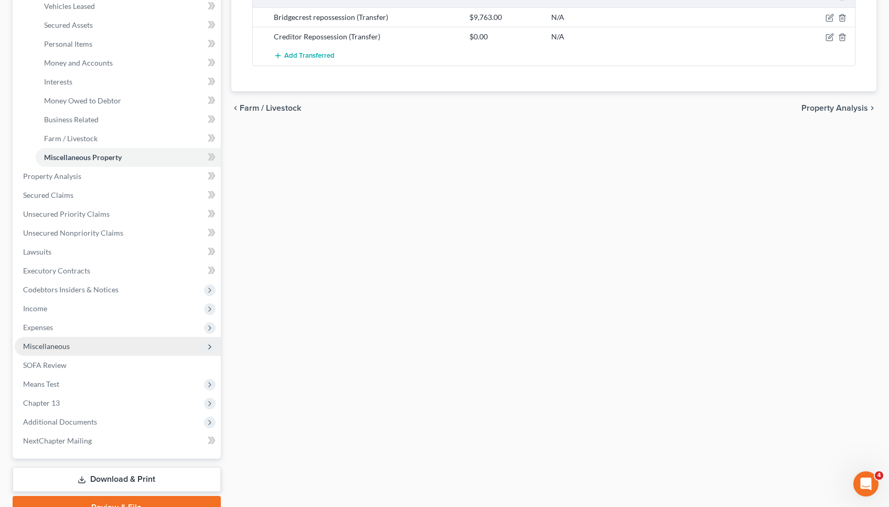
scroll to position [246, 0]
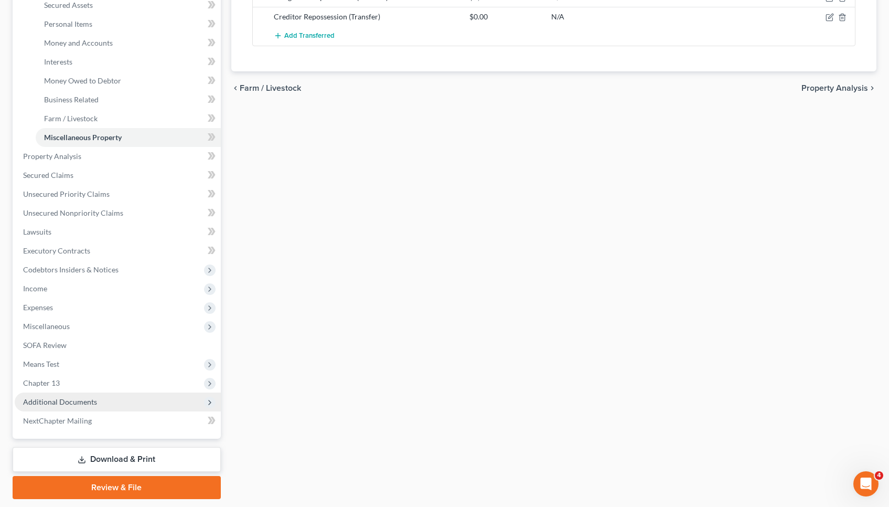
click at [100, 396] on span "Additional Documents" at bounding box center [118, 402] width 206 height 19
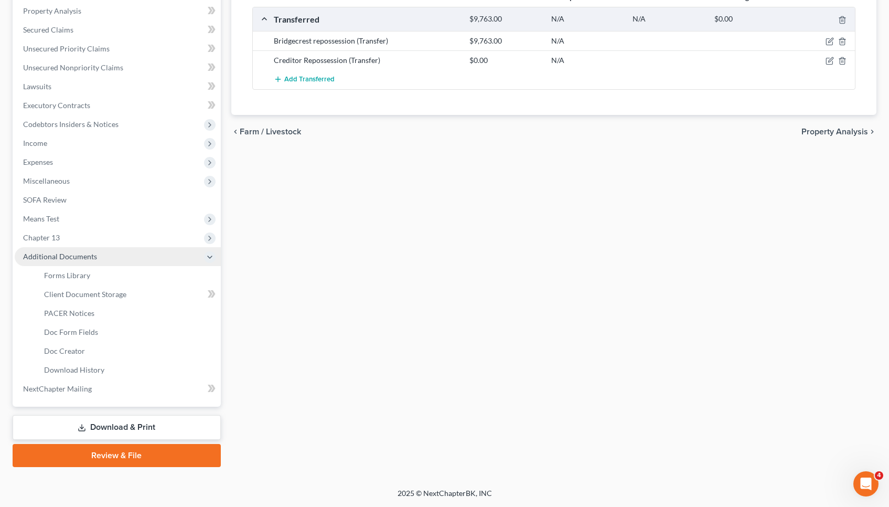
scroll to position [202, 0]
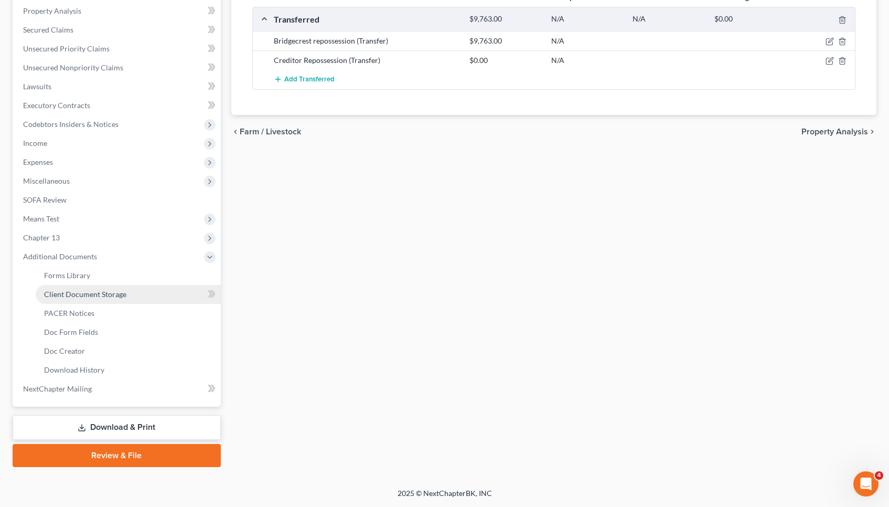
click at [128, 296] on link "Client Document Storage" at bounding box center [128, 294] width 185 height 19
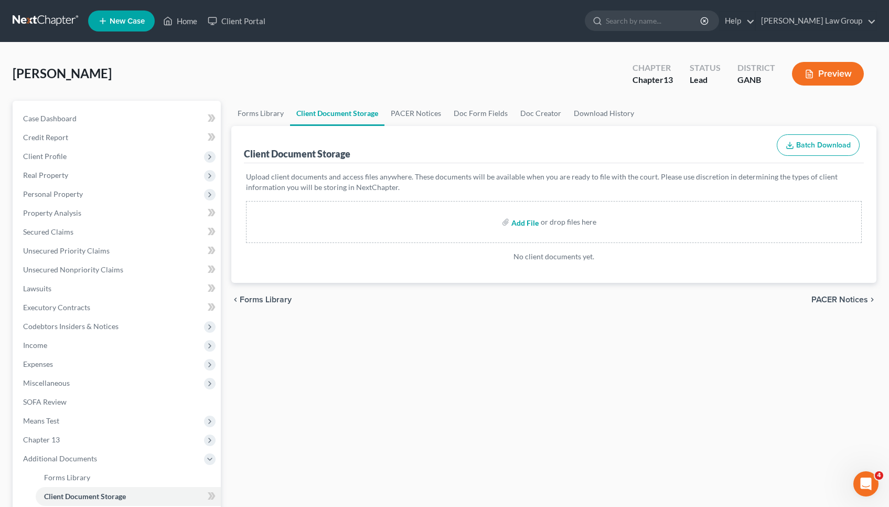
click at [447, 224] on input "file" at bounding box center [524, 222] width 25 height 19
type input "C:\fakepath\CCC1.pdf"
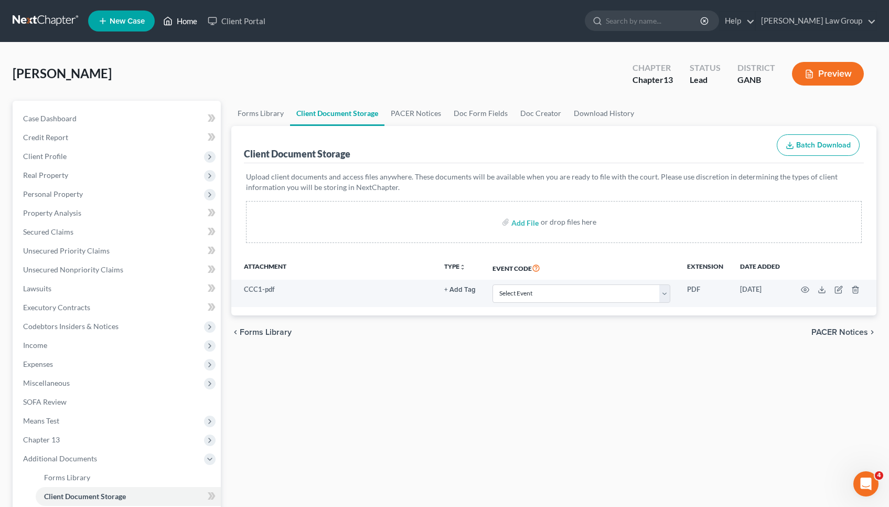
click at [174, 20] on link "Home" at bounding box center [180, 21] width 45 height 19
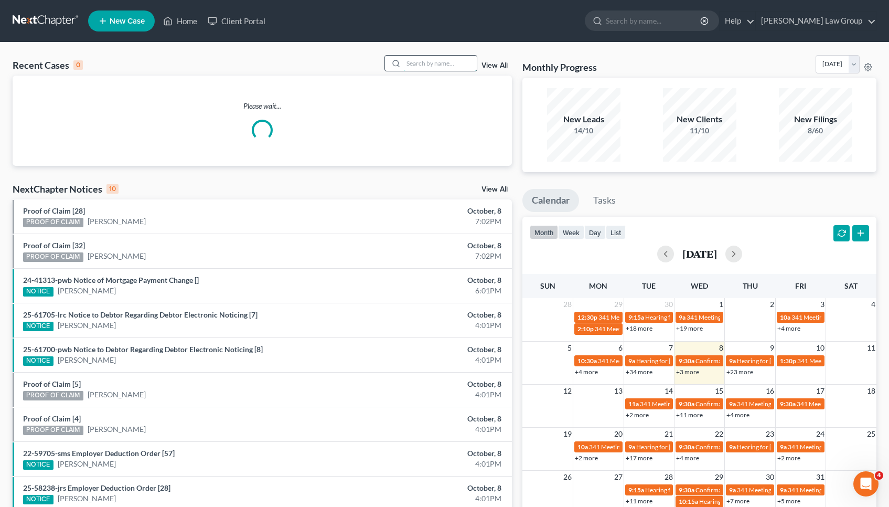
click at [443, 66] on input "search" at bounding box center [440, 63] width 73 height 15
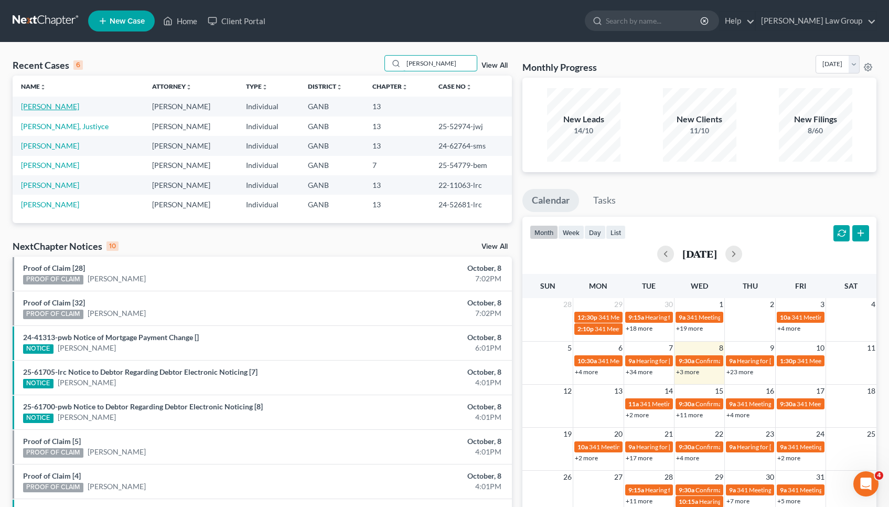
type input "walker"
click at [33, 109] on link "[PERSON_NAME]" at bounding box center [50, 106] width 58 height 9
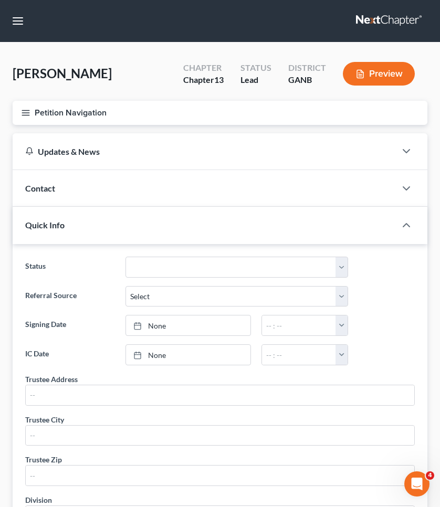
click at [57, 111] on button "Petition Navigation" at bounding box center [220, 113] width 415 height 24
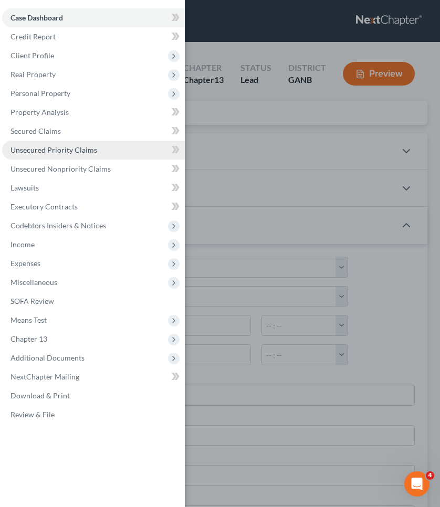
click at [69, 150] on span "Unsecured Priority Claims" at bounding box center [53, 149] width 87 height 9
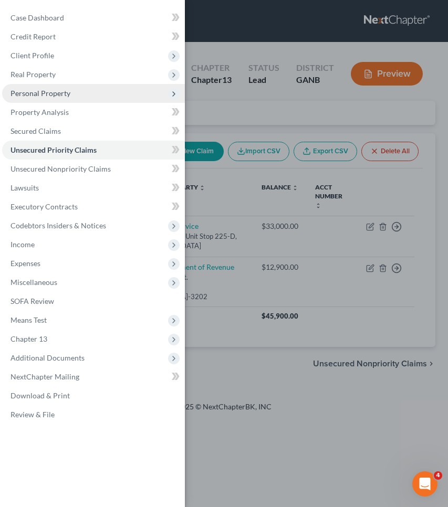
click at [65, 98] on span "Personal Property" at bounding box center [93, 93] width 183 height 19
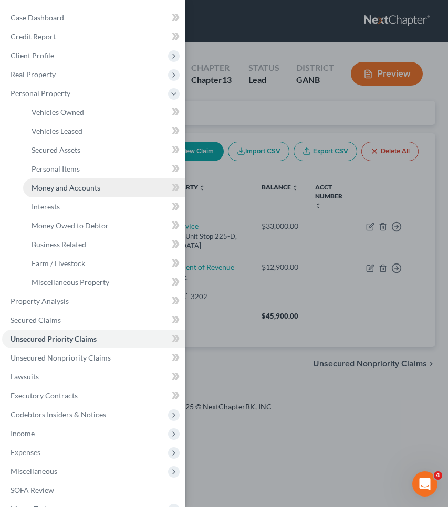
click at [73, 189] on span "Money and Accounts" at bounding box center [65, 187] width 69 height 9
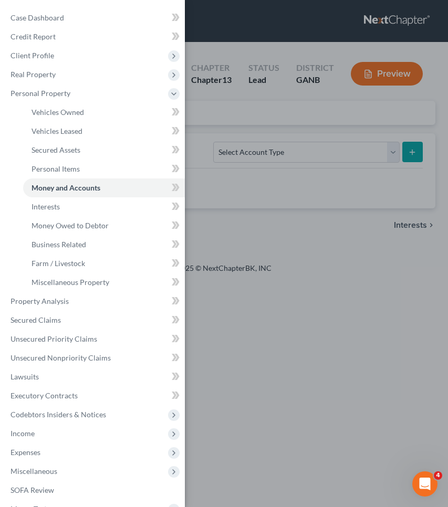
click at [228, 102] on div "Case Dashboard Payments Invoices Payments Payments Credit Report Client Profile" at bounding box center [224, 253] width 448 height 507
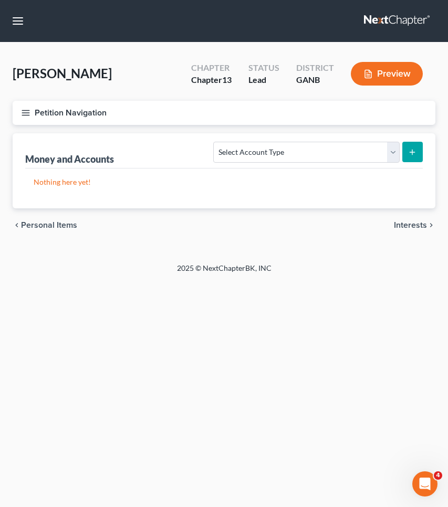
click at [270, 163] on form "Select Account Type Brokerage Cash on Hand Certificates of Deposit Checking Acc…" at bounding box center [317, 153] width 209 height 22
select select "checking"
click at [422, 152] on button "submit" at bounding box center [412, 152] width 20 height 20
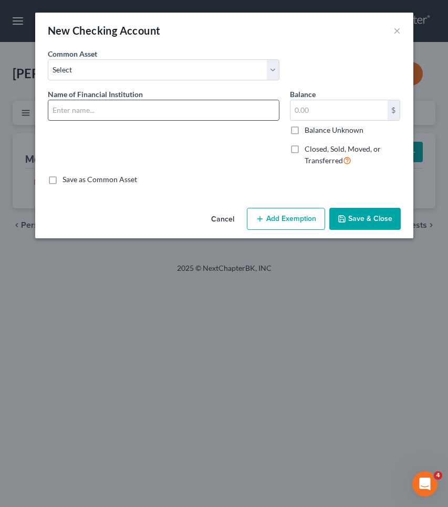
click at [219, 114] on input "text" at bounding box center [163, 110] width 230 height 20
type input "Delta Community Credit Union"
type input "1,000"
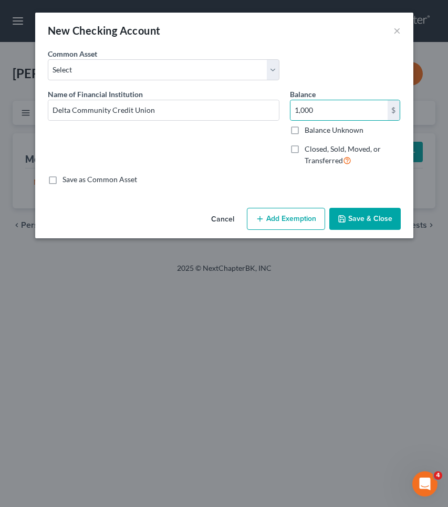
click at [269, 227] on button "Add Exemption" at bounding box center [286, 219] width 78 height 22
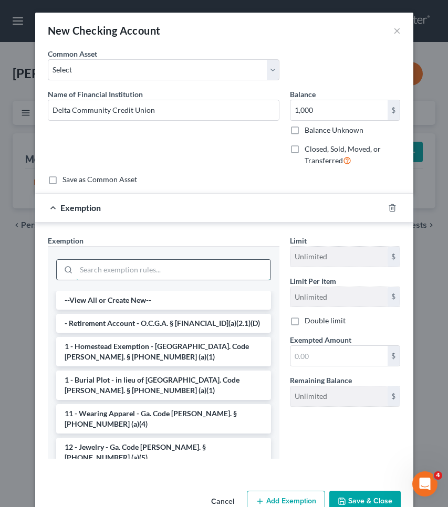
click at [209, 267] on input "search" at bounding box center [173, 270] width 194 height 20
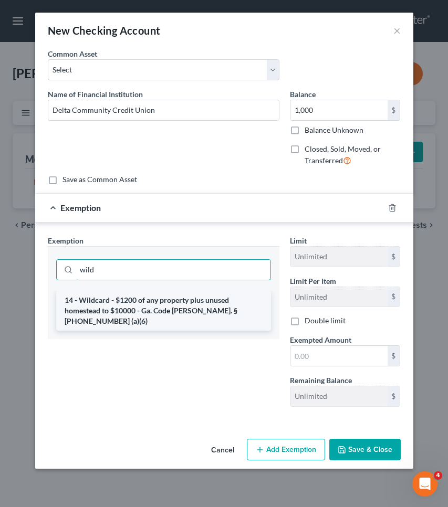
type input "wild"
click at [204, 310] on li "14 - Wildcard - $1200 of any property plus unused homestead to $10000 - Ga. Cod…" at bounding box center [163, 311] width 215 height 40
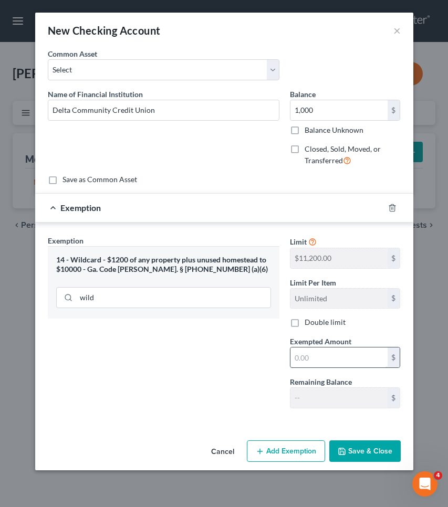
click at [310, 363] on input "text" at bounding box center [338, 357] width 97 height 20
type input "1,000"
click at [372, 455] on button "Save & Close" at bounding box center [364, 451] width 71 height 22
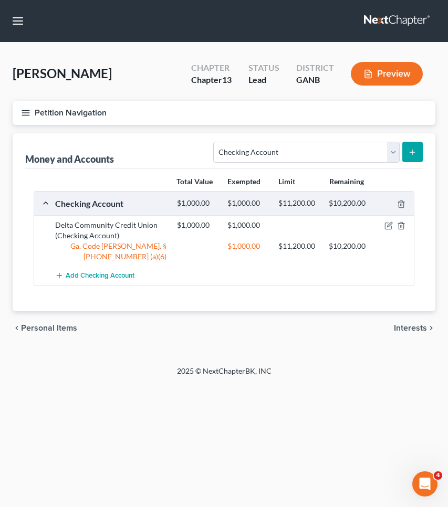
click at [412, 150] on line "submit" at bounding box center [412, 152] width 0 height 5
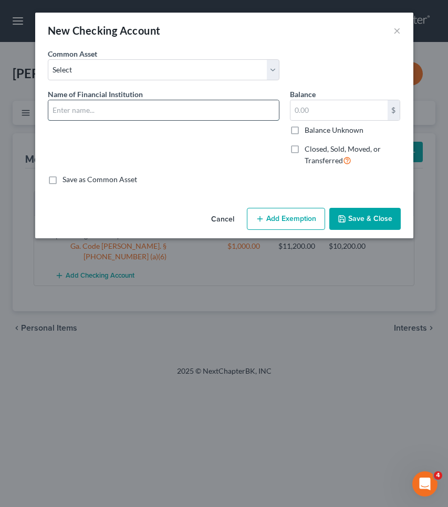
click at [224, 102] on input "text" at bounding box center [163, 110] width 230 height 20
type input "Citibank"
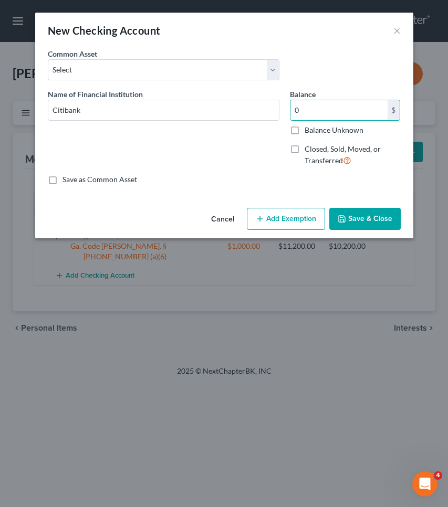
type input "0"
click at [278, 225] on button "Add Exemption" at bounding box center [286, 219] width 78 height 22
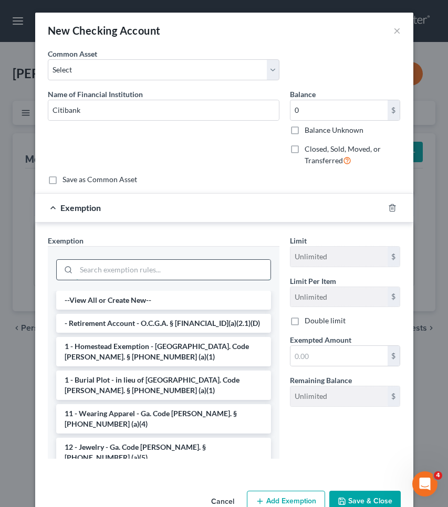
click at [234, 266] on input "search" at bounding box center [173, 270] width 194 height 20
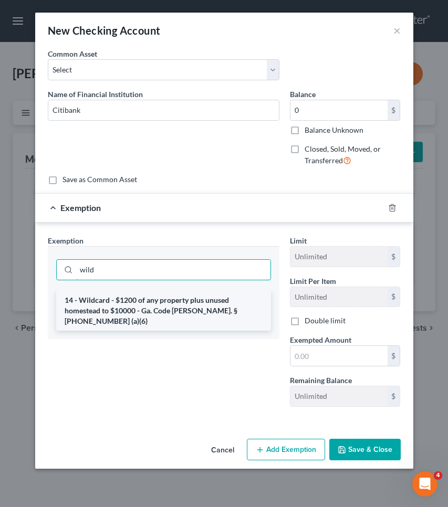
type input "wild"
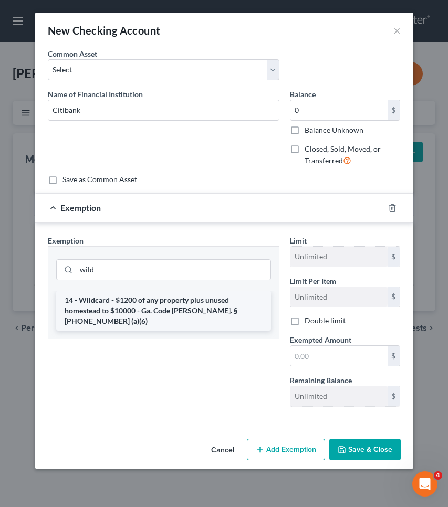
click at [237, 302] on li "14 - Wildcard - $1200 of any property plus unused homestead to $10000 - Ga. Cod…" at bounding box center [163, 311] width 215 height 40
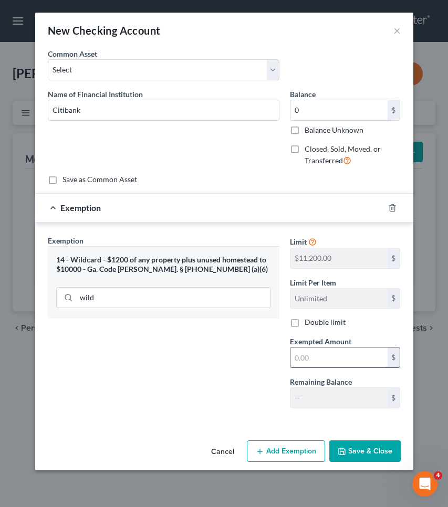
click at [308, 355] on input "text" at bounding box center [338, 357] width 97 height 20
type input "0"
click at [356, 442] on button "Save & Close" at bounding box center [364, 451] width 71 height 22
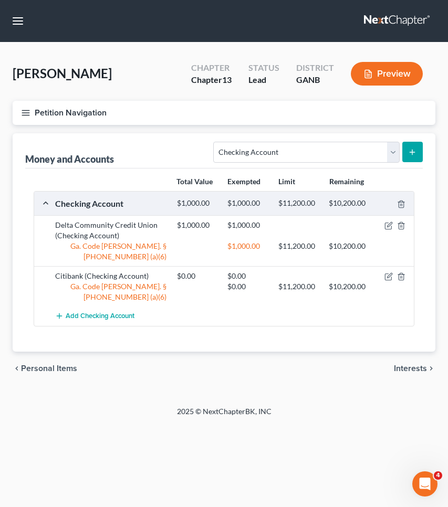
click at [78, 108] on button "Petition Navigation" at bounding box center [224, 113] width 422 height 24
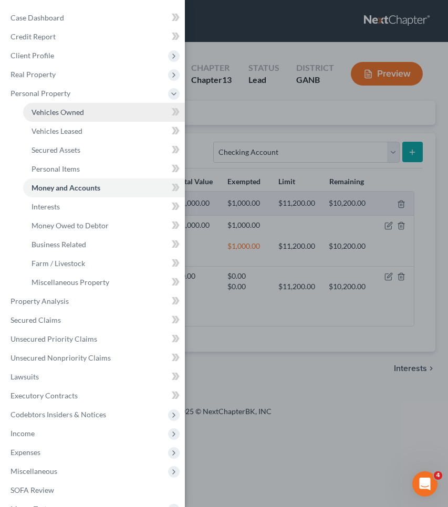
click at [75, 113] on span "Vehicles Owned" at bounding box center [57, 112] width 52 height 9
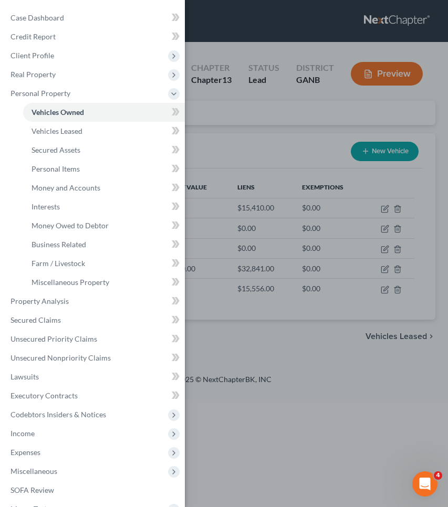
click at [242, 112] on div "Case Dashboard Payments Invoices Payments Payments Credit Report Client Profile" at bounding box center [224, 253] width 448 height 507
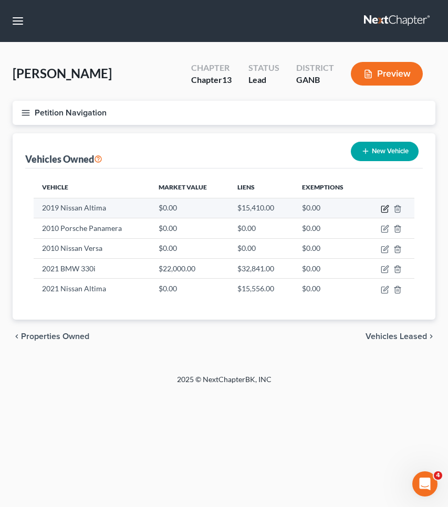
click at [385, 210] on icon "button" at bounding box center [385, 207] width 5 height 5
select select "0"
select select "7"
select select "3"
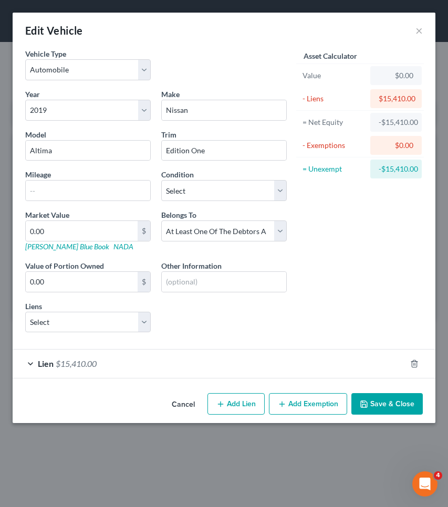
click at [319, 365] on div "Lien $15,410.00" at bounding box center [209, 363] width 393 height 28
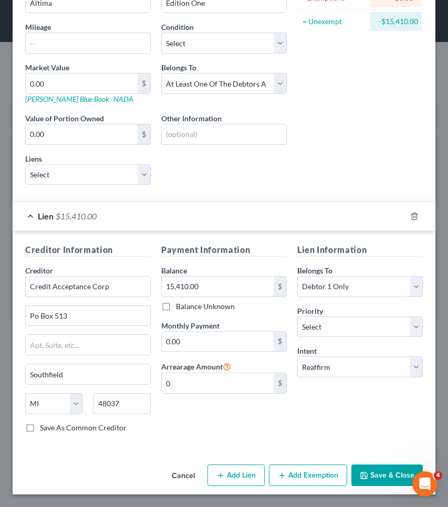
scroll to position [147, 0]
click at [186, 478] on button "Cancel" at bounding box center [183, 475] width 40 height 21
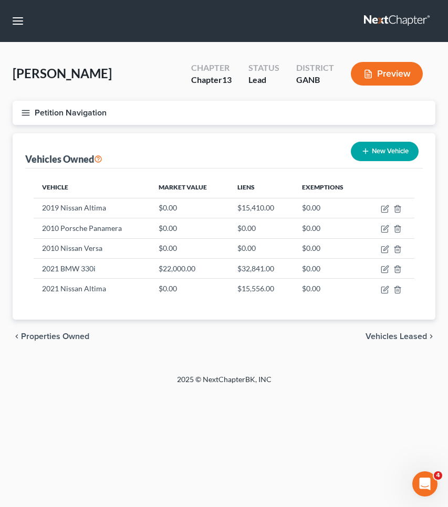
click at [103, 112] on button "Petition Navigation" at bounding box center [224, 113] width 422 height 24
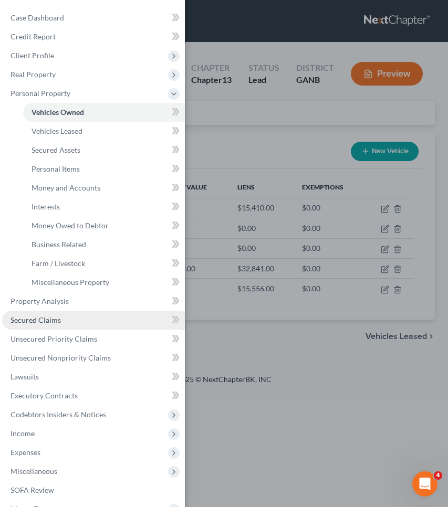
click at [78, 323] on link "Secured Claims" at bounding box center [93, 320] width 183 height 19
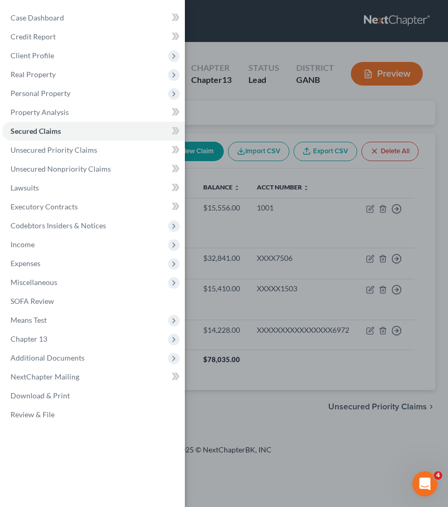
click at [219, 106] on div "Case Dashboard Payments Invoices Payments Payments Credit Report Client Profile" at bounding box center [224, 253] width 448 height 507
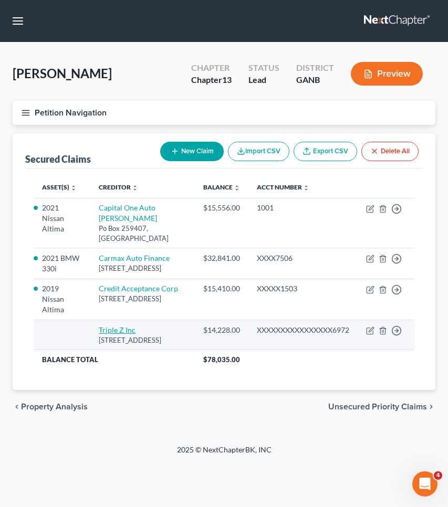
click at [119, 329] on link "Triple Z Inc" at bounding box center [117, 329] width 37 height 9
select select "10"
select select "0"
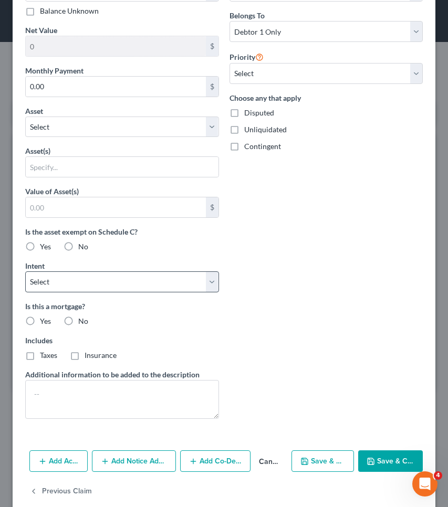
scroll to position [340, 0]
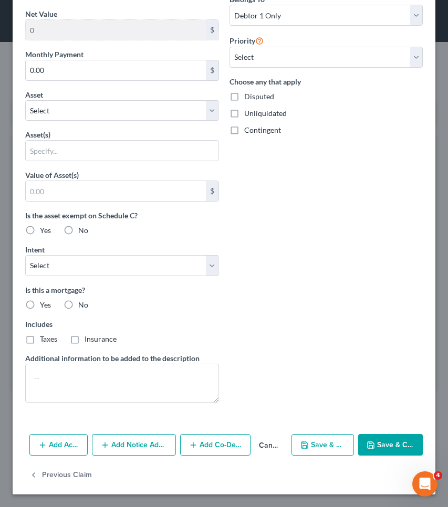
click at [60, 448] on button "Add Action" at bounding box center [58, 445] width 58 height 22
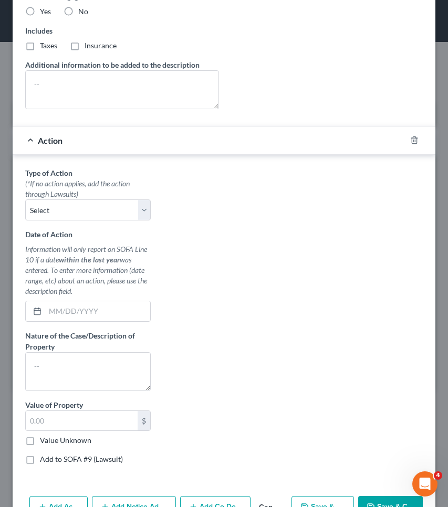
scroll to position [642, 0]
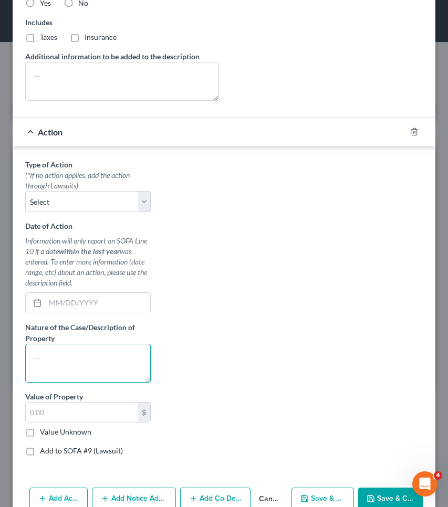
click at [85, 364] on textarea at bounding box center [87, 363] width 125 height 39
type textarea "voluntary repossession"
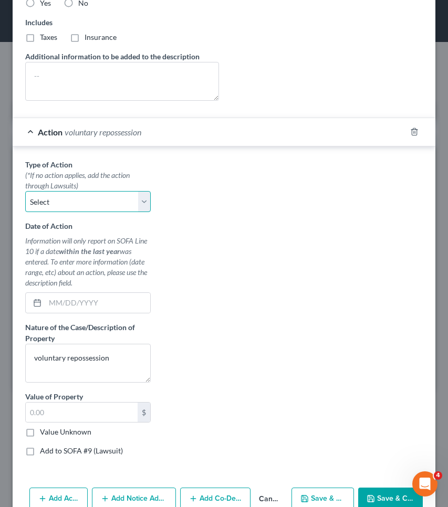
select select "0"
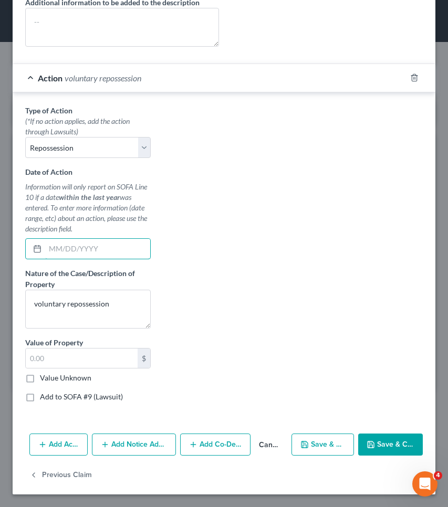
scroll to position [695, 0]
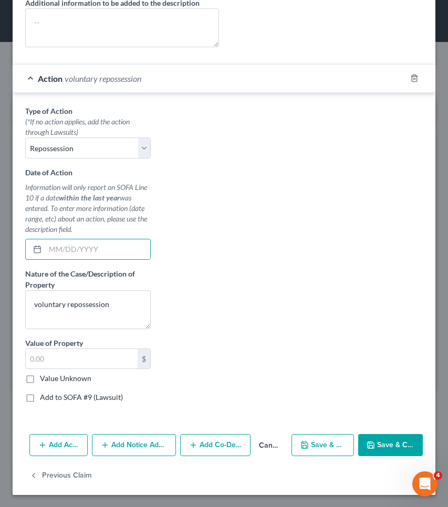
click at [269, 443] on button "Cancel" at bounding box center [268, 445] width 37 height 21
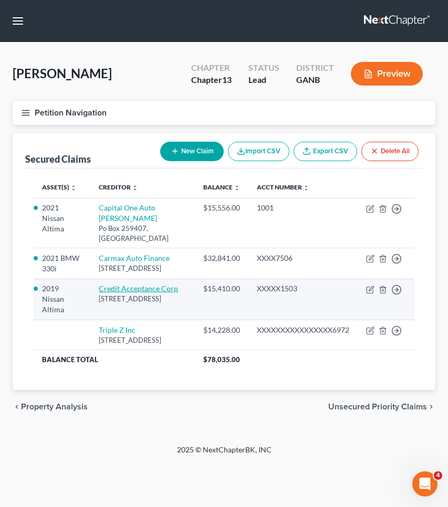
click at [161, 289] on link "Credit Acceptance Corp" at bounding box center [138, 288] width 79 height 9
select select "23"
select select "4"
select select "2"
select select "0"
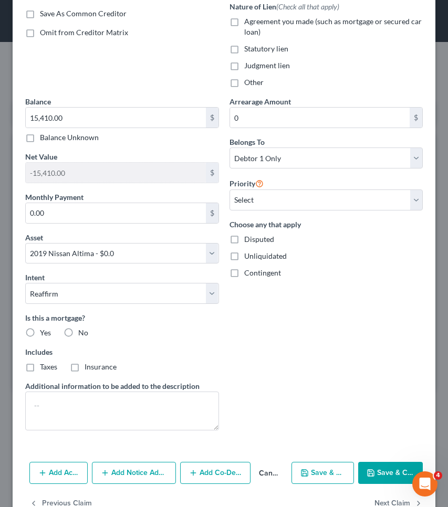
scroll to position [204, 0]
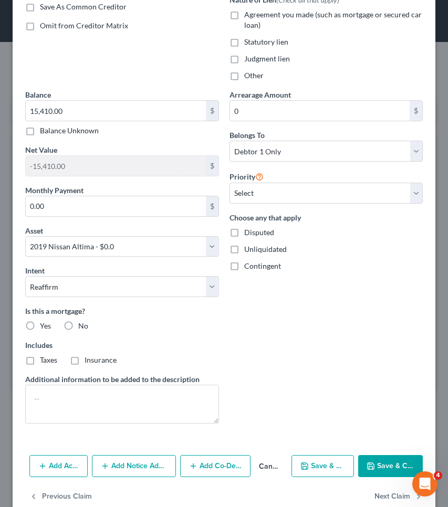
click at [76, 463] on button "Add Action" at bounding box center [58, 466] width 58 height 22
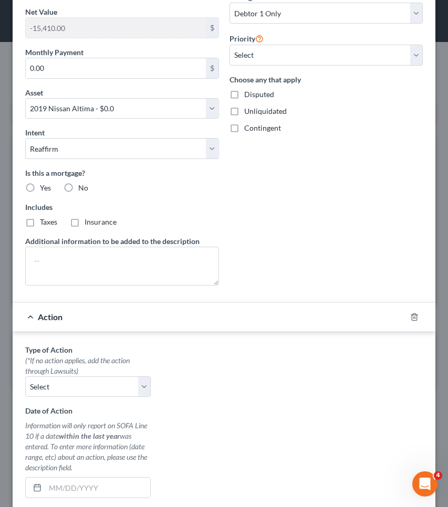
scroll to position [419, 0]
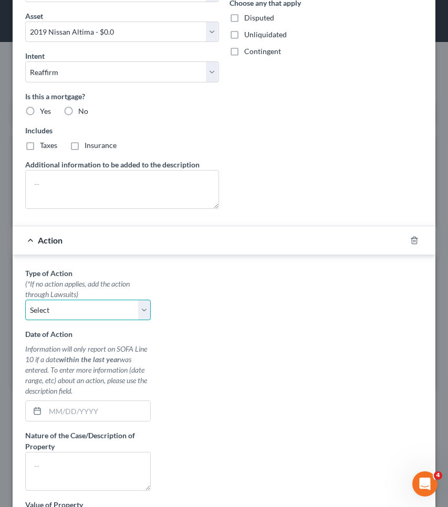
select select "0"
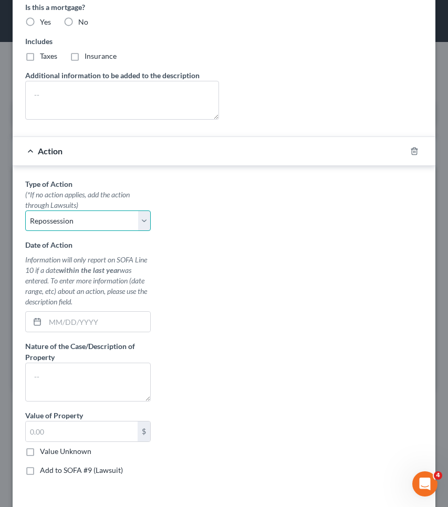
scroll to position [529, 0]
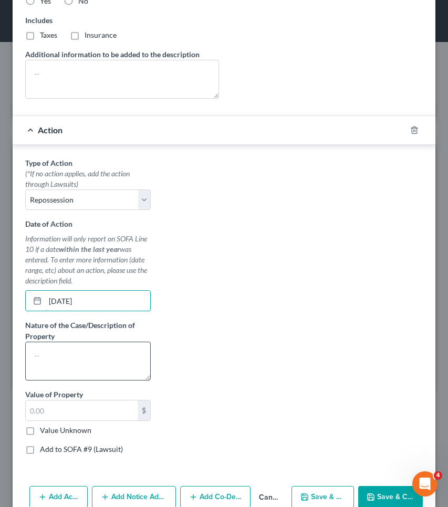
type input "06/01/2024"
click at [99, 347] on textarea at bounding box center [87, 361] width 125 height 39
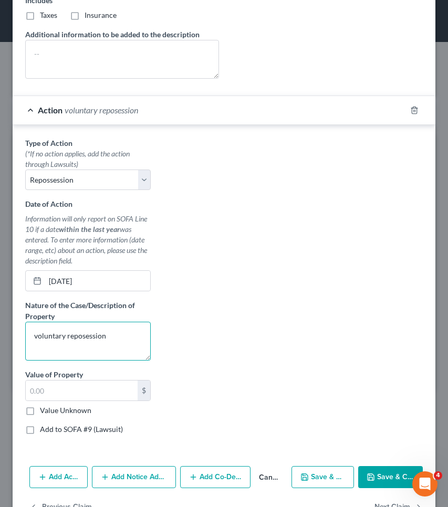
scroll to position [549, 0]
type textarea "voluntary reposession"
click at [370, 475] on button "Save & Close" at bounding box center [390, 476] width 65 height 22
select select
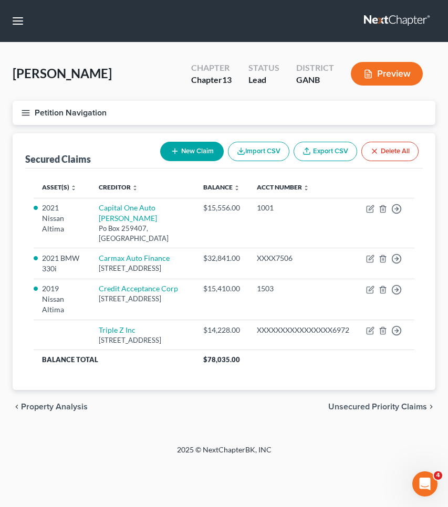
click at [88, 107] on button "Petition Navigation" at bounding box center [224, 113] width 422 height 24
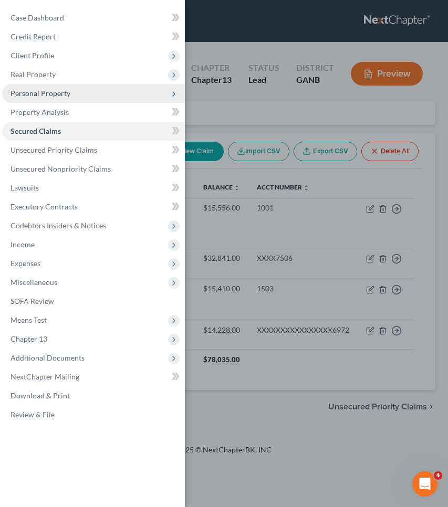
click at [70, 99] on span "Personal Property" at bounding box center [93, 93] width 183 height 19
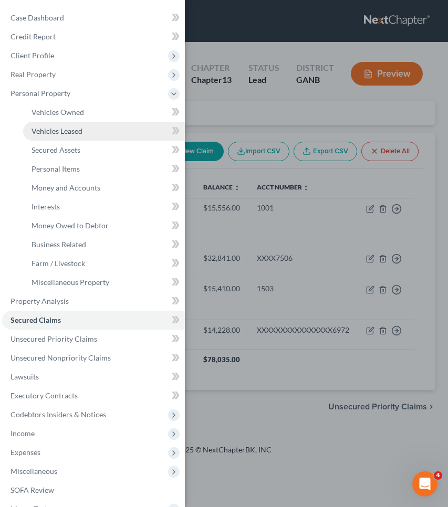
click at [75, 131] on span "Vehicles Leased" at bounding box center [56, 130] width 51 height 9
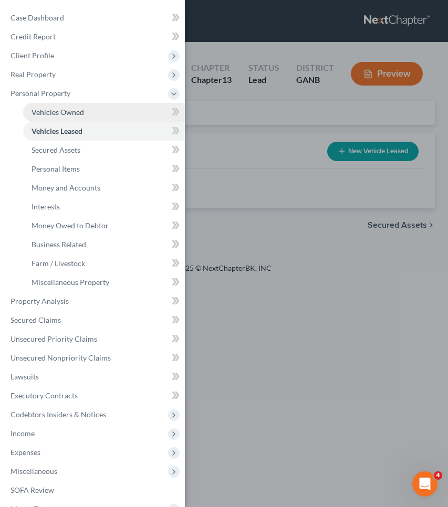
click at [75, 109] on span "Vehicles Owned" at bounding box center [57, 112] width 52 height 9
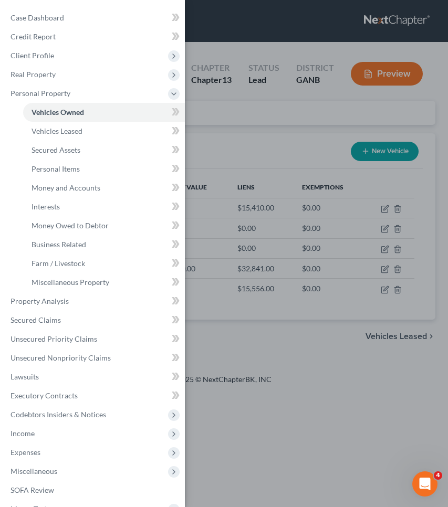
click at [252, 119] on div "Case Dashboard Payments Invoices Payments Payments Credit Report Client Profile" at bounding box center [224, 253] width 448 height 507
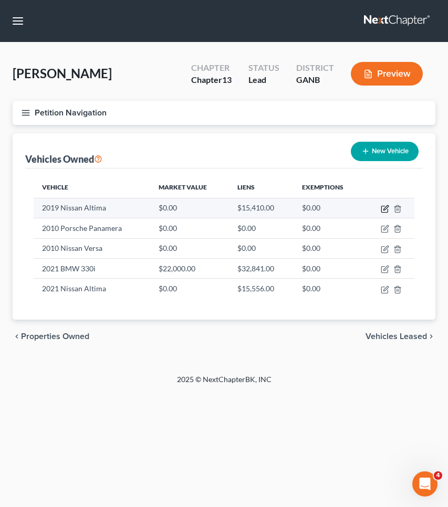
click at [385, 208] on icon "button" at bounding box center [384, 209] width 8 height 8
select select "0"
select select "7"
select select "3"
select select "23"
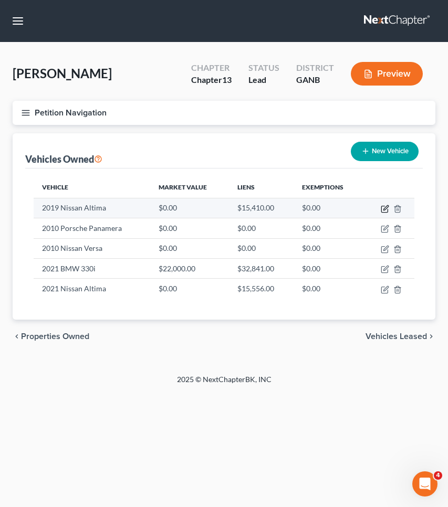
select select "0"
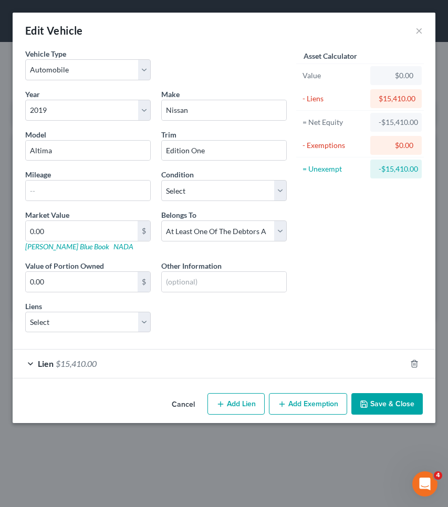
click at [351, 377] on div "Lien $15,410.00" at bounding box center [209, 363] width 393 height 28
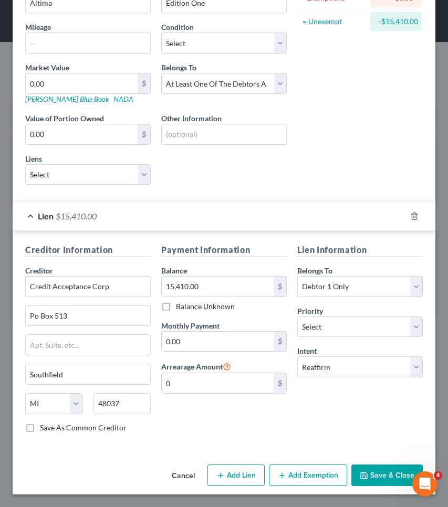
scroll to position [147, 0]
select select "0"
click at [180, 473] on button "Cancel" at bounding box center [183, 475] width 40 height 21
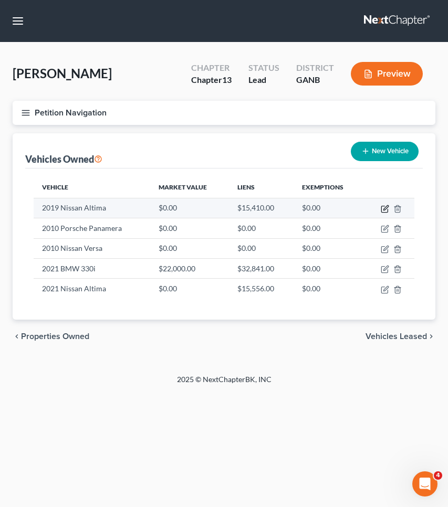
click at [386, 209] on icon "button" at bounding box center [384, 209] width 8 height 8
select select "0"
select select "7"
select select "3"
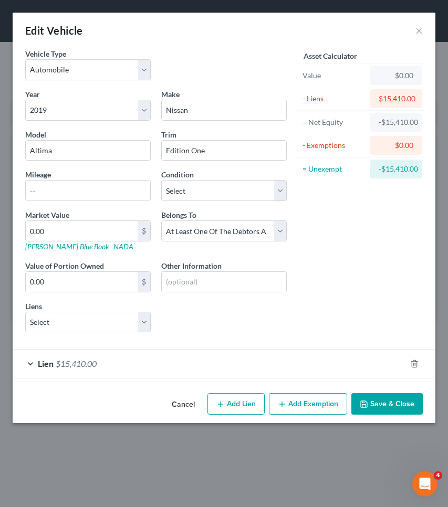
click at [214, 366] on div "Lien $15,410.00" at bounding box center [209, 363] width 393 height 28
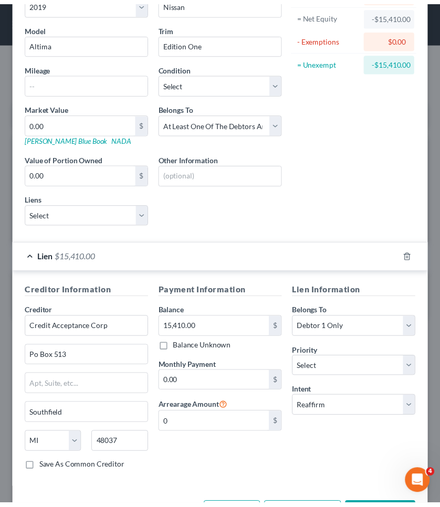
scroll to position [136, 0]
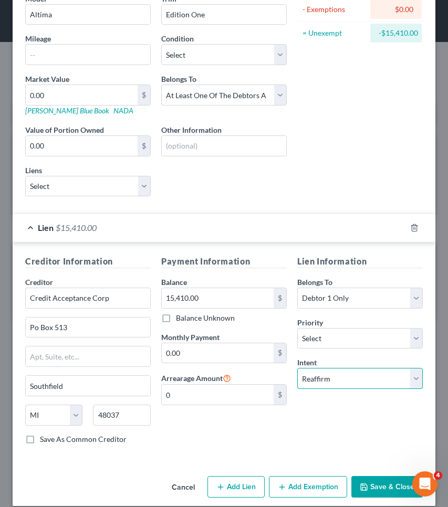
select select "0"
click at [367, 488] on button "Save & Close" at bounding box center [386, 487] width 71 height 22
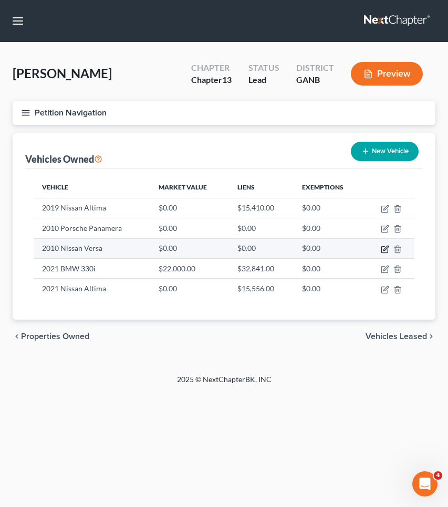
click at [382, 247] on icon "button" at bounding box center [384, 249] width 8 height 8
select select "0"
select select "16"
select select "0"
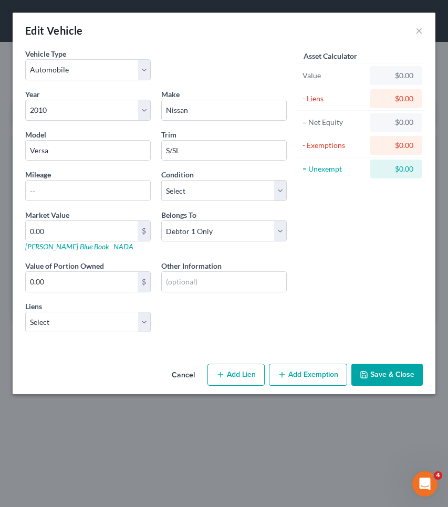
click at [180, 376] on button "Cancel" at bounding box center [183, 375] width 40 height 21
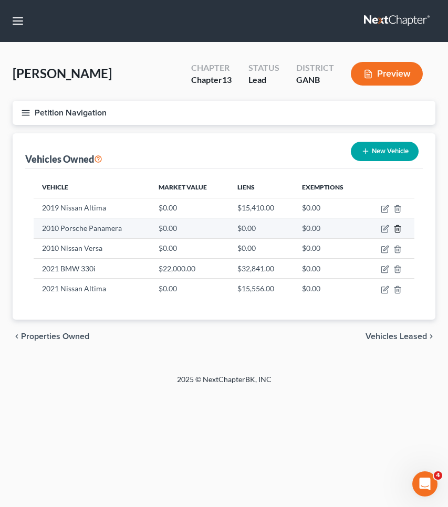
click at [397, 229] on line "button" at bounding box center [397, 230] width 0 height 2
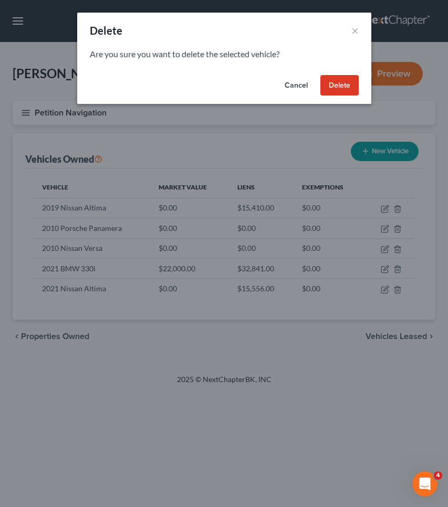
click at [290, 85] on button "Cancel" at bounding box center [296, 85] width 40 height 21
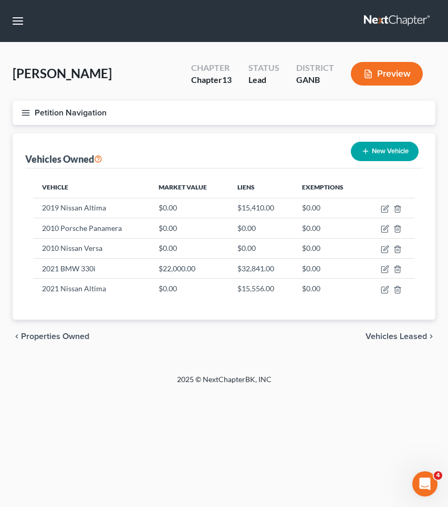
click at [88, 116] on button "Petition Navigation" at bounding box center [224, 113] width 422 height 24
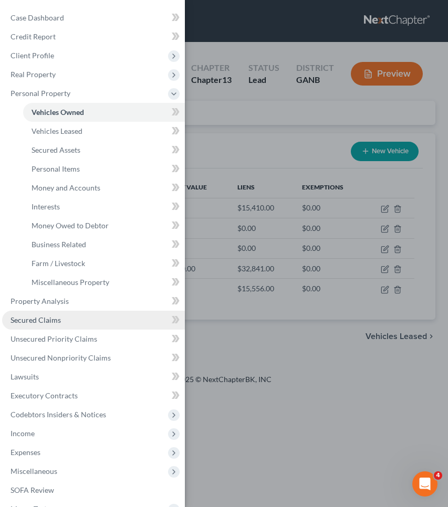
click at [98, 319] on link "Secured Claims" at bounding box center [93, 320] width 183 height 19
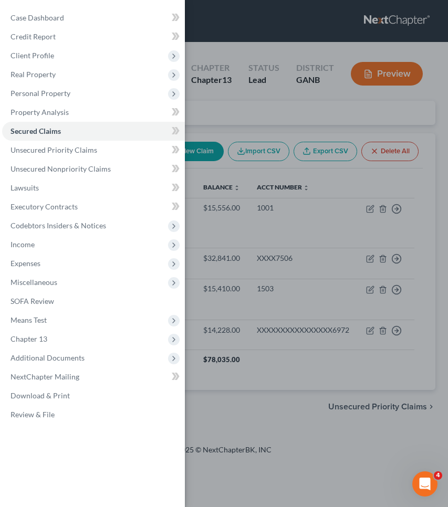
click at [274, 103] on div "Case Dashboard Payments Invoices Payments Payments Credit Report Client Profile" at bounding box center [224, 253] width 448 height 507
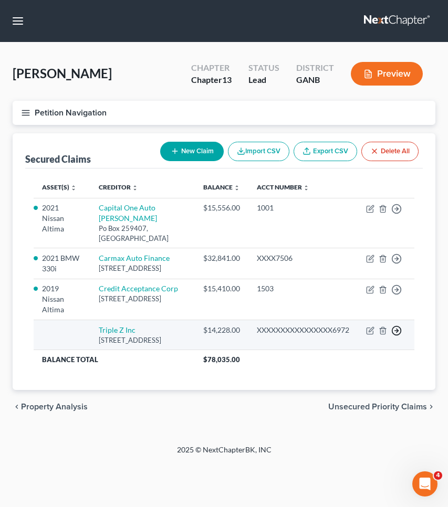
click at [395, 331] on line "button" at bounding box center [397, 331] width 4 height 0
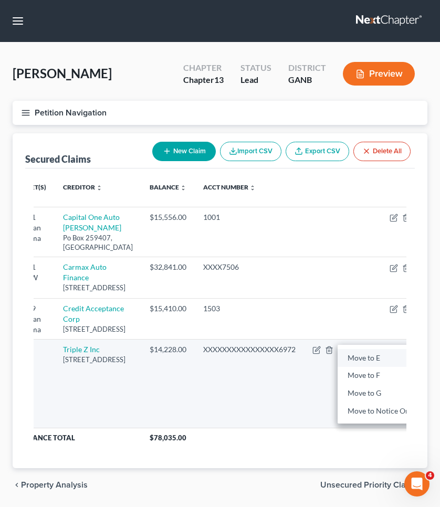
click at [340, 367] on link "Move to E" at bounding box center [381, 358] width 88 height 18
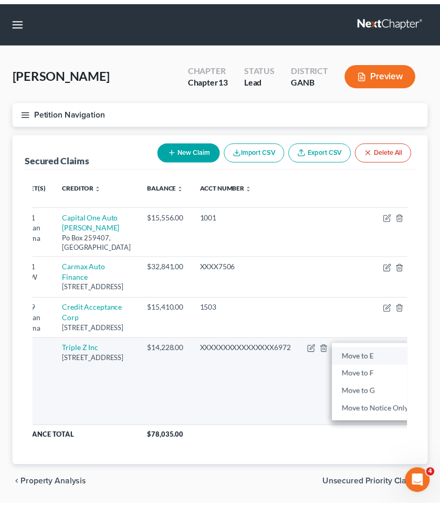
scroll to position [0, 0]
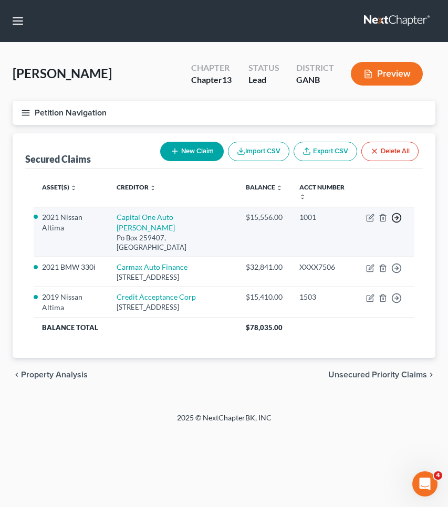
click at [397, 218] on line "button" at bounding box center [397, 218] width 4 height 0
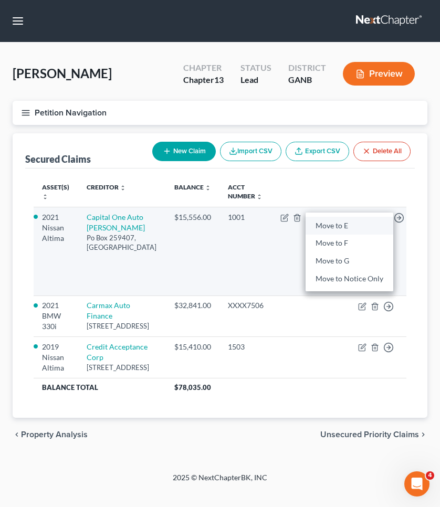
click at [369, 220] on link "Move to E" at bounding box center [349, 226] width 88 height 18
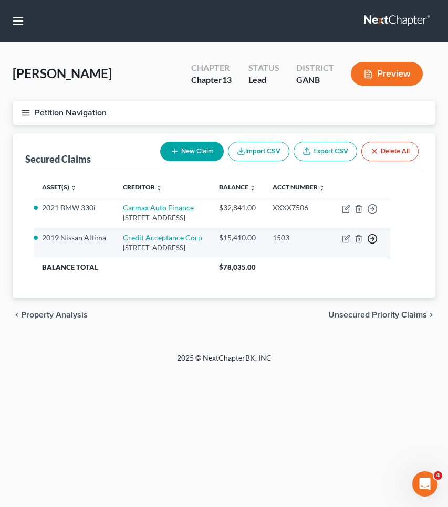
click at [377, 244] on icon "button" at bounding box center [372, 239] width 10 height 10
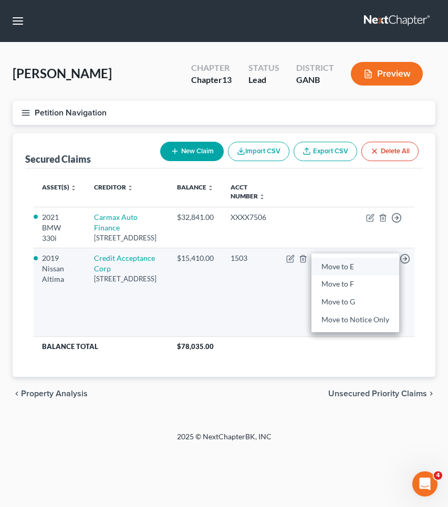
click at [363, 273] on link "Move to E" at bounding box center [355, 267] width 88 height 18
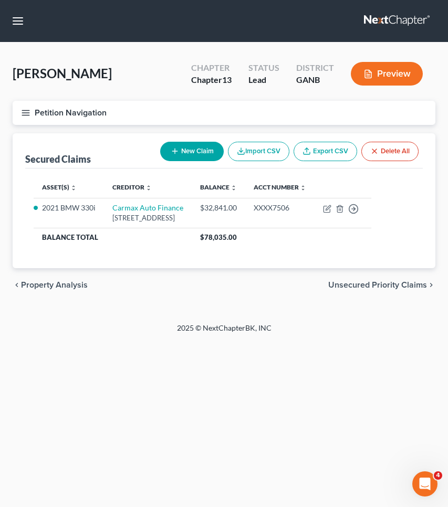
click at [365, 289] on span "Unsecured Priority Claims" at bounding box center [377, 285] width 99 height 8
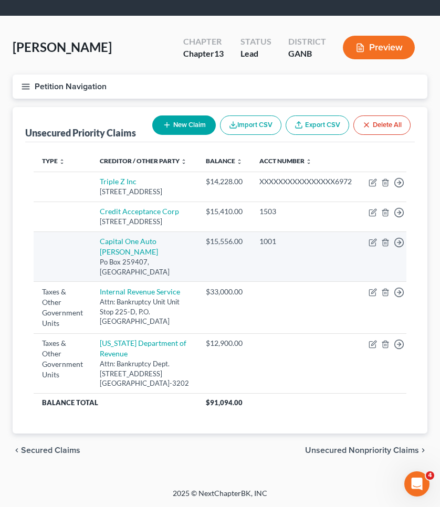
scroll to position [58, 0]
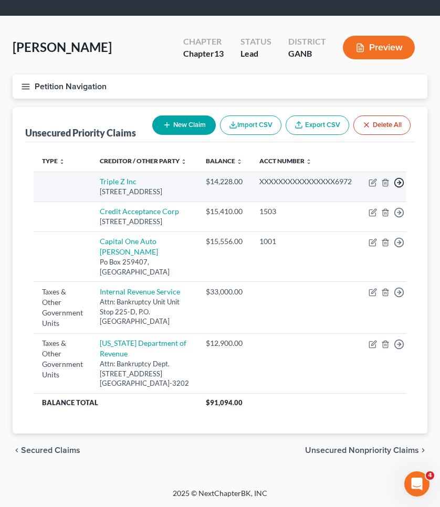
click at [394, 177] on icon "button" at bounding box center [399, 182] width 10 height 10
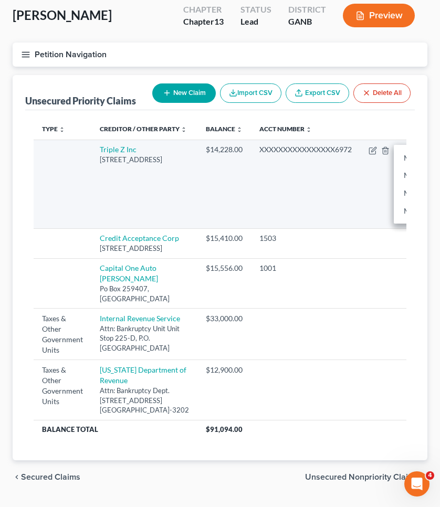
scroll to position [0, 39]
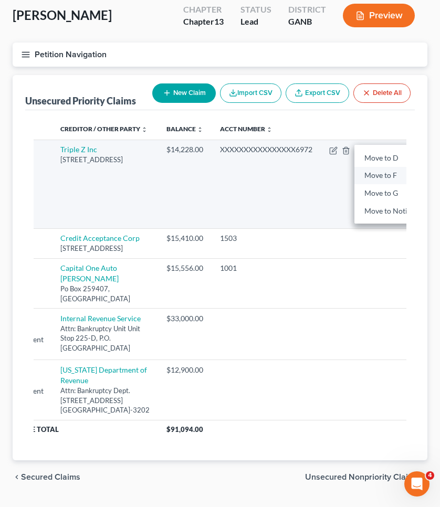
click at [358, 185] on link "Move to F" at bounding box center [398, 176] width 88 height 18
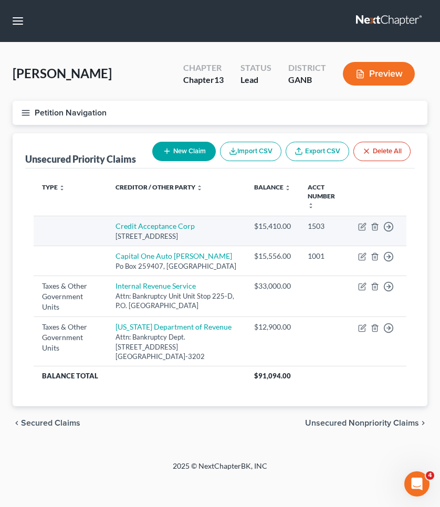
scroll to position [0, 0]
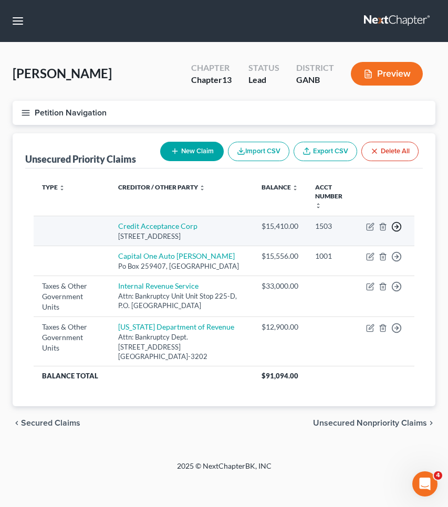
click at [399, 226] on icon "button" at bounding box center [396, 226] width 10 height 10
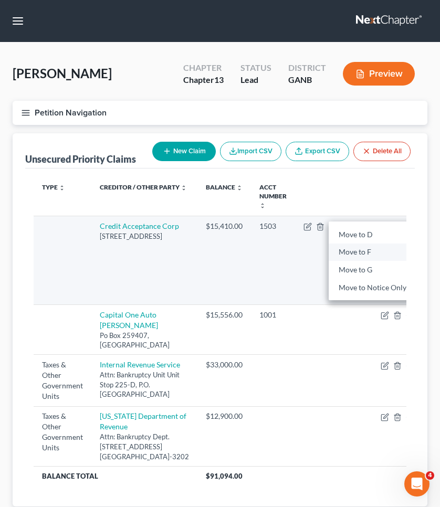
click at [374, 248] on link "Move to F" at bounding box center [373, 252] width 88 height 18
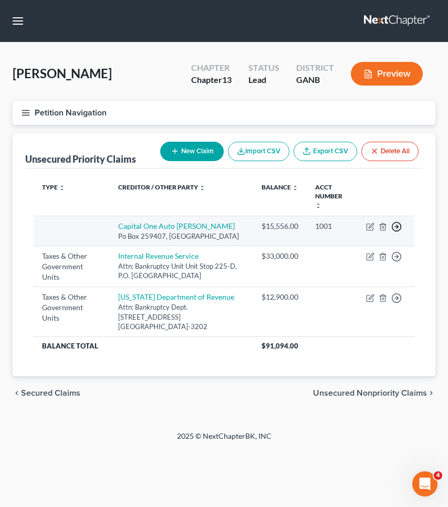
click at [397, 227] on line "button" at bounding box center [397, 227] width 4 height 0
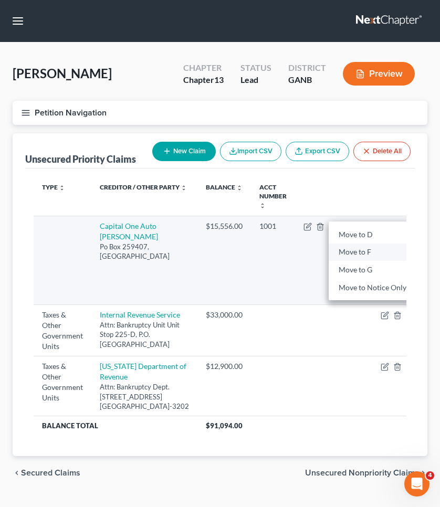
click at [355, 258] on link "Move to F" at bounding box center [373, 252] width 88 height 18
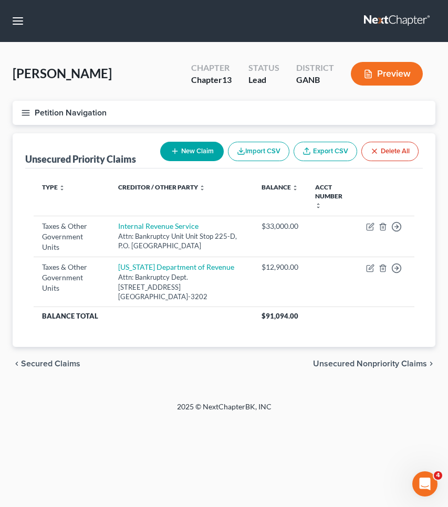
click at [331, 359] on span "Unsecured Nonpriority Claims" at bounding box center [370, 363] width 114 height 8
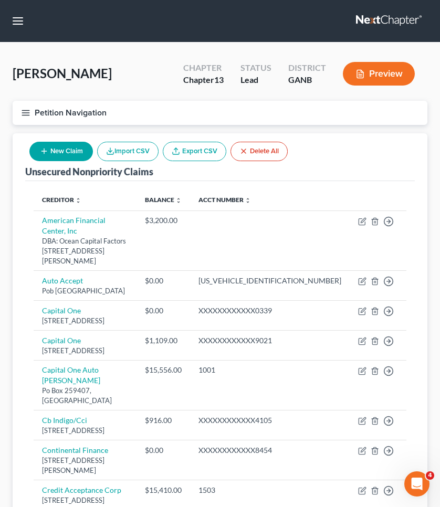
click at [77, 116] on button "Petition Navigation" at bounding box center [220, 113] width 415 height 24
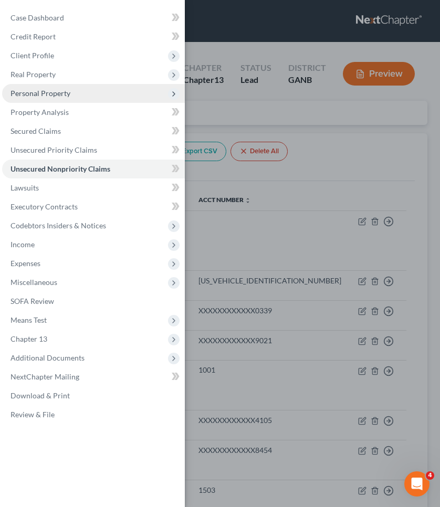
click at [72, 99] on span "Personal Property" at bounding box center [93, 93] width 183 height 19
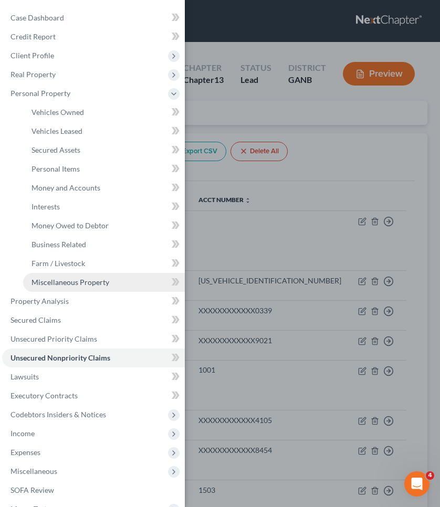
click at [75, 281] on span "Miscellaneous Property" at bounding box center [70, 282] width 78 height 9
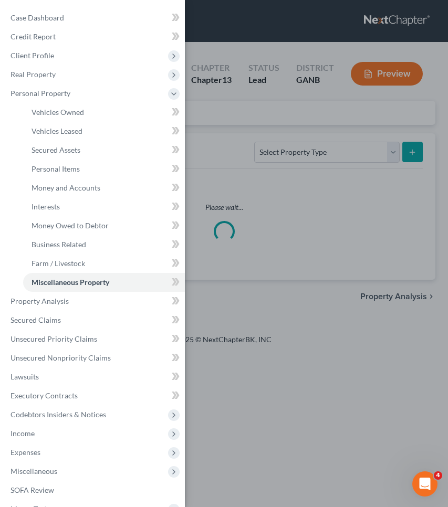
click at [237, 111] on div "Case Dashboard Payments Invoices Payments Payments Credit Report Client Profile" at bounding box center [224, 253] width 448 height 507
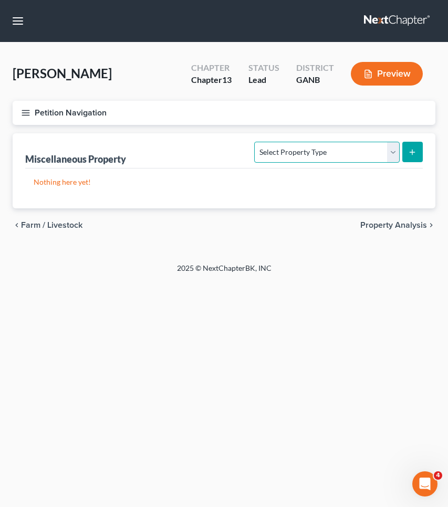
select select "transferred"
click at [421, 151] on button "submit" at bounding box center [412, 152] width 20 height 20
select select "Ordinary (within 2 years)"
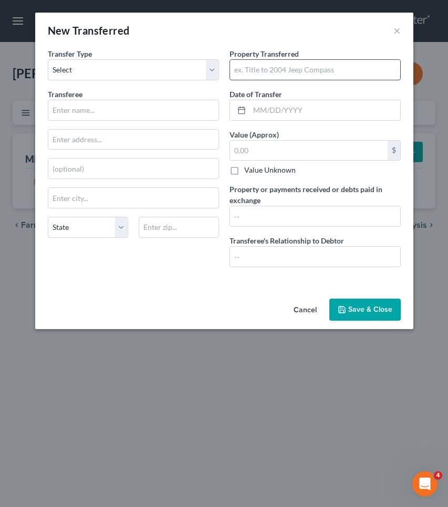
click at [292, 68] on input "text" at bounding box center [315, 70] width 170 height 20
type input "2019 Nissan Altima"
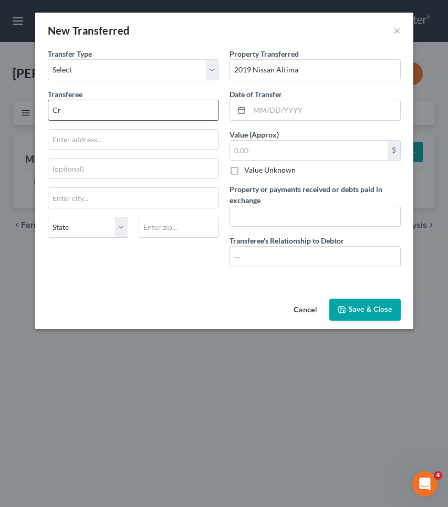
type input "C"
type input "Credit Acceptance- vol repo"
click at [339, 112] on input "text" at bounding box center [324, 110] width 151 height 20
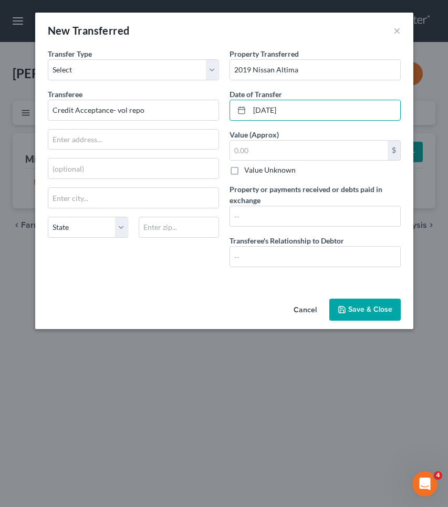
type input "06/01/2024"
click at [375, 309] on button "Save & Close" at bounding box center [364, 310] width 71 height 22
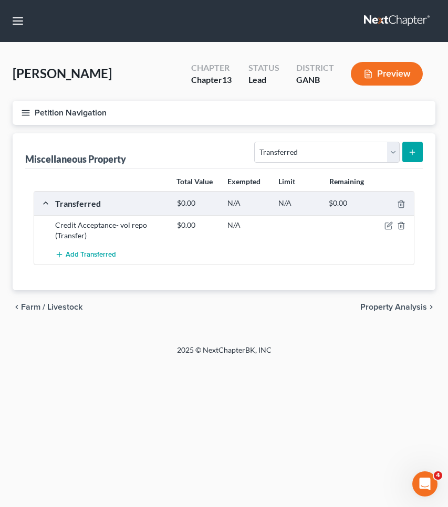
click at [419, 157] on button "submit" at bounding box center [412, 152] width 20 height 20
select select "Ordinary (within 2 years)"
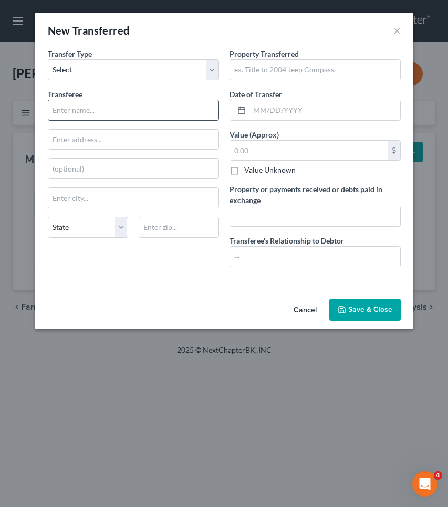
type input "c"
type input "Capital One"
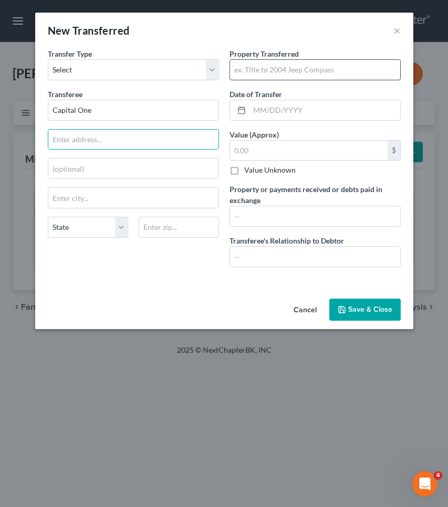
click at [319, 76] on input "text" at bounding box center [315, 70] width 170 height 20
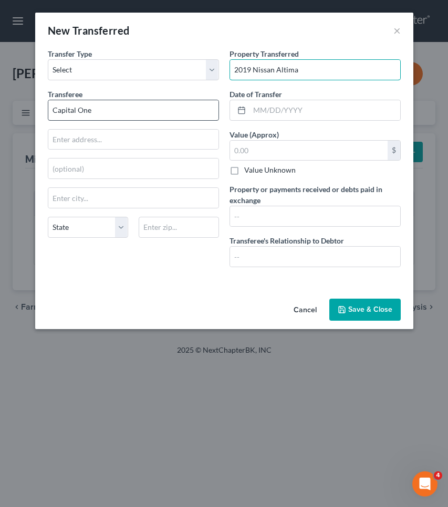
type input "2019 Nissan Altima"
click at [194, 104] on input "Capital One" at bounding box center [133, 110] width 170 height 20
click at [194, 110] on input "Capital One" at bounding box center [133, 110] width 170 height 20
type input "Capital One - vol repo"
click at [367, 302] on button "Save & Close" at bounding box center [364, 310] width 71 height 22
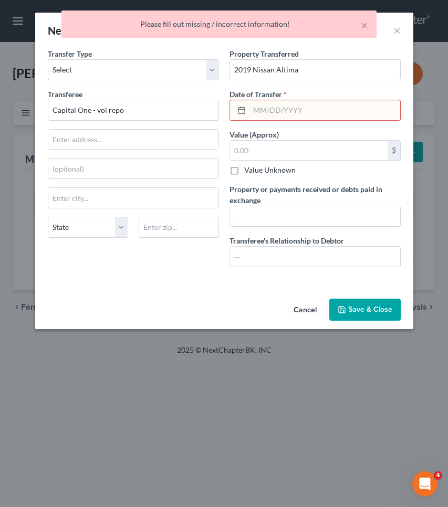
click at [311, 108] on input "text" at bounding box center [324, 110] width 151 height 20
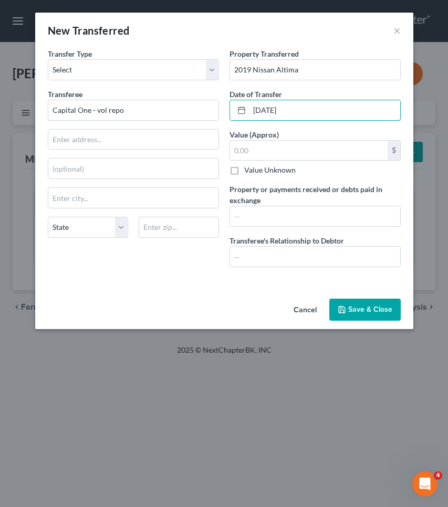
type input "06/01/2023"
click at [364, 316] on button "Save & Close" at bounding box center [364, 310] width 71 height 22
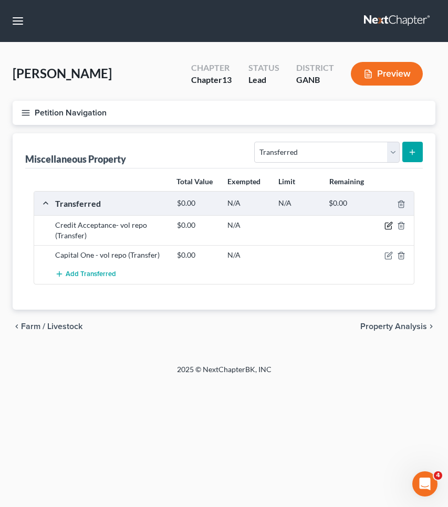
click at [389, 221] on icon "button" at bounding box center [388, 225] width 8 height 8
select select "Ordinary (within 2 years)"
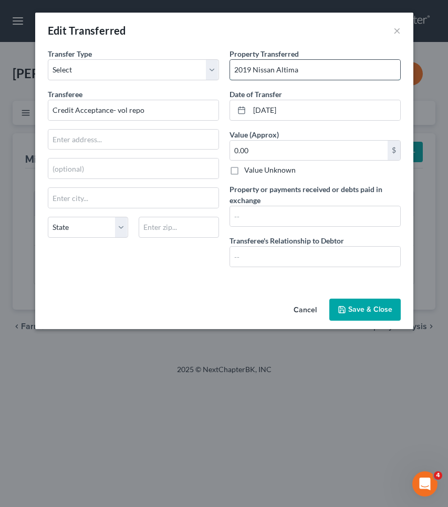
click at [251, 71] on input "2019 Nissan Altima" at bounding box center [315, 70] width 170 height 20
type input "2021 Nissan Altima"
click at [353, 307] on button "Save & Close" at bounding box center [364, 310] width 71 height 22
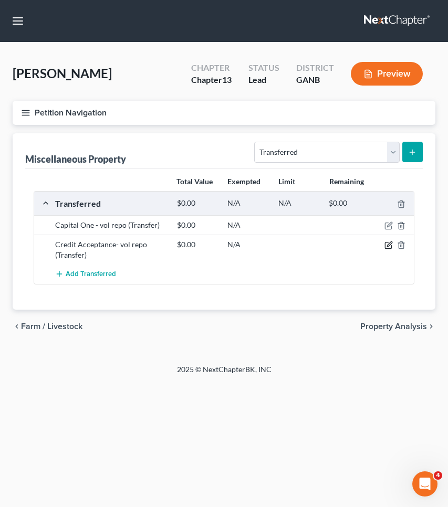
click at [387, 244] on icon "button" at bounding box center [388, 245] width 8 height 8
select select "Ordinary (within 2 years)"
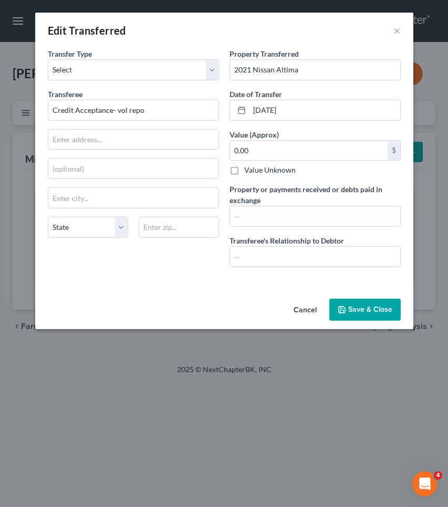
click at [354, 311] on button "Save & Close" at bounding box center [364, 310] width 71 height 22
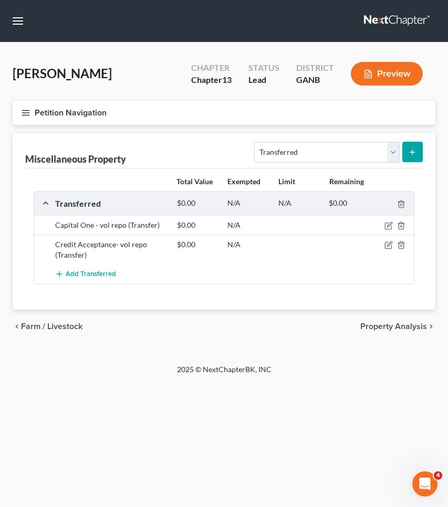
click at [408, 150] on icon "submit" at bounding box center [412, 152] width 8 height 8
click at [411, 149] on icon "submit" at bounding box center [412, 152] width 8 height 8
click at [103, 272] on span "Add Transferred" at bounding box center [91, 274] width 50 height 8
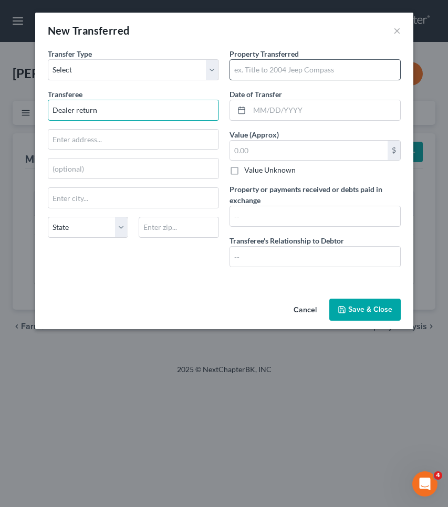
type input "Dealer return"
click at [283, 68] on input "text" at bounding box center [315, 70] width 170 height 20
type input "2010 Porsche Panamera"
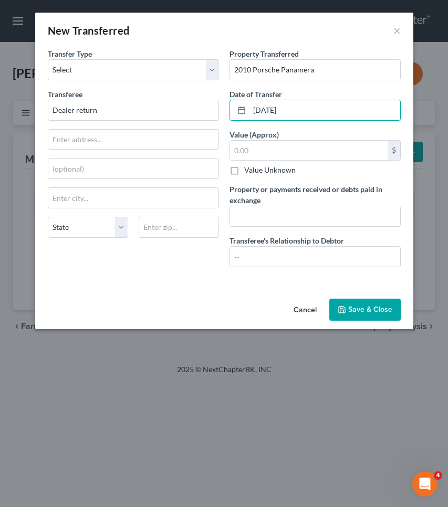
type input "06/01/2023"
click at [348, 309] on button "Save & Close" at bounding box center [364, 310] width 71 height 22
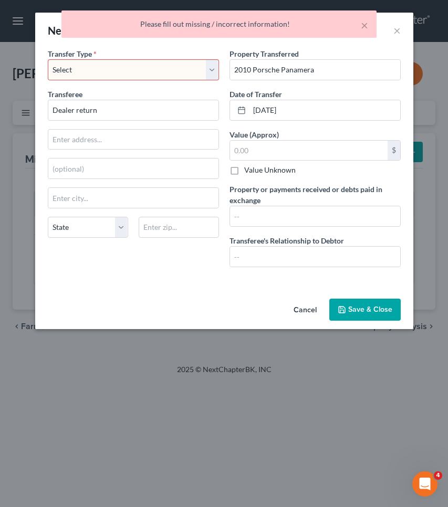
select select "Ordinary (within 2 years)"
click at [389, 320] on button "Save & Close" at bounding box center [364, 310] width 71 height 22
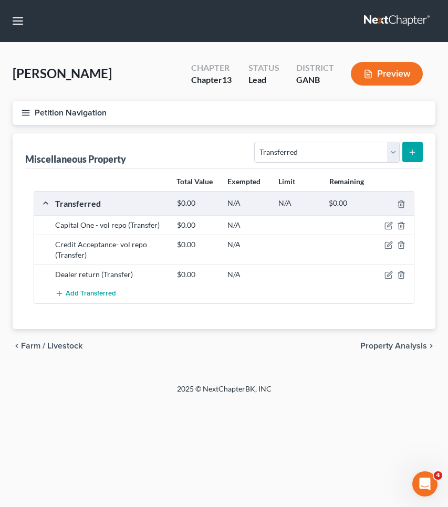
click at [102, 112] on button "Petition Navigation" at bounding box center [224, 113] width 422 height 24
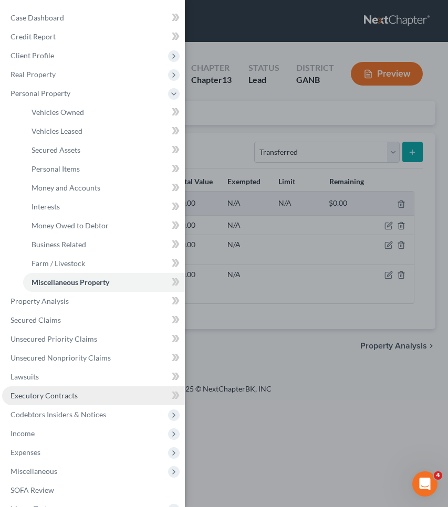
click at [65, 397] on span "Executory Contracts" at bounding box center [43, 395] width 67 height 9
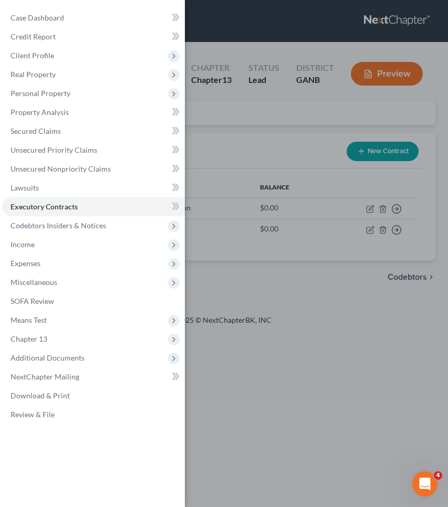
click at [258, 143] on div "Case Dashboard Payments Invoices Payments Payments Credit Report Client Profile" at bounding box center [224, 253] width 448 height 507
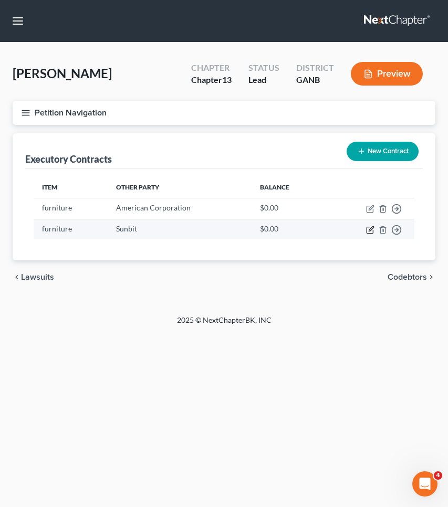
click at [373, 230] on icon "button" at bounding box center [369, 230] width 6 height 6
select select "3"
select select "4"
select select "0"
select select "2"
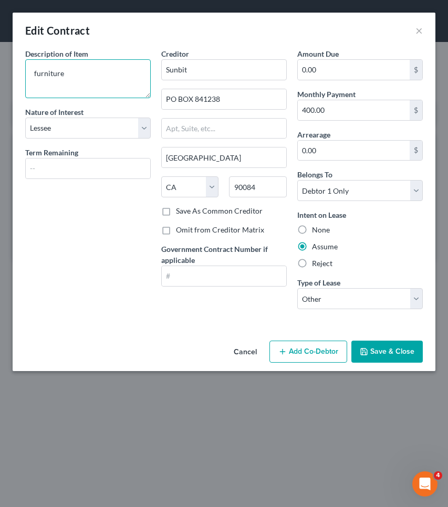
click at [91, 78] on textarea "furniture" at bounding box center [87, 78] width 125 height 39
type textarea "dental"
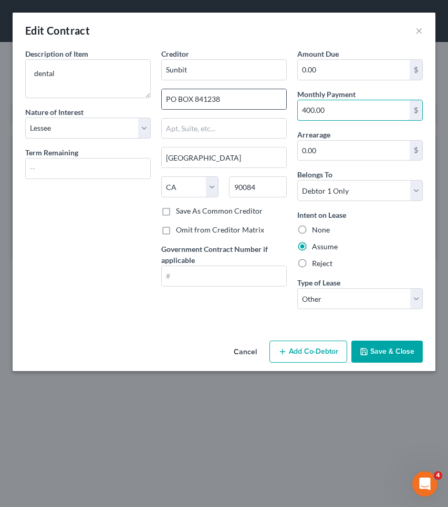
drag, startPoint x: 348, startPoint y: 110, endPoint x: 269, endPoint y: 109, distance: 79.2
click at [269, 109] on div "Description of non-residential real property * Description of Item * dental Nat…" at bounding box center [224, 182] width 408 height 269
type input "103"
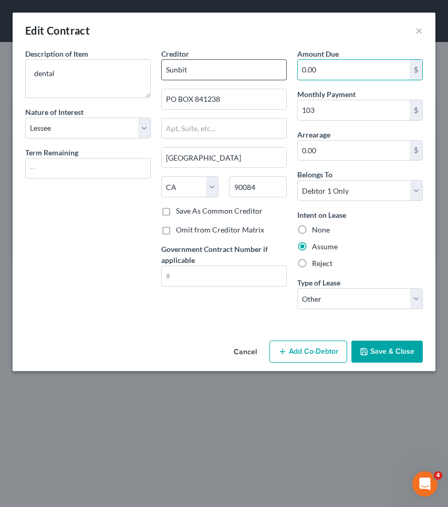
drag, startPoint x: 330, startPoint y: 75, endPoint x: 283, endPoint y: 74, distance: 46.7
click at [283, 74] on div "Description of non-residential real property * Description of Item * dental Nat…" at bounding box center [224, 182] width 408 height 269
type input "1,800"
click at [384, 351] on button "Save & Close" at bounding box center [386, 352] width 71 height 22
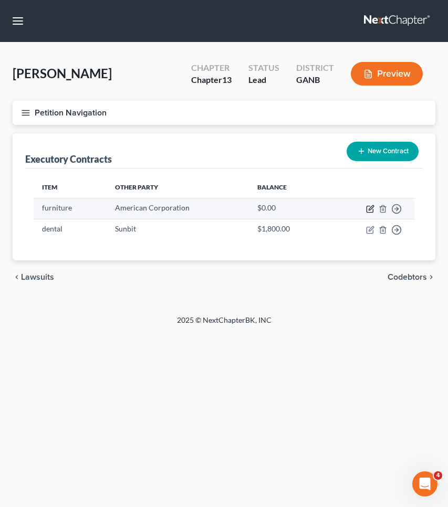
click at [369, 207] on icon "button" at bounding box center [370, 209] width 8 height 8
select select "3"
select select "8"
select select "0"
select select "2"
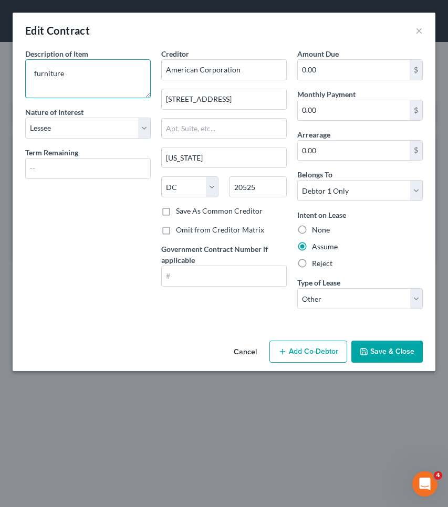
click at [102, 79] on textarea "furniture" at bounding box center [87, 78] width 125 height 39
type textarea "bedroom suite"
click at [342, 108] on input "0.00" at bounding box center [354, 110] width 112 height 20
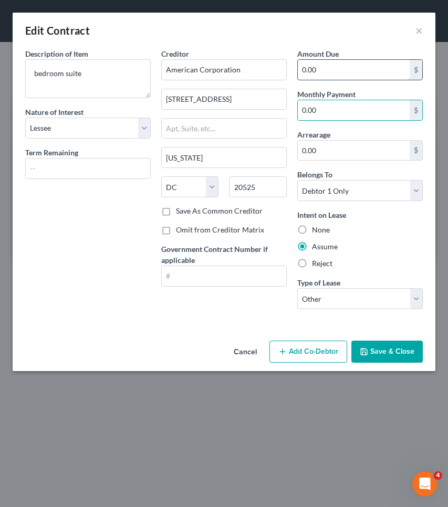
click at [338, 70] on input "0.00" at bounding box center [354, 70] width 112 height 20
type input "2,300"
click at [344, 111] on input "0.00" at bounding box center [354, 110] width 112 height 20
type input "0"
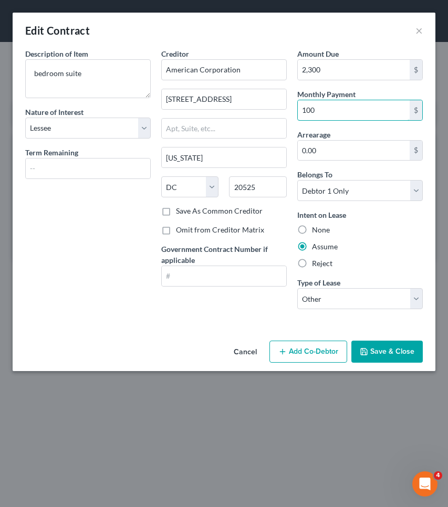
type input "100"
click at [380, 354] on button "Save & Close" at bounding box center [386, 352] width 71 height 22
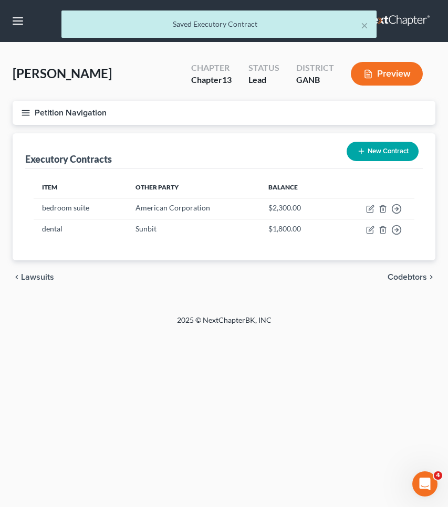
click at [387, 152] on button "New Contract" at bounding box center [382, 151] width 72 height 19
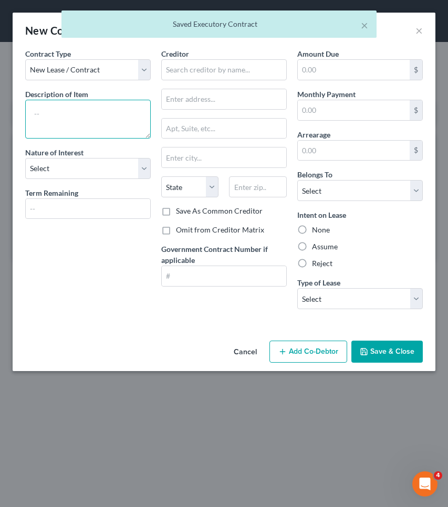
click at [95, 108] on textarea at bounding box center [87, 119] width 125 height 39
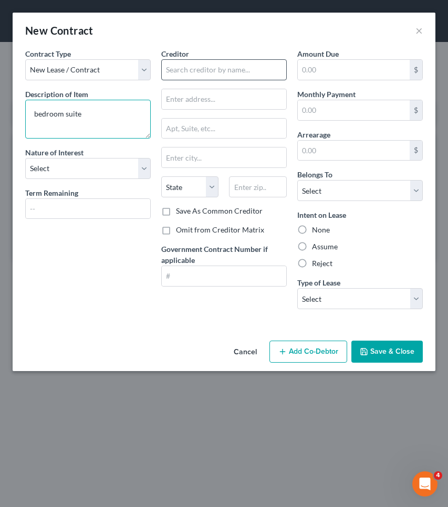
type textarea "bedroom suite"
click at [204, 76] on input "text" at bounding box center [223, 69] width 125 height 21
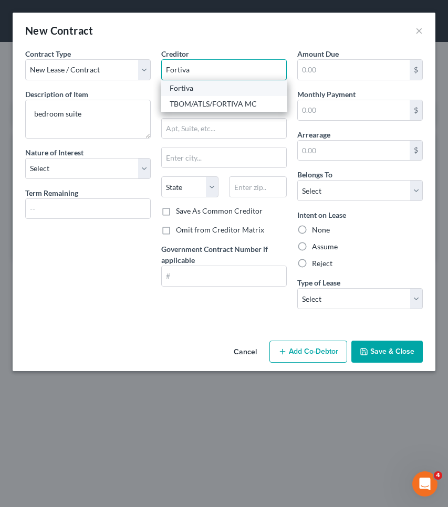
type input "Fortiva"
click at [204, 89] on div "Fortiva" at bounding box center [223, 88] width 109 height 10
type input "PO Box 105555"
type input "Atlanta"
select select "10"
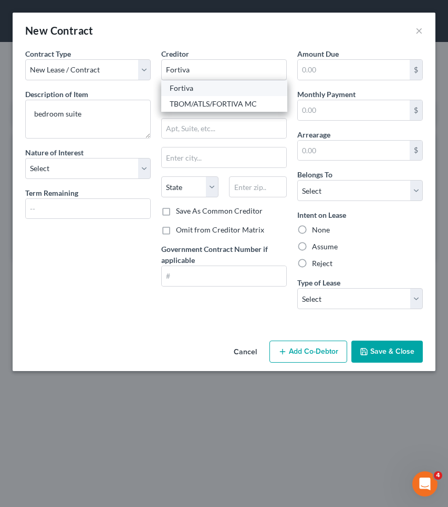
type input "30348-5555"
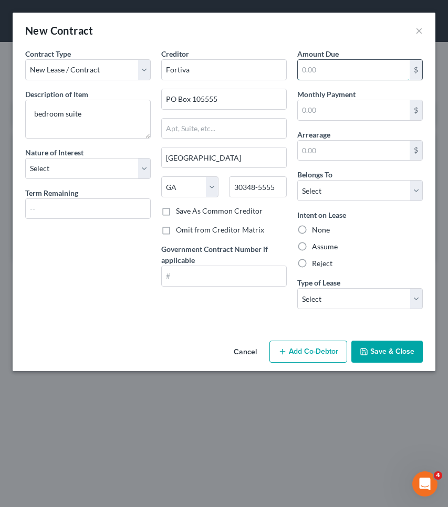
drag, startPoint x: 324, startPoint y: 71, endPoint x: 301, endPoint y: 71, distance: 23.6
click at [301, 71] on input "text" at bounding box center [354, 70] width 112 height 20
type input "2,300"
click at [337, 104] on input "text" at bounding box center [354, 110] width 112 height 20
type input "100"
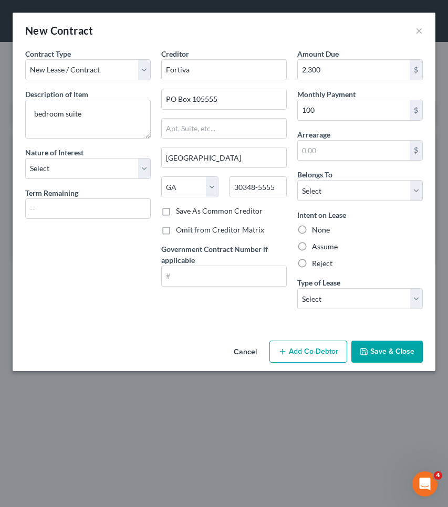
click at [380, 354] on button "Save & Close" at bounding box center [386, 352] width 71 height 22
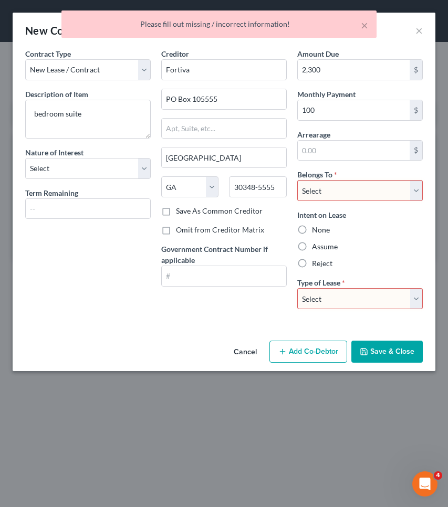
select select "0"
click at [329, 248] on label "Assume" at bounding box center [325, 246] width 26 height 10
click at [323, 248] on input "Assume" at bounding box center [319, 244] width 7 height 7
radio input "true"
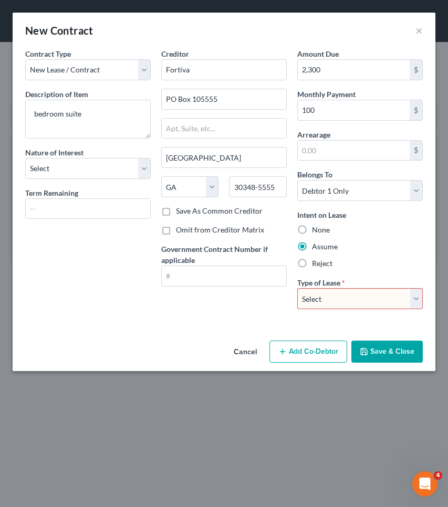
select select "2"
click at [369, 354] on button "Save & Close" at bounding box center [386, 352] width 71 height 22
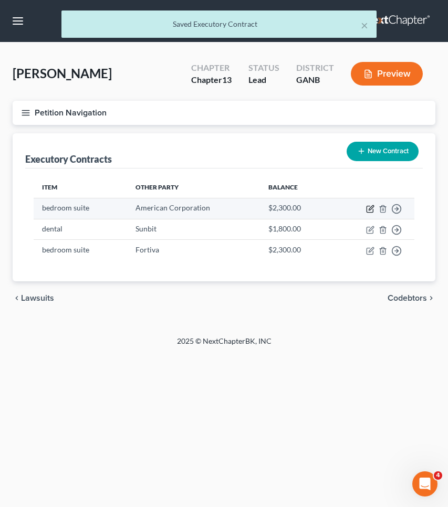
click at [369, 207] on icon "button" at bounding box center [370, 209] width 8 height 8
select select "3"
select select "8"
select select "0"
select select "2"
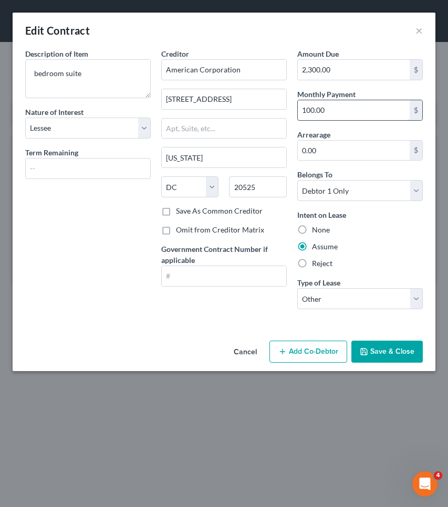
click at [339, 113] on input "100.00" at bounding box center [354, 110] width 112 height 20
type input "376"
click at [378, 360] on button "Save & Close" at bounding box center [386, 352] width 71 height 22
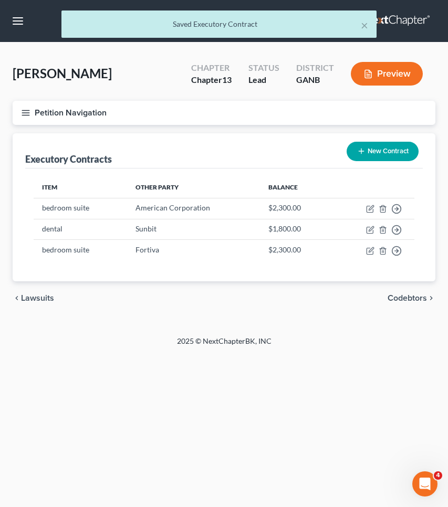
click at [90, 109] on button "Petition Navigation" at bounding box center [224, 113] width 422 height 24
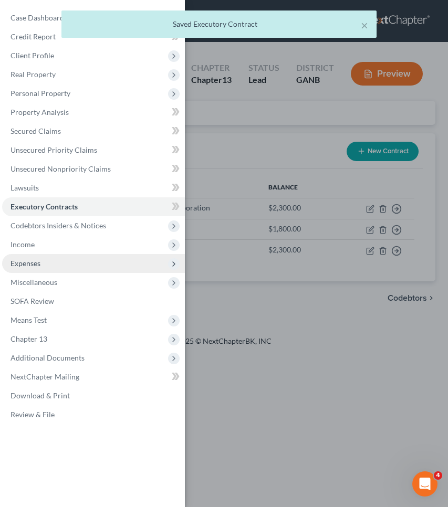
click at [68, 268] on span "Expenses" at bounding box center [93, 263] width 183 height 19
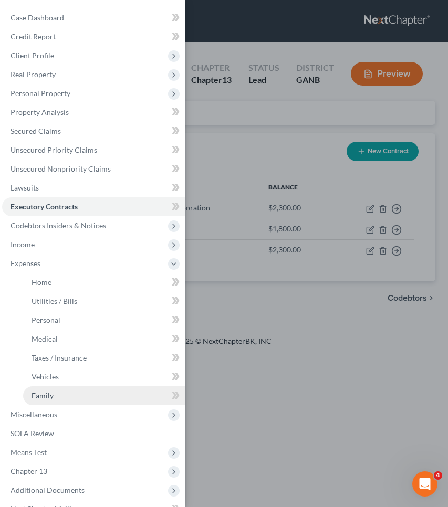
click at [69, 389] on link "Family" at bounding box center [104, 395] width 162 height 19
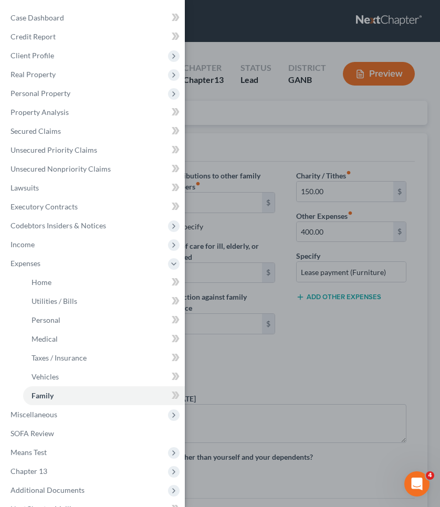
click at [268, 148] on div "Case Dashboard Payments Invoices Payments Payments Credit Report Client Profile" at bounding box center [220, 253] width 440 height 507
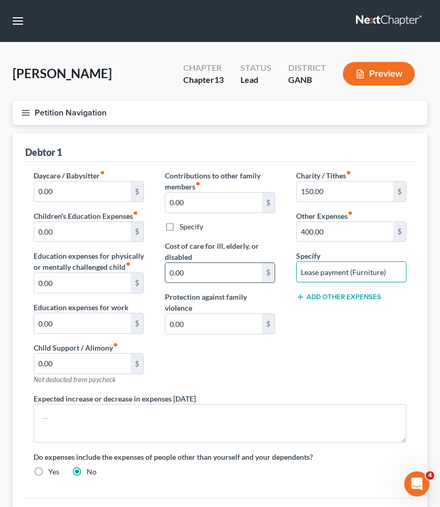
drag, startPoint x: 394, startPoint y: 274, endPoint x: 266, endPoint y: 270, distance: 128.1
click at [266, 270] on div "Daycare / Babysitter fiber_manual_record 0.00 $ Children's Education Expenses f…" at bounding box center [220, 327] width 394 height 315
type input "American Corporation"
click at [338, 298] on button "Add Other Expenses" at bounding box center [338, 297] width 85 height 8
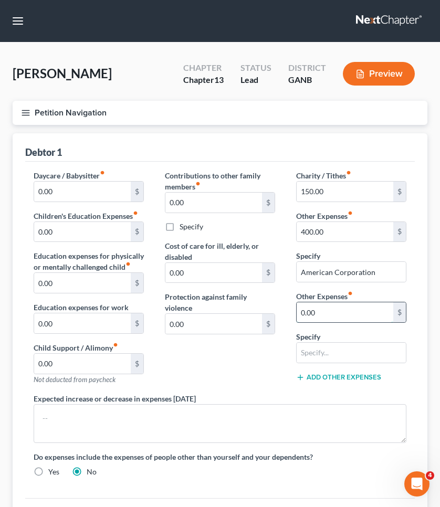
click at [338, 315] on input "0.00" at bounding box center [344, 312] width 97 height 20
type input "103"
type input "Fortiva"
click at [368, 377] on button "Add Other Expenses" at bounding box center [338, 377] width 85 height 8
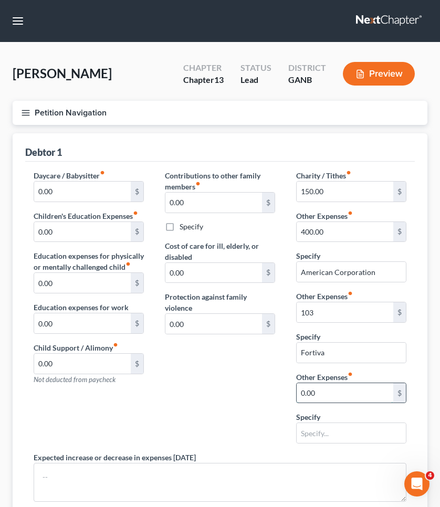
click at [366, 387] on input "0.00" at bounding box center [344, 393] width 97 height 20
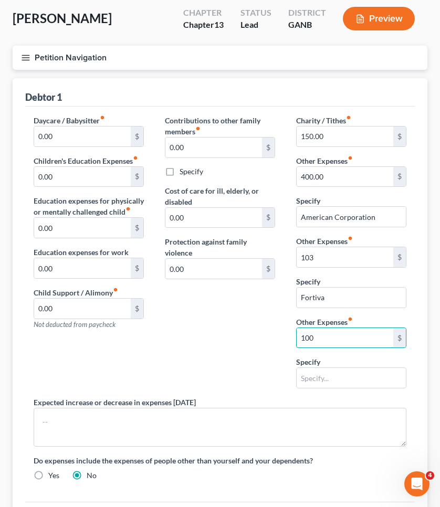
scroll to position [60, 0]
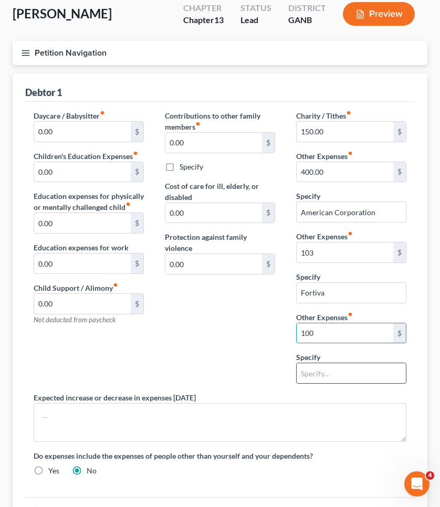
type input "100"
click at [333, 379] on input "text" at bounding box center [350, 373] width 109 height 20
type input "SunBit"
click at [337, 337] on input "100" at bounding box center [344, 333] width 97 height 20
type input "103"
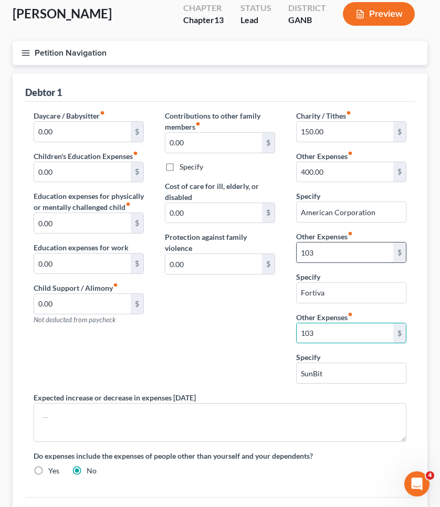
click at [344, 250] on input "103" at bounding box center [344, 252] width 97 height 20
type input "100"
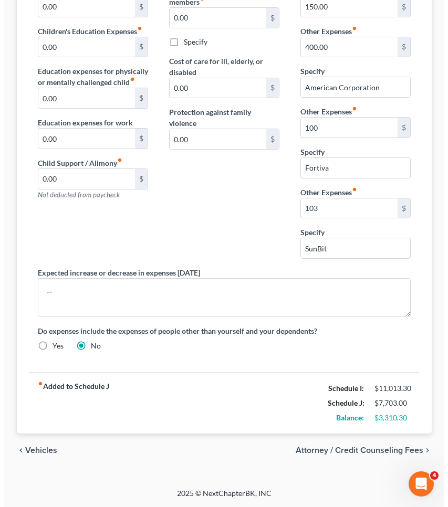
scroll to position [185, 0]
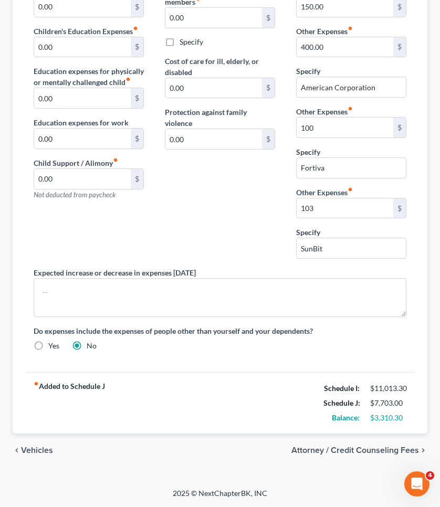
click at [344, 451] on span "Attorney / Credit Counseling Fees" at bounding box center [355, 450] width 128 height 8
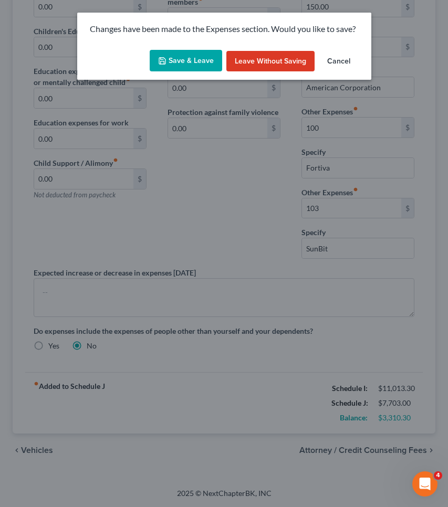
click at [199, 57] on button "Save & Leave" at bounding box center [186, 61] width 72 height 22
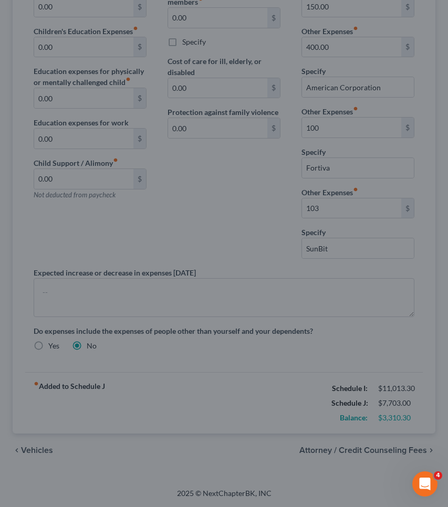
scroll to position [126, 0]
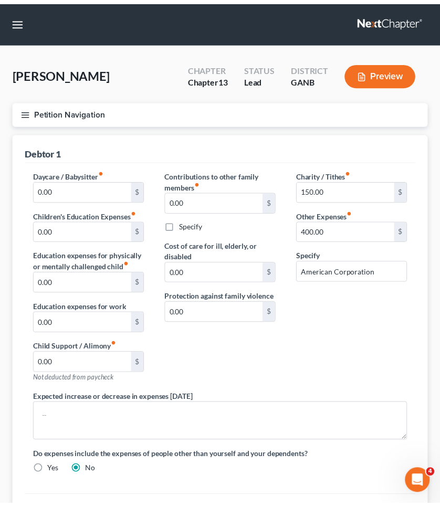
select select "1"
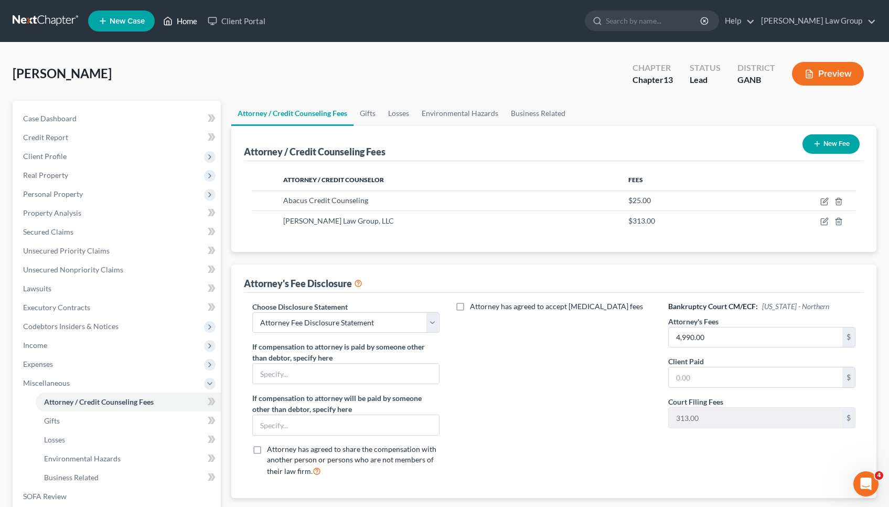
click at [190, 23] on link "Home" at bounding box center [180, 21] width 45 height 19
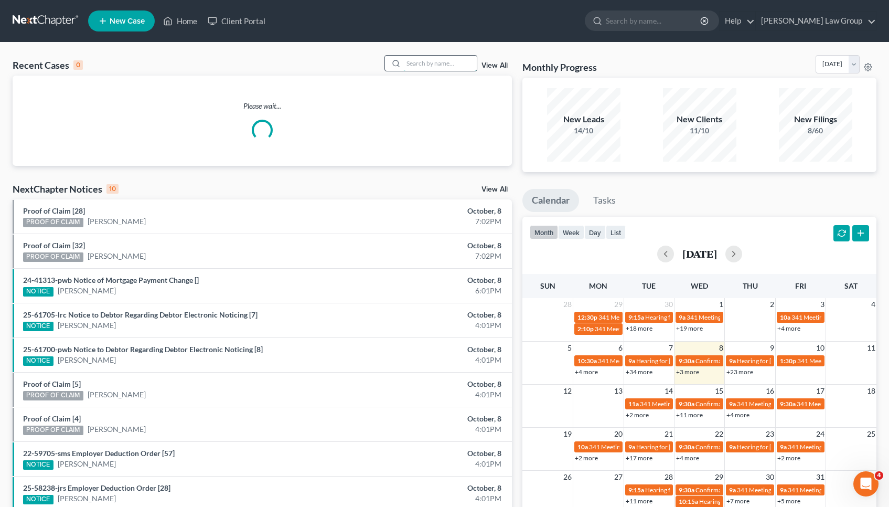
click at [423, 64] on input "search" at bounding box center [440, 63] width 73 height 15
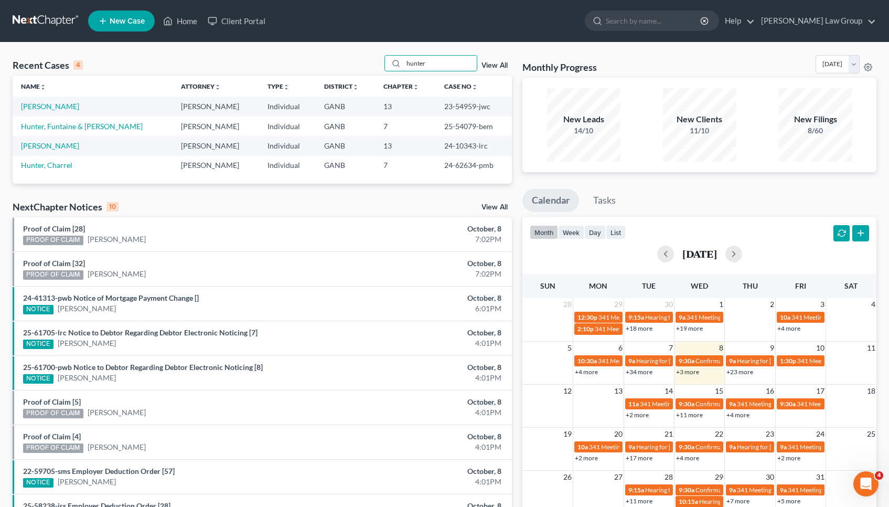
type input "hunter"
click at [67, 104] on td "[PERSON_NAME]" at bounding box center [93, 106] width 160 height 19
click at [59, 105] on link "[PERSON_NAME]" at bounding box center [50, 106] width 58 height 9
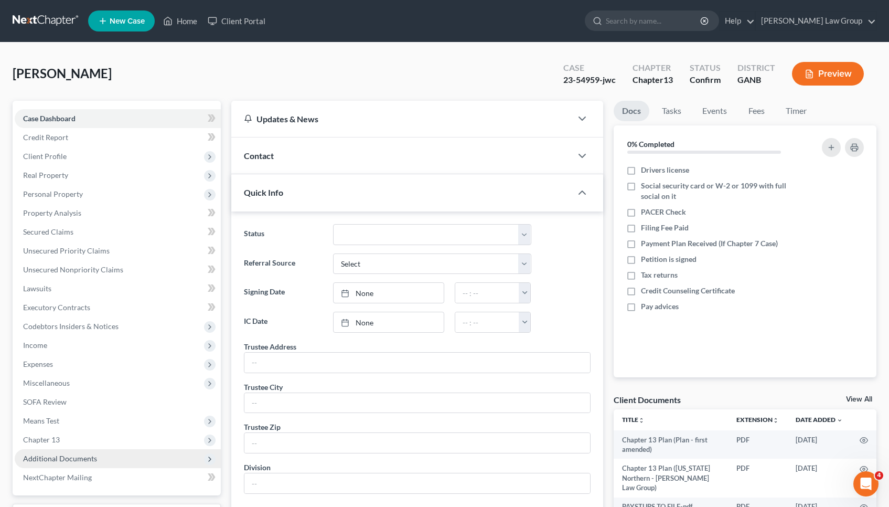
click at [49, 456] on span "Additional Documents" at bounding box center [60, 458] width 74 height 9
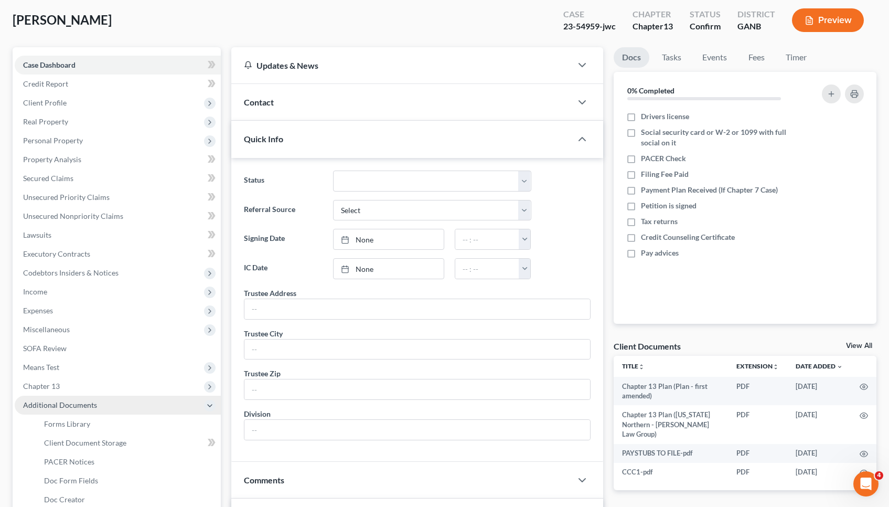
scroll to position [59, 0]
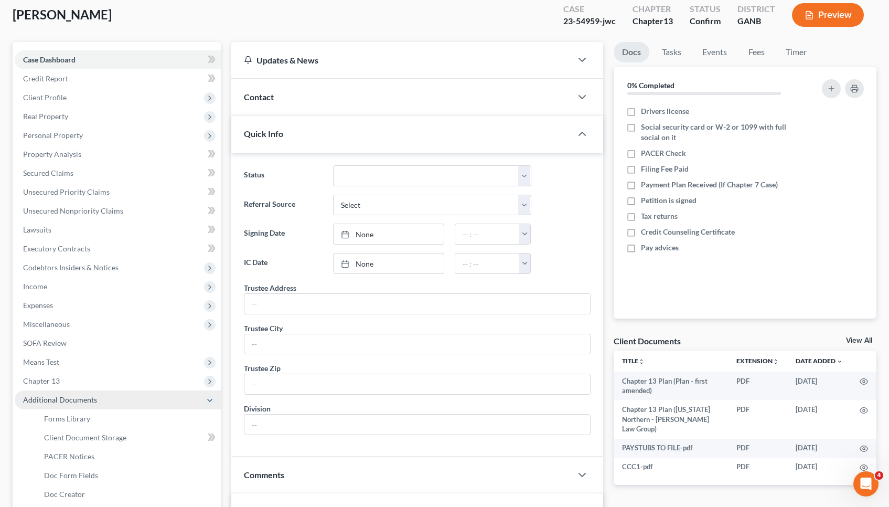
click at [49, 455] on span "PACER Notices" at bounding box center [69, 456] width 50 height 9
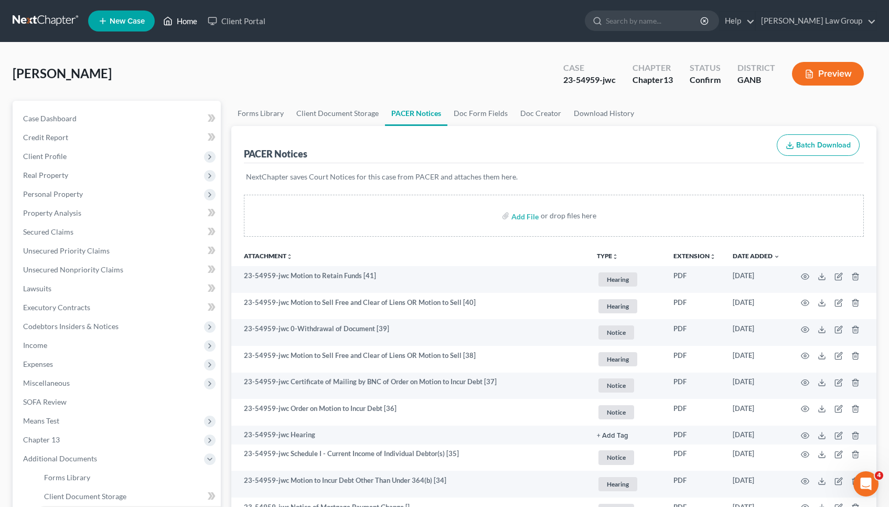
click at [195, 24] on link "Home" at bounding box center [180, 21] width 45 height 19
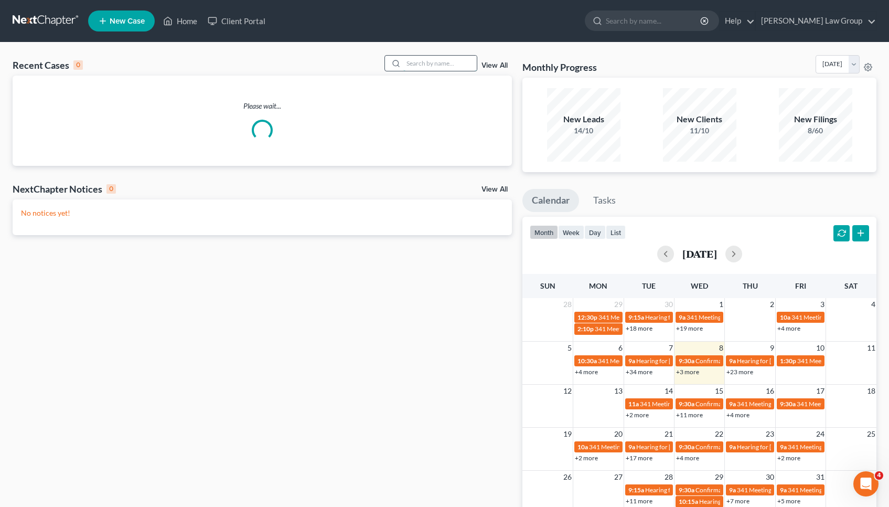
click at [429, 60] on input "search" at bounding box center [440, 63] width 73 height 15
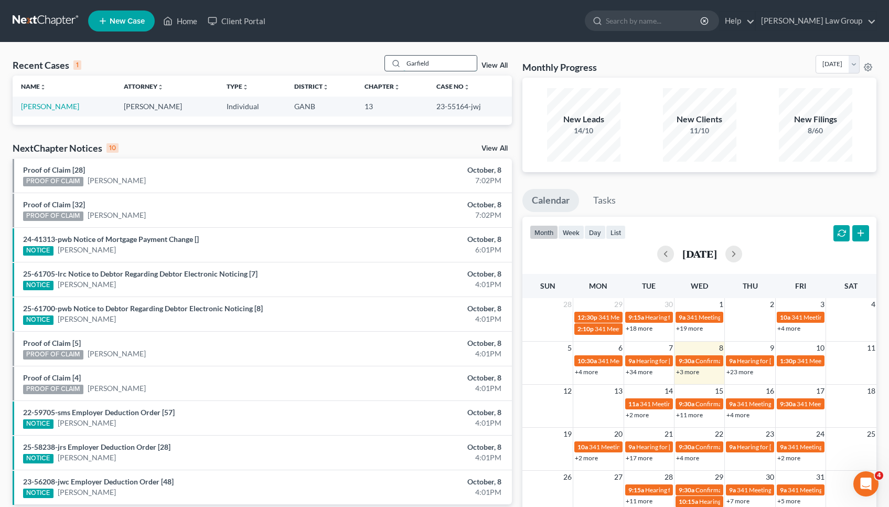
type input "Garfield"
drag, startPoint x: 429, startPoint y: 60, endPoint x: 54, endPoint y: 106, distance: 377.5
click at [54, 106] on link "[PERSON_NAME]" at bounding box center [50, 106] width 58 height 9
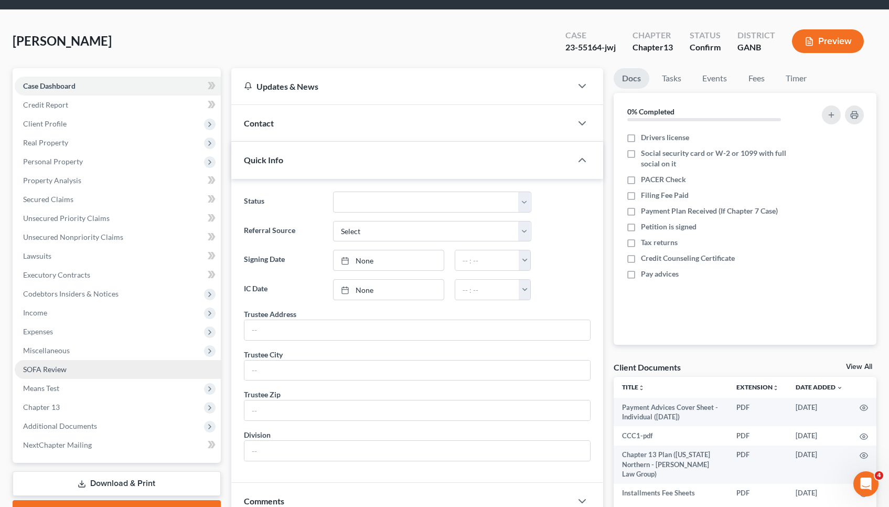
scroll to position [34, 0]
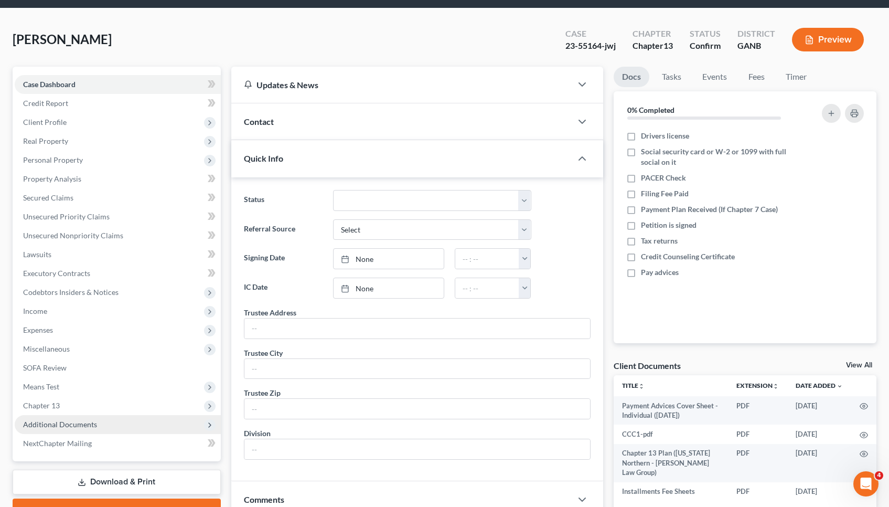
click at [94, 419] on span "Additional Documents" at bounding box center [118, 424] width 206 height 19
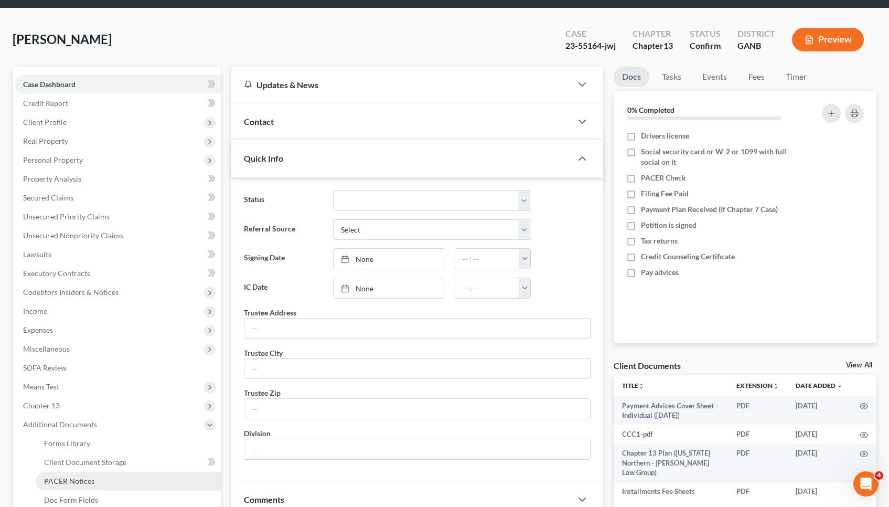
click at [88, 481] on span "PACER Notices" at bounding box center [69, 480] width 50 height 9
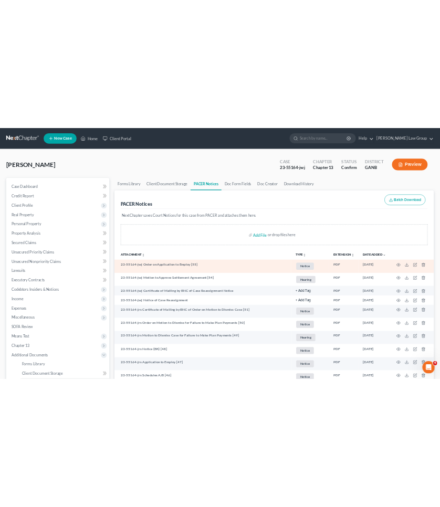
scroll to position [3, 0]
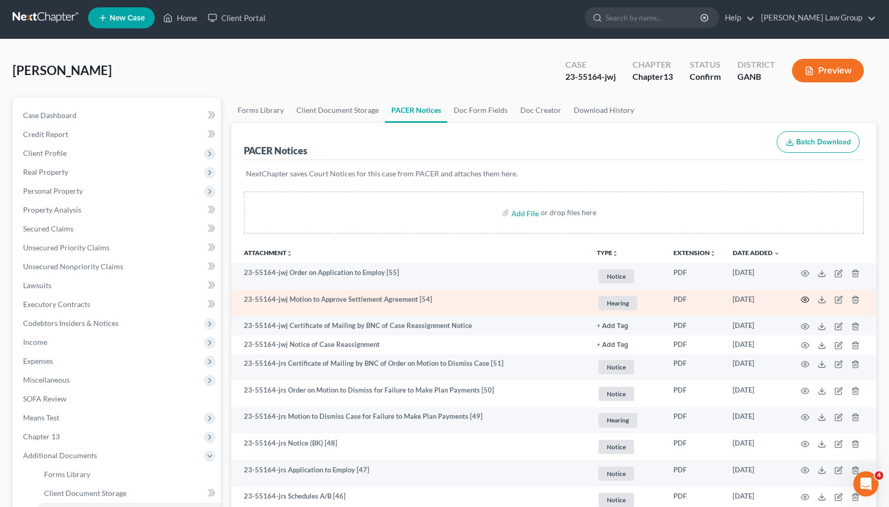
click at [447, 298] on icon "button" at bounding box center [806, 300] width 8 height 6
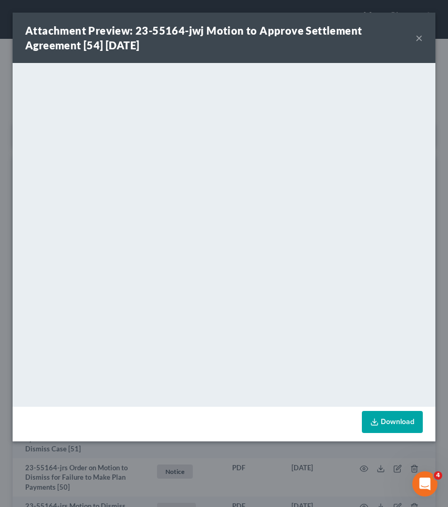
click at [419, 40] on button "×" at bounding box center [418, 37] width 7 height 13
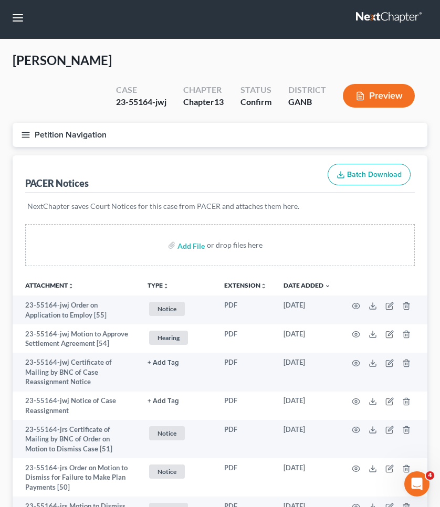
click at [105, 137] on button "Petition Navigation" at bounding box center [220, 135] width 415 height 24
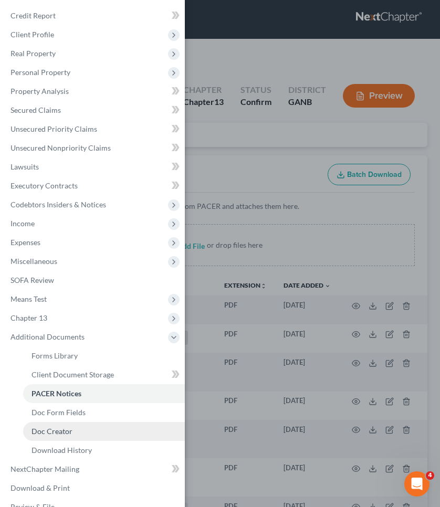
scroll to position [22, 0]
click at [90, 428] on link "Doc Creator" at bounding box center [104, 430] width 162 height 19
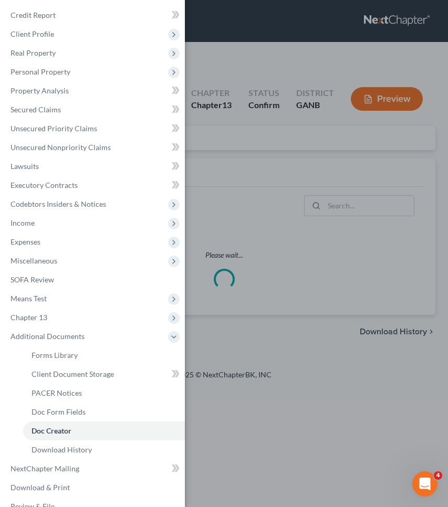
click at [283, 162] on div "Case Dashboard Payments Invoices Payments Payments Credit Report Client Profile" at bounding box center [224, 253] width 448 height 507
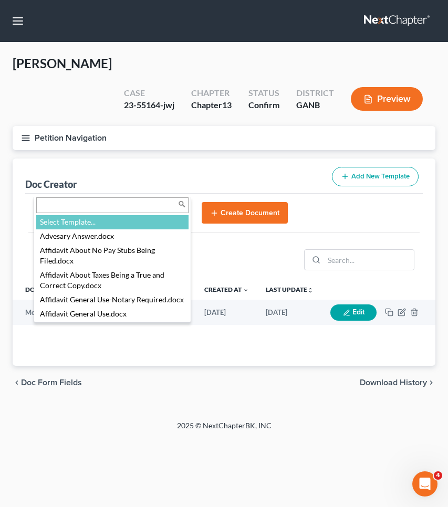
click at [148, 186] on body "Home New Case Client Portal Saedi Law Group mmays@saedilawgroup.com My Account …" at bounding box center [224, 253] width 448 height 507
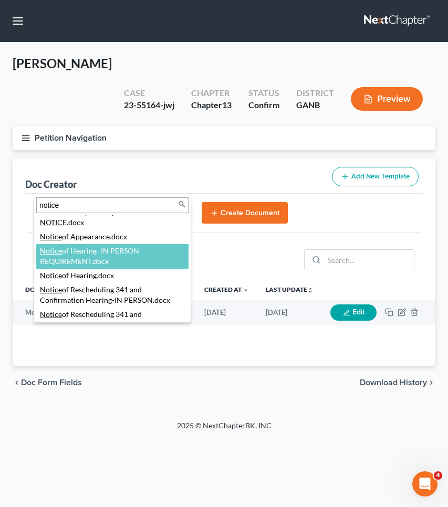
scroll to position [422, 0]
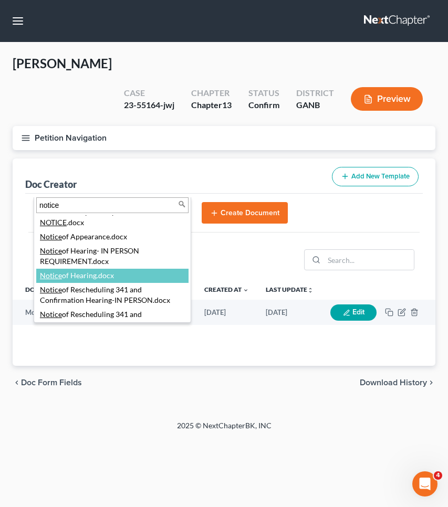
type input "notice"
select select "111665"
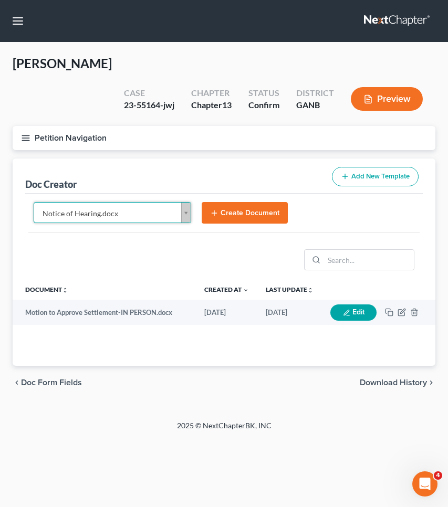
click at [234, 202] on button "Create Document" at bounding box center [245, 213] width 86 height 22
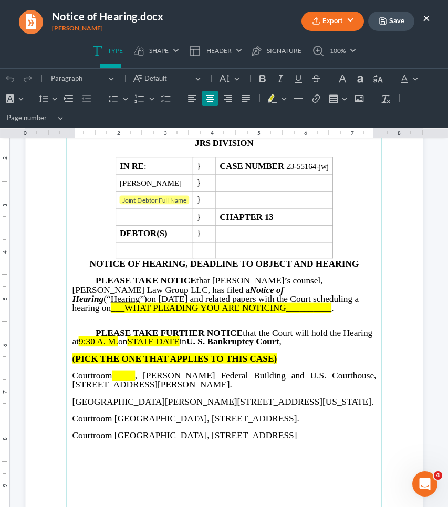
scroll to position [105, 0]
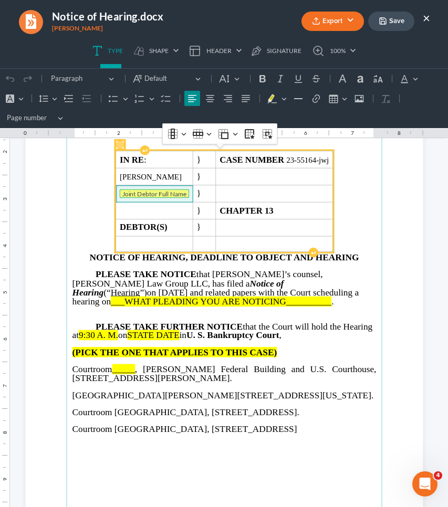
click at [147, 196] on tag "Joint Debtor Full Name" at bounding box center [154, 193] width 70 height 9
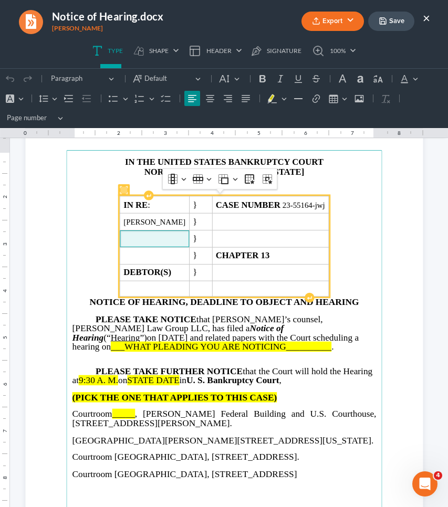
scroll to position [55, 0]
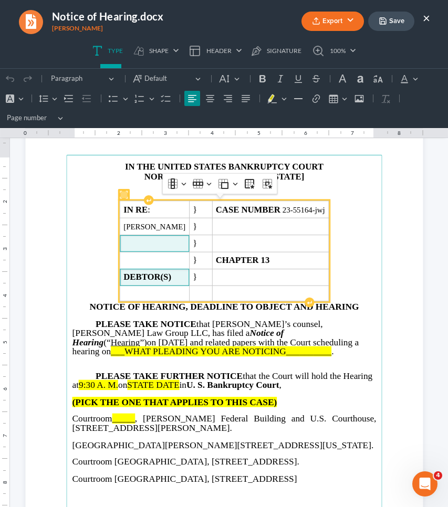
click at [171, 278] on strong "DEBTOR(S)" at bounding box center [147, 277] width 48 height 10
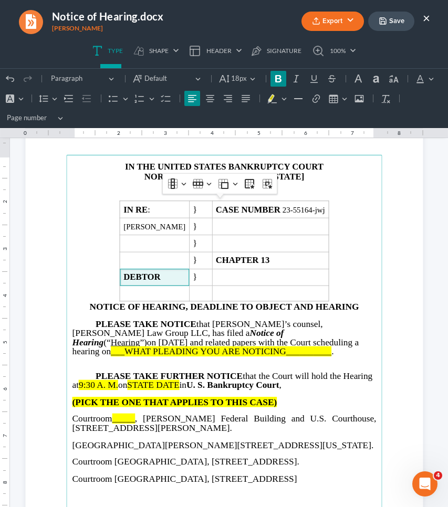
click at [219, 346] on span "___WHAT PLEADING YOU ARE NOTICING__________" at bounding box center [221, 351] width 220 height 10
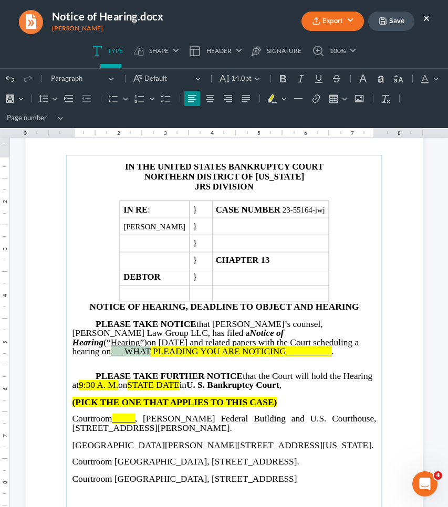
click at [219, 346] on span "___WHAT PLEADING YOU ARE NOTICING__________" at bounding box center [221, 351] width 220 height 10
click at [255, 331] on span "PLEASE TAKE NOTICE that Debtor’s counsel, Saedi Law Group LLC, has filed a Noti…" at bounding box center [215, 337] width 287 height 37
click at [282, 346] on span "PLEADING YOU ARE NOTICING__________" at bounding box center [231, 351] width 178 height 10
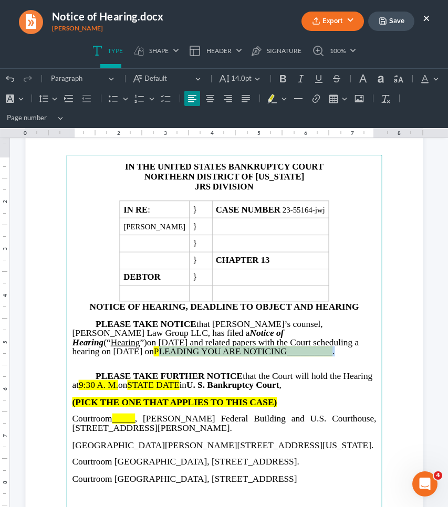
drag, startPoint x: 295, startPoint y: 341, endPoint x: 179, endPoint y: 352, distance: 117.1
click at [179, 352] on p "PLEASE TAKE NOTICE that Debtor’s counsel, Saedi Law Group LLC, has filed a Noti…" at bounding box center [224, 338] width 304 height 36
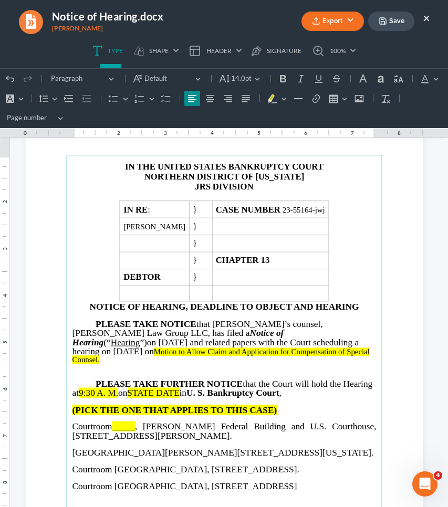
drag, startPoint x: 294, startPoint y: 343, endPoint x: 294, endPoint y: 352, distance: 9.4
click at [294, 352] on p "PLEASE TAKE NOTICE that Debtor’s counsel, Saedi Law Group LLC, has filed a Noti…" at bounding box center [224, 342] width 304 height 44
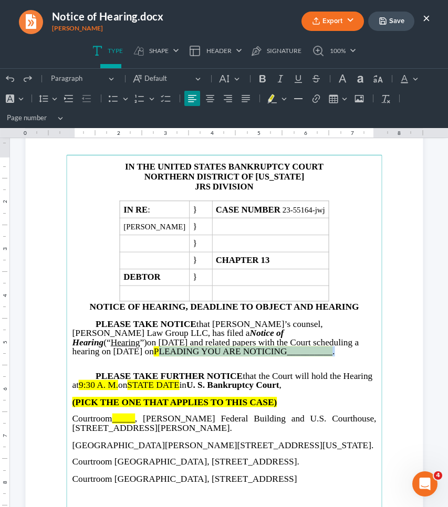
drag, startPoint x: 295, startPoint y: 341, endPoint x: 295, endPoint y: 346, distance: 5.8
click at [295, 346] on p "PLEASE TAKE NOTICE that Debtor’s counsel, Saedi Law Group LLC, has filed a Noti…" at bounding box center [224, 338] width 304 height 36
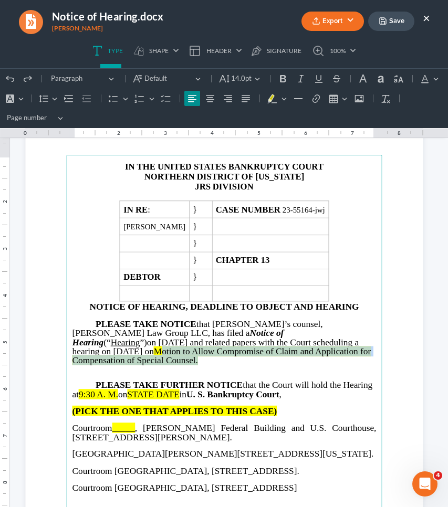
drag, startPoint x: 295, startPoint y: 341, endPoint x: 347, endPoint y: 352, distance: 53.7
click at [347, 352] on span "Motion to Allow Compromise of Claim and Application for Compensation of Special…" at bounding box center [221, 355] width 299 height 19
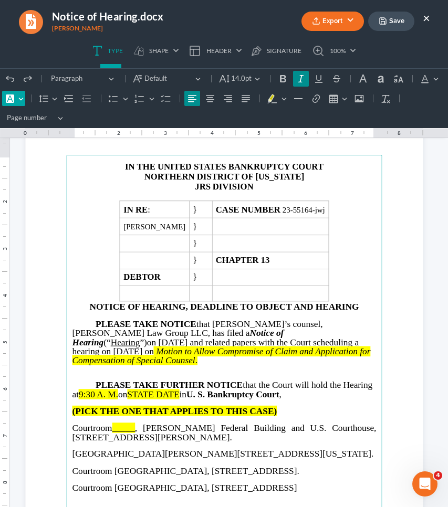
click at [25, 96] on button "Font Background Color Font Background Color" at bounding box center [13, 99] width 23 height 16
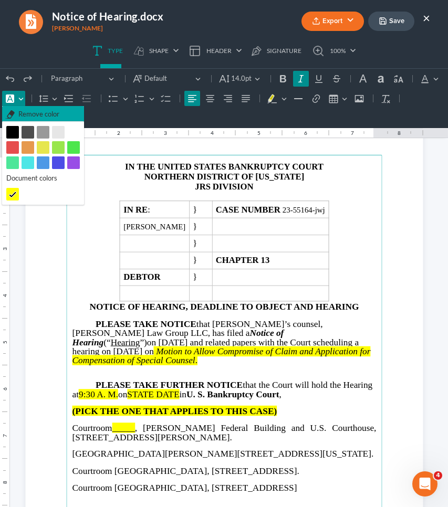
click at [52, 109] on button "Remove color Remove color" at bounding box center [43, 114] width 82 height 16
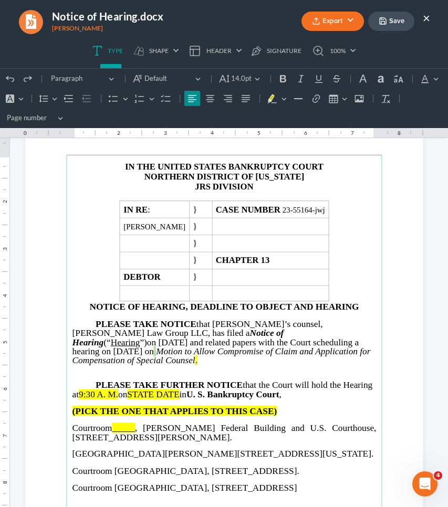
drag, startPoint x: 356, startPoint y: 351, endPoint x: 289, endPoint y: 340, distance: 67.5
click at [289, 340] on p "PLEASE TAKE NOTICE that Debtor’s counsel, Saedi Law Group LLC, has filed a Noti…" at bounding box center [224, 343] width 304 height 46
click at [25, 97] on button "Font Background Color Font Background Color" at bounding box center [13, 99] width 23 height 16
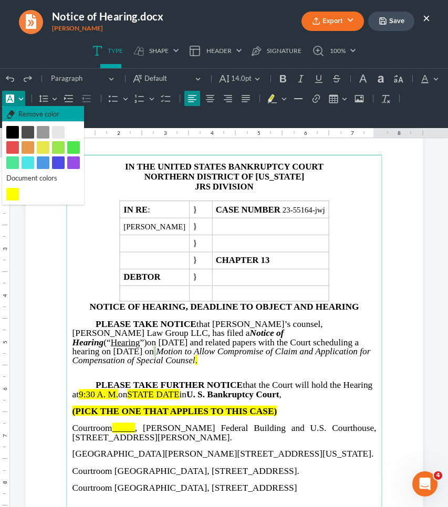
click at [53, 115] on span "Remove color" at bounding box center [38, 114] width 41 height 10
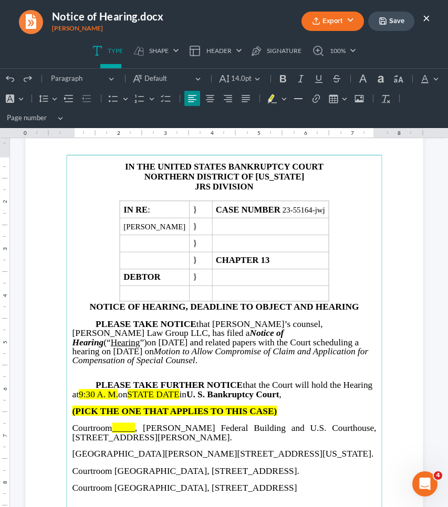
click at [361, 365] on p "Rich Text Editor, page-0-main" at bounding box center [224, 369] width 304 height 8
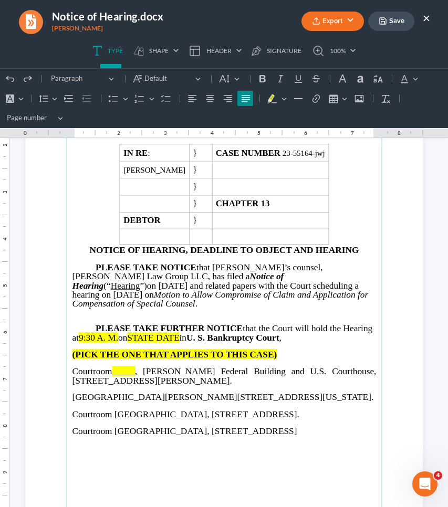
scroll to position [116, 0]
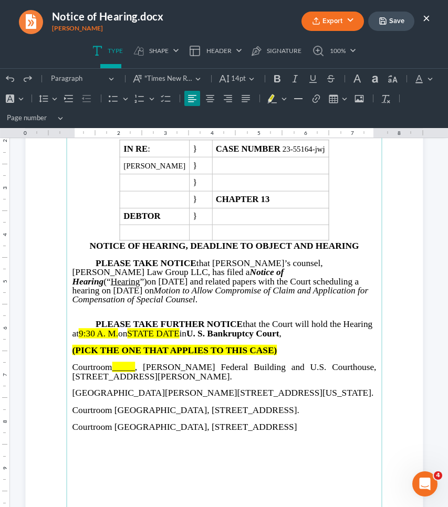
drag, startPoint x: 124, startPoint y: 324, endPoint x: 82, endPoint y: 322, distance: 42.0
click at [82, 322] on p "PLEASE TAKE FURTHER NOTICE that the Court will hold the Hearing at 9:30 A. M. o…" at bounding box center [224, 329] width 304 height 18
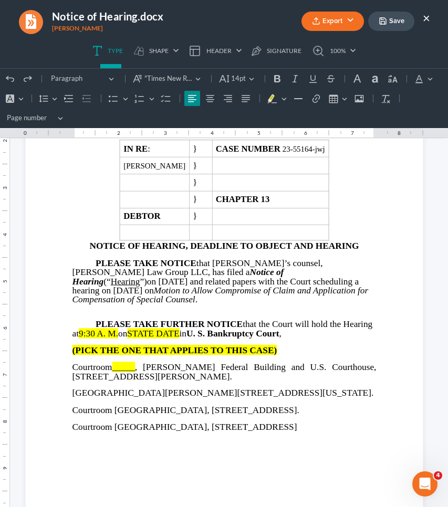
click at [122, 328] on span "on" at bounding box center [122, 333] width 9 height 10
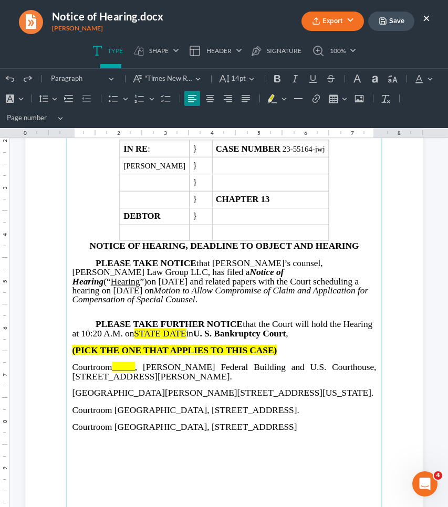
drag, startPoint x: 190, startPoint y: 325, endPoint x: 137, endPoint y: 324, distance: 53.5
click at [137, 324] on p "PLEASE TAKE FURTHER NOTICE that the Court will hold the Hearing at 10:20 A.M. o…" at bounding box center [224, 329] width 304 height 18
click at [117, 362] on span ", Richard B. Russell Federal Building and U.S. Courthouse, 75 Ted Turner Drive,…" at bounding box center [224, 371] width 304 height 19
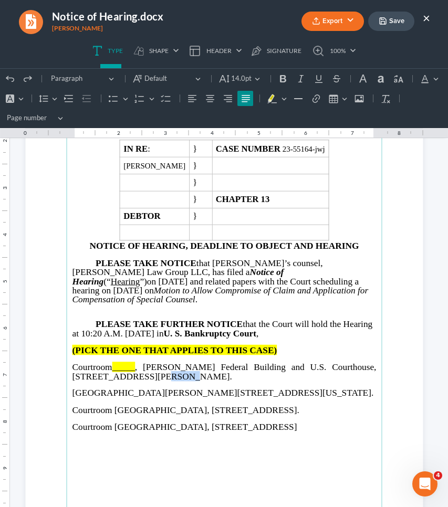
click at [117, 362] on span ", Richard B. Russell Federal Building and U.S. Courthouse, 75 Ted Turner Drive,…" at bounding box center [224, 371] width 304 height 19
click at [118, 362] on span "_____" at bounding box center [123, 367] width 23 height 10
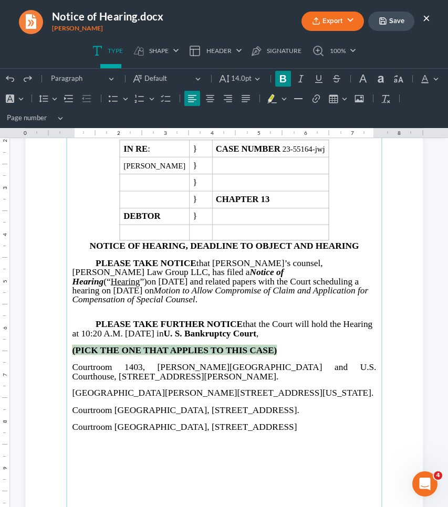
drag, startPoint x: 279, startPoint y: 336, endPoint x: 59, endPoint y: 335, distance: 219.4
click at [59, 335] on section "IN THE UNITED STATES BANKRUPTCY COURT NORTHERN DISTRICT OF GEORGIA JRS DIVISION…" at bounding box center [223, 304] width 397 height 514
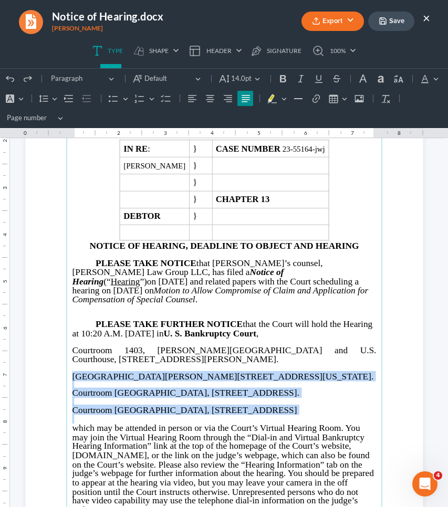
drag, startPoint x: 69, startPoint y: 364, endPoint x: 301, endPoint y: 410, distance: 236.5
click at [301, 410] on main "IN THE UNITED STATES BANKRUPTCY COURT NORTHERN DISTRICT OF GEORGIA JRS DIVISION…" at bounding box center [223, 304] width 315 height 421
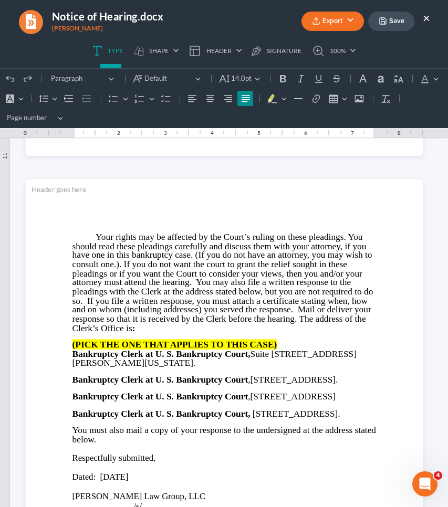
scroll to position [531, 0]
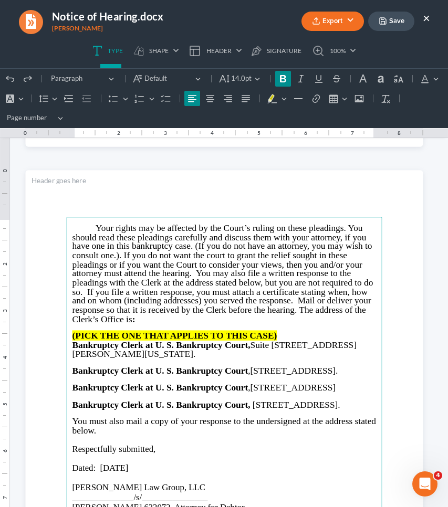
click at [256, 332] on strong "(PICK THE ONE THAT APPLIES TO THIS CASE)" at bounding box center [174, 336] width 205 height 10
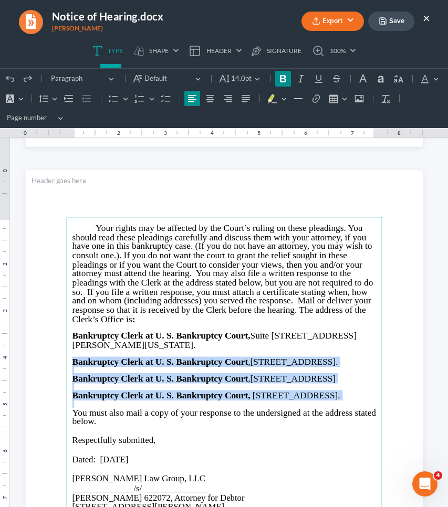
drag, startPoint x: 70, startPoint y: 354, endPoint x: 164, endPoint y: 424, distance: 117.3
click at [164, 424] on main "Your rights may be affected by the Court’s ruling on these pleadings. You shoul…" at bounding box center [223, 427] width 315 height 421
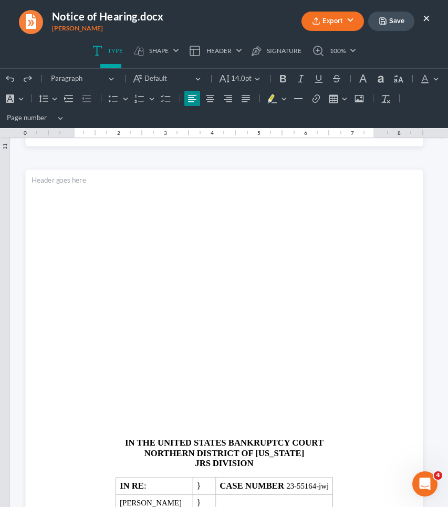
scroll to position [1105, 0]
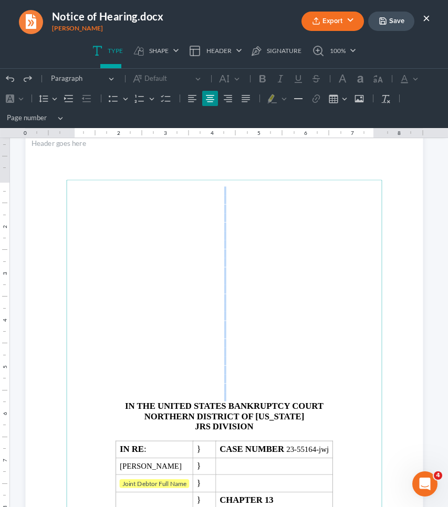
drag, startPoint x: 222, startPoint y: 390, endPoint x: 243, endPoint y: 182, distance: 209.4
click at [243, 182] on main "IN THE UNITED STATES BANKRUPTCY COURT NORTHERN DISTRICT OF GEORGIA JRS DIVISION…" at bounding box center [223, 389] width 315 height 421
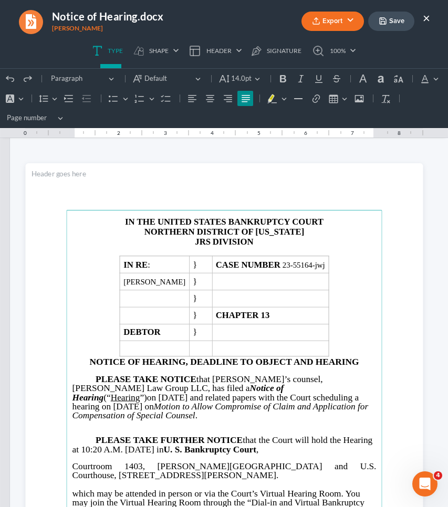
scroll to position [1, 0]
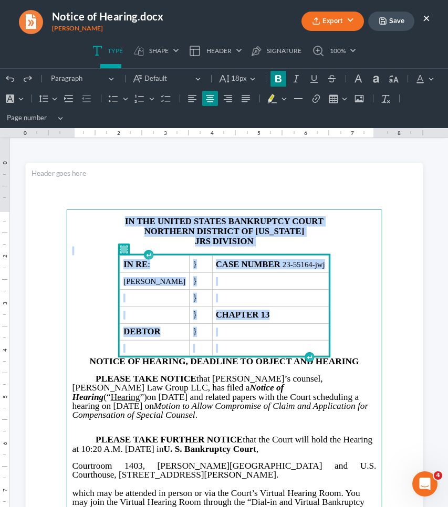
drag, startPoint x: 354, startPoint y: 347, endPoint x: 277, endPoint y: 200, distance: 165.5
click at [277, 200] on section "IN THE UNITED STATES BANKRUPTCY COURT NORTHERN DISTRICT OF GEORGIA JRS DIVISION…" at bounding box center [223, 420] width 397 height 514
copy main "IN THE UNITED STATES BANKRUPTCY COURT NORTHERN DISTRICT OF GEORGIA JRS DIVISION…"
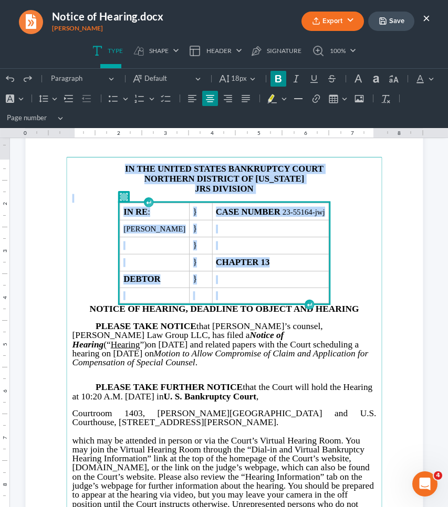
scroll to position [40, 0]
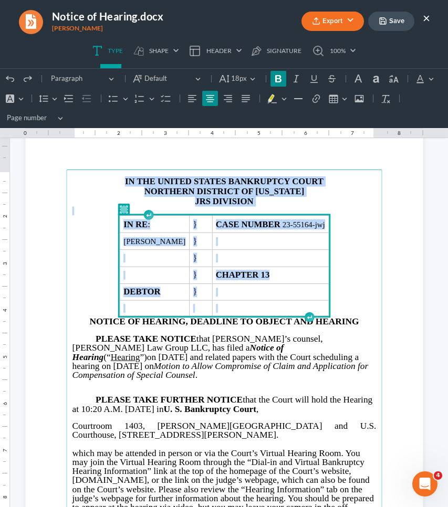
click at [205, 201] on strong "JRS" at bounding box center [203, 201] width 16 height 10
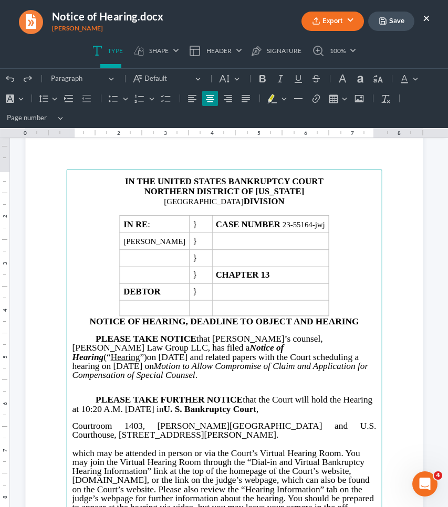
click at [208, 204] on p "ATLANTA DIVISION" at bounding box center [224, 201] width 304 height 10
click at [235, 83] on button "Default" at bounding box center [230, 79] width 28 height 16
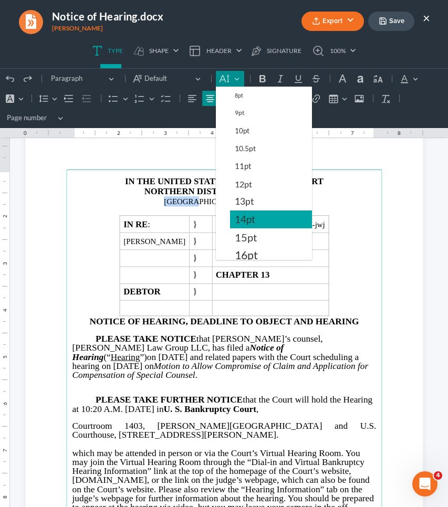
click at [257, 218] on button "14pt" at bounding box center [271, 219] width 82 height 18
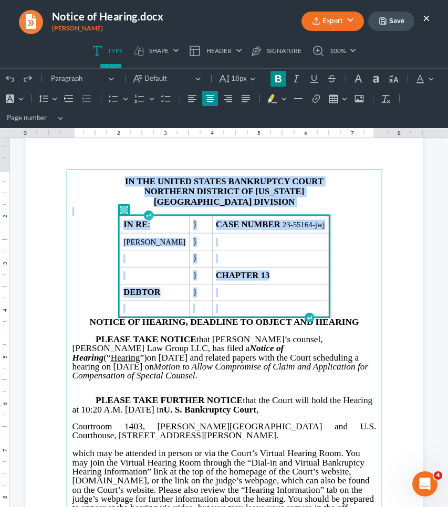
drag, startPoint x: 355, startPoint y: 308, endPoint x: 242, endPoint y: 130, distance: 210.5
copy main "IN THE UNITED STATES BANKRUPTCY COURT NORTHERN DISTRICT OF GEORGIA ATLANTA DIVI…"
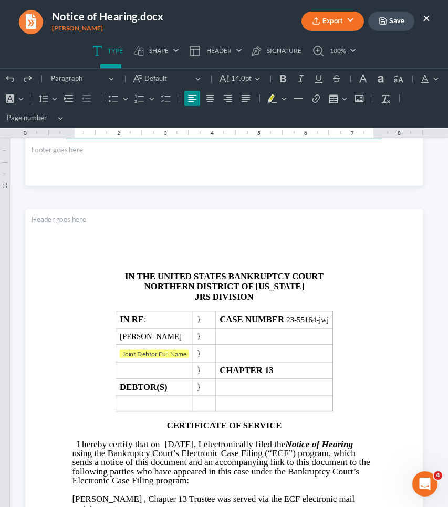
scroll to position [1071, 0]
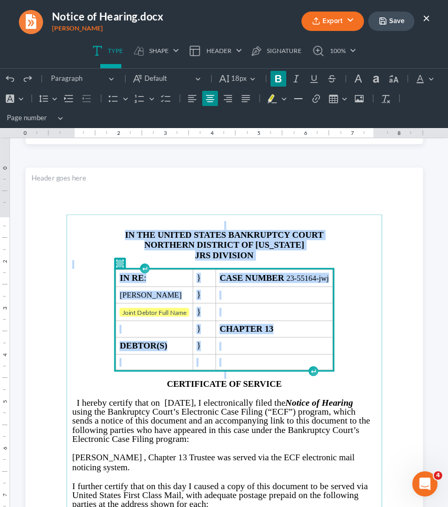
drag, startPoint x: 359, startPoint y: 360, endPoint x: 189, endPoint y: 199, distance: 234.6
click at [189, 199] on section "IN THE UNITED STATES BANKRUPTCY COURT NORTHERN DISTRICT OF GEORGIA JRS DIVISION…" at bounding box center [223, 424] width 397 height 514
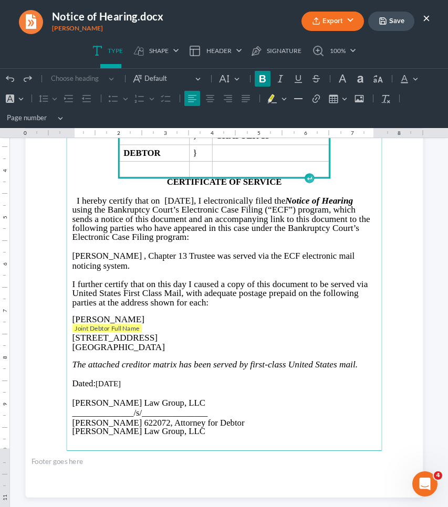
scroll to position [1263, 0]
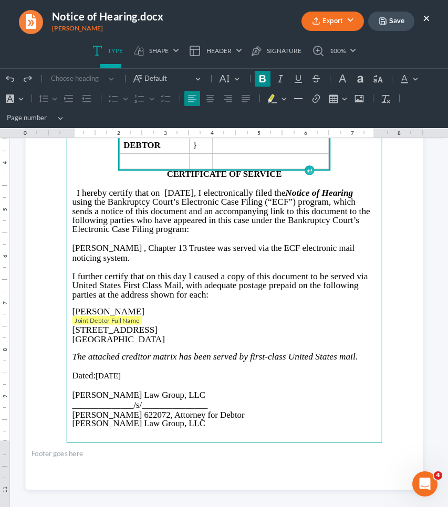
click at [143, 243] on span ", Chapter 13" at bounding box center [164, 248] width 43 height 10
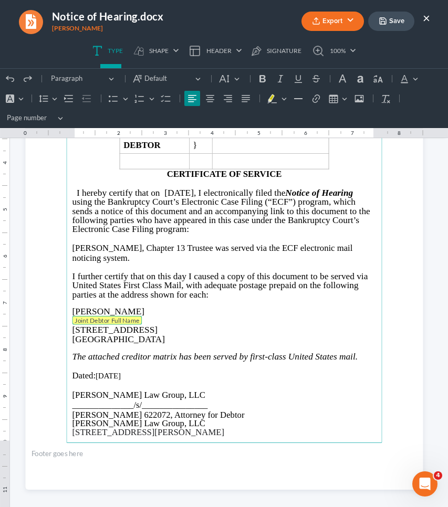
click at [123, 316] on span "Joint Debtor Full Name" at bounding box center [107, 320] width 65 height 8
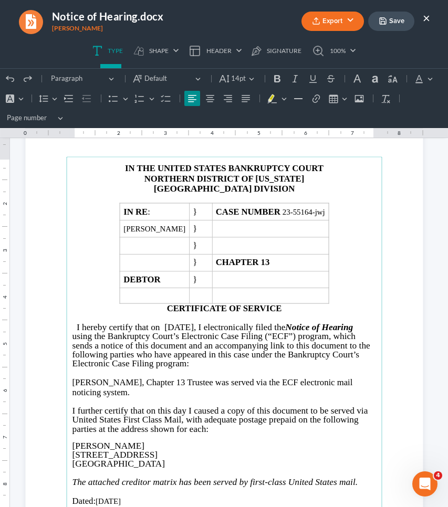
scroll to position [1122, 0]
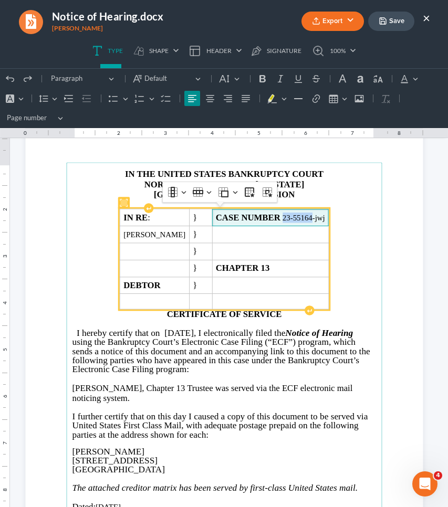
drag, startPoint x: 295, startPoint y: 218, endPoint x: 323, endPoint y: 216, distance: 28.4
click at [323, 216] on span "CASE NUMBER 23-55164-jwj" at bounding box center [269, 218] width 109 height 10
copy span "23-55164"
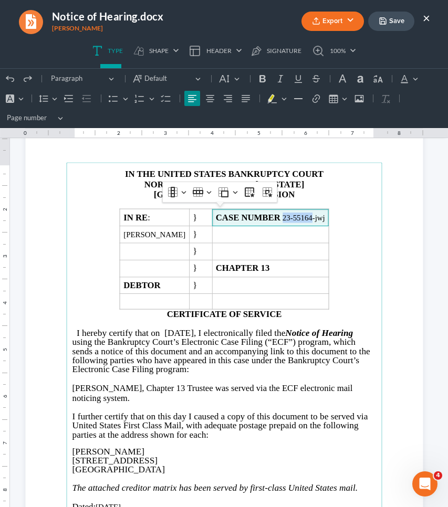
click at [174, 332] on span "I hereby certify that on 10/08/2025, I electronically filed the Notice of Heari…" at bounding box center [214, 332] width 276 height 10
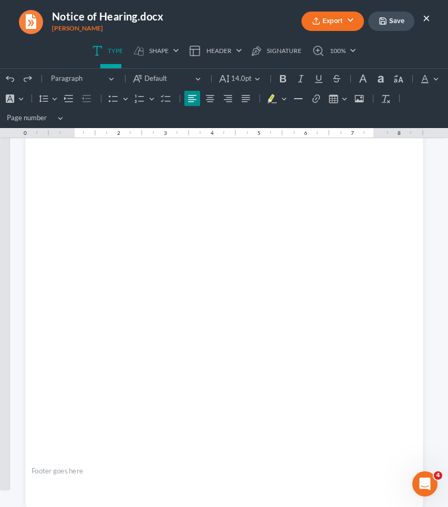
scroll to position [1783, 0]
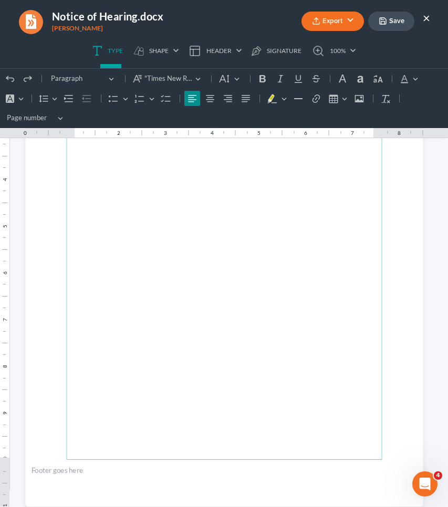
click at [397, 20] on button "Save" at bounding box center [391, 21] width 46 height 19
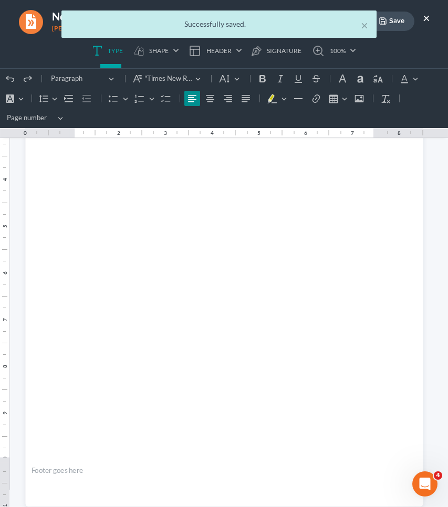
click at [372, 26] on div "× Successfully saved." at bounding box center [218, 23] width 315 height 27
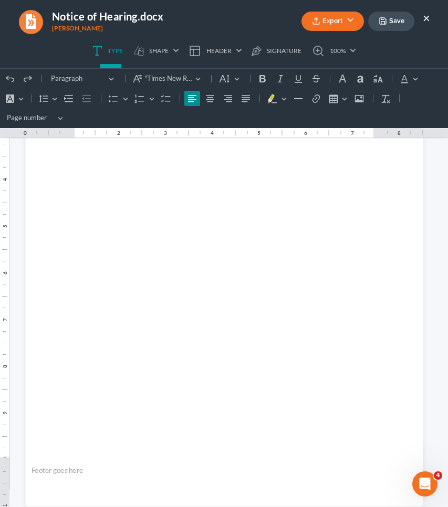
click at [343, 22] on button "Export" at bounding box center [332, 21] width 62 height 19
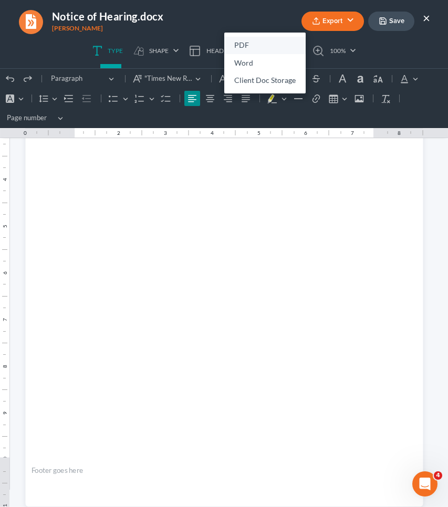
click at [244, 49] on link "PDF" at bounding box center [264, 46] width 81 height 18
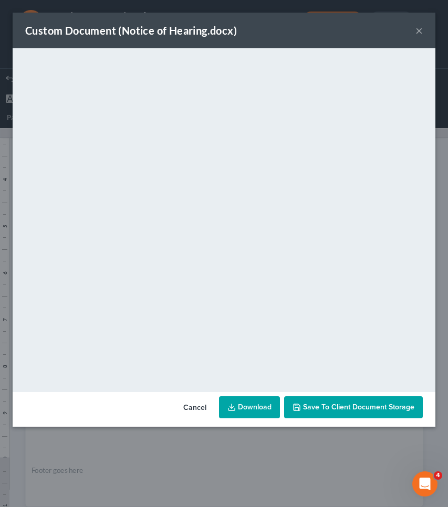
click at [417, 34] on button "×" at bounding box center [418, 30] width 7 height 13
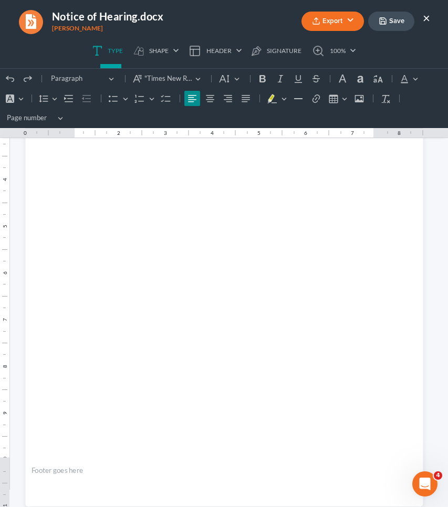
click at [427, 16] on button "×" at bounding box center [425, 18] width 7 height 13
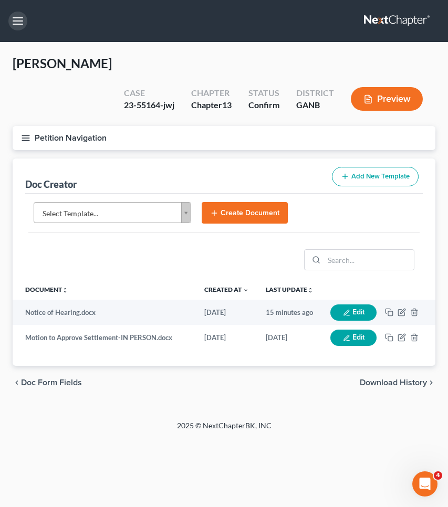
click at [13, 22] on button "button" at bounding box center [17, 21] width 19 height 19
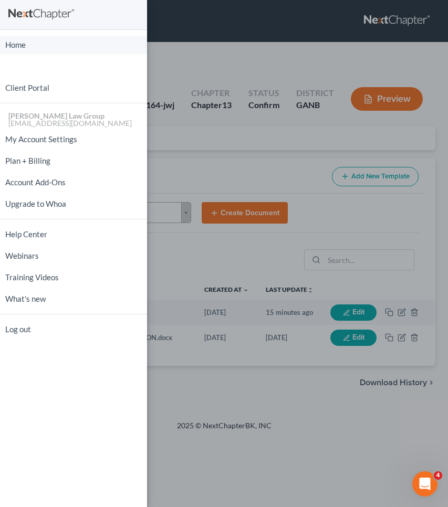
click at [17, 46] on link "Home" at bounding box center [73, 45] width 147 height 18
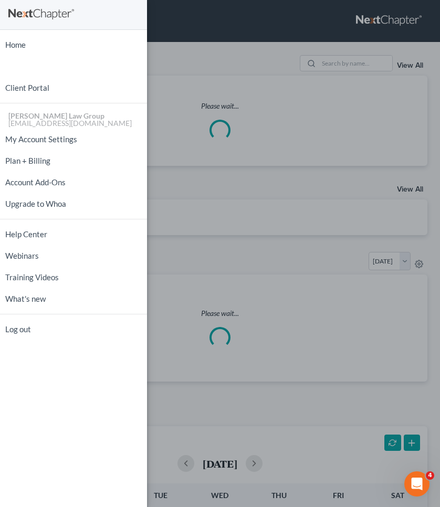
click at [172, 32] on div "Home New Case Client Portal Saedi Law Group mmays@saedilawgroup.com My Account …" at bounding box center [220, 253] width 440 height 507
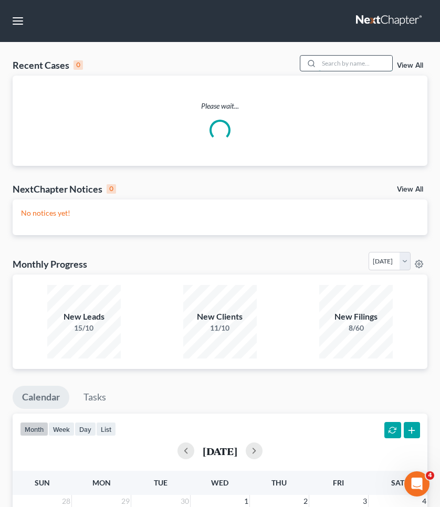
click at [346, 62] on input "search" at bounding box center [355, 63] width 73 height 15
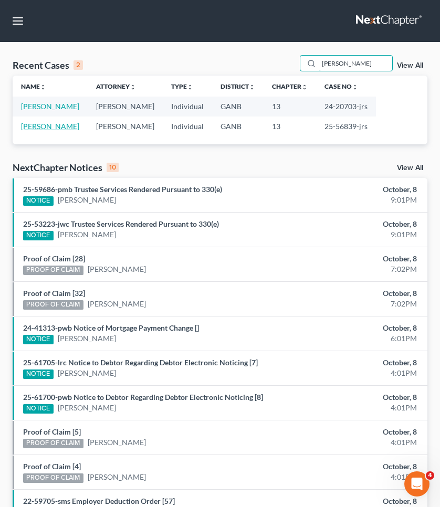
type input "HUBBARD"
click at [61, 128] on link "Hubbard, Davian" at bounding box center [50, 126] width 58 height 9
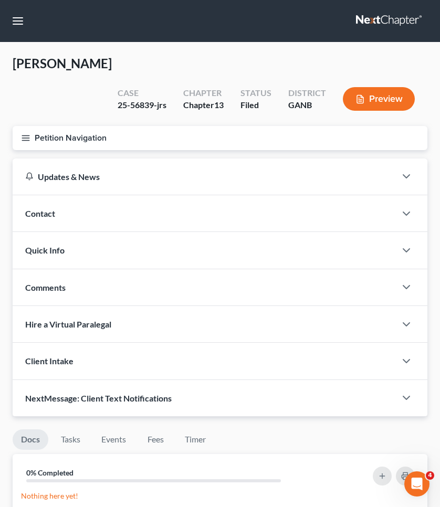
click at [79, 141] on button "Petition Navigation" at bounding box center [220, 138] width 415 height 24
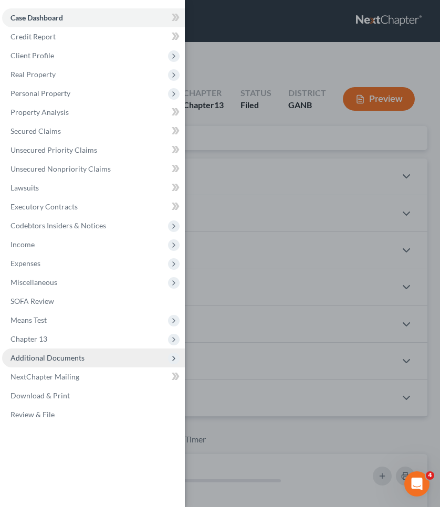
click at [73, 357] on span "Additional Documents" at bounding box center [47, 357] width 74 height 9
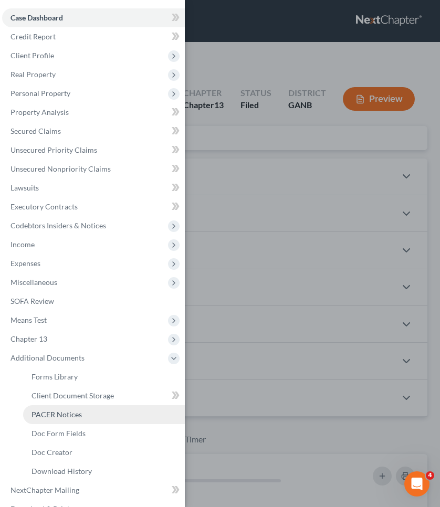
click at [78, 419] on link "PACER Notices" at bounding box center [104, 414] width 162 height 19
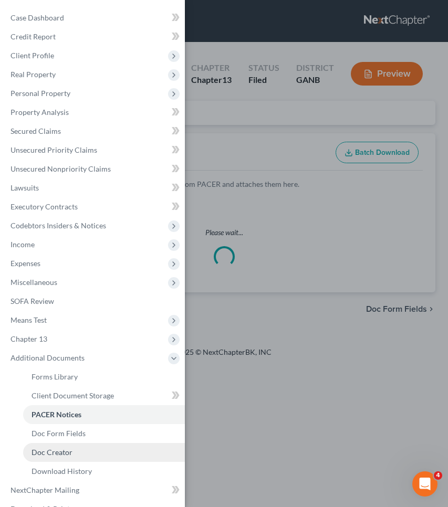
click at [79, 451] on link "Doc Creator" at bounding box center [104, 452] width 162 height 19
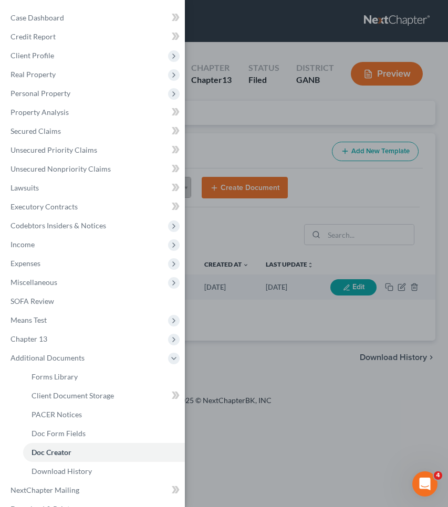
click at [272, 152] on div "Case Dashboard Payments Invoices Payments Payments Credit Report Client Profile" at bounding box center [224, 253] width 448 height 507
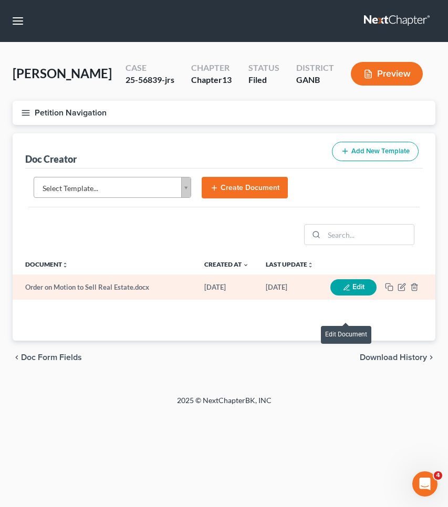
click at [345, 284] on icon "button" at bounding box center [346, 287] width 7 height 7
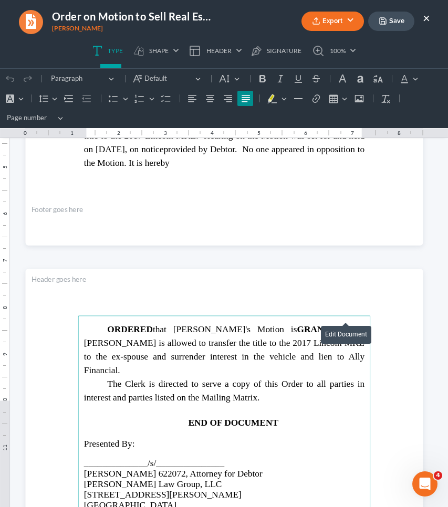
scroll to position [432, 0]
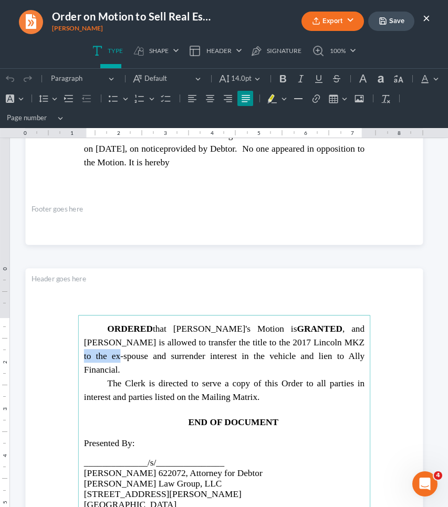
drag, startPoint x: 305, startPoint y: 341, endPoint x: 340, endPoint y: 342, distance: 34.7
click at [340, 342] on span "ORDERED that Debtor's Motion is GRANTED , and Debtor is allowed to transfer the…" at bounding box center [223, 348] width 280 height 51
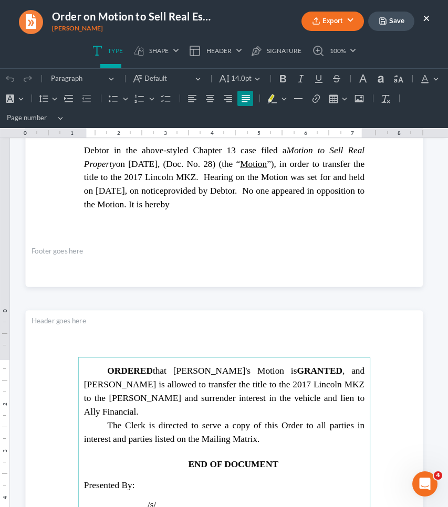
scroll to position [388, 0]
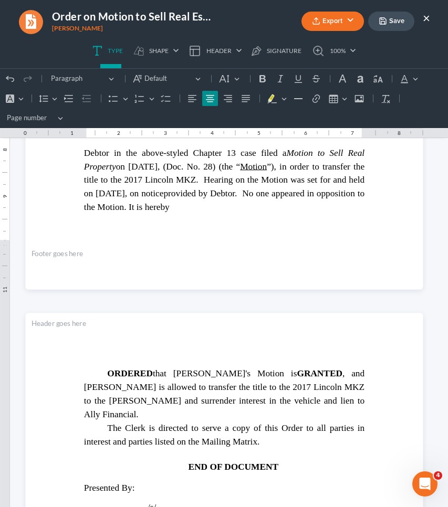
click at [390, 30] on button "Save" at bounding box center [391, 21] width 46 height 19
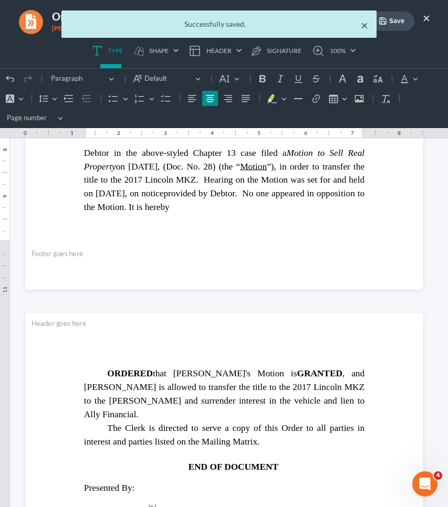
click at [362, 27] on button "×" at bounding box center [364, 25] width 7 height 13
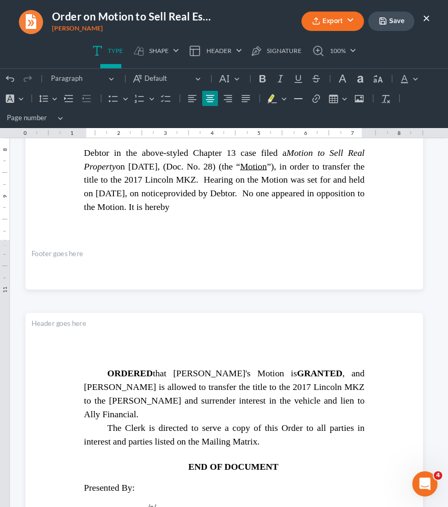
click at [330, 22] on button "Export" at bounding box center [332, 21] width 62 height 19
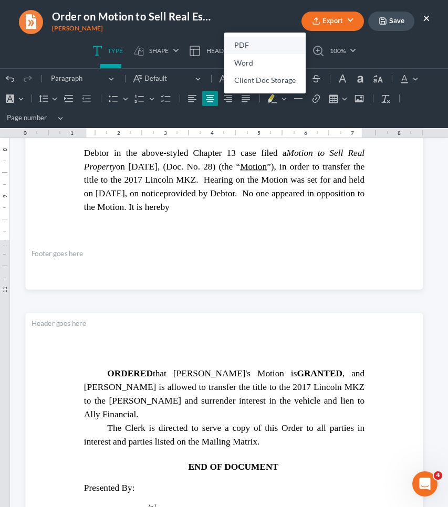
click at [261, 45] on link "PDF" at bounding box center [264, 46] width 81 height 18
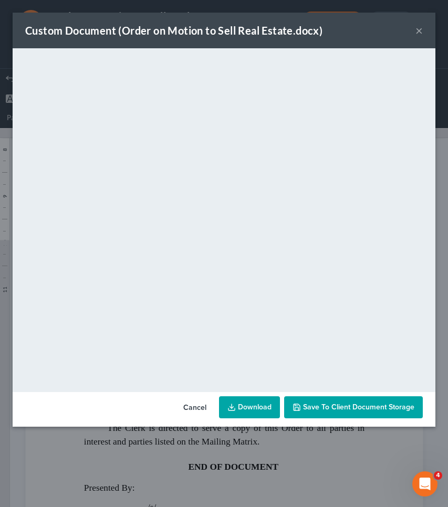
click at [419, 30] on button "×" at bounding box center [418, 30] width 7 height 13
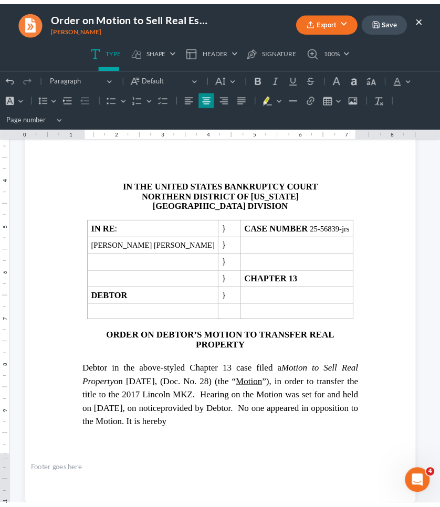
scroll to position [156, 0]
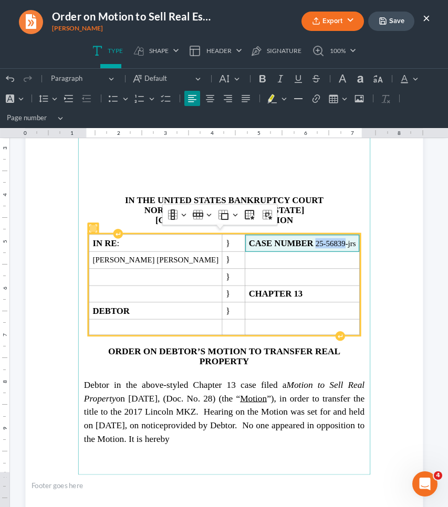
drag, startPoint x: 295, startPoint y: 239, endPoint x: 325, endPoint y: 239, distance: 29.4
click at [325, 239] on span "CASE NUMBER 25-56839-jrs" at bounding box center [301, 243] width 107 height 10
copy span "25-56839"
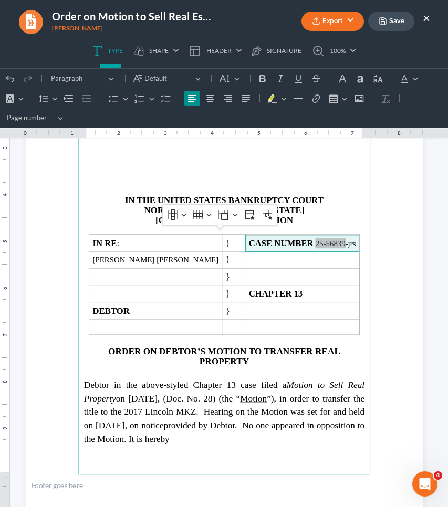
click at [430, 18] on div "Export PDF Word Client Doc Storage Save ×" at bounding box center [332, 21] width 217 height 23
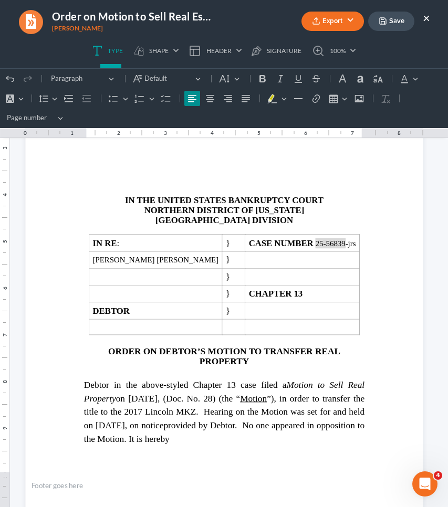
click at [426, 18] on button "×" at bounding box center [425, 18] width 7 height 13
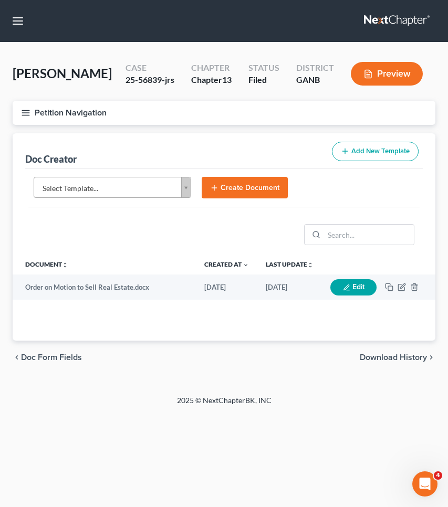
click at [76, 110] on button "Petition Navigation" at bounding box center [224, 113] width 422 height 24
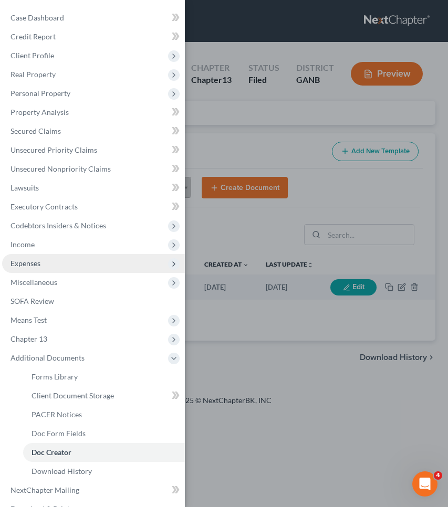
click at [69, 269] on span "Expenses" at bounding box center [93, 263] width 183 height 19
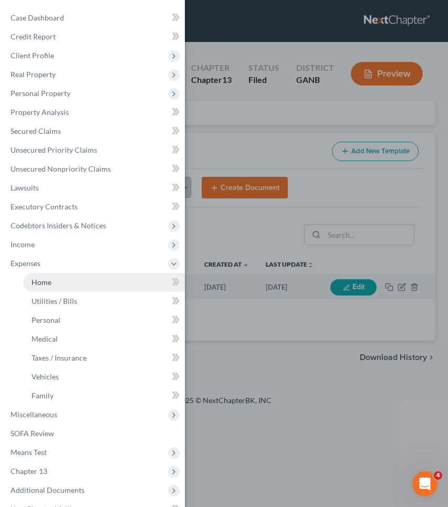
click at [94, 283] on link "Home" at bounding box center [104, 282] width 162 height 19
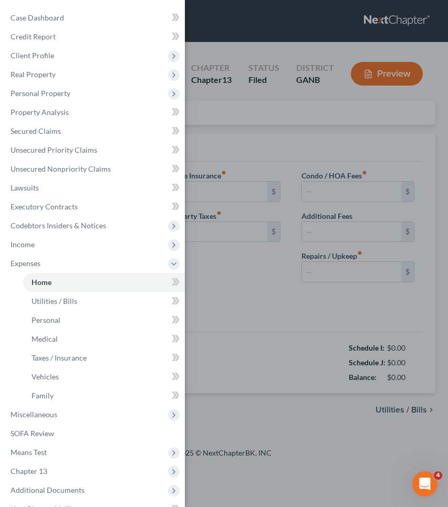
type input "1,979.00"
type input "0.00"
radio input "true"
type input "0.00"
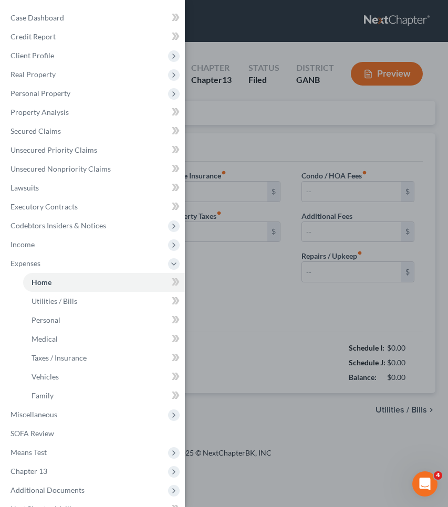
type input "0.00"
click at [270, 126] on div "Case Dashboard Payments Invoices Payments Payments Credit Report Client Profile" at bounding box center [224, 253] width 448 height 507
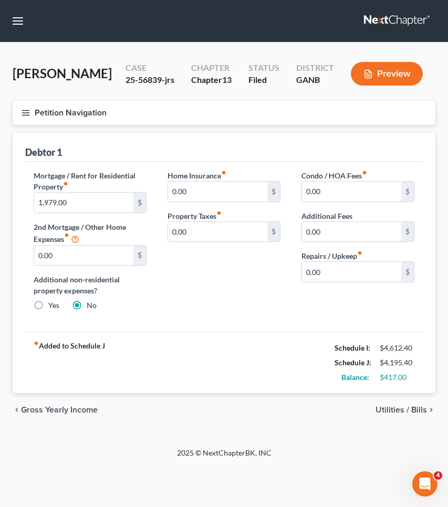
click at [398, 410] on span "Utilities / Bills" at bounding box center [400, 410] width 51 height 8
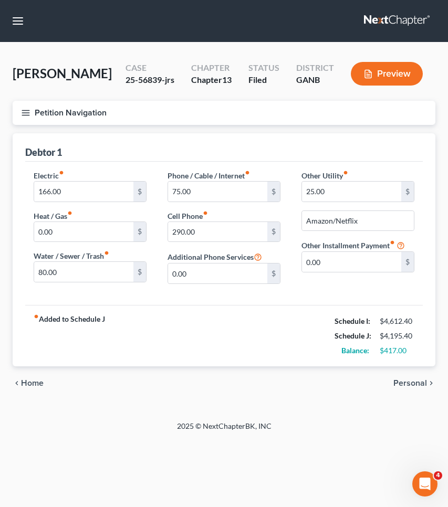
click at [402, 386] on span "Personal" at bounding box center [410, 383] width 34 height 8
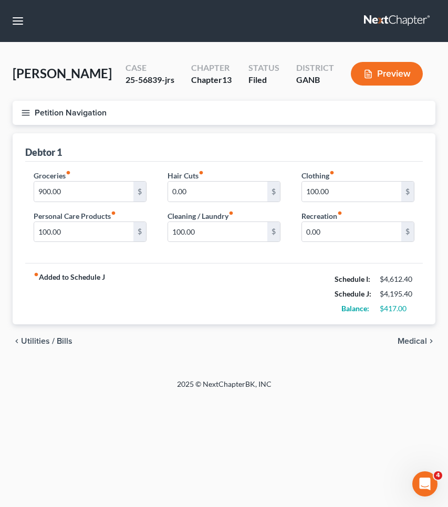
click at [414, 341] on span "Medical" at bounding box center [411, 341] width 29 height 8
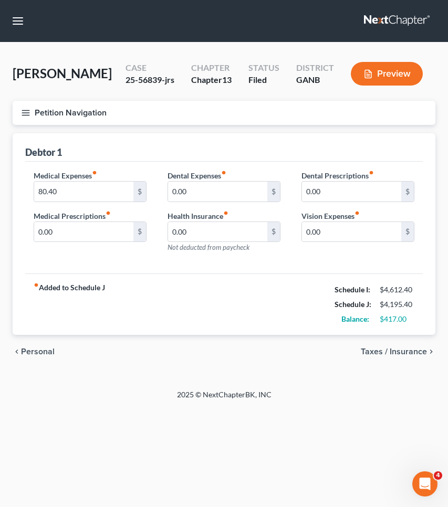
click at [416, 356] on span "Taxes / Insurance" at bounding box center [394, 351] width 66 height 8
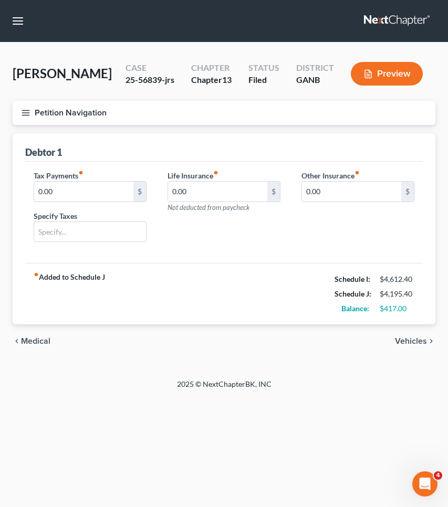
click at [415, 337] on span "Vehicles" at bounding box center [411, 341] width 32 height 8
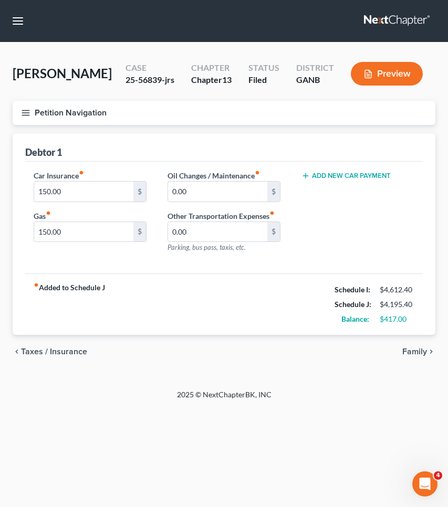
click at [52, 351] on span "Taxes / Insurance" at bounding box center [54, 351] width 66 height 8
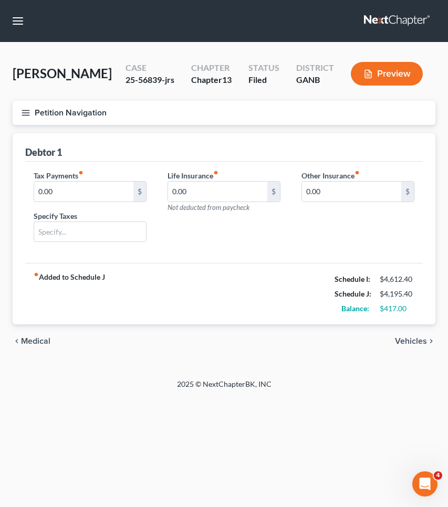
click at [46, 341] on span "Medical" at bounding box center [35, 341] width 29 height 8
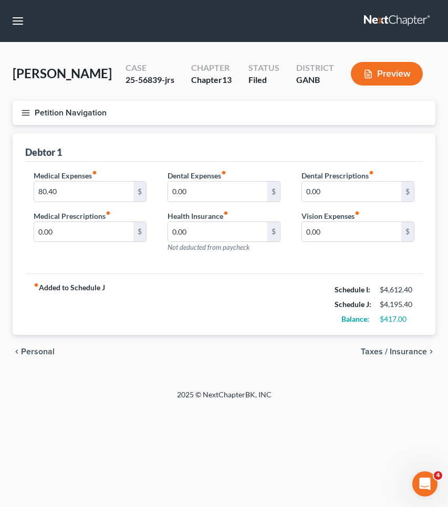
click at [43, 347] on span "Personal" at bounding box center [38, 351] width 34 height 8
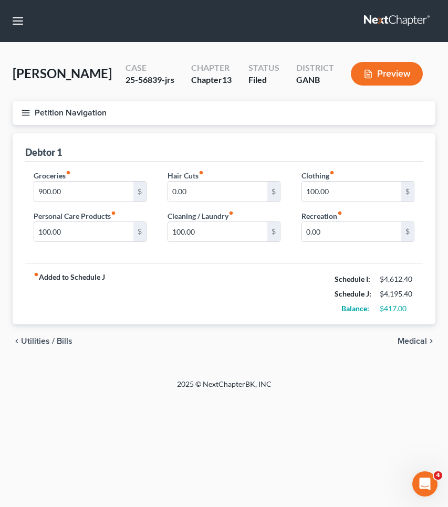
click at [40, 340] on span "Utilities / Bills" at bounding box center [46, 341] width 51 height 8
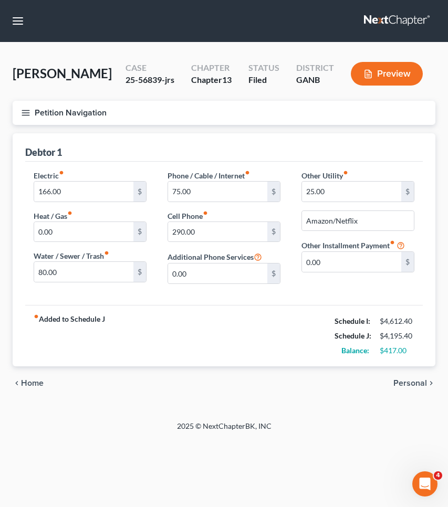
click at [38, 379] on span "Home" at bounding box center [32, 383] width 23 height 8
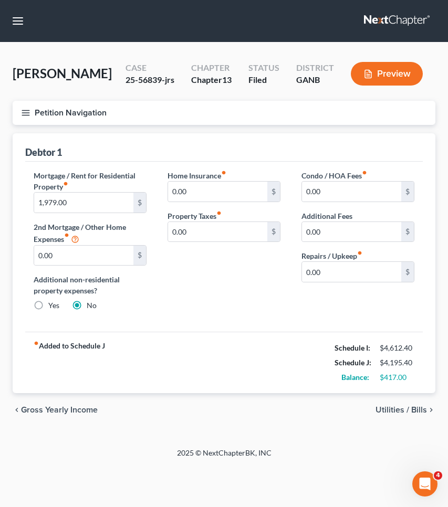
click at [46, 408] on span "Gross Yearly Income" at bounding box center [59, 410] width 77 height 8
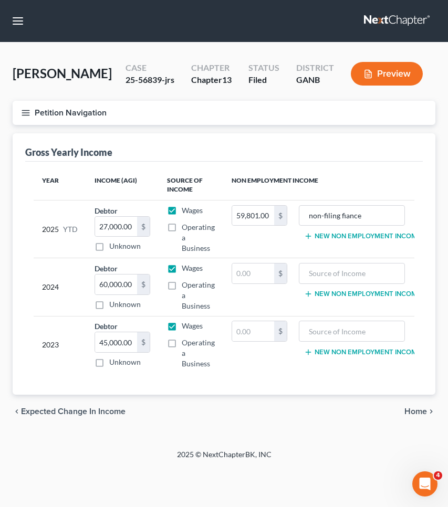
click at [62, 409] on span "Expected Change in Income" at bounding box center [73, 411] width 104 height 8
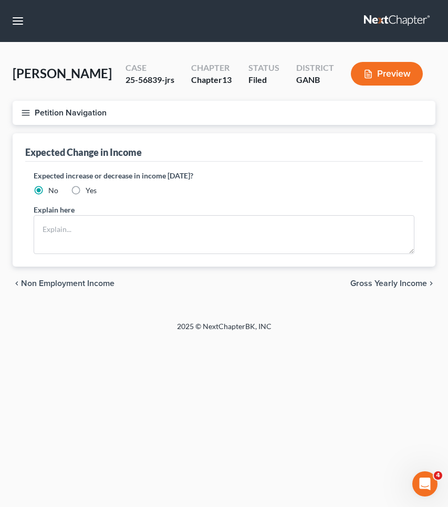
click at [65, 283] on span "Non Employment Income" at bounding box center [67, 283] width 93 height 8
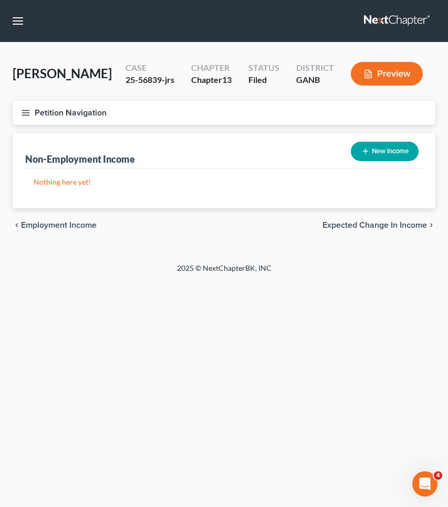
click at [67, 226] on span "Employment Income" at bounding box center [59, 225] width 76 height 8
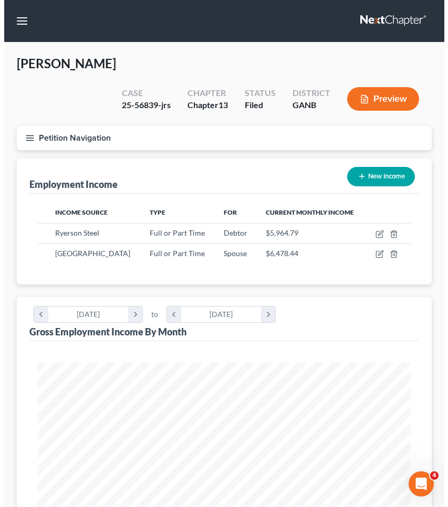
scroll to position [186, 394]
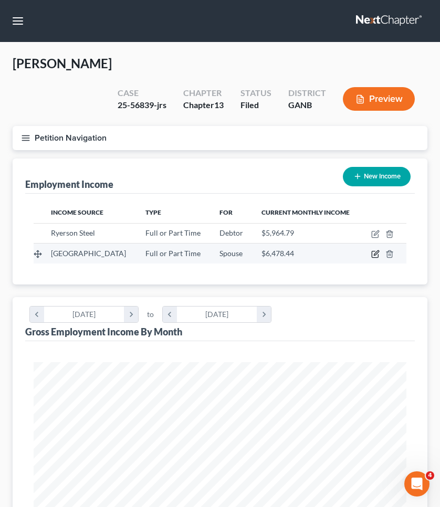
click at [376, 255] on icon "button" at bounding box center [375, 254] width 8 height 8
select select "0"
select select "10"
select select "2"
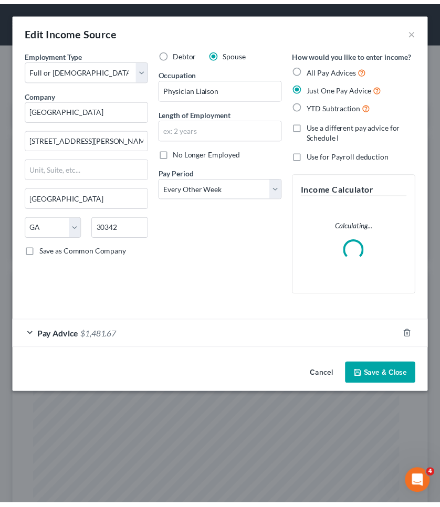
scroll to position [190, 401]
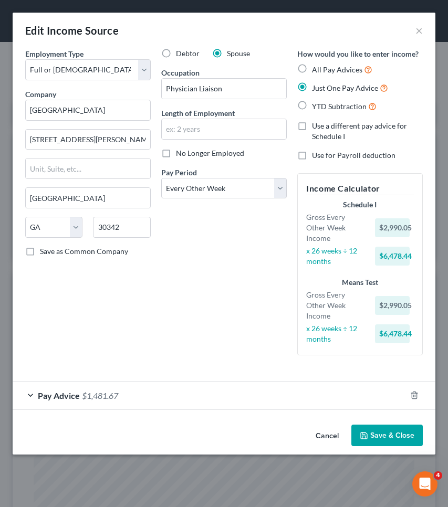
click at [323, 435] on button "Cancel" at bounding box center [327, 436] width 40 height 21
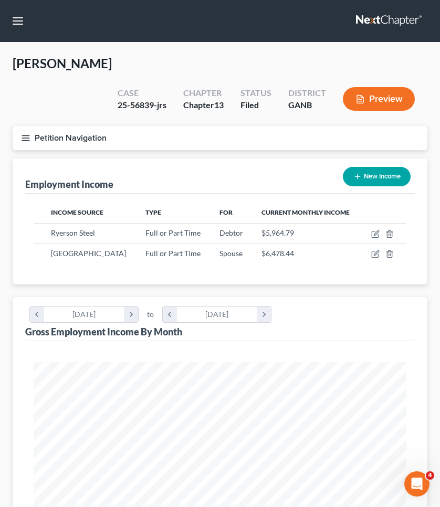
scroll to position [4, 0]
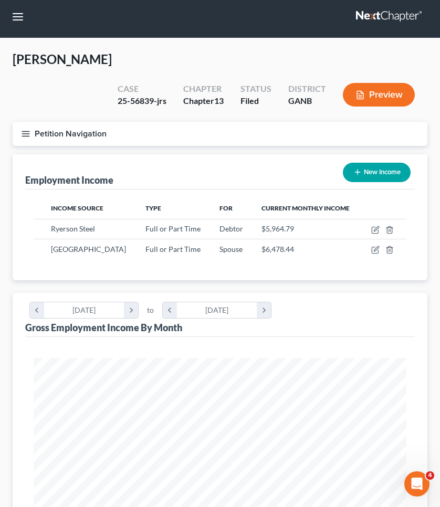
click at [144, 99] on div "25-56839-jrs" at bounding box center [142, 101] width 49 height 12
copy div "56839"
click at [64, 131] on button "Petition Navigation" at bounding box center [220, 134] width 415 height 24
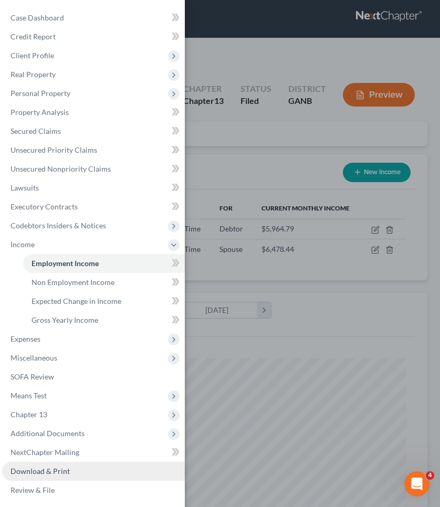
click at [69, 469] on link "Download & Print" at bounding box center [93, 471] width 183 height 19
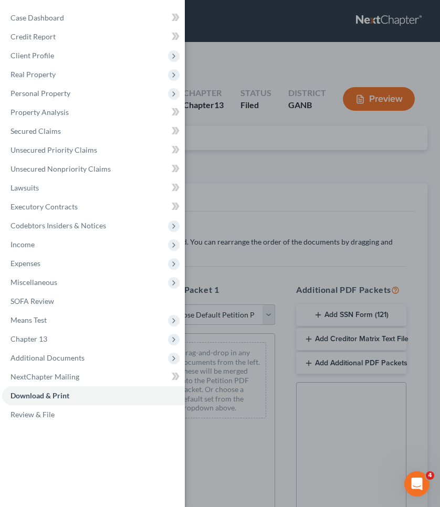
click at [300, 199] on div "Case Dashboard Payments Invoices Payments Payments Credit Report Client Profile" at bounding box center [220, 253] width 440 height 507
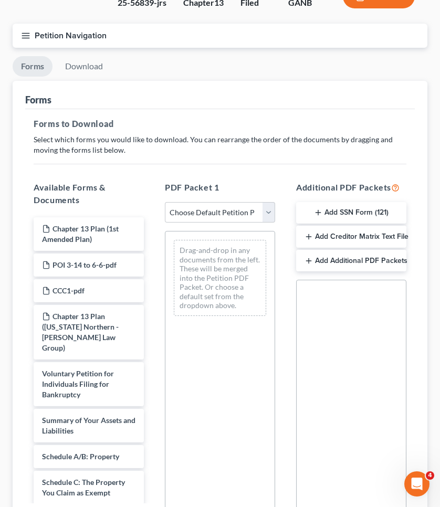
scroll to position [145, 0]
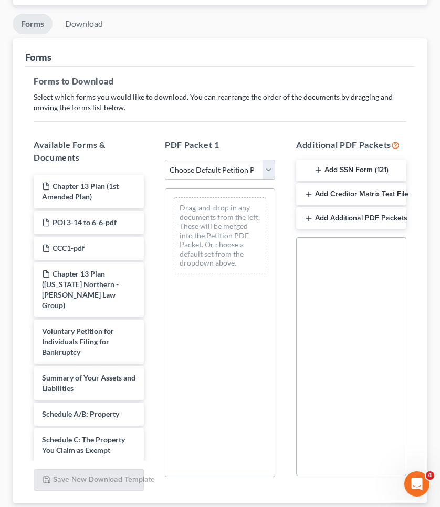
select select "2"
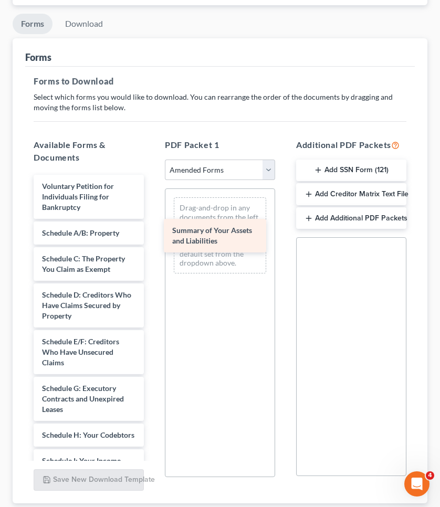
drag, startPoint x: 86, startPoint y: 234, endPoint x: 217, endPoint y: 231, distance: 130.7
click at [152, 231] on div "Summary of Your Assets and Liabilities Voluntary Petition for Individuals Filin…" at bounding box center [88, 497] width 127 height 644
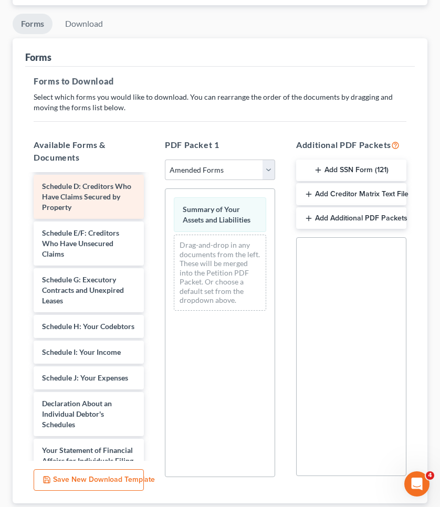
scroll to position [113, 0]
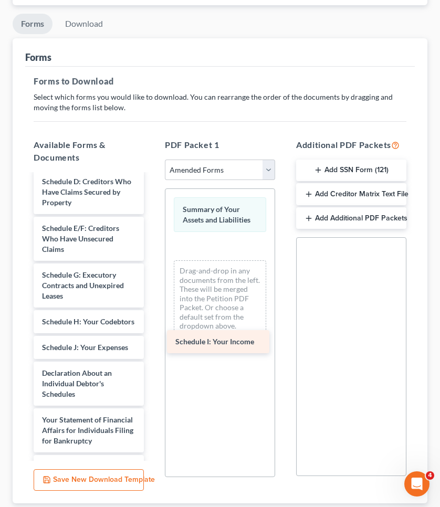
drag, startPoint x: 90, startPoint y: 355, endPoint x: 225, endPoint y: 340, distance: 136.2
click at [152, 340] on div "Schedule I: Your Income Voluntary Petition for Individuals Filing for Bankruptc…" at bounding box center [88, 370] width 127 height 619
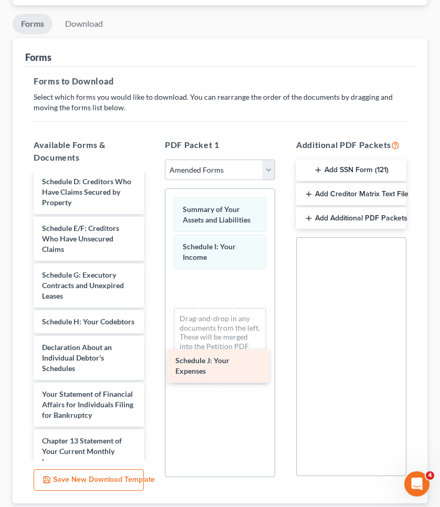
drag, startPoint x: 87, startPoint y: 353, endPoint x: 228, endPoint y: 356, distance: 141.2
click at [152, 356] on div "Schedule J: Your Expenses Voluntary Petition for Individuals Filing for Bankrup…" at bounding box center [88, 357] width 127 height 593
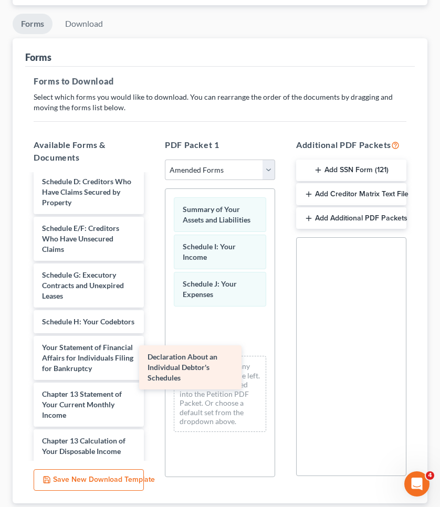
drag, startPoint x: 102, startPoint y: 366, endPoint x: 216, endPoint y: 365, distance: 113.9
click at [152, 365] on div "Declaration About an Individual Debtor's Schedules Voluntary Petition for Indiv…" at bounding box center [88, 334] width 127 height 546
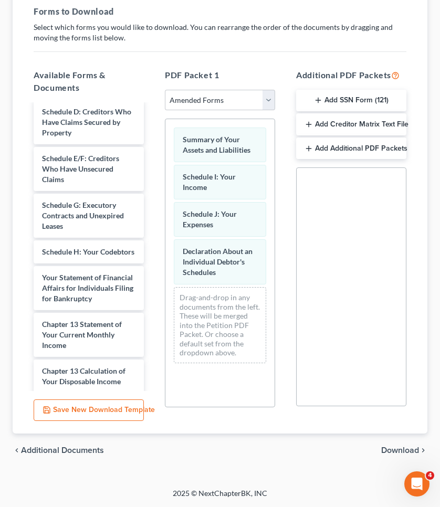
scroll to position [215, 0]
click at [396, 451] on span "Download" at bounding box center [400, 450] width 38 height 8
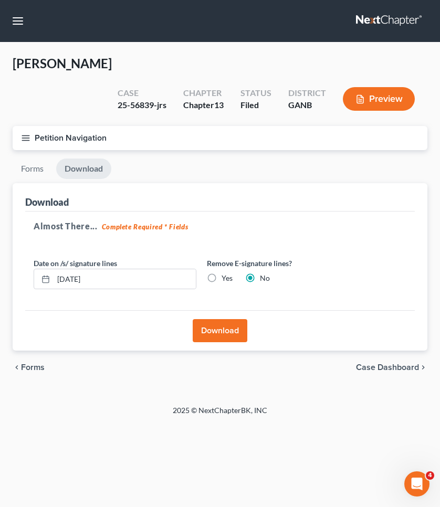
scroll to position [0, 0]
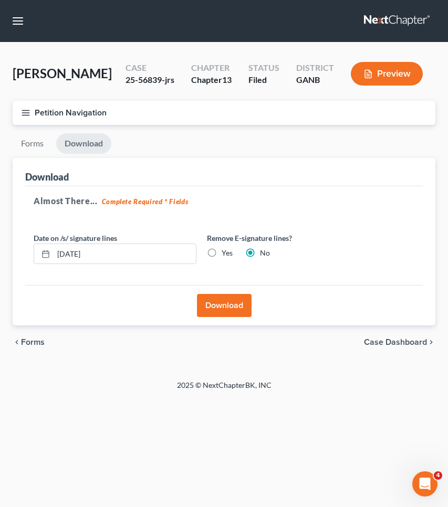
click at [212, 305] on button "Download" at bounding box center [224, 305] width 55 height 23
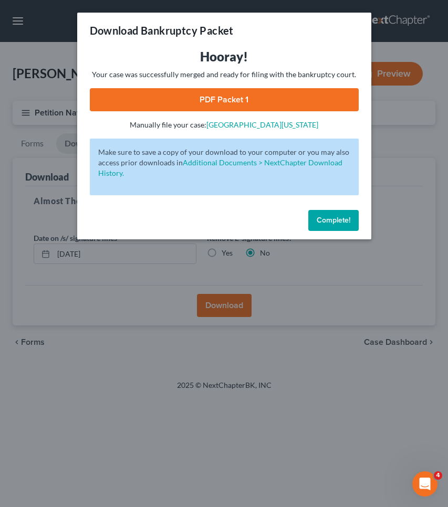
click at [267, 92] on link "PDF Packet 1" at bounding box center [224, 99] width 269 height 23
click at [326, 220] on span "Complete!" at bounding box center [333, 220] width 34 height 9
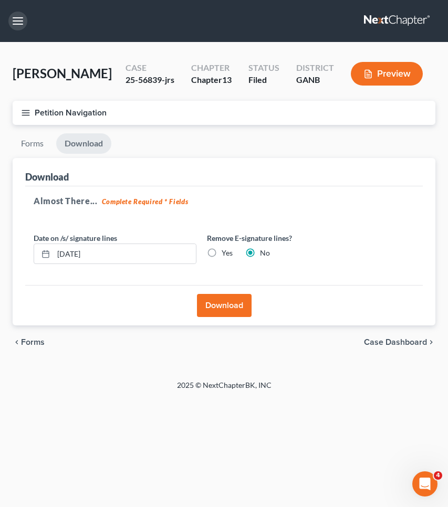
click at [22, 20] on button "button" at bounding box center [17, 21] width 19 height 19
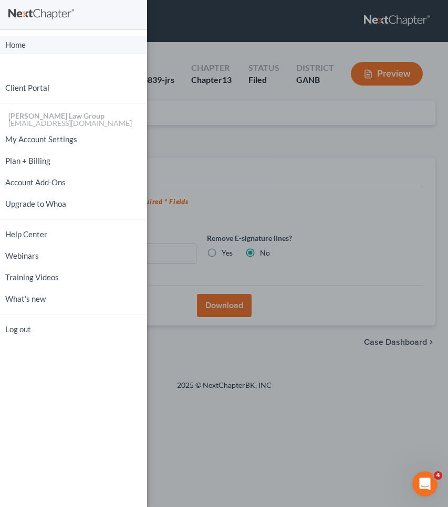
click at [28, 47] on link "Home" at bounding box center [73, 45] width 147 height 18
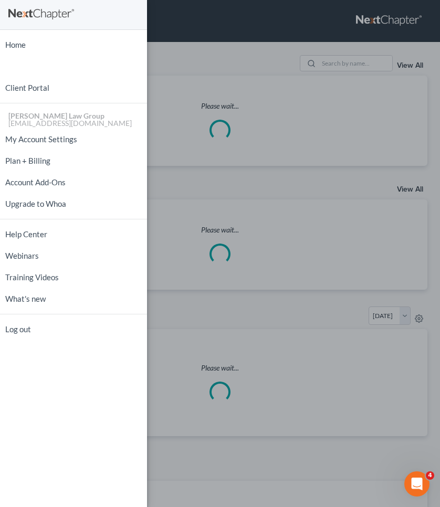
click at [235, 29] on div "Home New Case Client Portal Saedi Law Group mmays@saedilawgroup.com My Account …" at bounding box center [220, 253] width 440 height 507
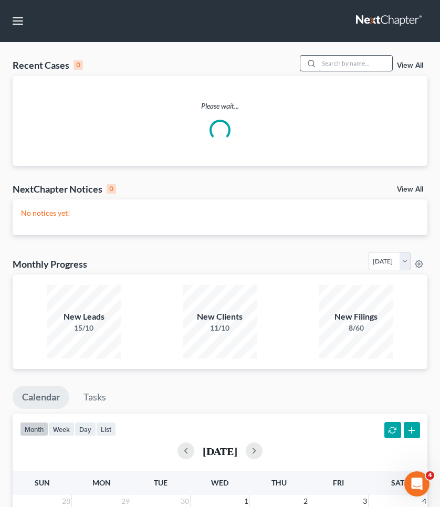
click at [364, 63] on input "search" at bounding box center [355, 63] width 73 height 15
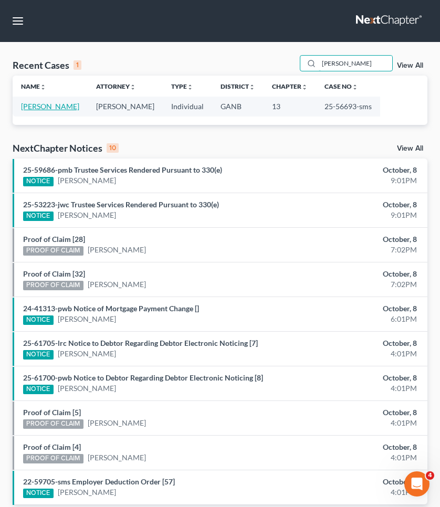
type input "HAYWOOD"
click at [67, 107] on link "Haywood, Renee" at bounding box center [50, 106] width 58 height 9
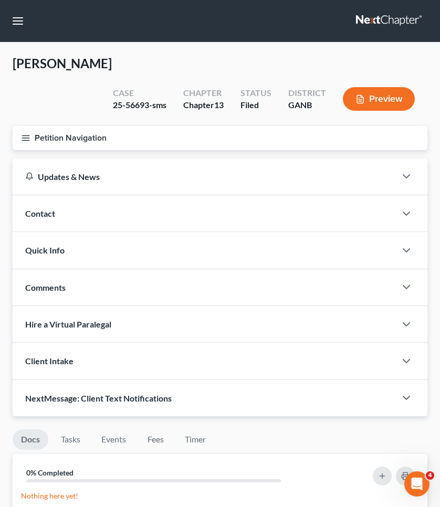
click at [70, 140] on button "Petition Navigation" at bounding box center [220, 138] width 415 height 24
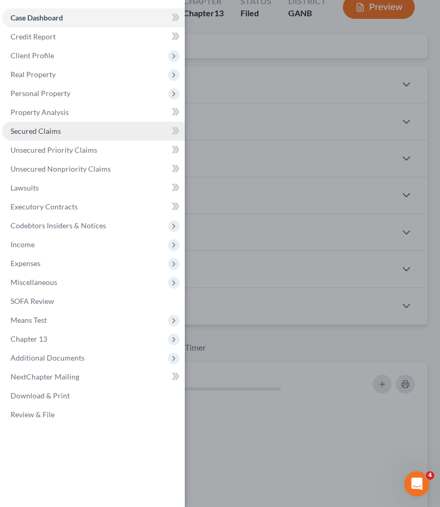
scroll to position [101, 0]
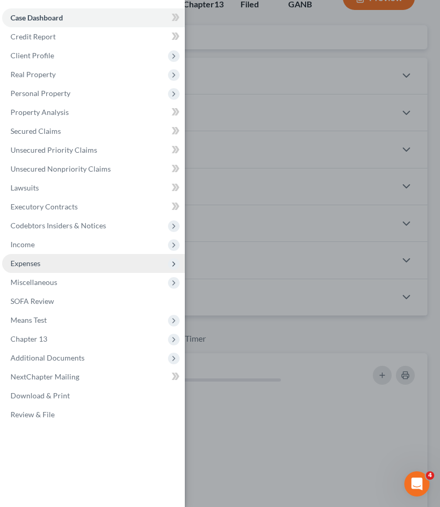
click at [59, 262] on span "Expenses" at bounding box center [93, 263] width 183 height 19
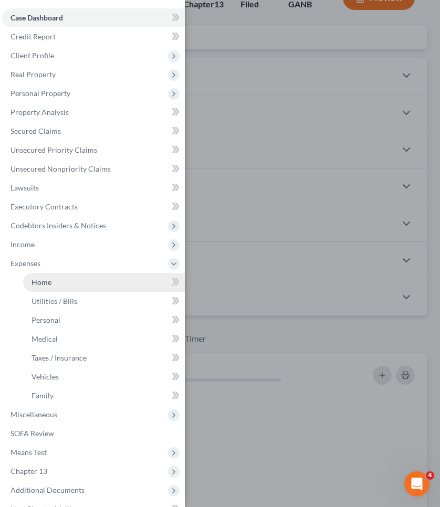
click at [59, 276] on link "Home" at bounding box center [104, 282] width 162 height 19
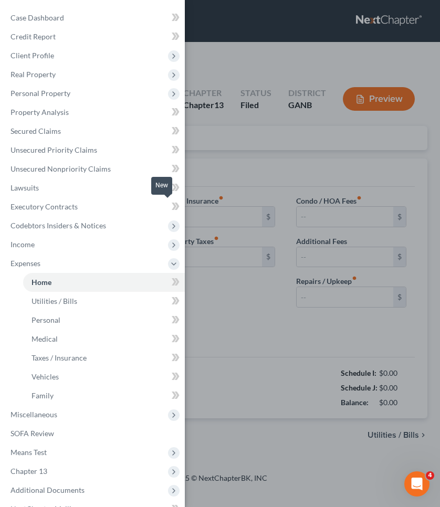
type input "927.82"
type input "0.00"
radio input "true"
type input "0.00"
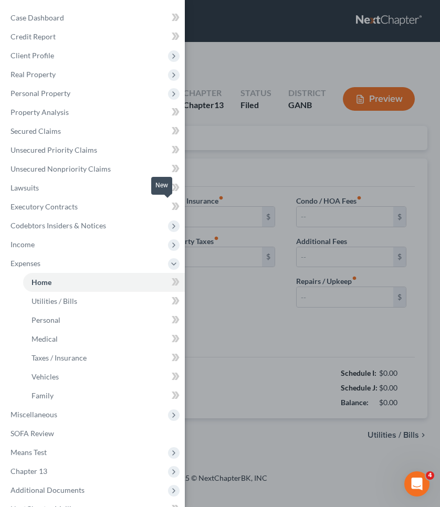
type input "0.00"
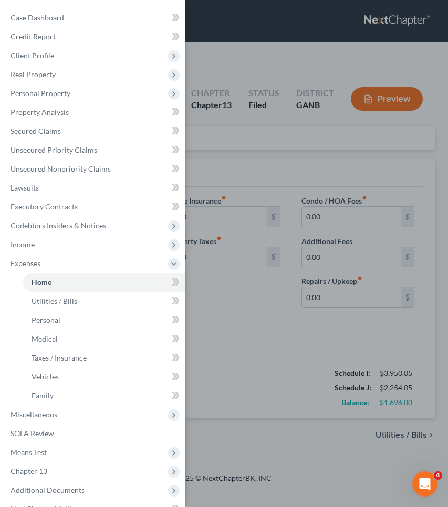
click at [238, 327] on div "Case Dashboard Payments Invoices Payments Payments Credit Report Client Profile" at bounding box center [224, 253] width 448 height 507
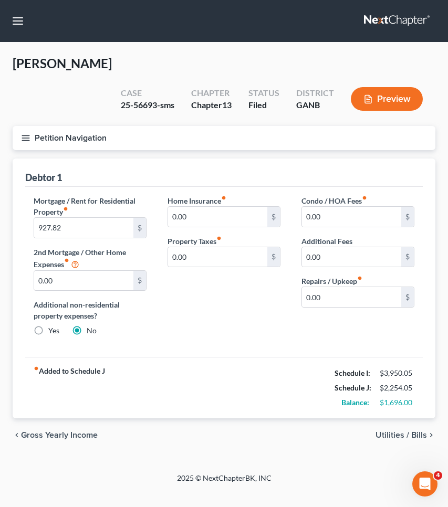
click at [62, 137] on button "Petition Navigation" at bounding box center [224, 138] width 422 height 24
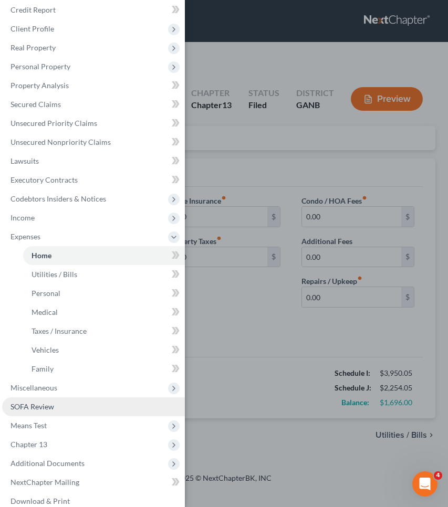
scroll to position [35, 0]
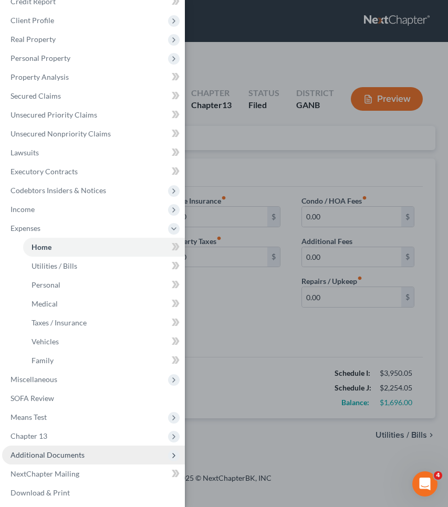
click at [60, 455] on span "Additional Documents" at bounding box center [47, 454] width 74 height 9
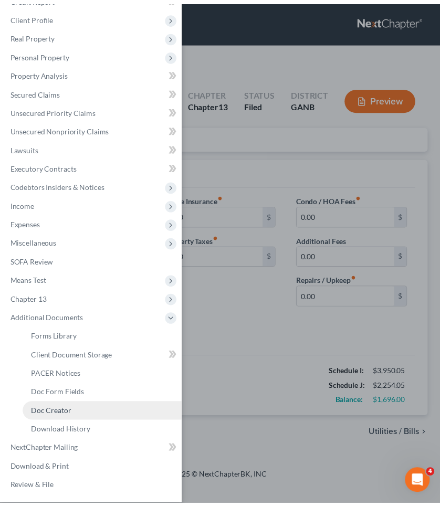
scroll to position [39, 0]
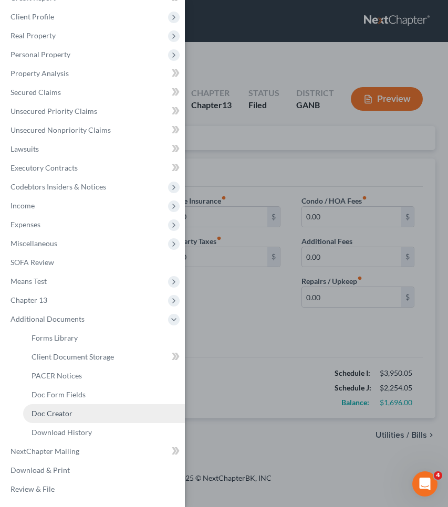
click at [69, 412] on span "Doc Creator" at bounding box center [51, 413] width 41 height 9
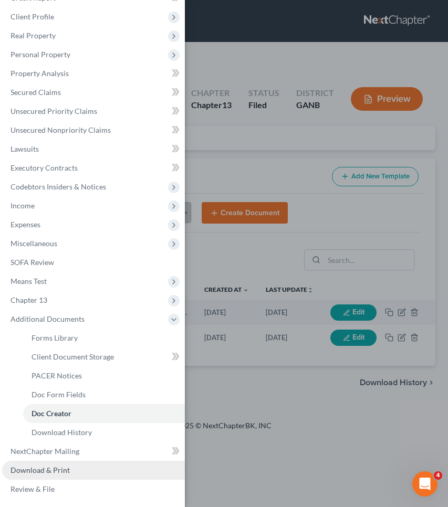
click at [69, 474] on link "Download & Print" at bounding box center [93, 470] width 183 height 19
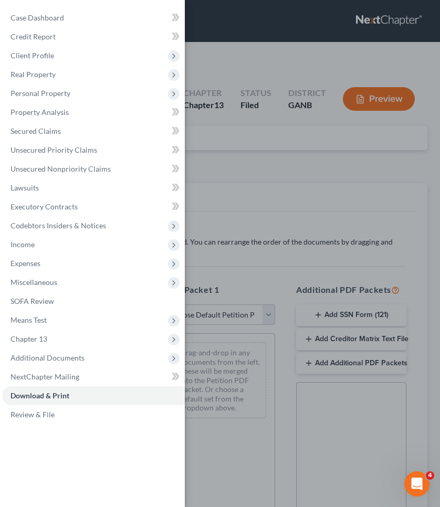
click at [258, 229] on div "Case Dashboard Payments Invoices Payments Payments Credit Report Client Profile" at bounding box center [220, 253] width 440 height 507
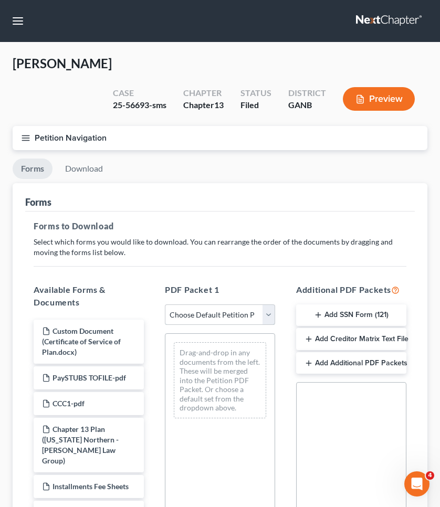
select select "2"
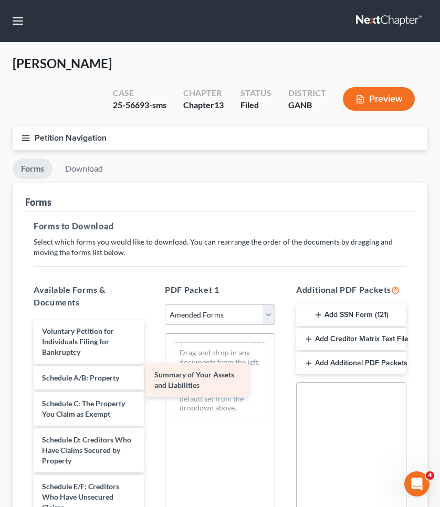
drag, startPoint x: 112, startPoint y: 375, endPoint x: 225, endPoint y: 373, distance: 112.3
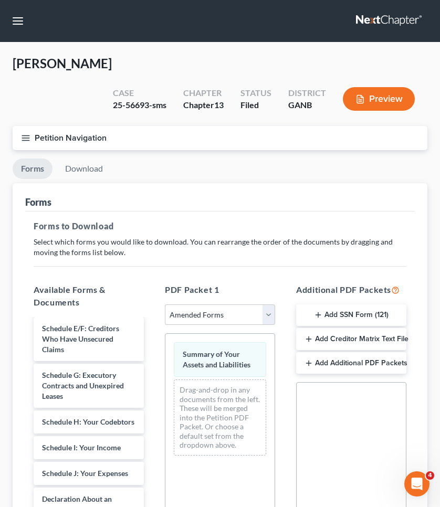
scroll to position [185, 0]
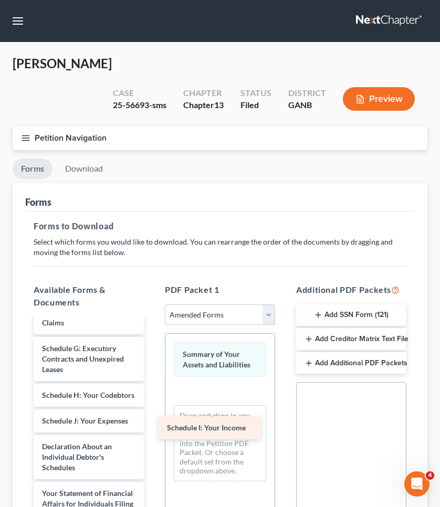
drag, startPoint x: 90, startPoint y: 426, endPoint x: 215, endPoint y: 423, distance: 124.9
click at [152, 423] on div "Schedule I: Your Income Voluntary Petition for Individuals Filing for Bankruptc…" at bounding box center [88, 426] width 127 height 582
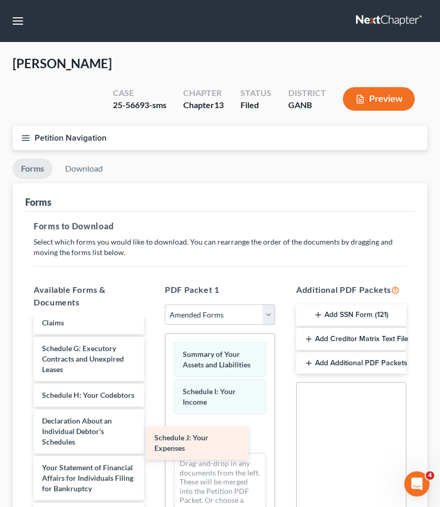
drag, startPoint x: 97, startPoint y: 436, endPoint x: 209, endPoint y: 443, distance: 112.5
click at [152, 443] on div "Schedule J: Your Expenses Voluntary Petition for Individuals Filing for Bankrup…" at bounding box center [88, 413] width 127 height 557
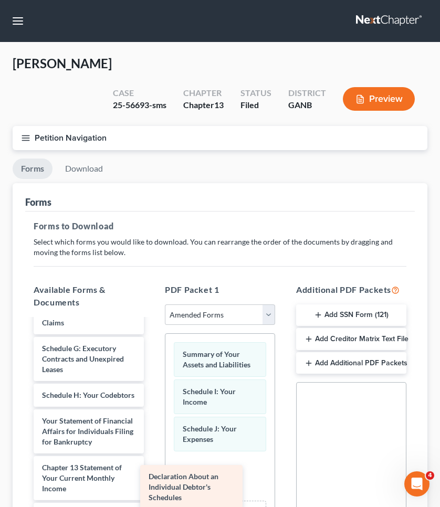
drag, startPoint x: 112, startPoint y: 434, endPoint x: 227, endPoint y: 480, distance: 124.1
click at [152, 480] on div "Declaration About an Individual Debtor's Schedules Voluntary Petition for Indiv…" at bounding box center [88, 390] width 127 height 510
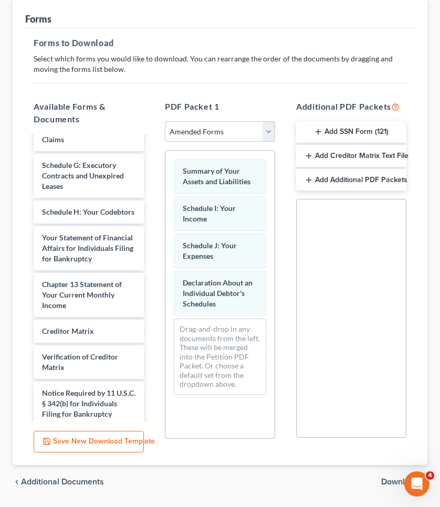
scroll to position [197, 0]
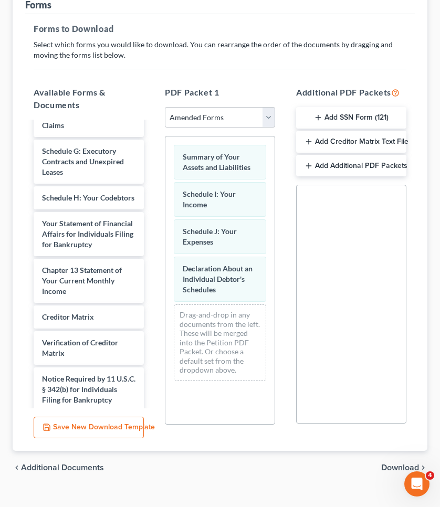
click at [395, 469] on span "Download" at bounding box center [400, 467] width 38 height 8
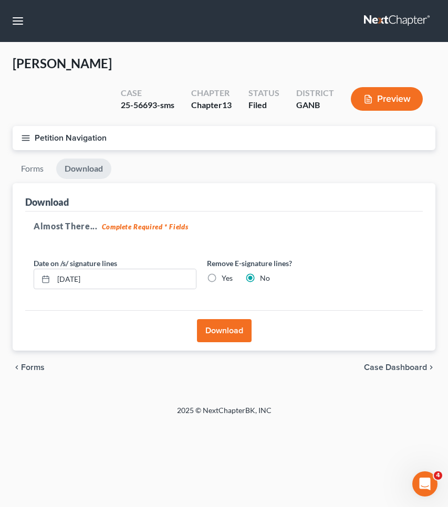
click at [215, 327] on button "Download" at bounding box center [224, 330] width 55 height 23
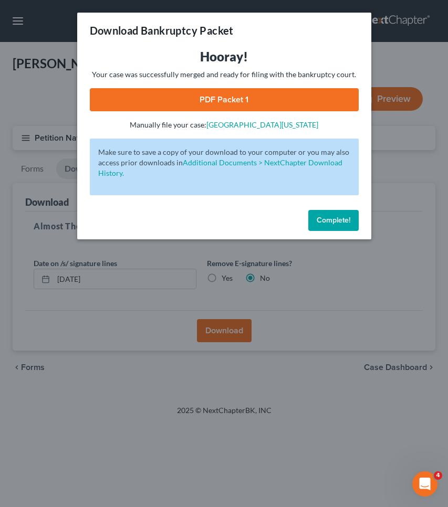
click at [213, 107] on link "PDF Packet 1" at bounding box center [224, 99] width 269 height 23
click at [262, 93] on link "PDF Packet 1" at bounding box center [224, 99] width 269 height 23
click at [327, 217] on span "Complete!" at bounding box center [333, 220] width 34 height 9
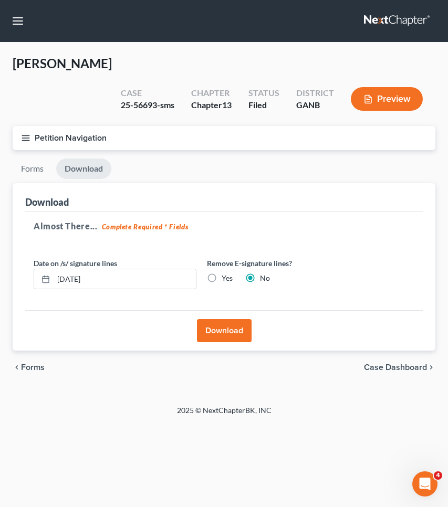
click at [42, 133] on button "Petition Navigation" at bounding box center [224, 138] width 422 height 24
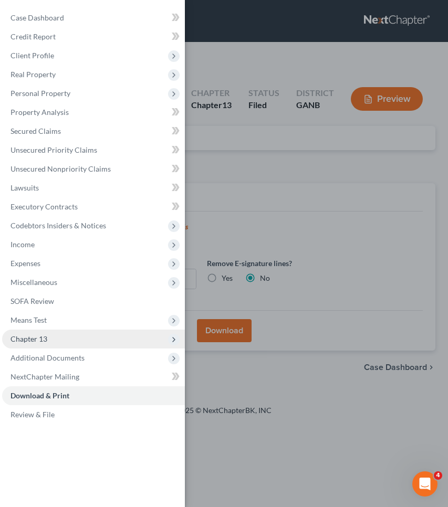
click at [61, 336] on span "Chapter 13" at bounding box center [93, 339] width 183 height 19
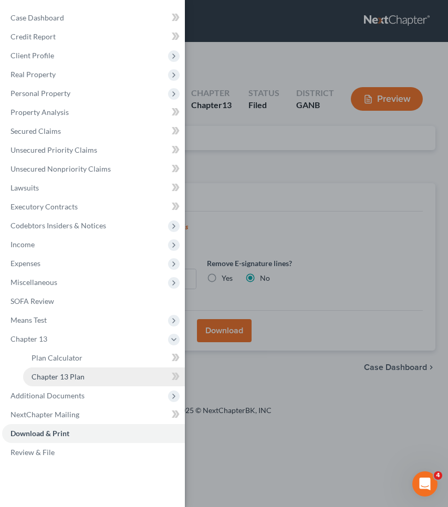
click at [67, 373] on span "Chapter 13 Plan" at bounding box center [57, 376] width 53 height 9
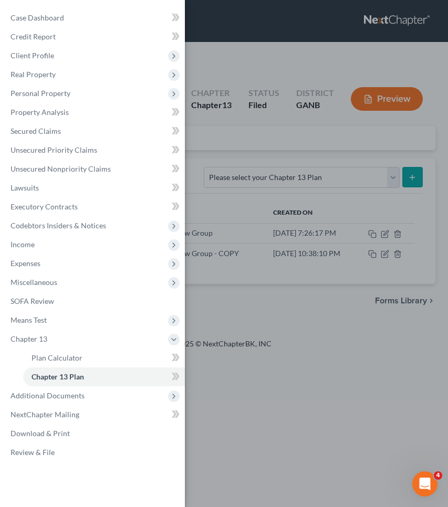
click at [325, 283] on div "Case Dashboard Payments Invoices Payments Payments Credit Report Client Profile" at bounding box center [224, 253] width 448 height 507
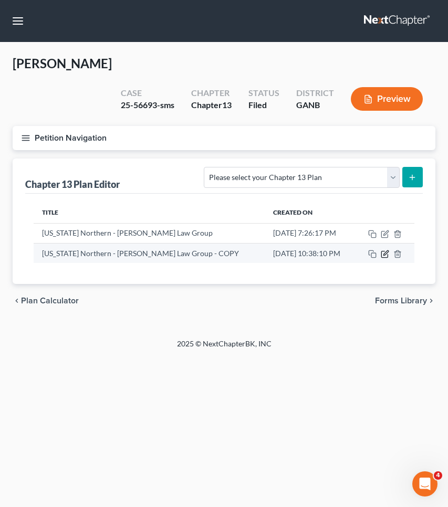
click at [386, 255] on icon "button" at bounding box center [384, 254] width 8 height 8
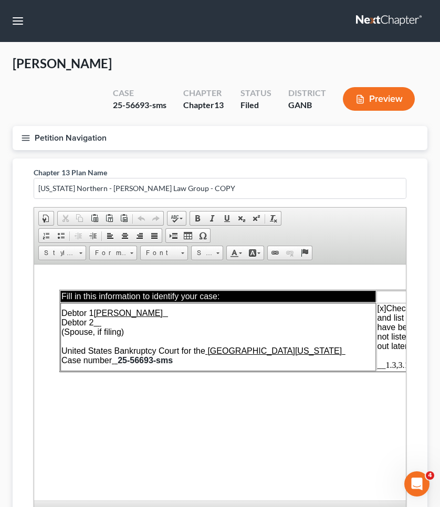
click at [121, 51] on div "Haywood, Renee Upgraded Case 25-56693-sms Chapter Chapter 13 Status Filed Distr…" at bounding box center [220, 333] width 440 height 580
click at [71, 136] on button "Petition Navigation" at bounding box center [220, 138] width 415 height 24
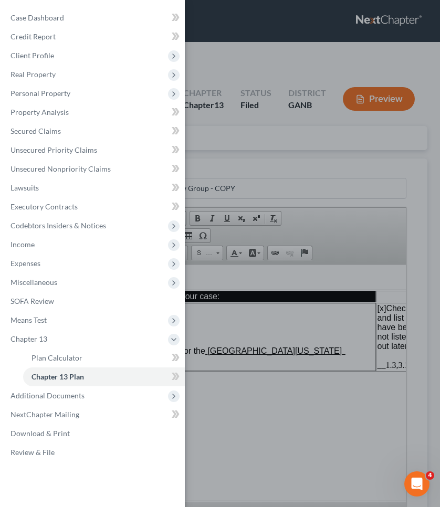
click at [283, 61] on div "Case Dashboard Payments Invoices Payments Payments Credit Report Client Profile" at bounding box center [220, 253] width 440 height 507
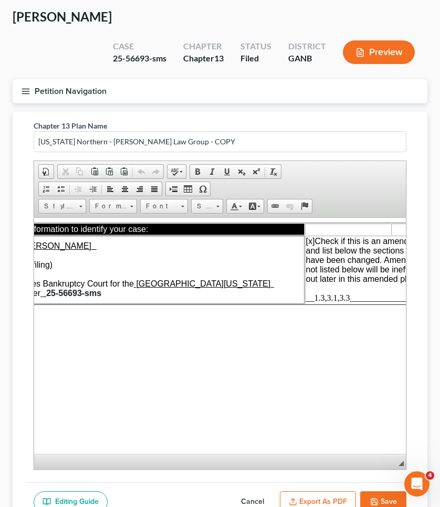
scroll to position [20, 72]
click at [349, 296] on span "__1.3,3.1,3.3______________________________" at bounding box center [390, 297] width 170 height 9
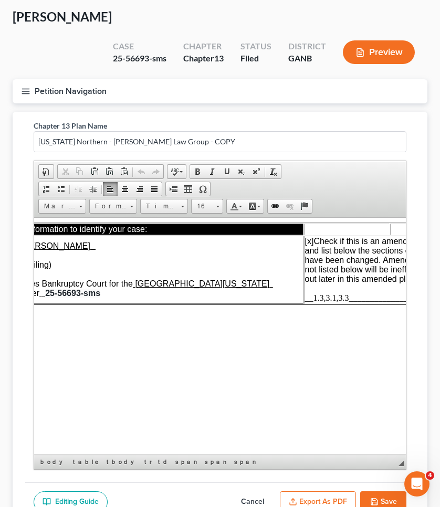
click at [256, 496] on button "Cancel" at bounding box center [252, 502] width 46 height 22
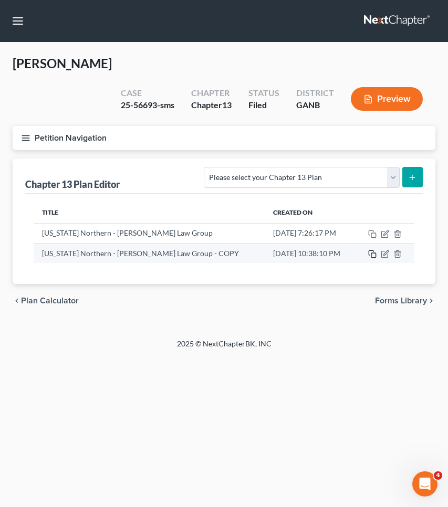
click at [374, 256] on icon "button" at bounding box center [372, 254] width 8 height 8
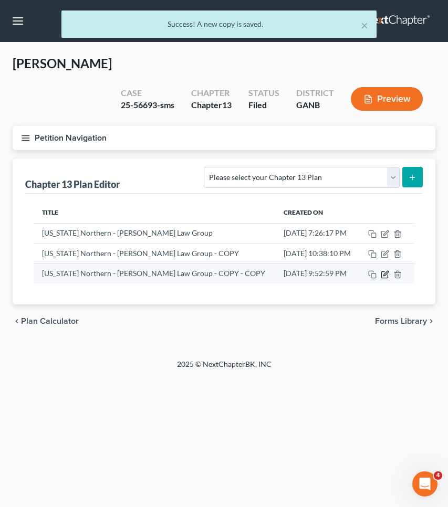
click at [387, 274] on icon "button" at bounding box center [384, 274] width 8 height 8
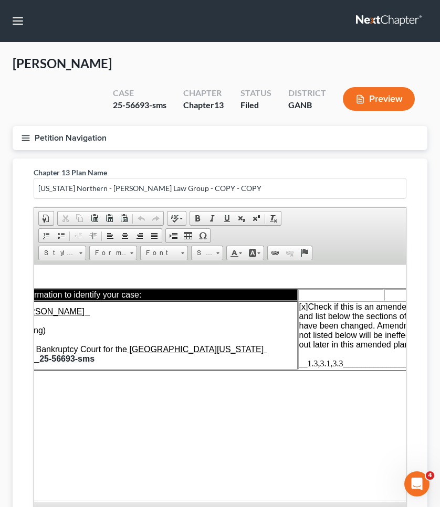
scroll to position [5, 79]
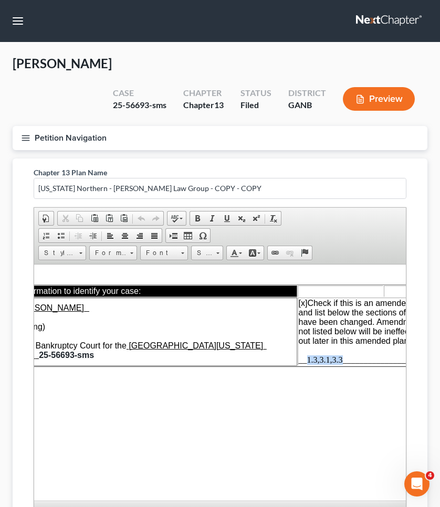
drag, startPoint x: 342, startPoint y: 358, endPoint x: 306, endPoint y: 358, distance: 36.2
click at [306, 358] on span "__1.3,3.1,3.3______________________________" at bounding box center [384, 359] width 170 height 9
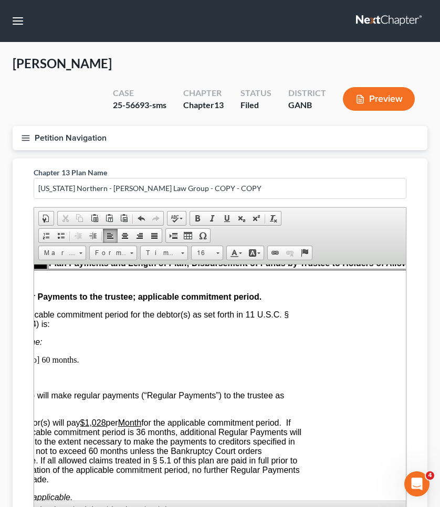
scroll to position [971, 79]
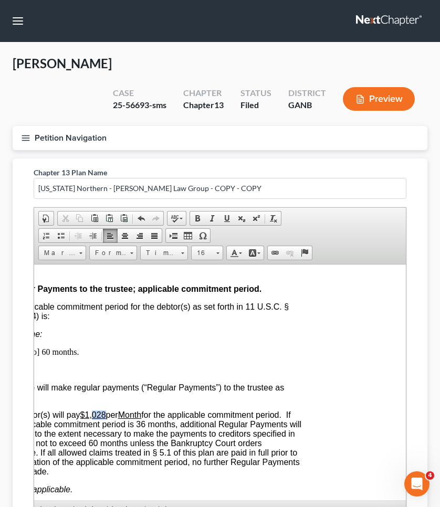
drag, startPoint x: 108, startPoint y: 413, endPoint x: 96, endPoint y: 414, distance: 12.1
click at [96, 414] on span "The debtor(s) will pay $1,028 per Month for the applicable commitment period. I…" at bounding box center [151, 443] width 302 height 66
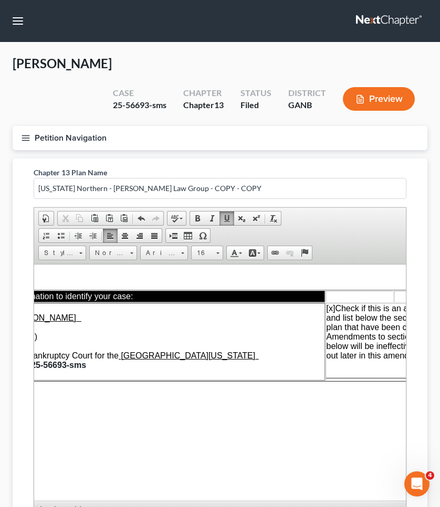
scroll to position [0, 87]
click at [353, 375] on span "________________________________" at bounding box center [393, 373] width 134 height 9
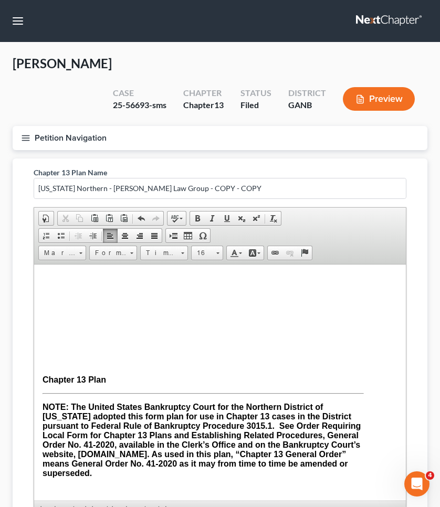
scroll to position [182, 17]
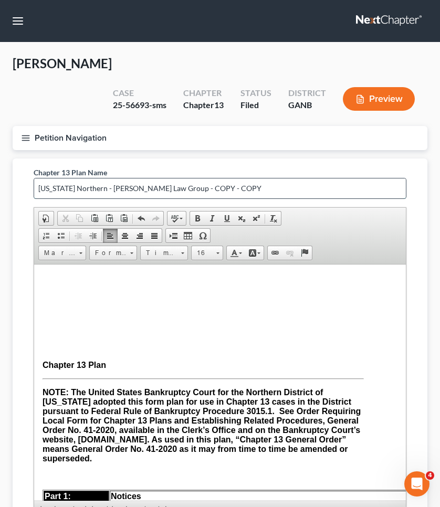
drag, startPoint x: 215, startPoint y: 187, endPoint x: 160, endPoint y: 188, distance: 55.6
click at [160, 188] on input "Georgia Northern - Saedi Law Group - COPY - COPY" at bounding box center [220, 188] width 372 height 20
type input "Georgia Northern - Saedi Law Group -new pp $1696"
click at [205, 142] on button "Petition Navigation" at bounding box center [220, 138] width 415 height 24
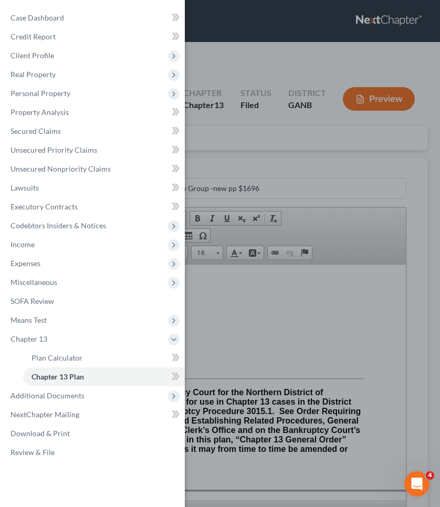
click at [205, 142] on div "Case Dashboard Payments Invoices Payments Payments Credit Report Client Profile" at bounding box center [220, 253] width 440 height 507
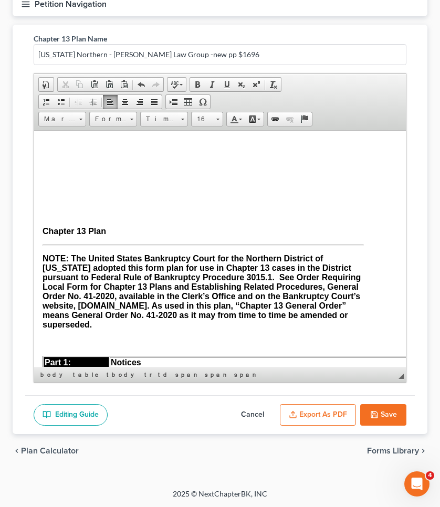
scroll to position [133, 0]
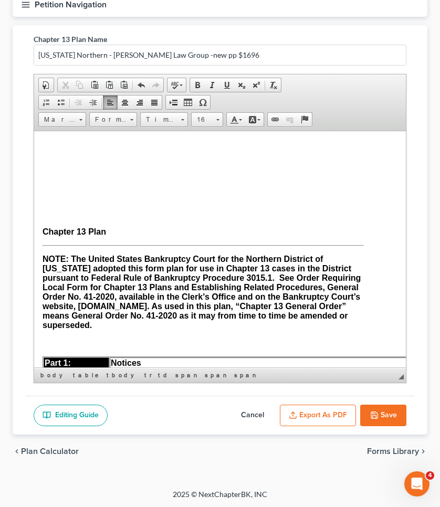
click at [380, 414] on button "Save" at bounding box center [383, 416] width 46 height 22
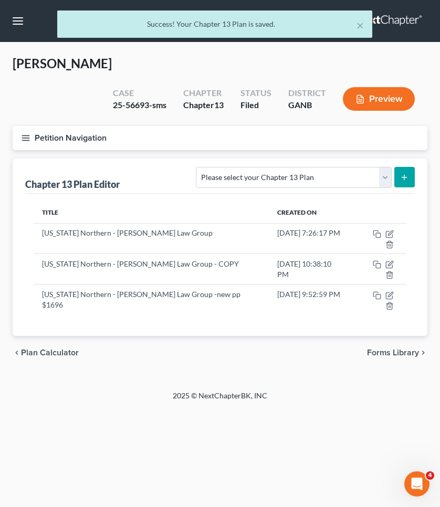
scroll to position [0, 0]
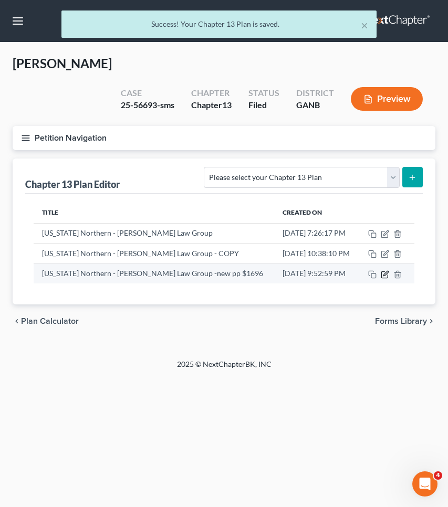
click at [384, 273] on icon "button" at bounding box center [385, 273] width 5 height 5
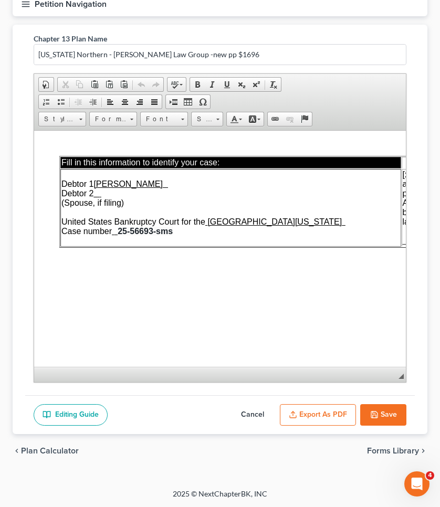
scroll to position [133, 0]
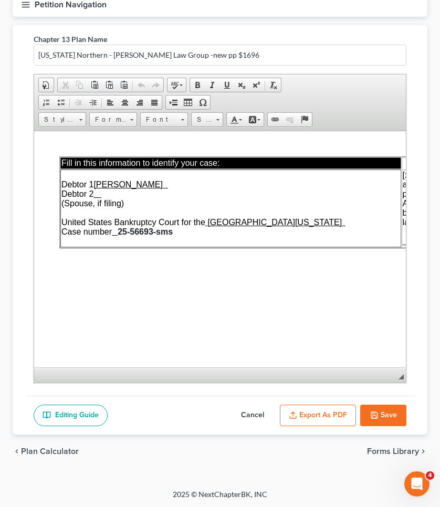
click at [309, 411] on button "Export as PDF" at bounding box center [318, 416] width 76 height 22
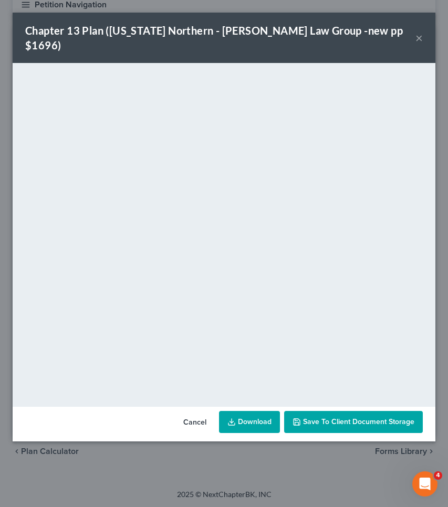
click at [203, 412] on button "Cancel" at bounding box center [195, 422] width 40 height 21
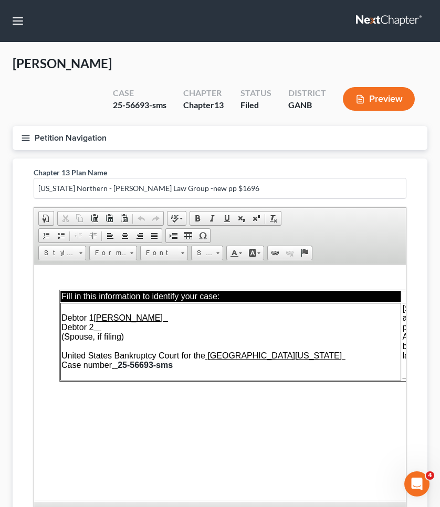
scroll to position [0, 0]
click at [60, 140] on button "Petition Navigation" at bounding box center [220, 138] width 415 height 24
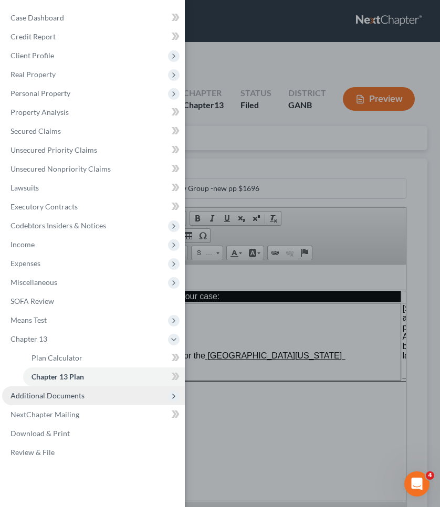
click at [63, 405] on span "Additional Documents" at bounding box center [93, 395] width 183 height 19
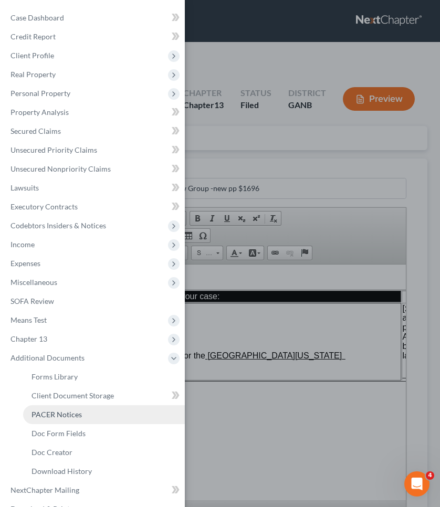
click at [65, 420] on link "PACER Notices" at bounding box center [104, 414] width 162 height 19
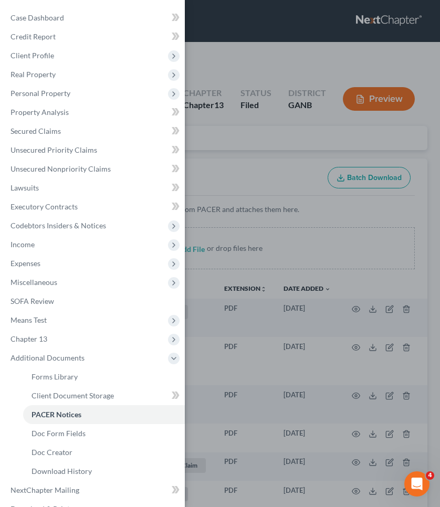
click at [277, 161] on div "Case Dashboard Payments Invoices Payments Payments Credit Report Client Profile" at bounding box center [220, 253] width 440 height 507
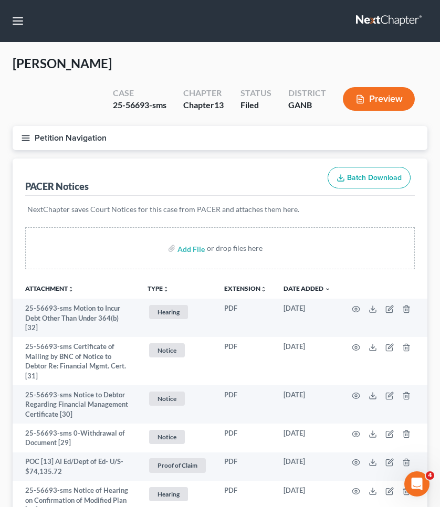
click at [104, 139] on button "Petition Navigation" at bounding box center [220, 138] width 415 height 24
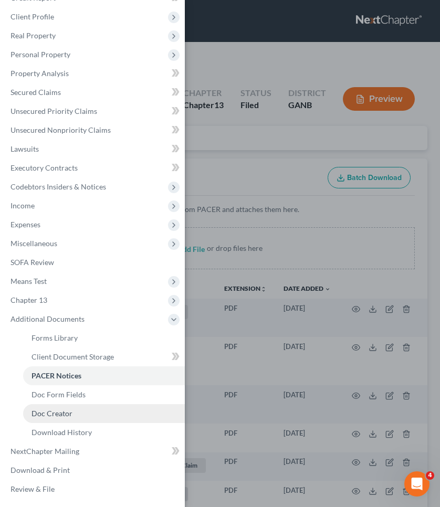
scroll to position [39, 0]
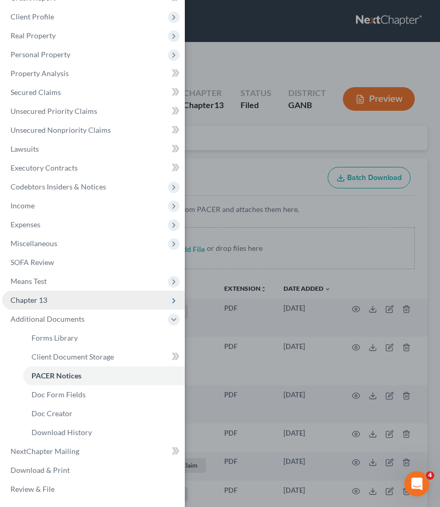
click at [87, 303] on span "Chapter 13" at bounding box center [93, 300] width 183 height 19
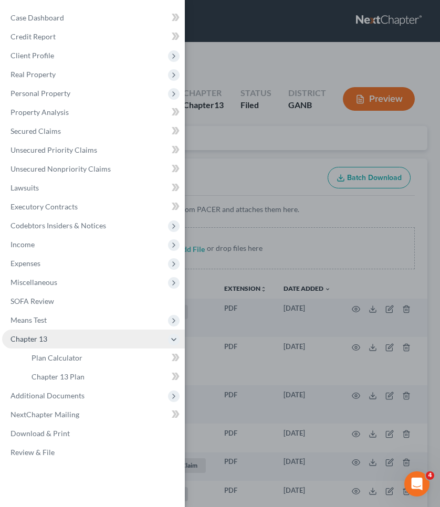
scroll to position [0, 0]
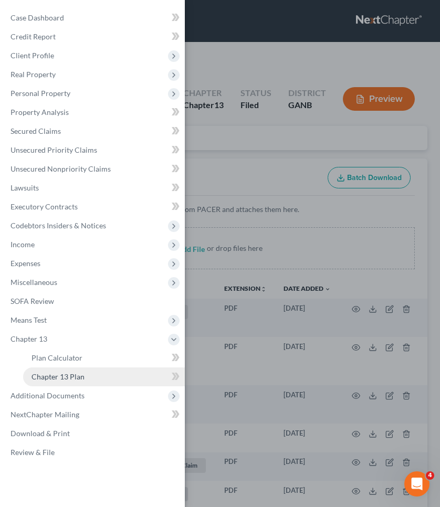
click at [82, 382] on link "Chapter 13 Plan" at bounding box center [104, 376] width 162 height 19
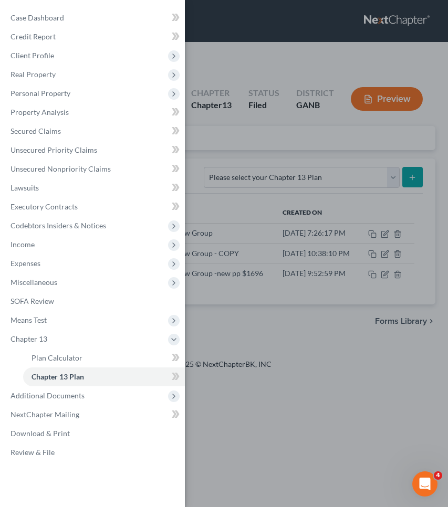
click at [252, 142] on div "Case Dashboard Payments Invoices Payments Payments Credit Report Client Profile" at bounding box center [224, 253] width 448 height 507
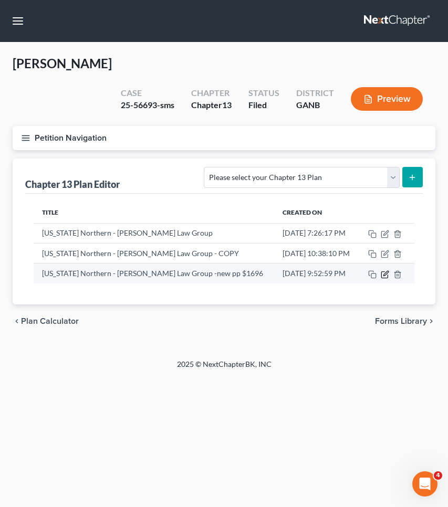
click at [386, 275] on icon "button" at bounding box center [384, 274] width 8 height 8
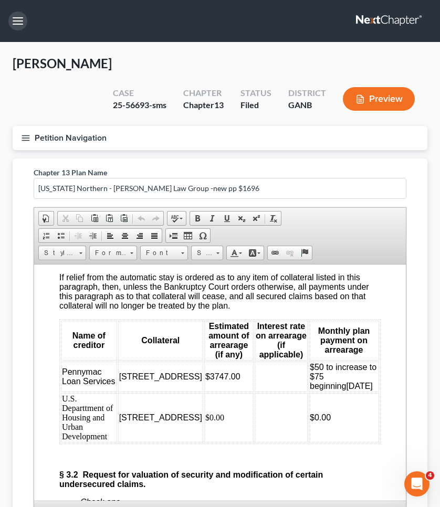
click at [17, 23] on button "button" at bounding box center [17, 21] width 19 height 19
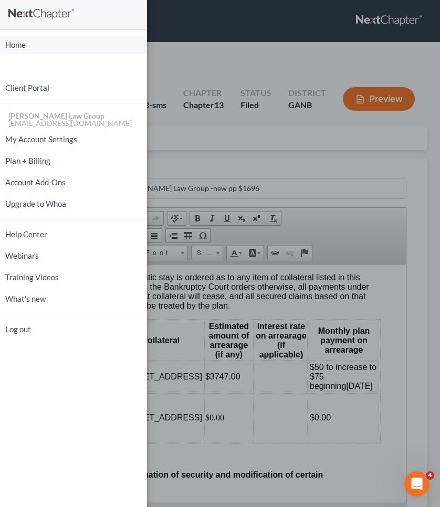
click at [33, 48] on link "Home" at bounding box center [73, 45] width 147 height 18
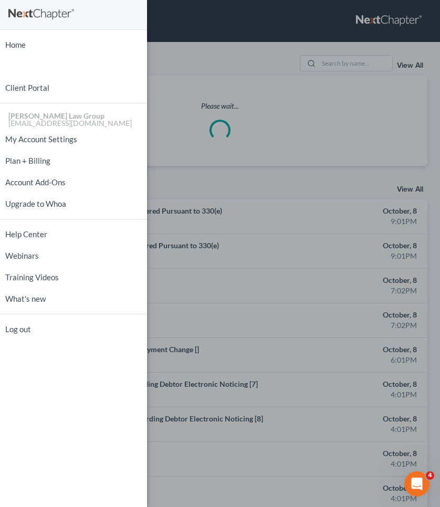
click at [334, 66] on div "Home New Case Client Portal Saedi Law Group mmays@saedilawgroup.com My Account …" at bounding box center [220, 253] width 440 height 507
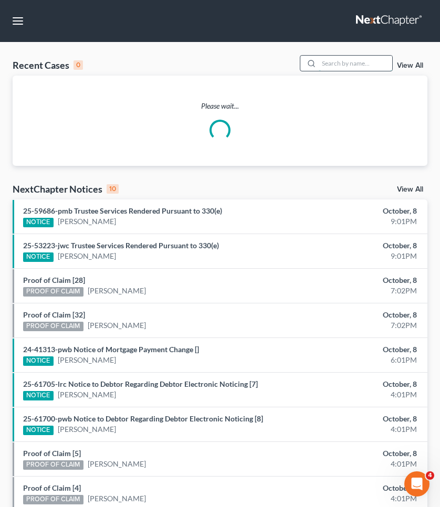
click at [334, 66] on input "search" at bounding box center [355, 63] width 73 height 15
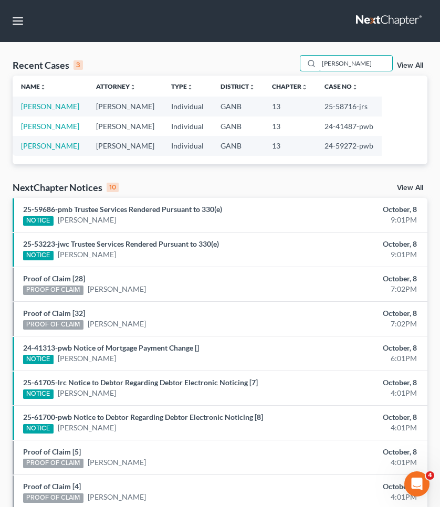
type input "simpson"
click at [330, 106] on td "25-58716-jrs" at bounding box center [349, 106] width 66 height 19
copy td "58716"
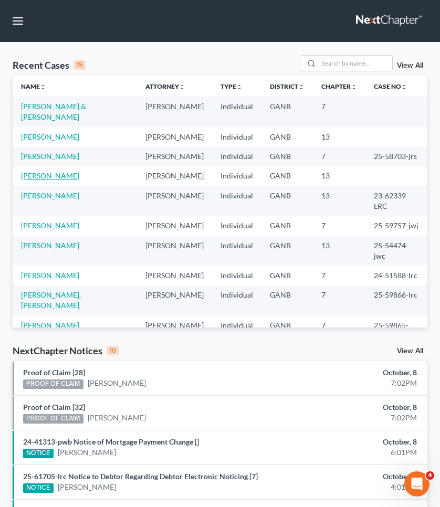
click at [45, 171] on link "[PERSON_NAME]" at bounding box center [50, 175] width 58 height 9
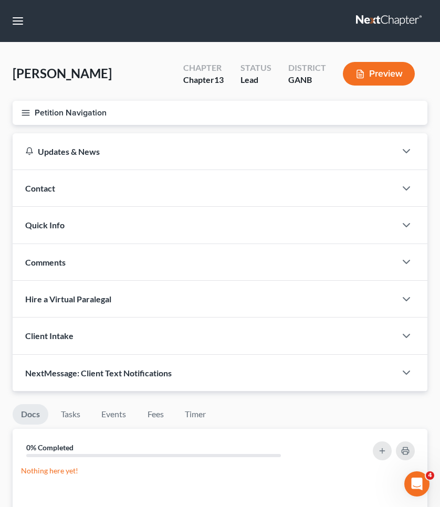
click at [49, 107] on button "Petition Navigation" at bounding box center [220, 113] width 415 height 24
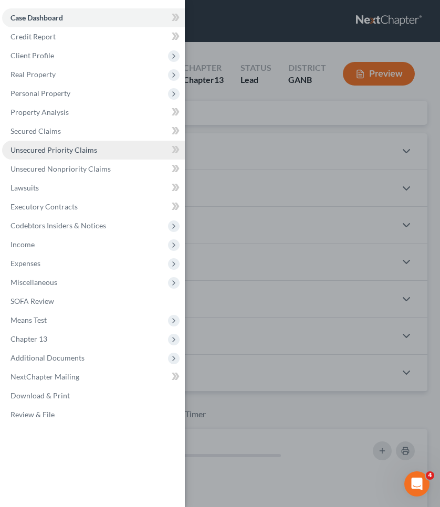
click at [45, 151] on span "Unsecured Priority Claims" at bounding box center [53, 149] width 87 height 9
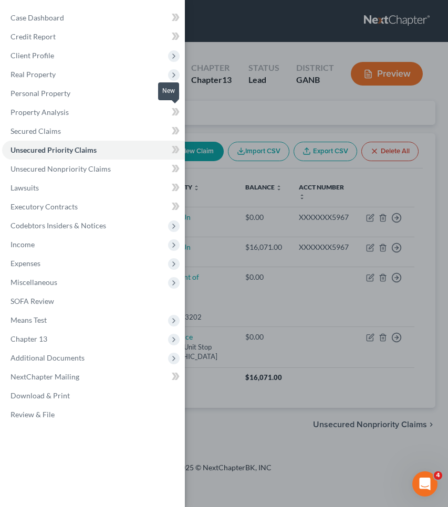
click at [193, 108] on div "Case Dashboard Payments Invoices Payments Payments Credit Report Client Profile" at bounding box center [224, 253] width 448 height 507
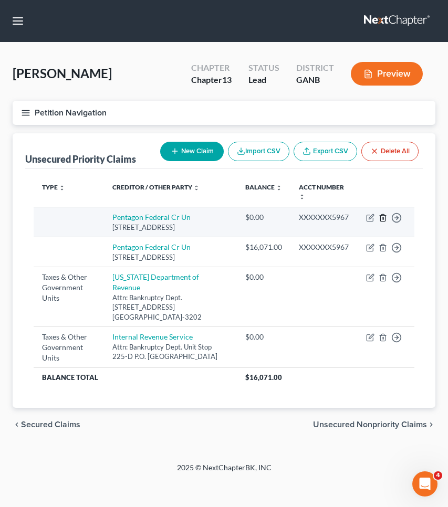
click at [384, 220] on icon "button" at bounding box center [382, 218] width 8 height 8
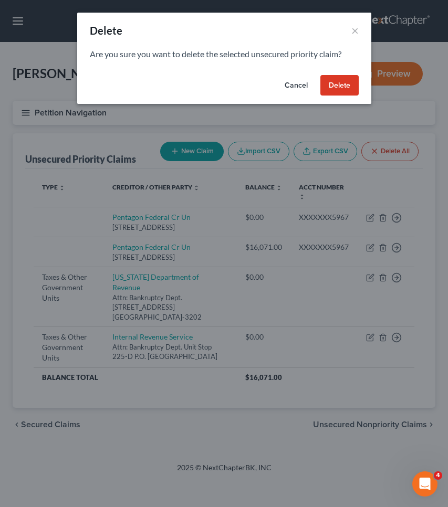
click at [338, 94] on button "Delete" at bounding box center [339, 85] width 38 height 21
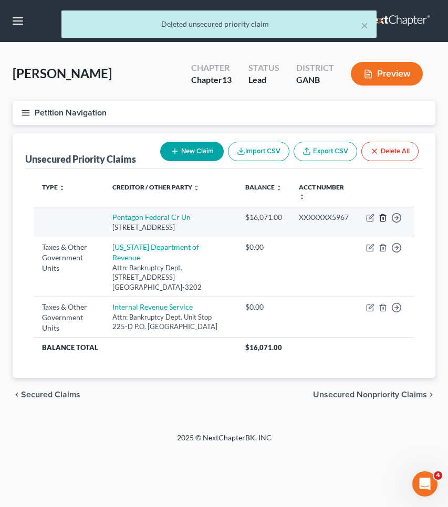
click at [382, 218] on line "button" at bounding box center [382, 218] width 0 height 2
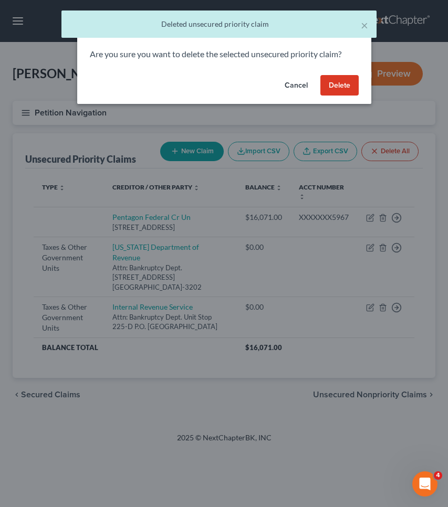
click at [327, 82] on button "Delete" at bounding box center [339, 85] width 38 height 21
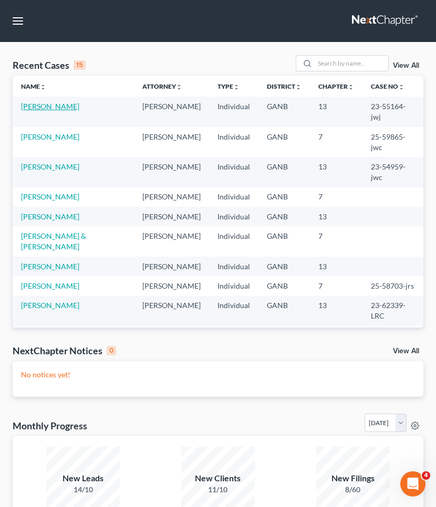
click at [60, 105] on link "[PERSON_NAME]" at bounding box center [50, 106] width 58 height 9
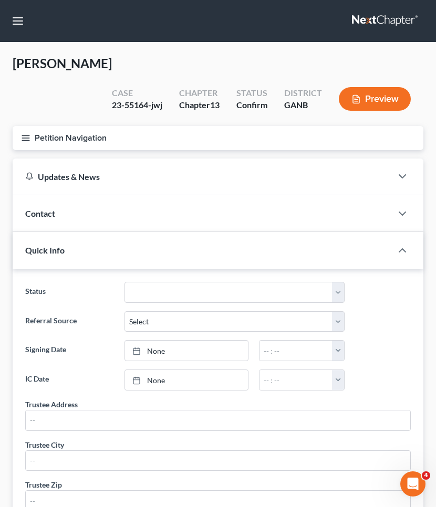
click at [54, 133] on button "Petition Navigation" at bounding box center [218, 138] width 410 height 24
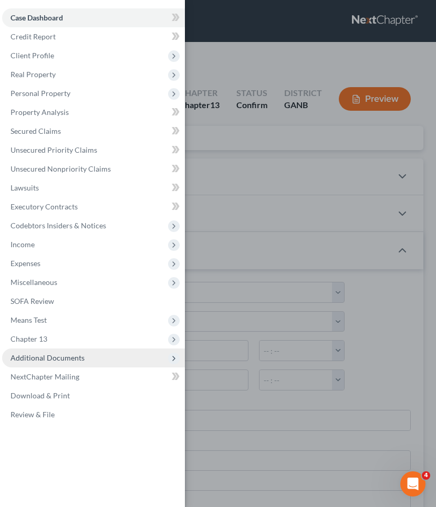
click at [57, 356] on span "Additional Documents" at bounding box center [47, 357] width 74 height 9
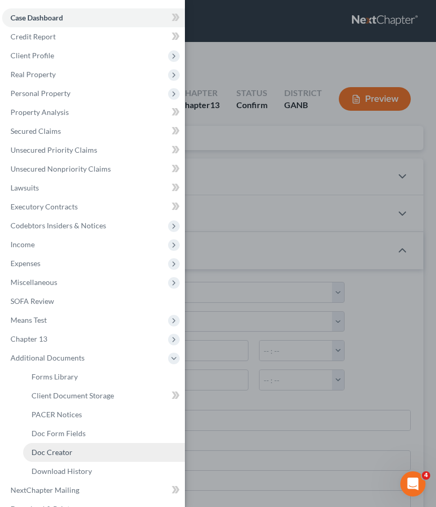
click at [68, 451] on span "Doc Creator" at bounding box center [51, 452] width 41 height 9
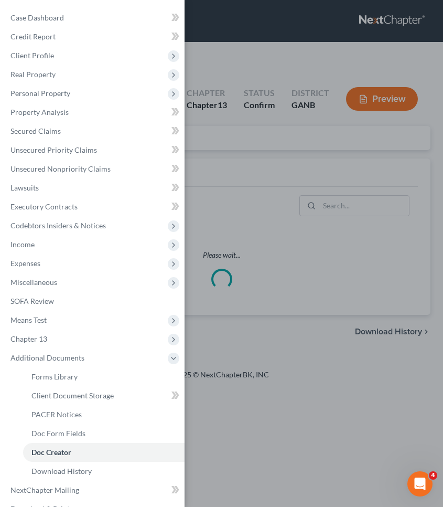
click at [269, 143] on div "Case Dashboard Payments Invoices Payments Payments Credit Report Client Profile" at bounding box center [221, 253] width 443 height 507
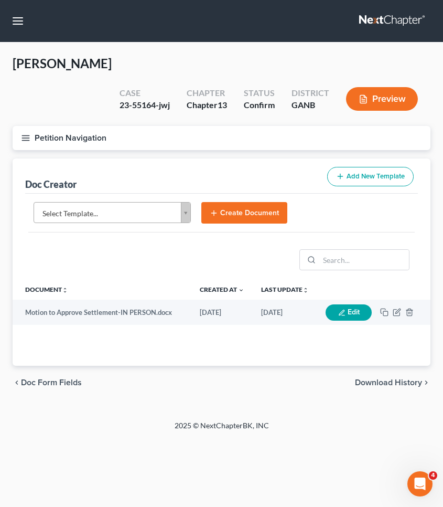
click at [112, 188] on body "Home New Case Client Portal [PERSON_NAME] Law Group [EMAIL_ADDRESS][DOMAIN_NAME…" at bounding box center [221, 253] width 443 height 507
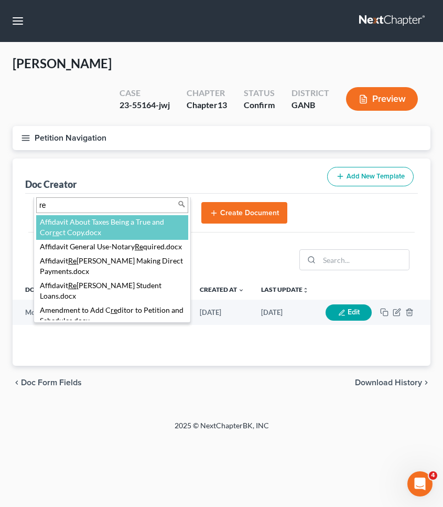
type input "r"
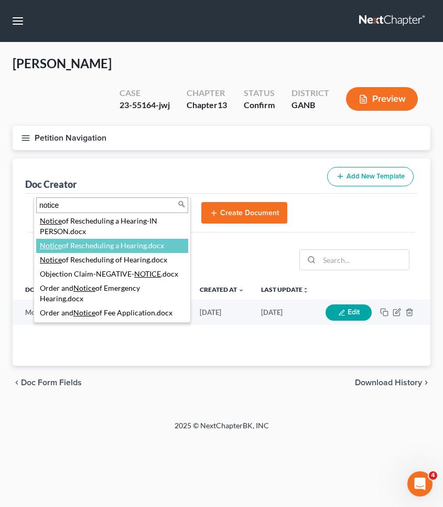
scroll to position [539, 0]
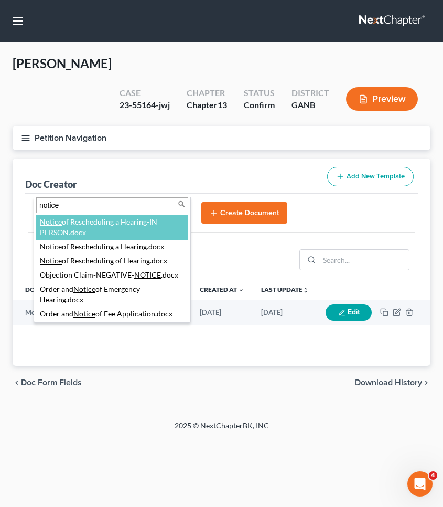
click at [114, 203] on input "notice" at bounding box center [112, 205] width 152 height 16
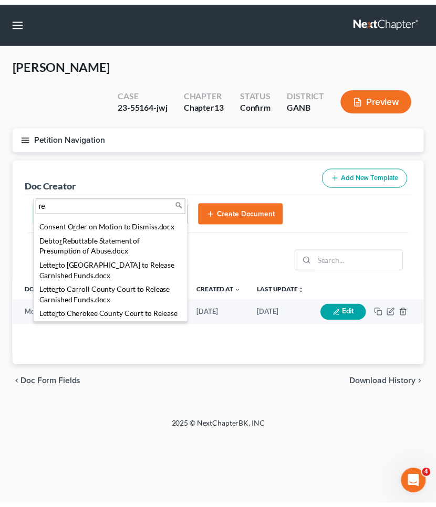
scroll to position [0, 0]
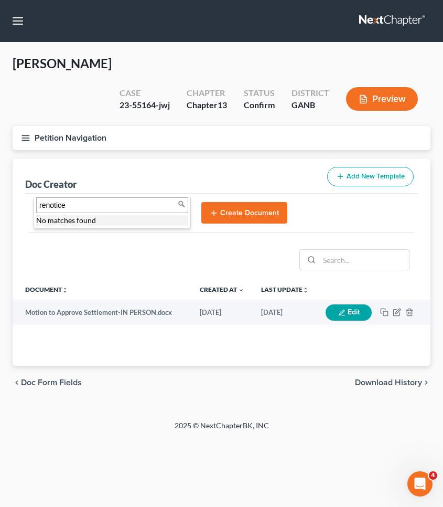
click at [77, 208] on input "renotice" at bounding box center [112, 205] width 152 height 16
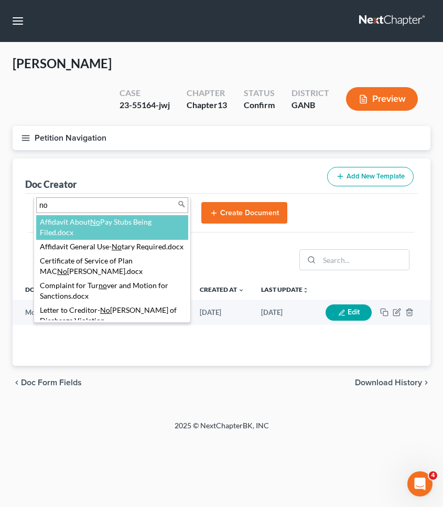
type input "n"
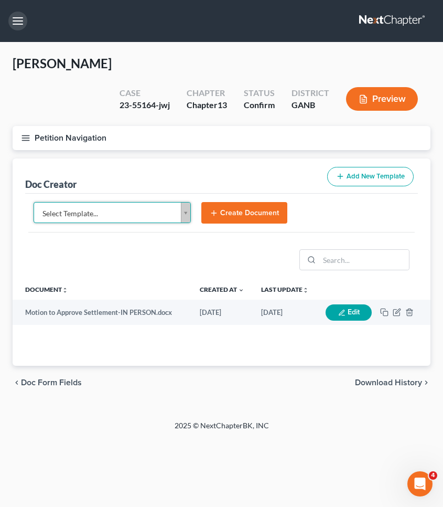
click at [22, 23] on body "Home New Case Client Portal [PERSON_NAME] Law Group [EMAIL_ADDRESS][DOMAIN_NAME…" at bounding box center [221, 253] width 443 height 507
click at [22, 23] on button "button" at bounding box center [17, 21] width 19 height 19
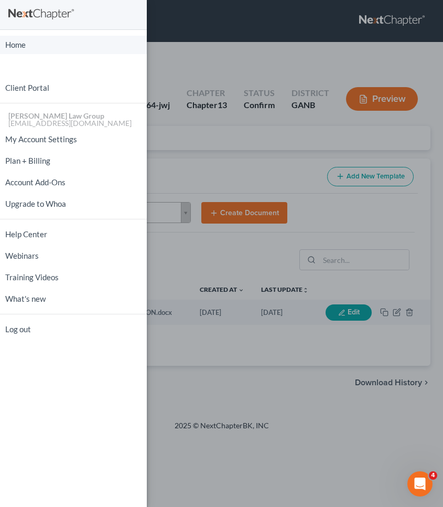
click at [20, 44] on link "Home" at bounding box center [73, 45] width 147 height 18
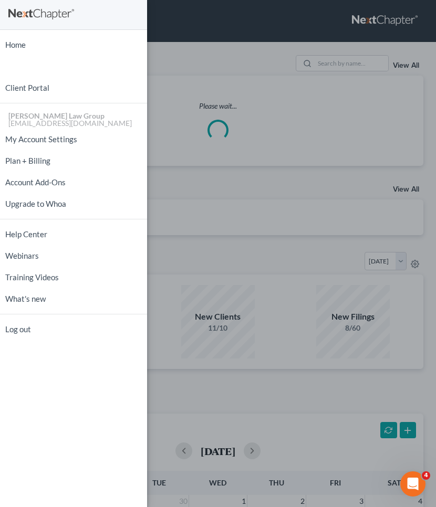
click at [187, 59] on div "Home New Case Client Portal [PERSON_NAME] Law Group [EMAIL_ADDRESS][DOMAIN_NAME…" at bounding box center [218, 253] width 436 height 507
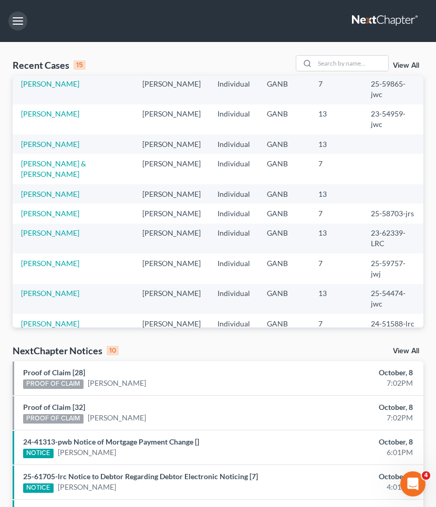
scroll to position [72, 0]
click at [407, 349] on link "View All" at bounding box center [406, 350] width 26 height 7
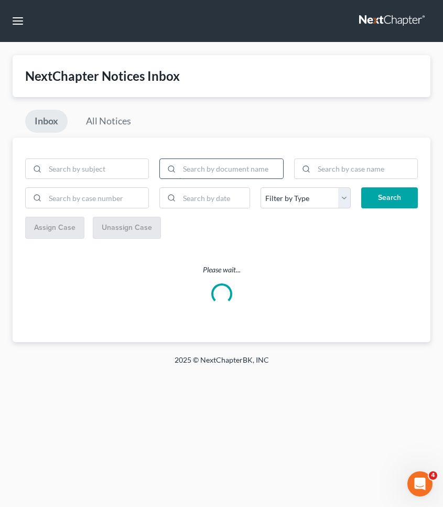
click at [211, 168] on input "search" at bounding box center [230, 169] width 103 height 20
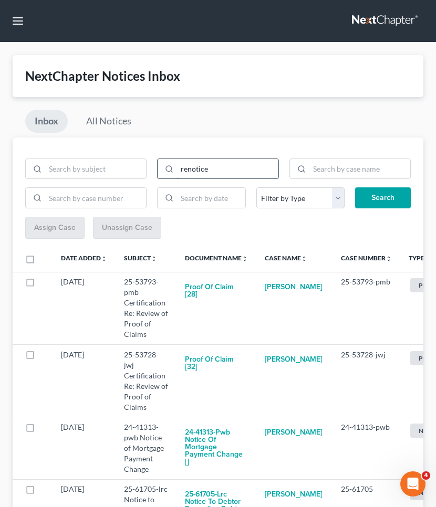
click at [383, 197] on button "Search" at bounding box center [383, 197] width 56 height 21
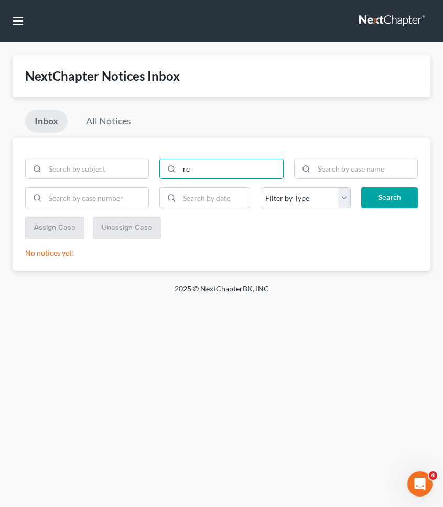
type input "r"
type input "notice"
click at [389, 197] on button "Search" at bounding box center [390, 197] width 57 height 21
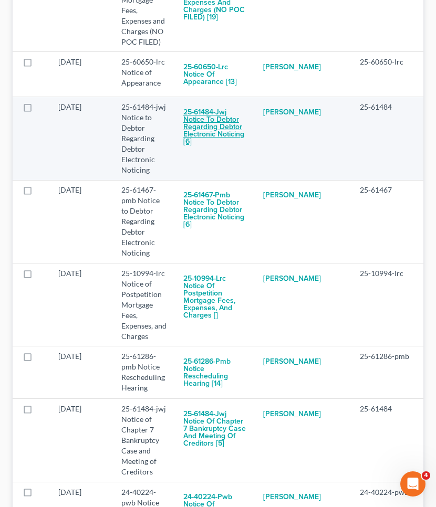
scroll to position [1889, 0]
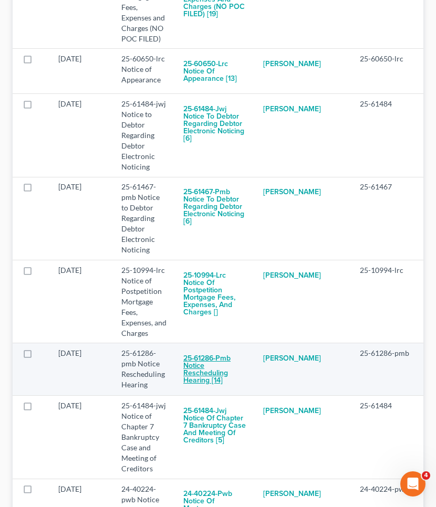
click at [206, 374] on button "25-61286-pmb Notice Rescheduling Hearing [14]" at bounding box center [214, 369] width 63 height 43
checkbox input "true"
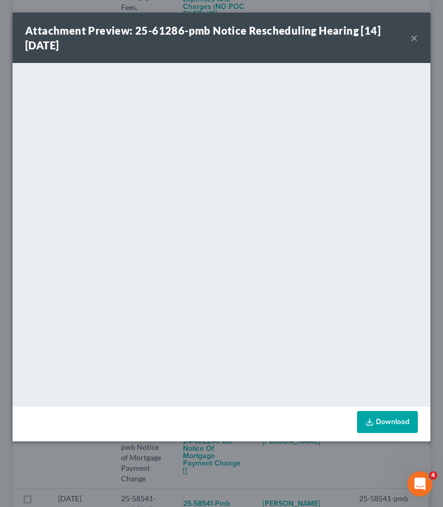
click at [418, 37] on button "×" at bounding box center [414, 37] width 7 height 13
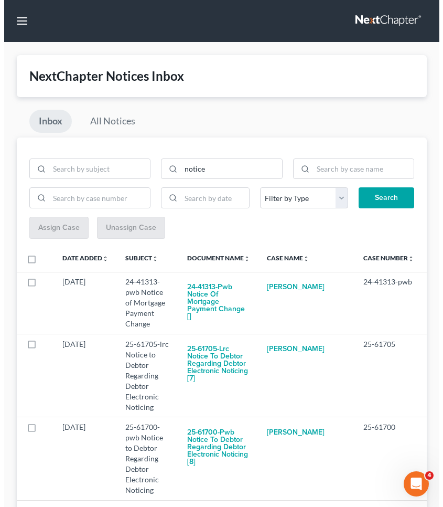
scroll to position [0, 0]
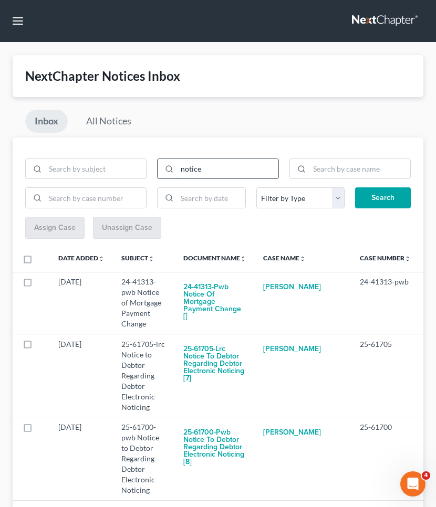
click at [179, 167] on input "notice" at bounding box center [227, 169] width 101 height 20
click at [383, 197] on button "Search" at bounding box center [383, 197] width 56 height 21
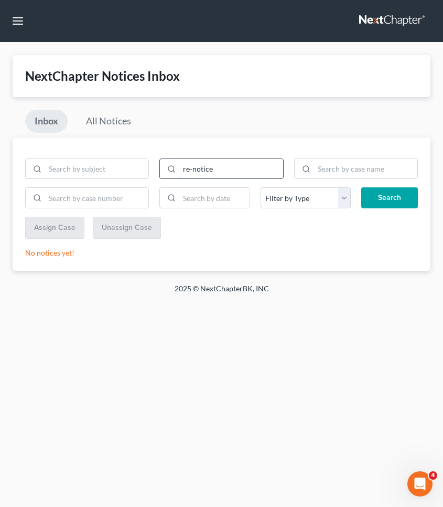
type input "re-notice"
click at [389, 197] on button "Search" at bounding box center [390, 197] width 57 height 21
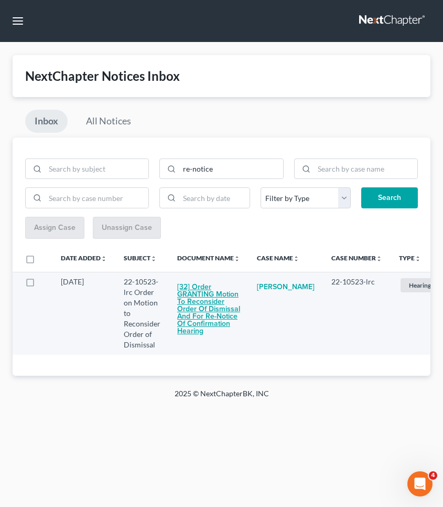
click at [192, 312] on button "[32] Order GRANTING Motion to Reconsider Order of Dismissal and for Re-Notice o…" at bounding box center [208, 309] width 63 height 65
checkbox input "true"
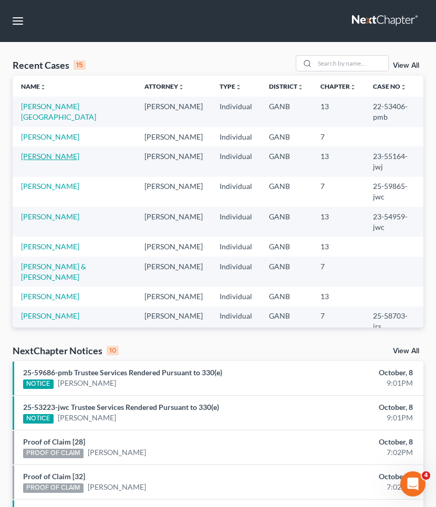
click at [60, 152] on link "[PERSON_NAME]" at bounding box center [50, 156] width 58 height 9
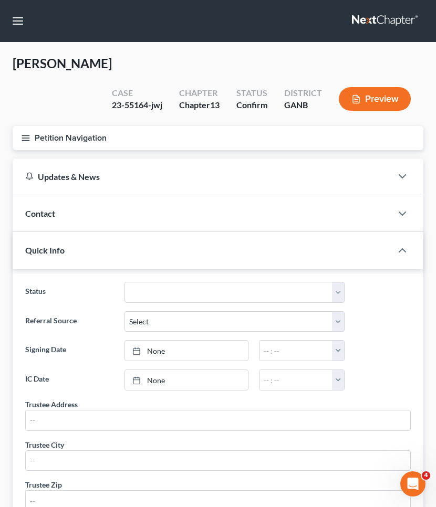
click at [60, 143] on button "Petition Navigation" at bounding box center [218, 138] width 410 height 24
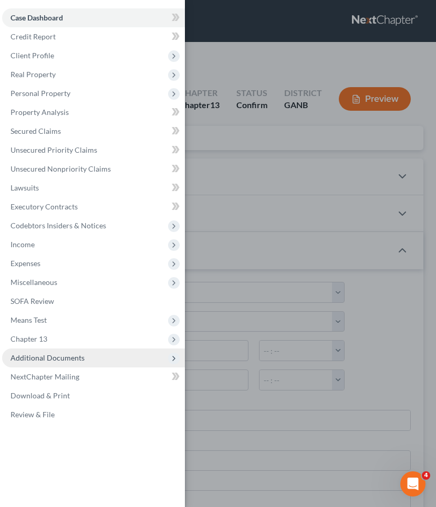
click at [66, 352] on span "Additional Documents" at bounding box center [93, 357] width 183 height 19
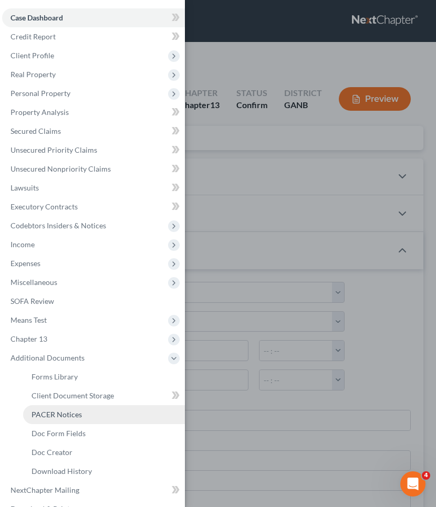
click at [65, 417] on span "PACER Notices" at bounding box center [56, 414] width 50 height 9
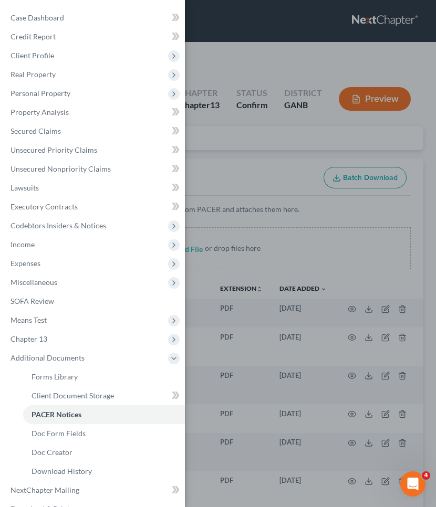
click at [283, 176] on div "Case Dashboard Payments Invoices Payments Payments Credit Report Client Profile" at bounding box center [218, 253] width 436 height 507
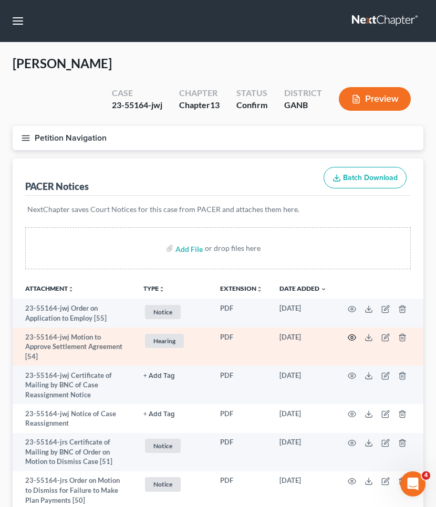
click at [353, 339] on icon "button" at bounding box center [351, 337] width 8 height 8
